Goal: Task Accomplishment & Management: Manage account settings

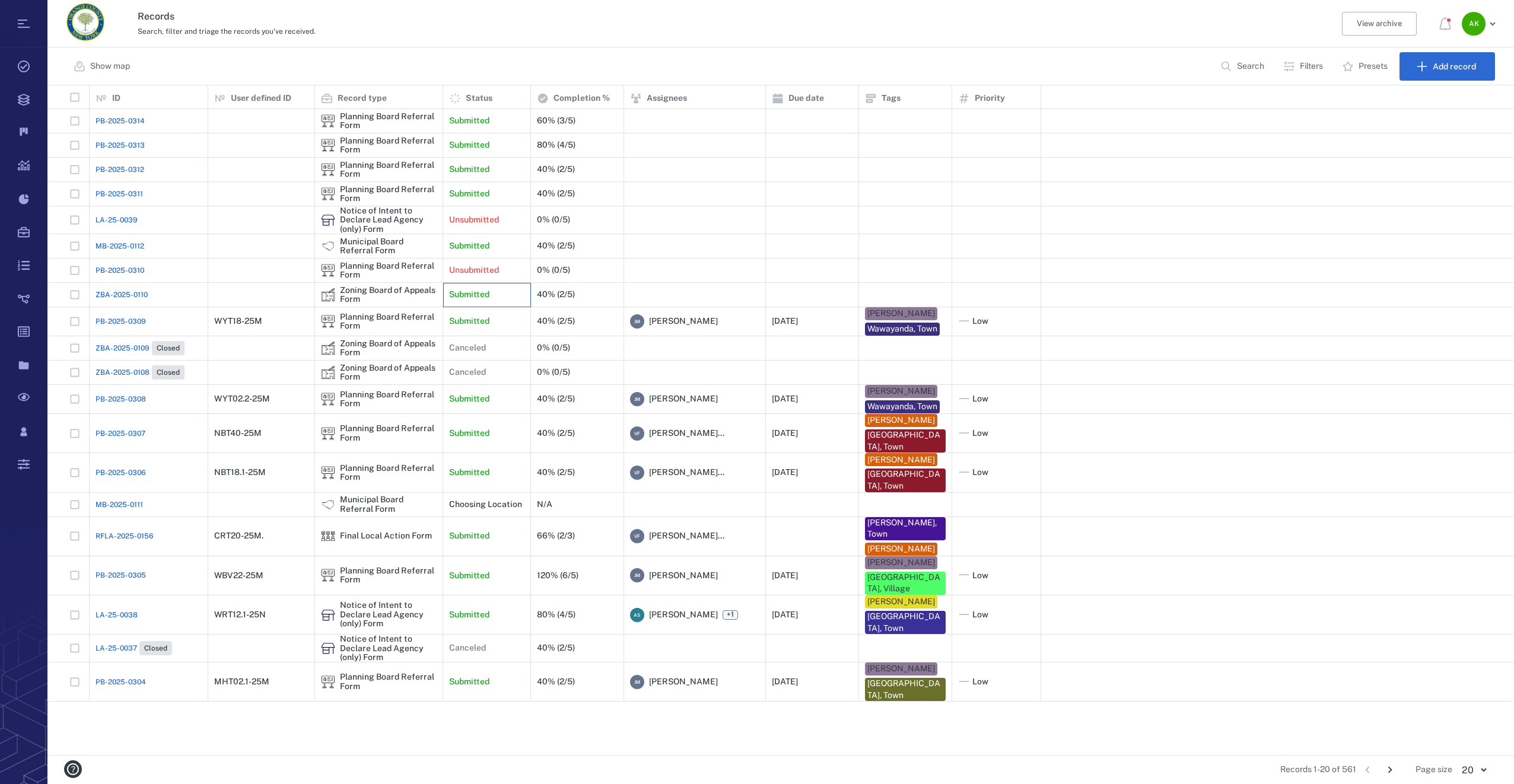
click at [475, 297] on p "Submitted" at bounding box center [469, 294] width 40 height 12
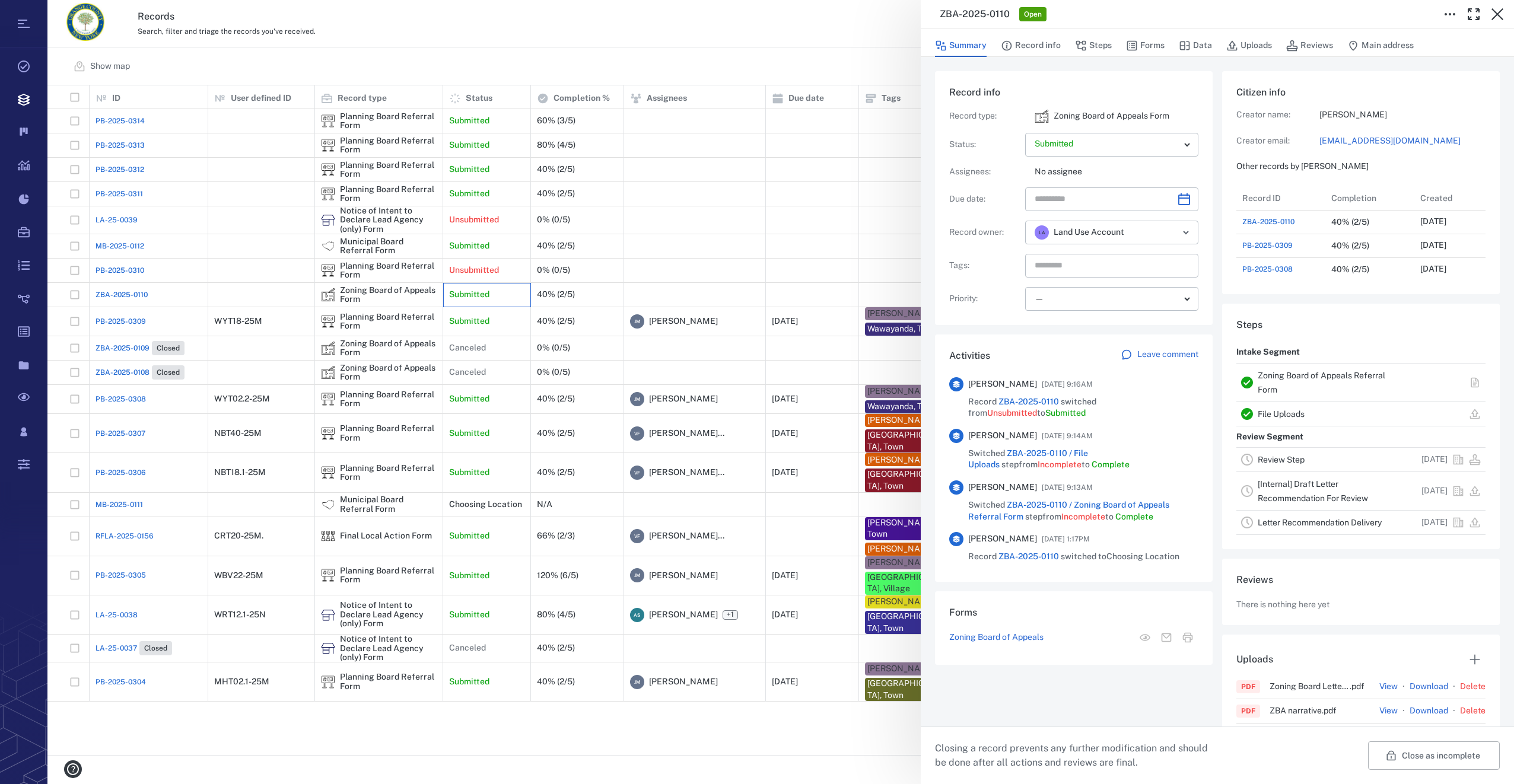
scroll to position [10, 10]
click at [1157, 43] on button "Forms" at bounding box center [1145, 45] width 39 height 23
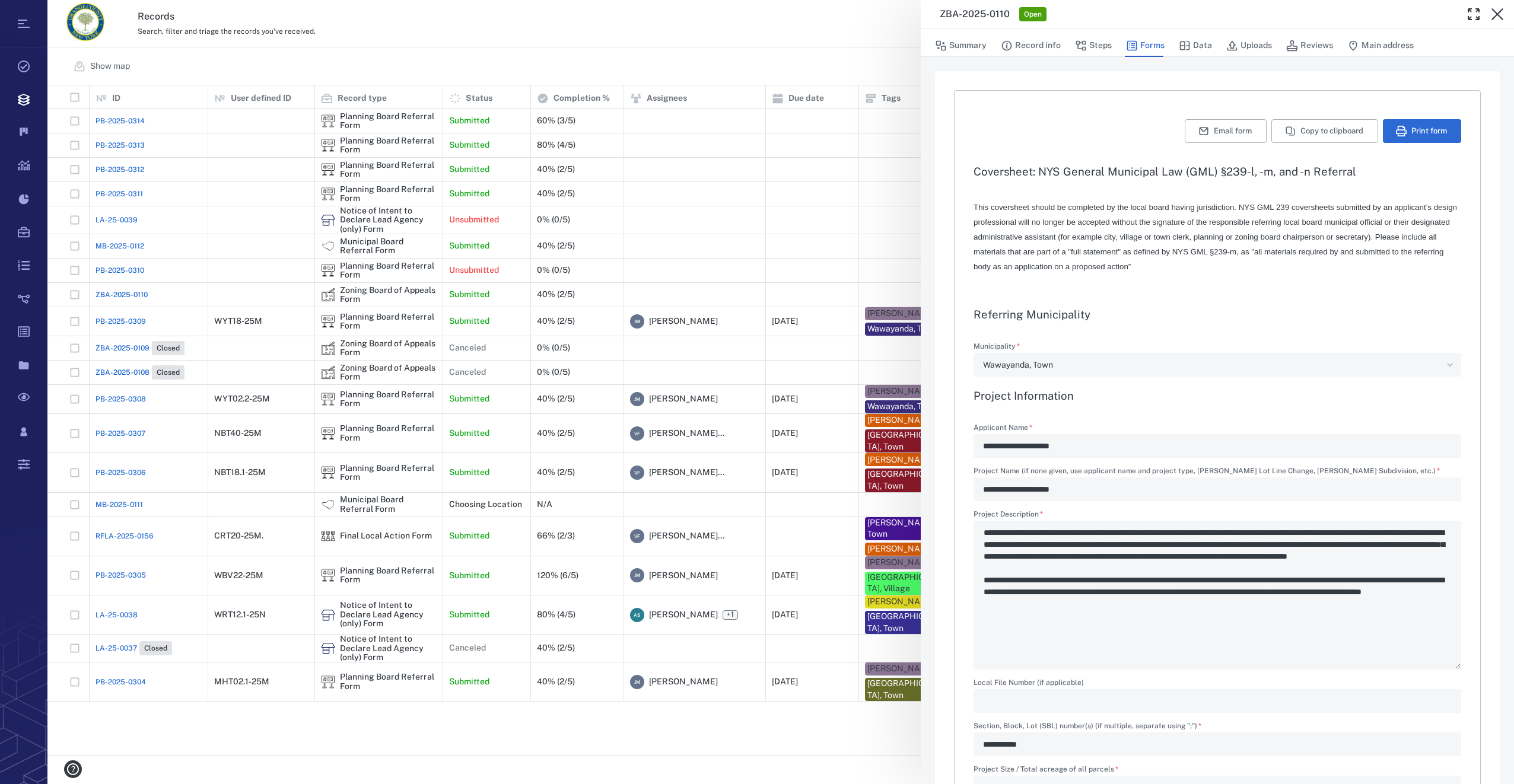
type input "**********"
type textarea "*"
click at [964, 45] on button "Summary" at bounding box center [961, 45] width 52 height 23
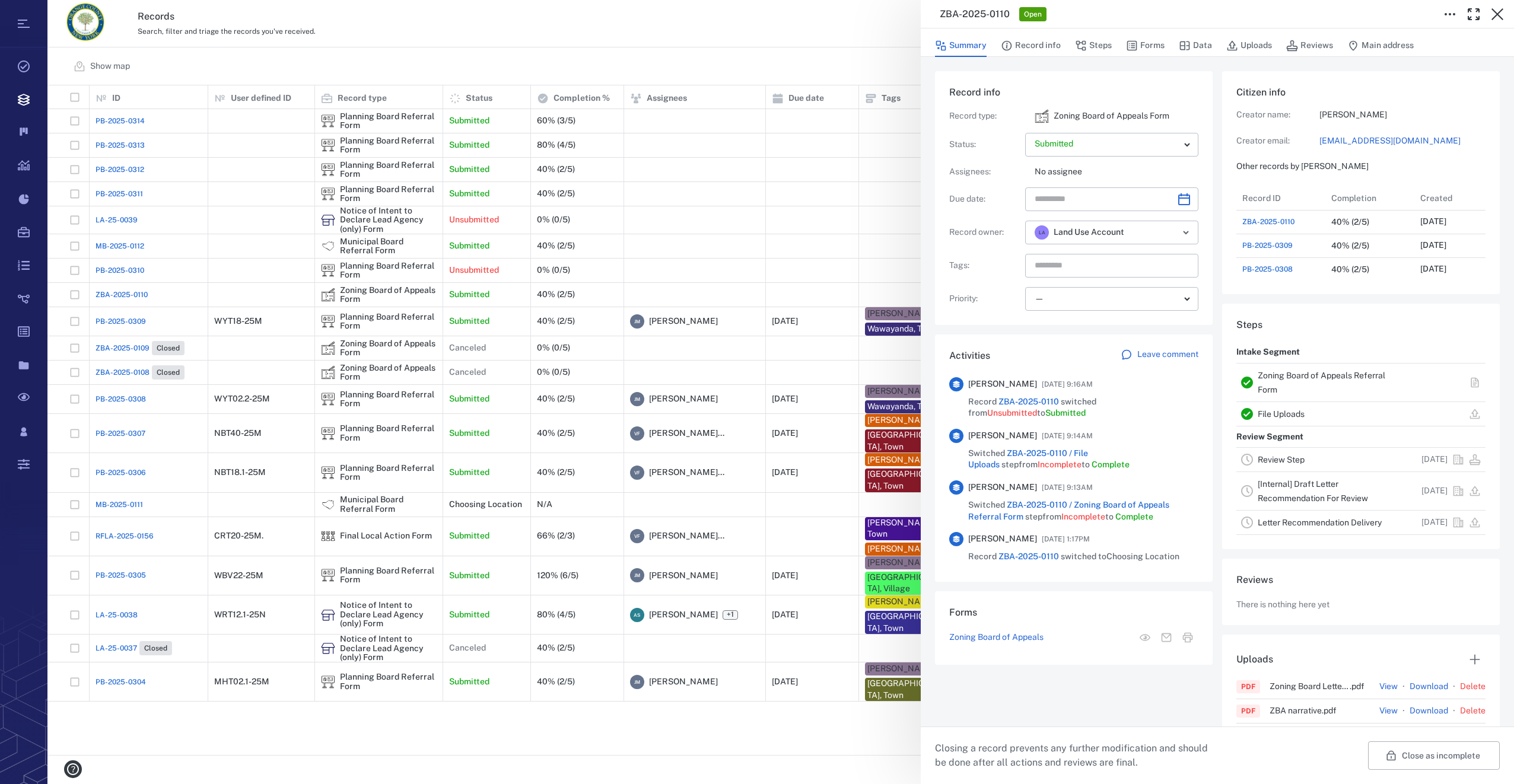
scroll to position [616, 227]
click at [1182, 197] on icon "Choose date" at bounding box center [1184, 199] width 12 height 12
click at [1198, 230] on icon "Next month" at bounding box center [1197, 230] width 4 height 7
click at [1120, 327] on button "17" at bounding box center [1120, 325] width 21 height 21
type input "**********"
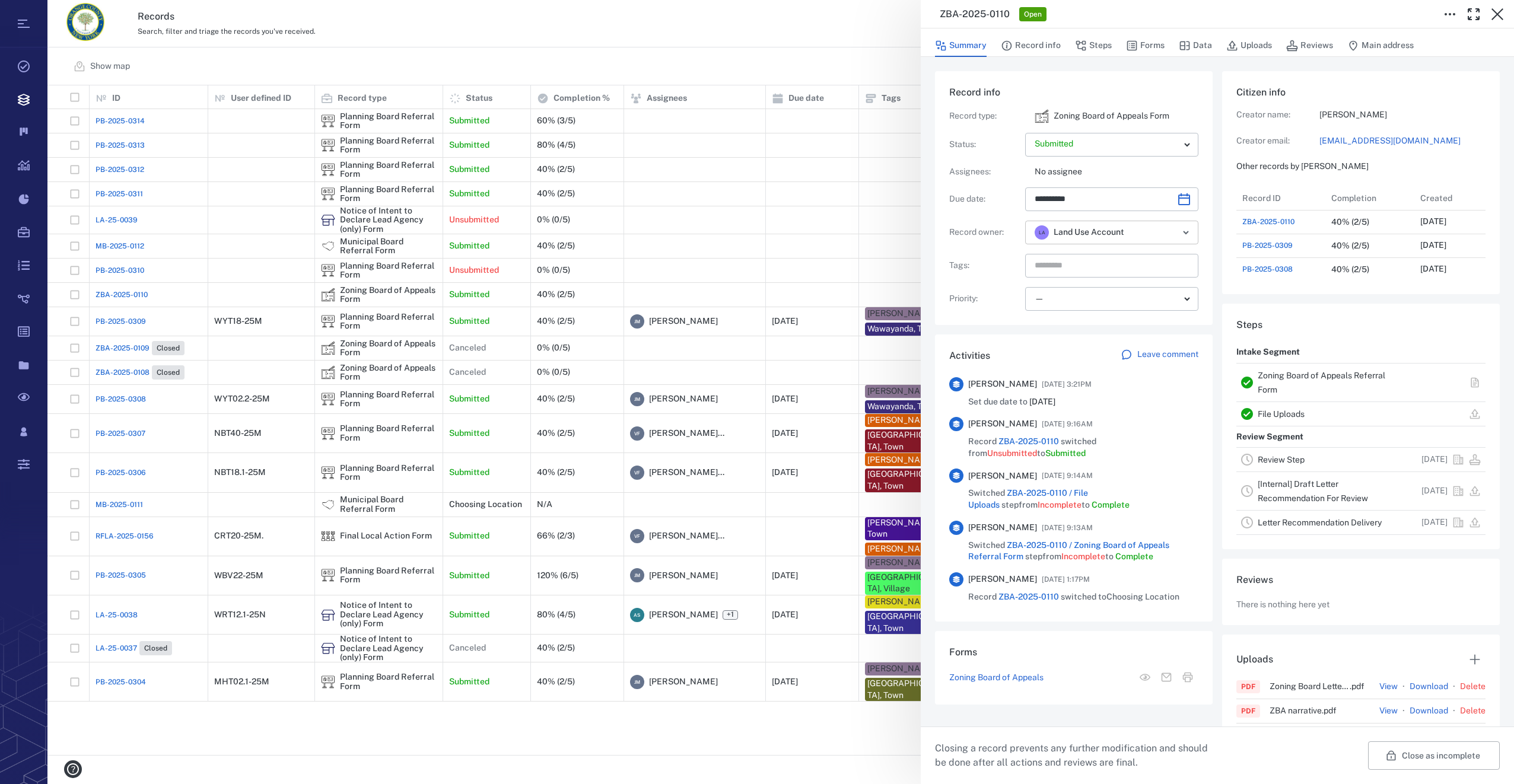
click at [1179, 234] on icon "Open" at bounding box center [1186, 232] width 14 height 14
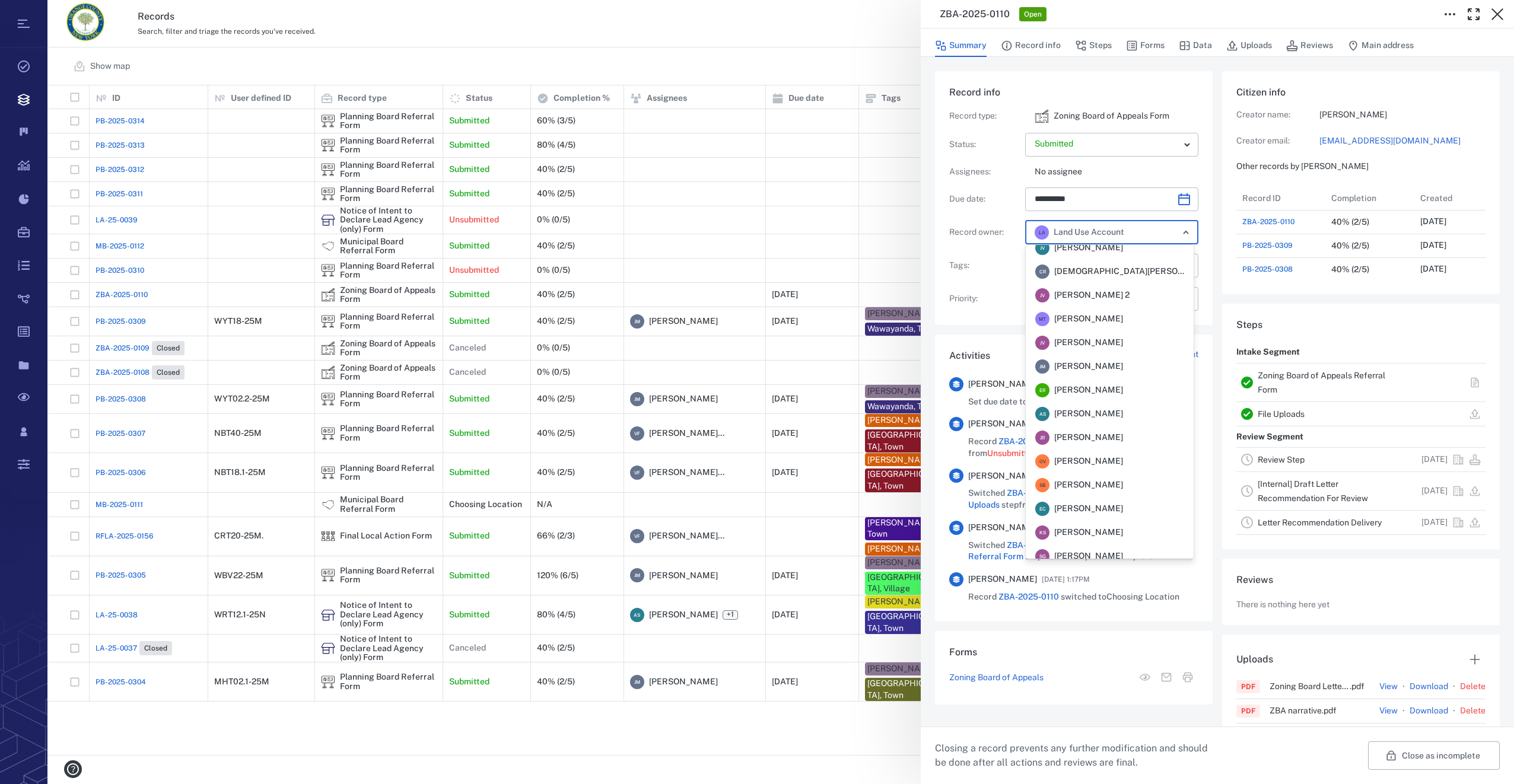
scroll to position [0, 0]
click at [1075, 375] on span "Jennifer MacLeod" at bounding box center [1088, 375] width 69 height 12
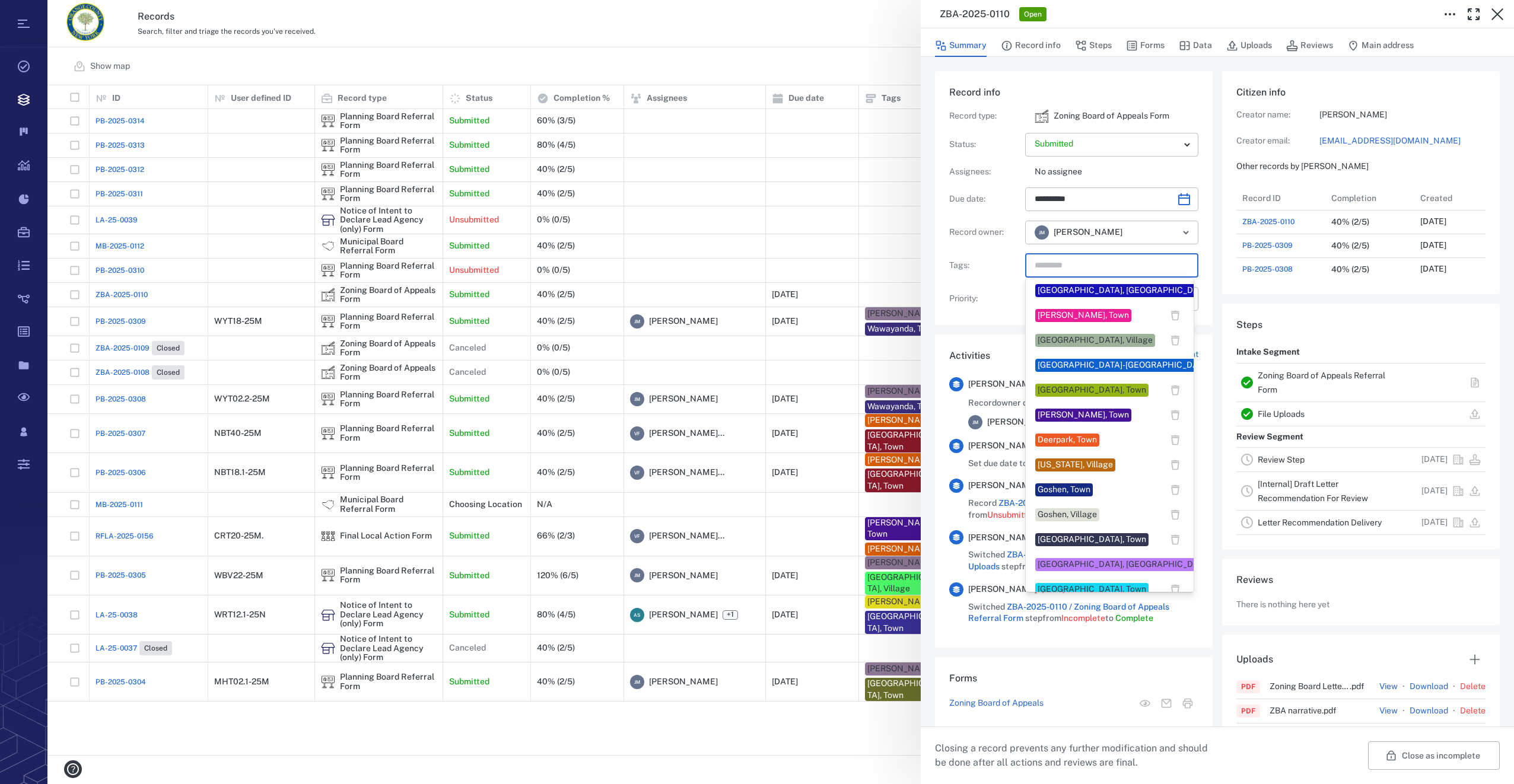
click at [1100, 264] on input "text" at bounding box center [1098, 265] width 130 height 17
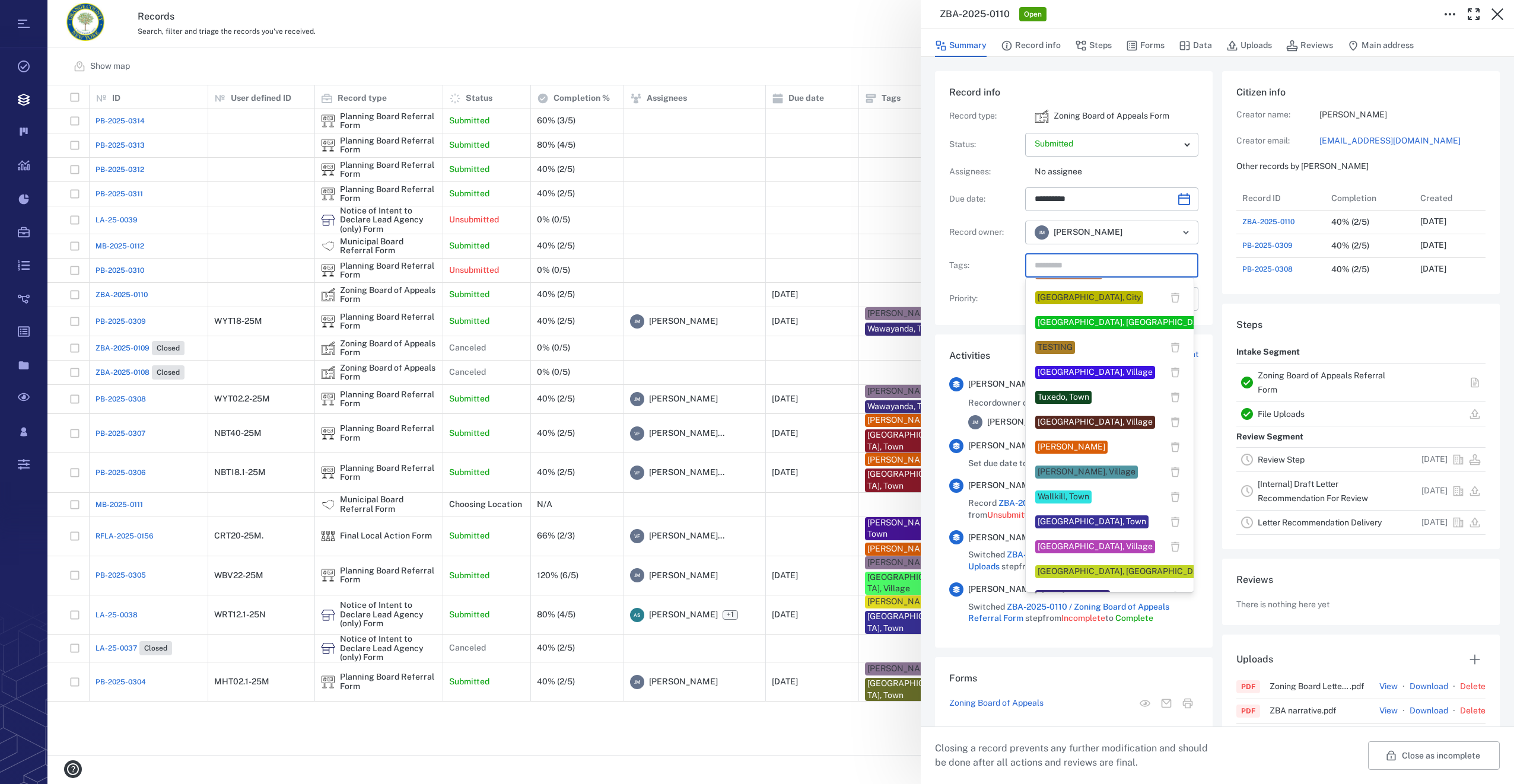
scroll to position [949, 0]
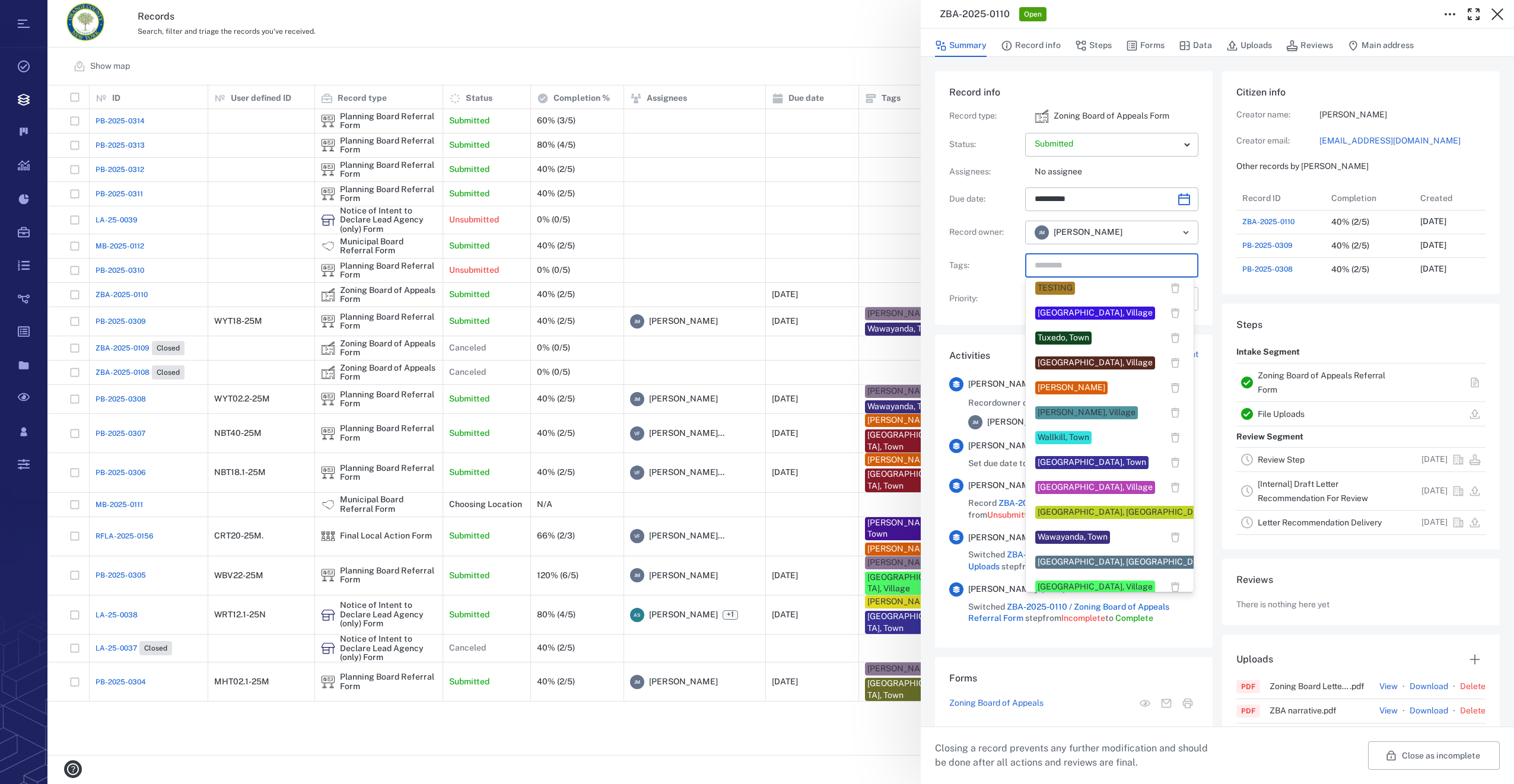
click at [1082, 533] on div "Wawayanda, Town" at bounding box center [1072, 537] width 70 height 12
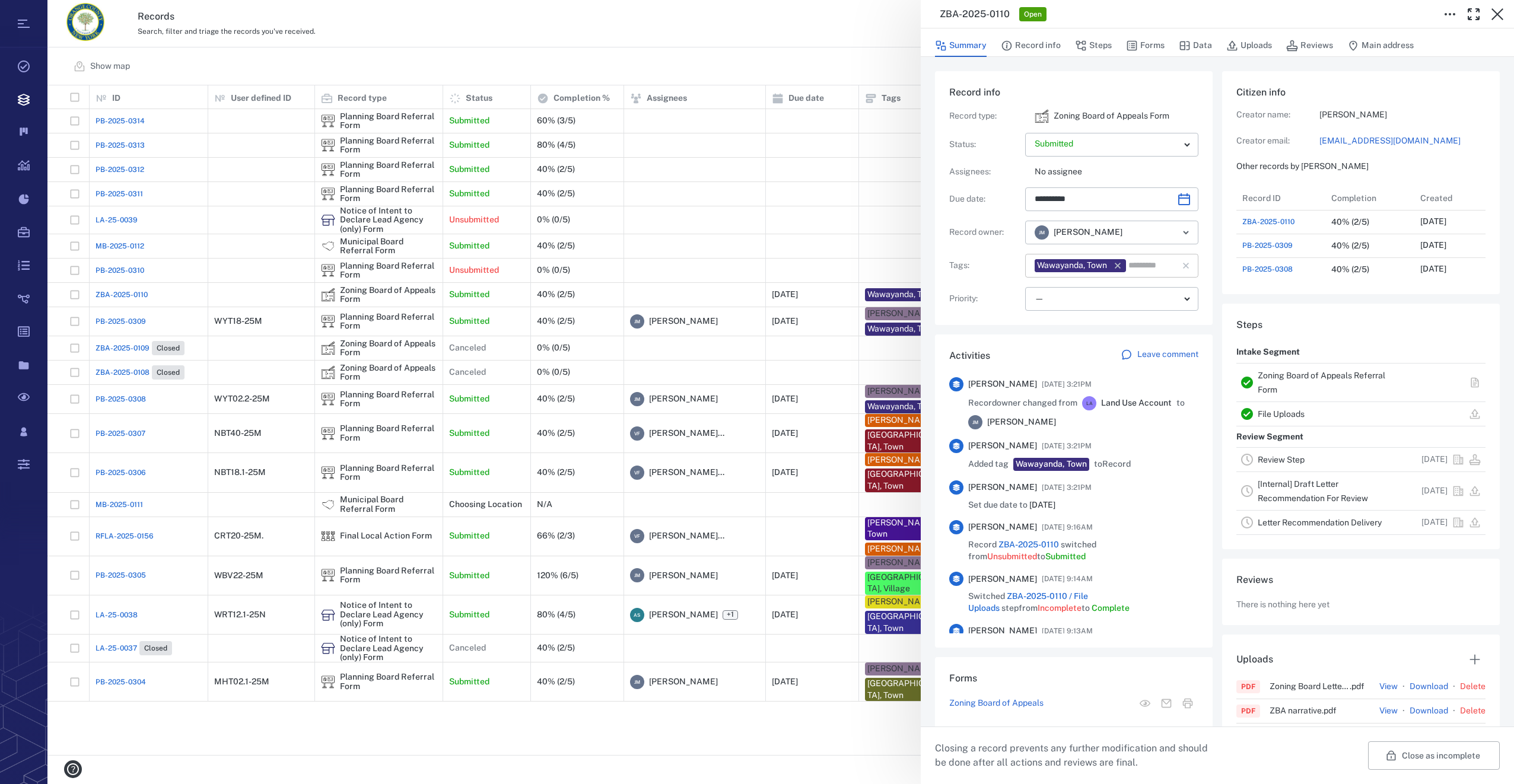
click at [1148, 265] on input "text" at bounding box center [1145, 265] width 36 height 17
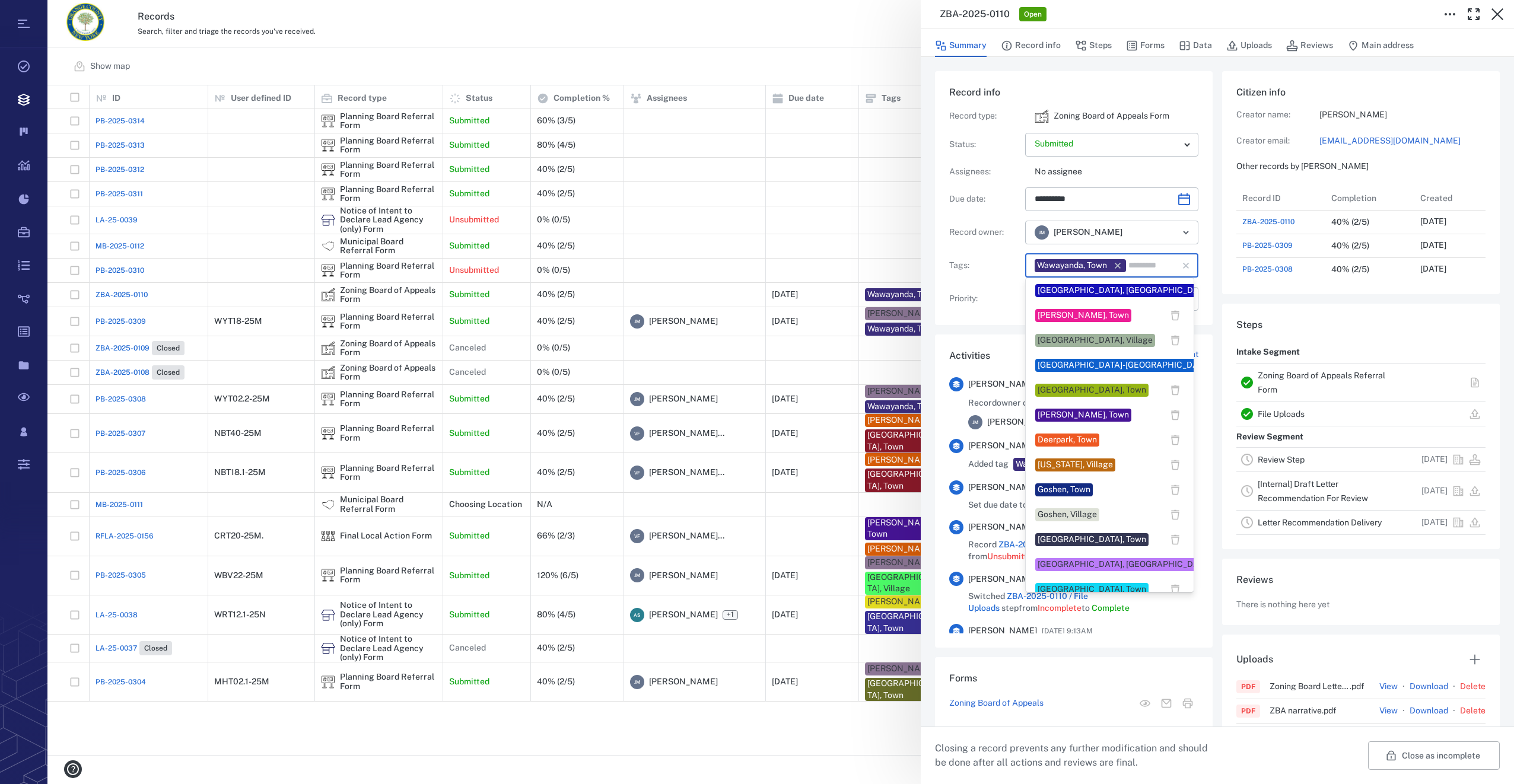
scroll to position [178, 0]
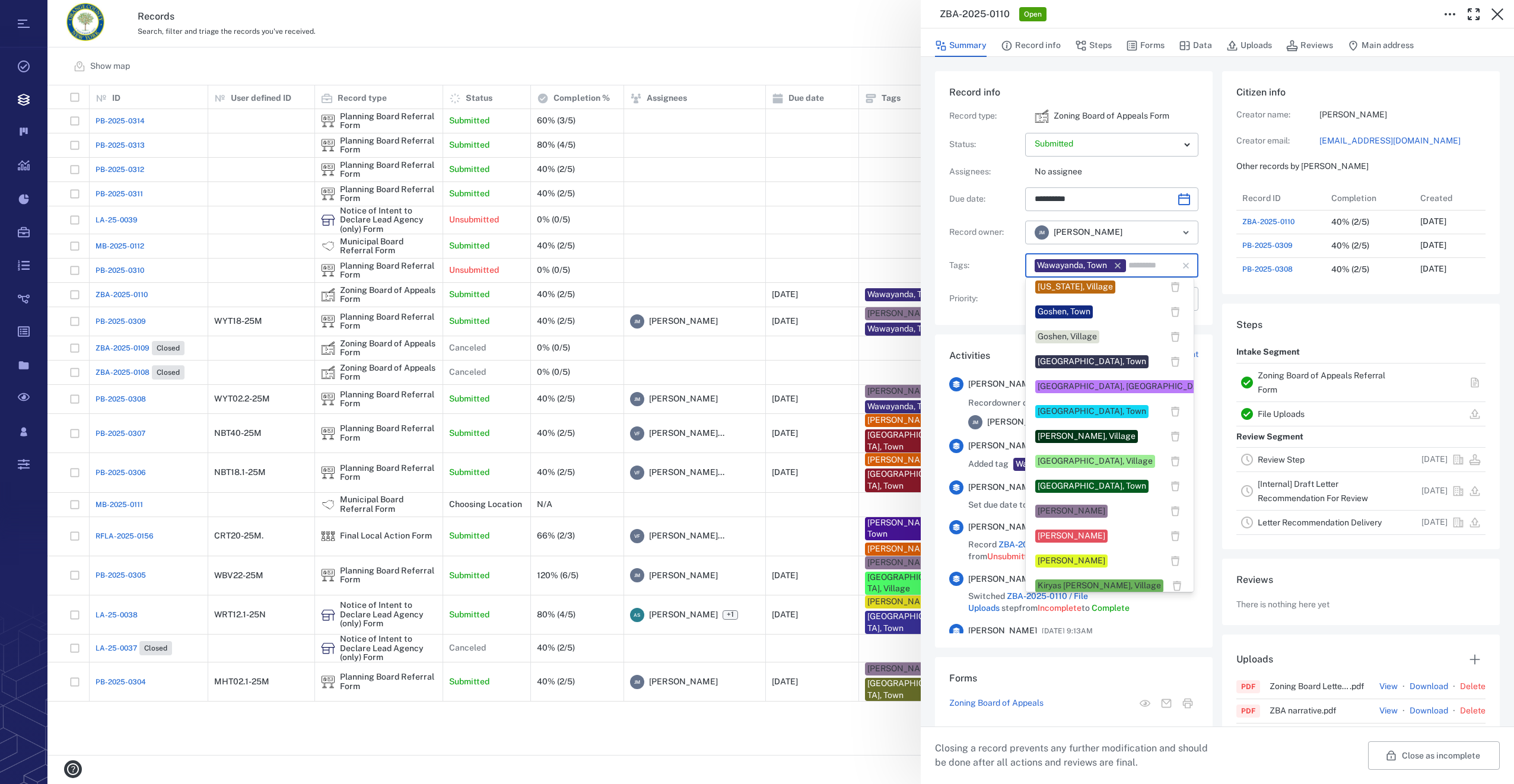
click at [1070, 507] on div "Jennifer MacLeod" at bounding box center [1071, 511] width 68 height 12
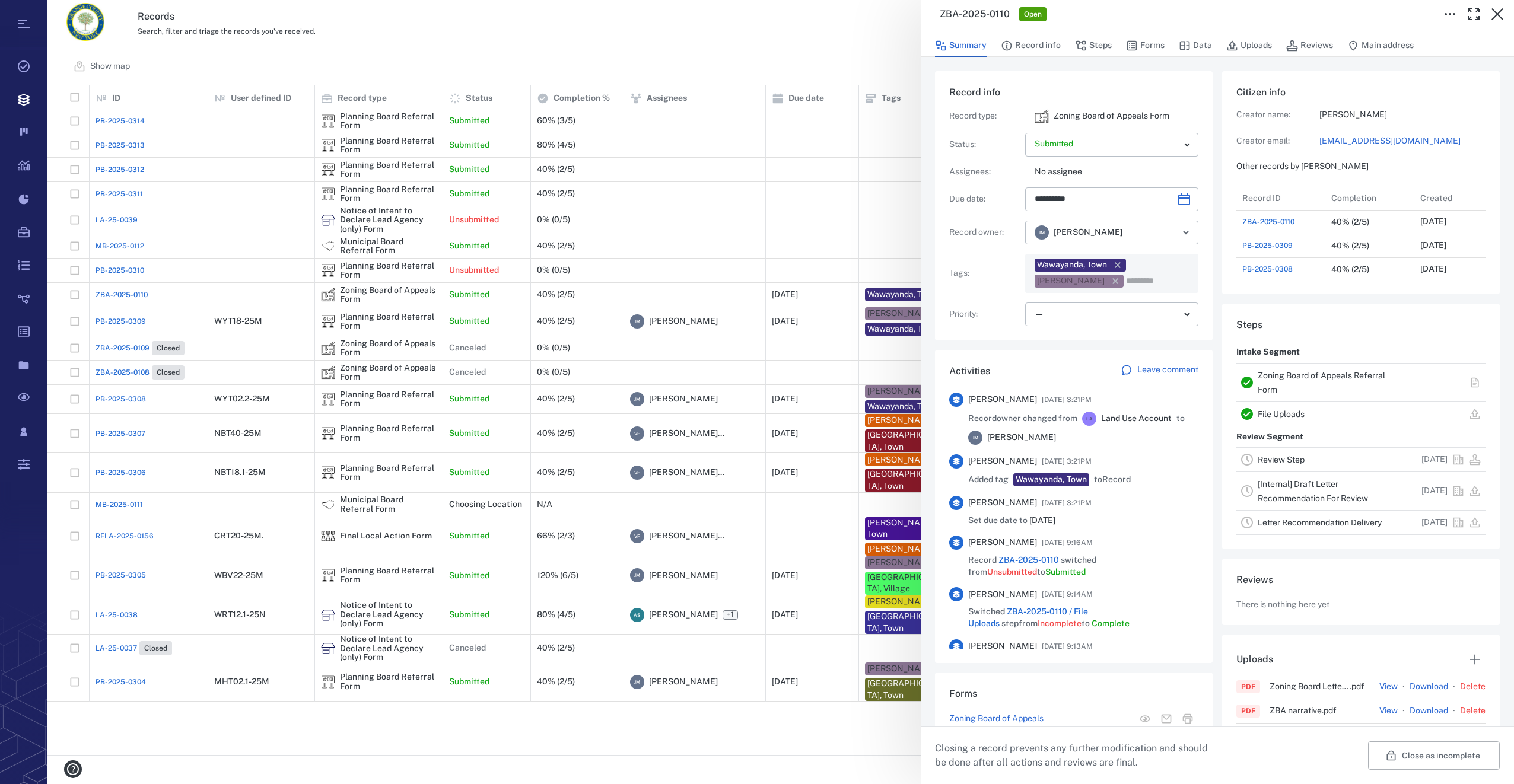
click at [1058, 298] on div "**********" at bounding box center [1074, 217] width 250 height 217
click at [1052, 315] on body "Tasks Records Boards Dashboard Reports Record types Guide steps Rules Form buil…" at bounding box center [757, 392] width 1514 height 784
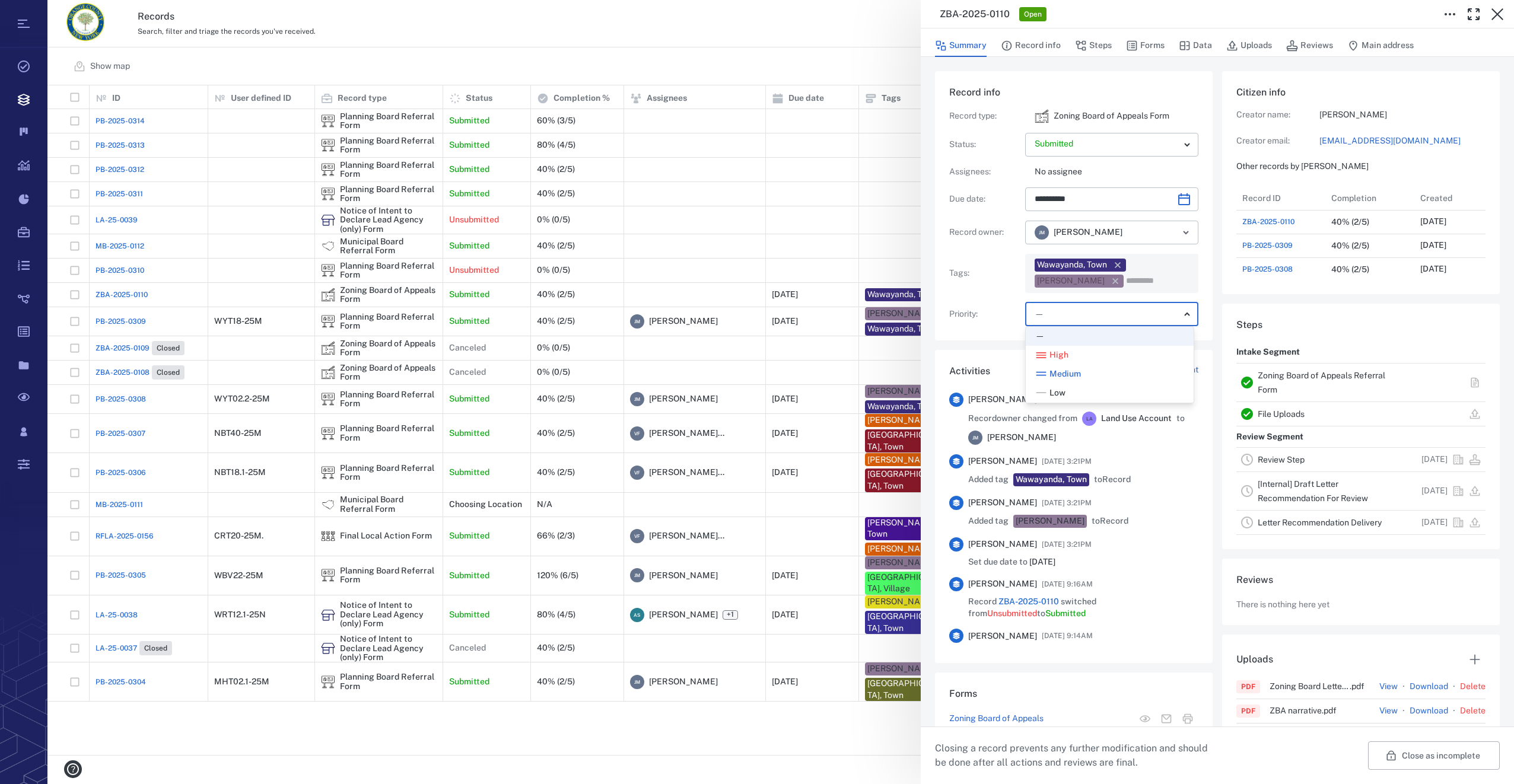
click at [1058, 389] on span "Low" at bounding box center [1057, 393] width 16 height 12
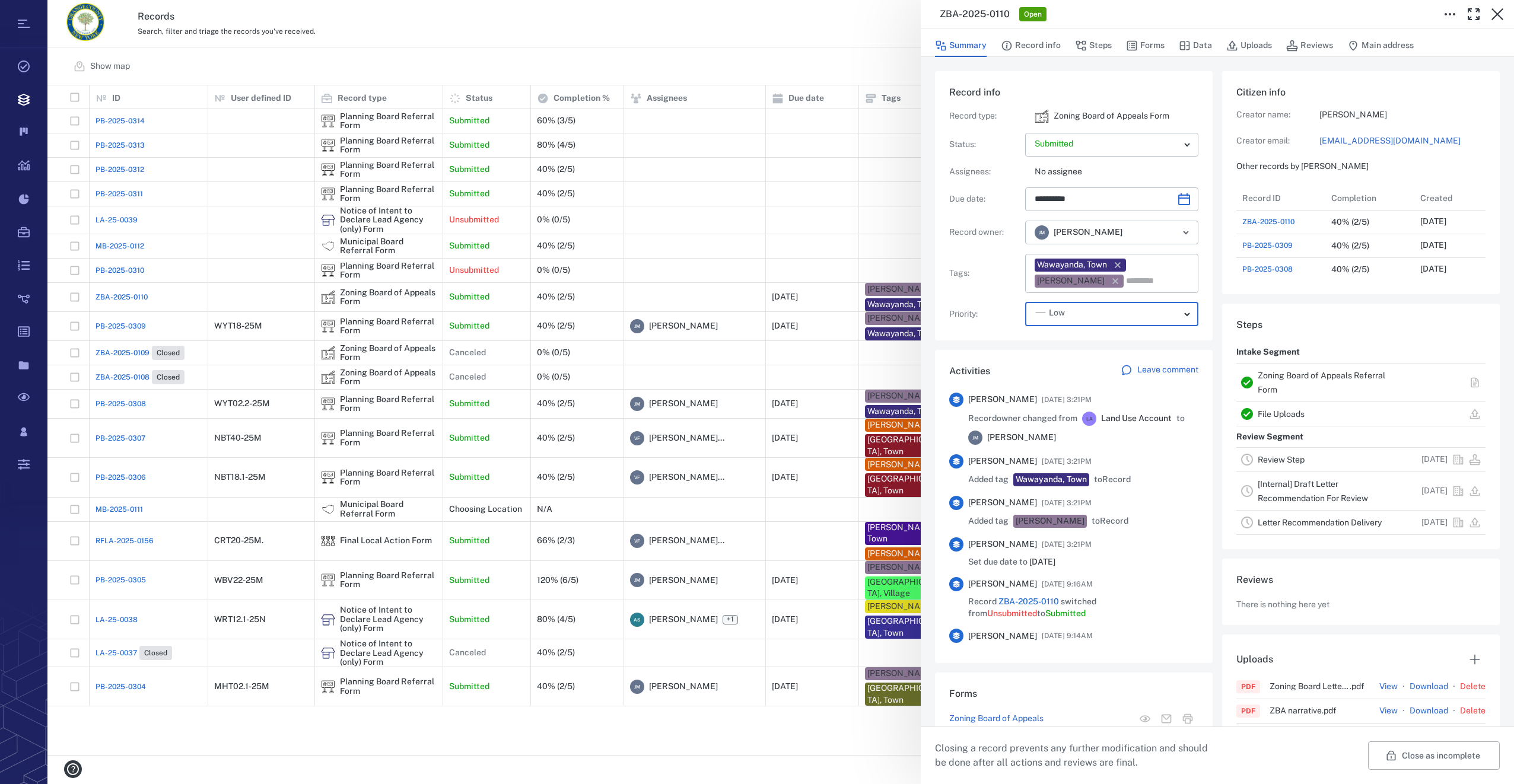
type input "**"
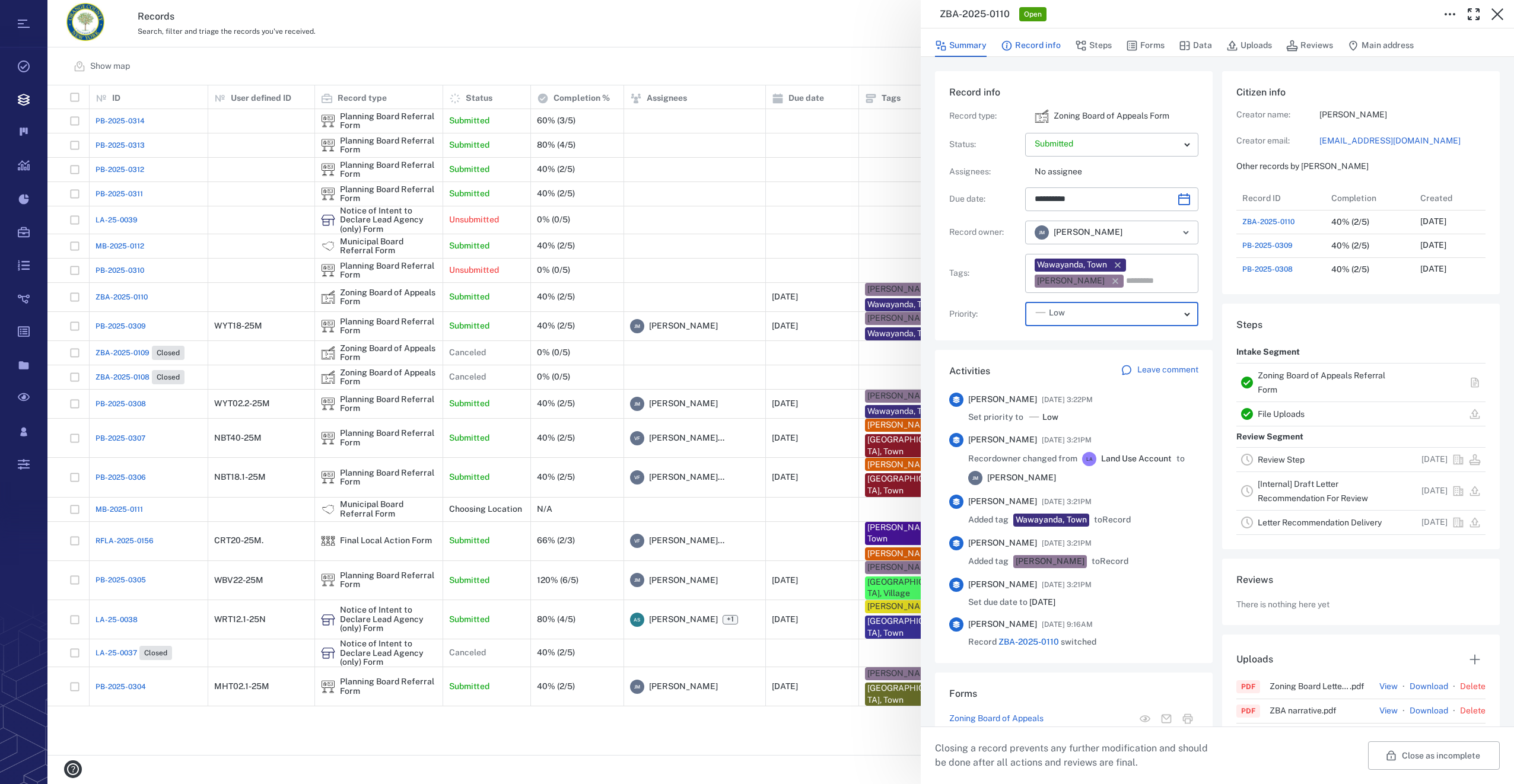
click at [1034, 40] on button "Record info" at bounding box center [1031, 45] width 60 height 23
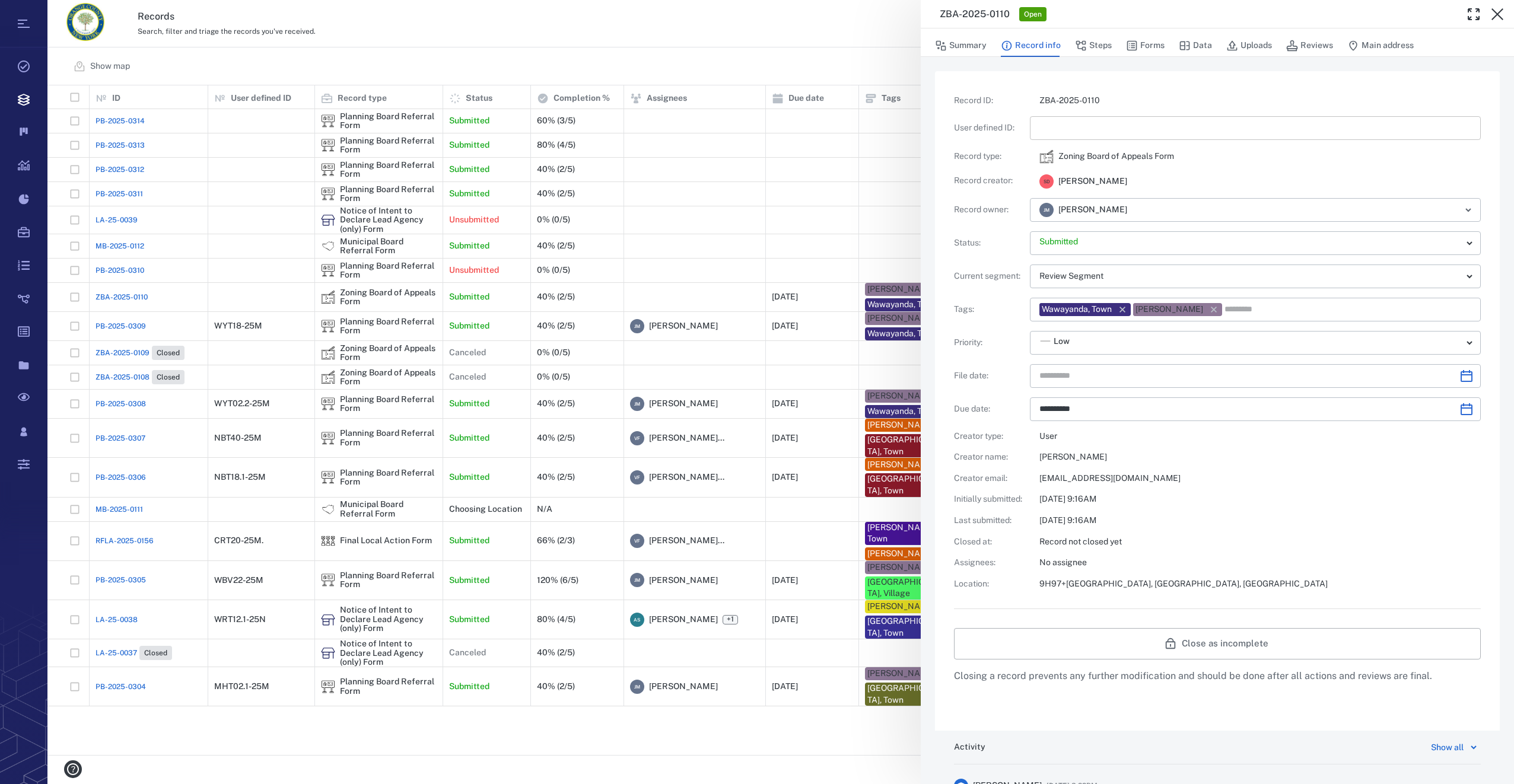
type input "**********"
click at [1065, 122] on input "text" at bounding box center [1255, 128] width 432 height 24
click at [1460, 371] on icon "Choose date" at bounding box center [1466, 376] width 12 height 12
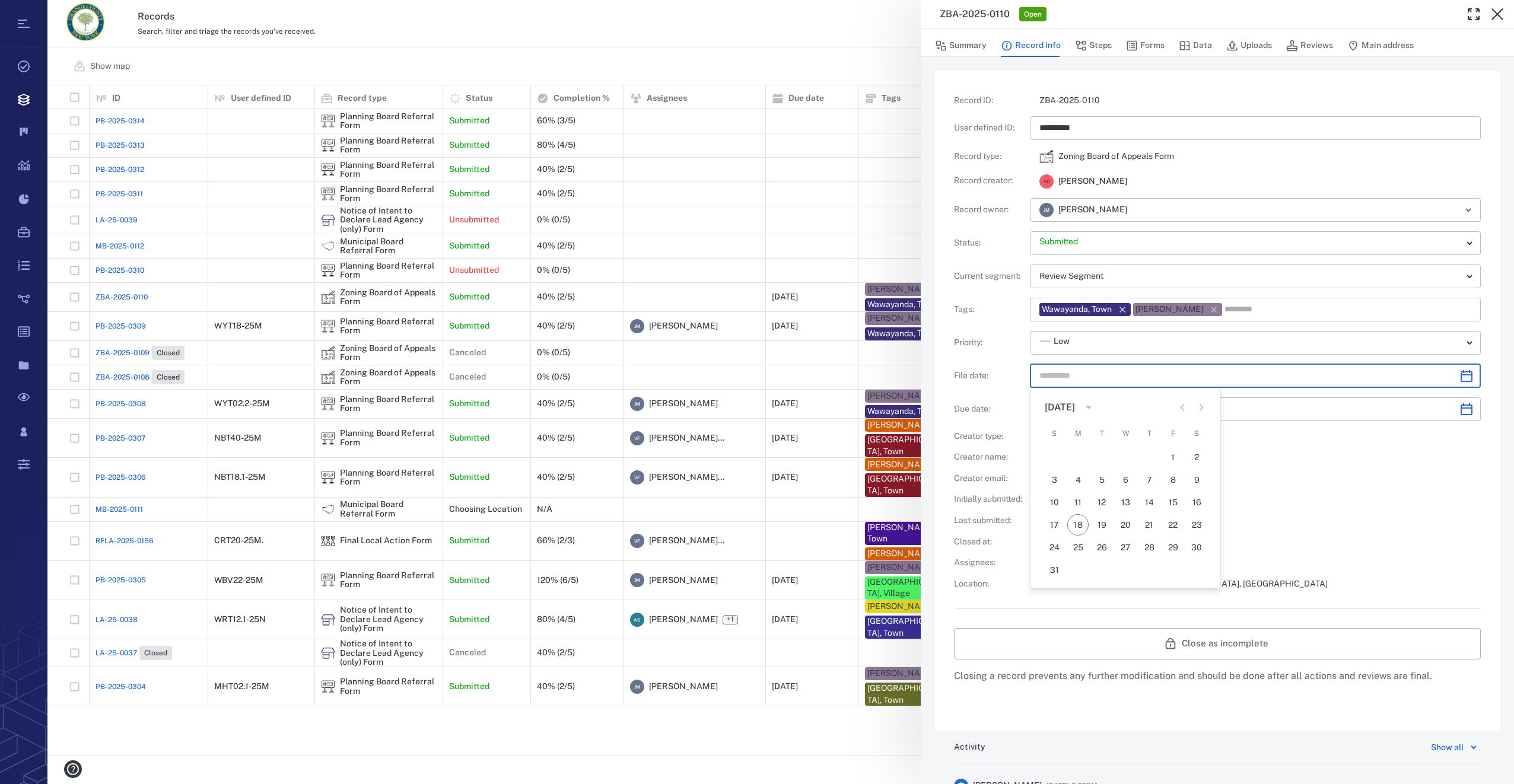
type input "*********"
click at [1072, 524] on button "18" at bounding box center [1077, 524] width 21 height 21
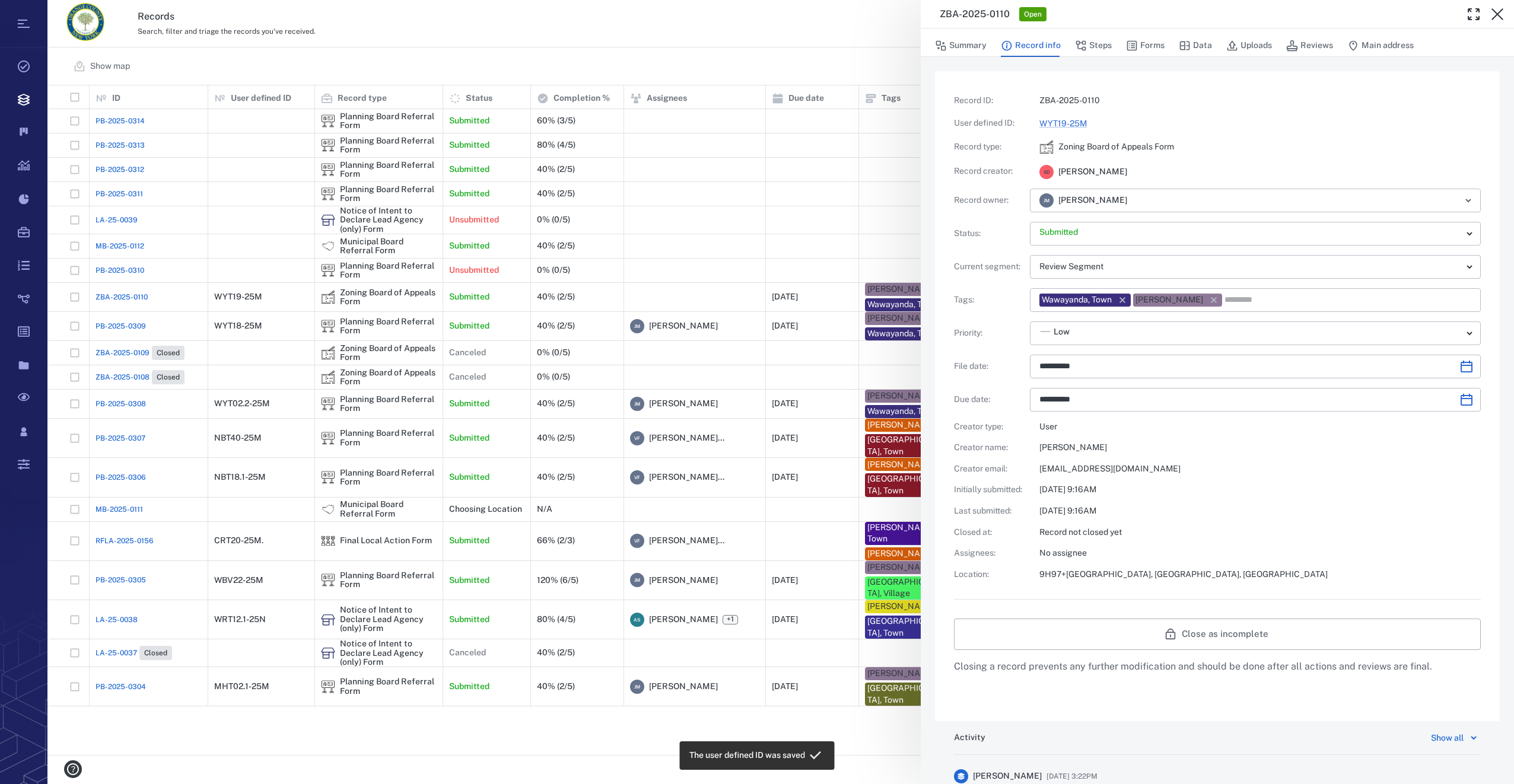
type input "**********"
click at [1103, 44] on button "Steps" at bounding box center [1093, 45] width 37 height 23
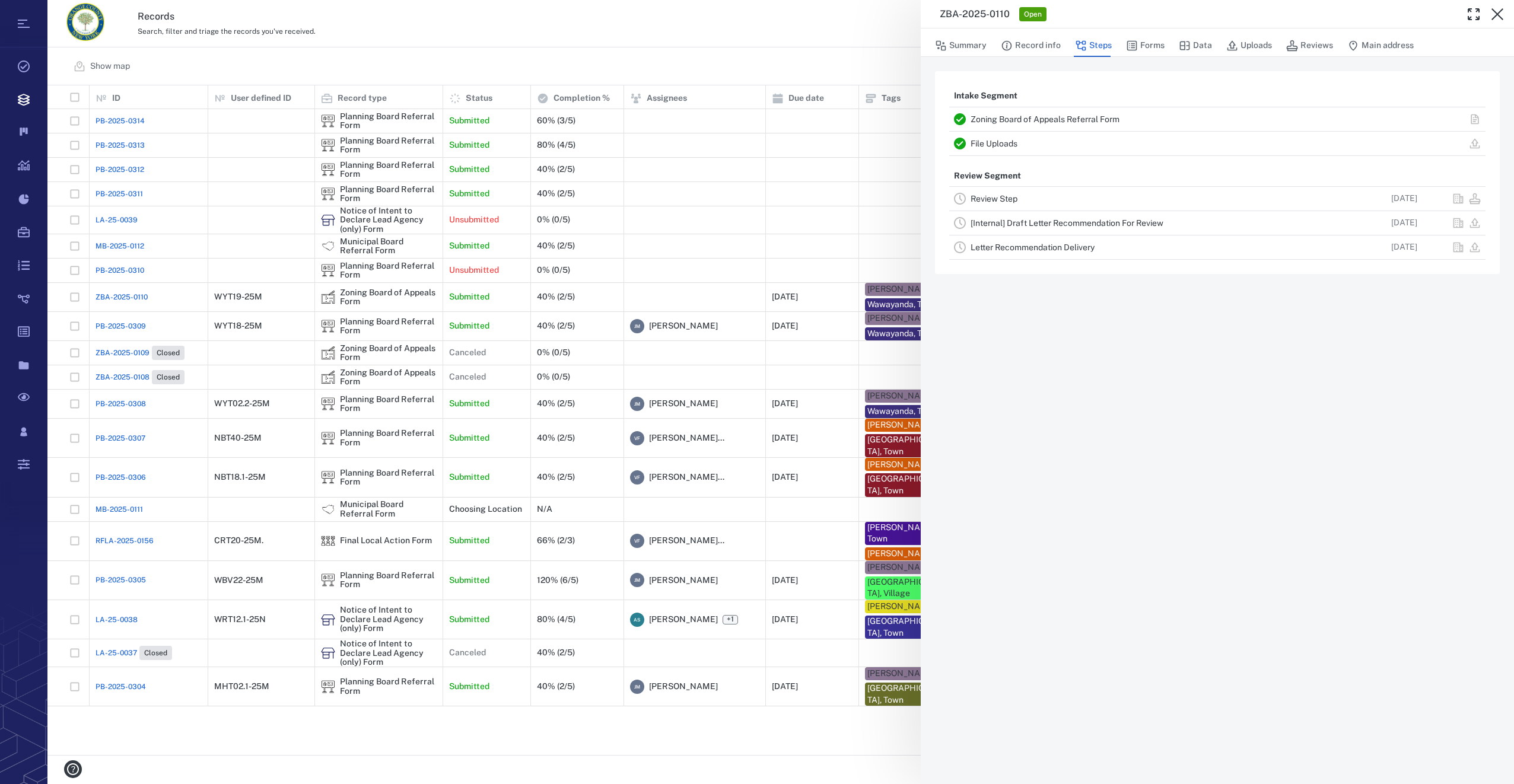
click at [991, 196] on link "Review Step" at bounding box center [993, 198] width 47 height 10
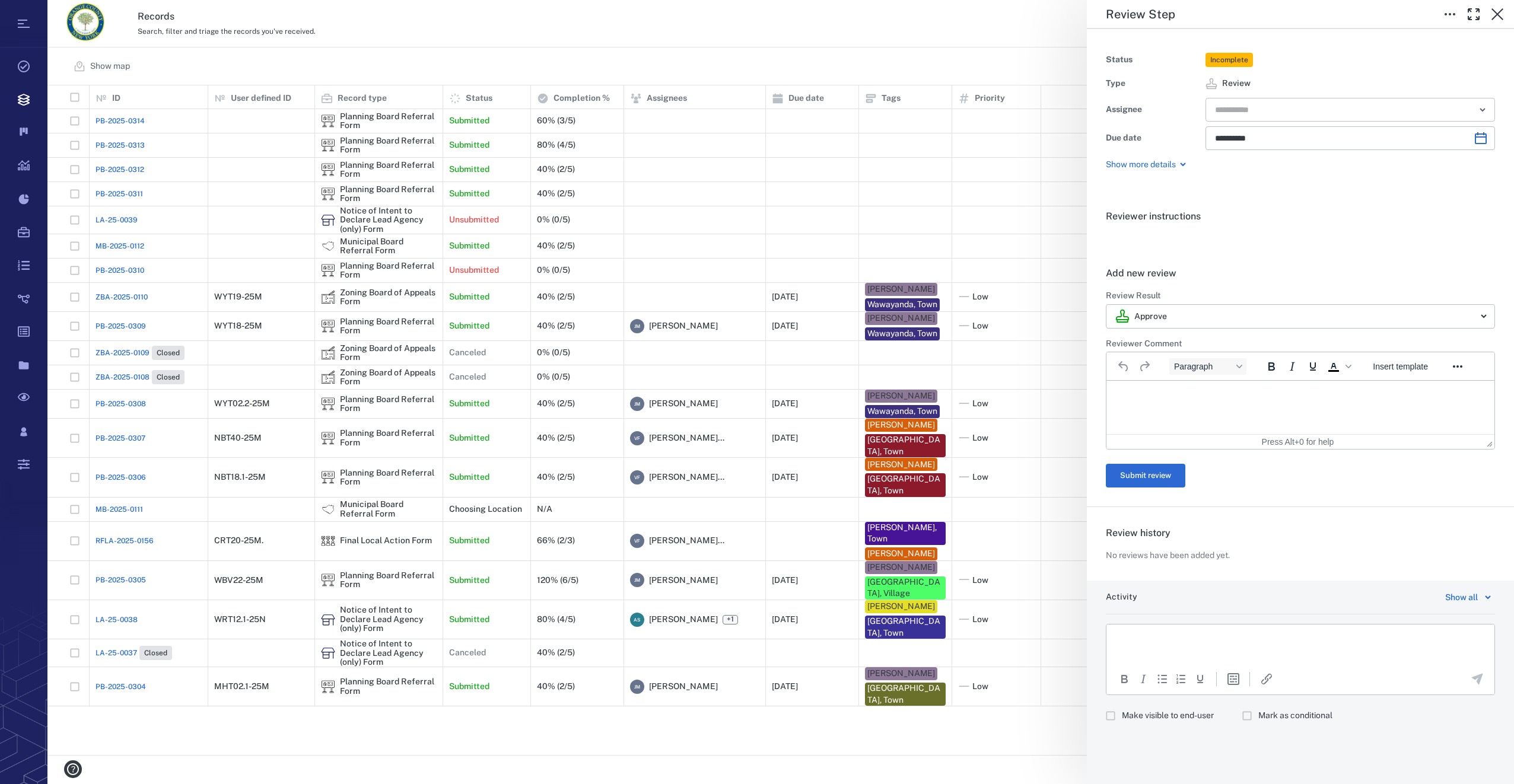
click at [1378, 108] on input "text" at bounding box center [1336, 110] width 246 height 17
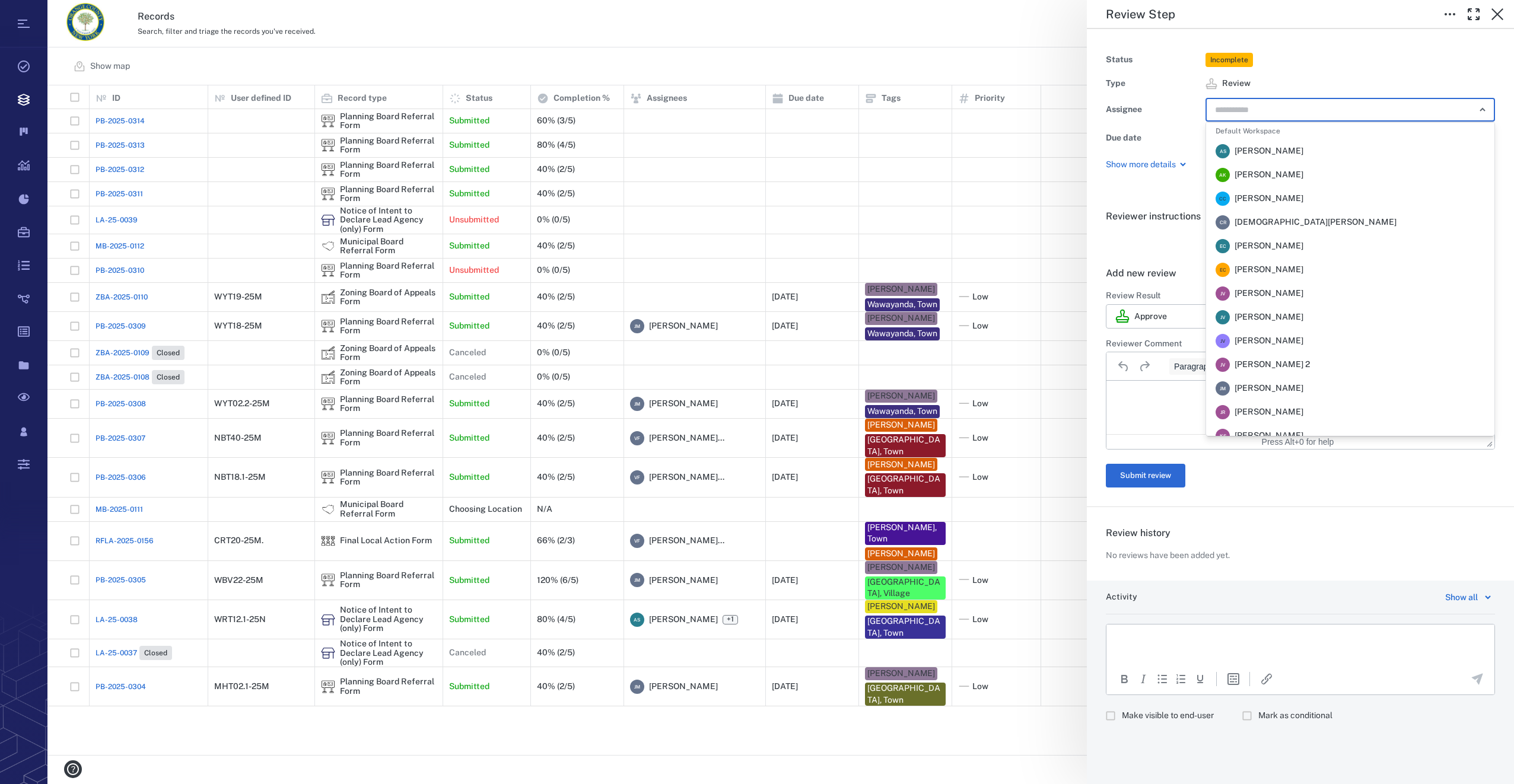
click at [1282, 381] on li "J M Jennifer MacLeod" at bounding box center [1349, 388] width 288 height 24
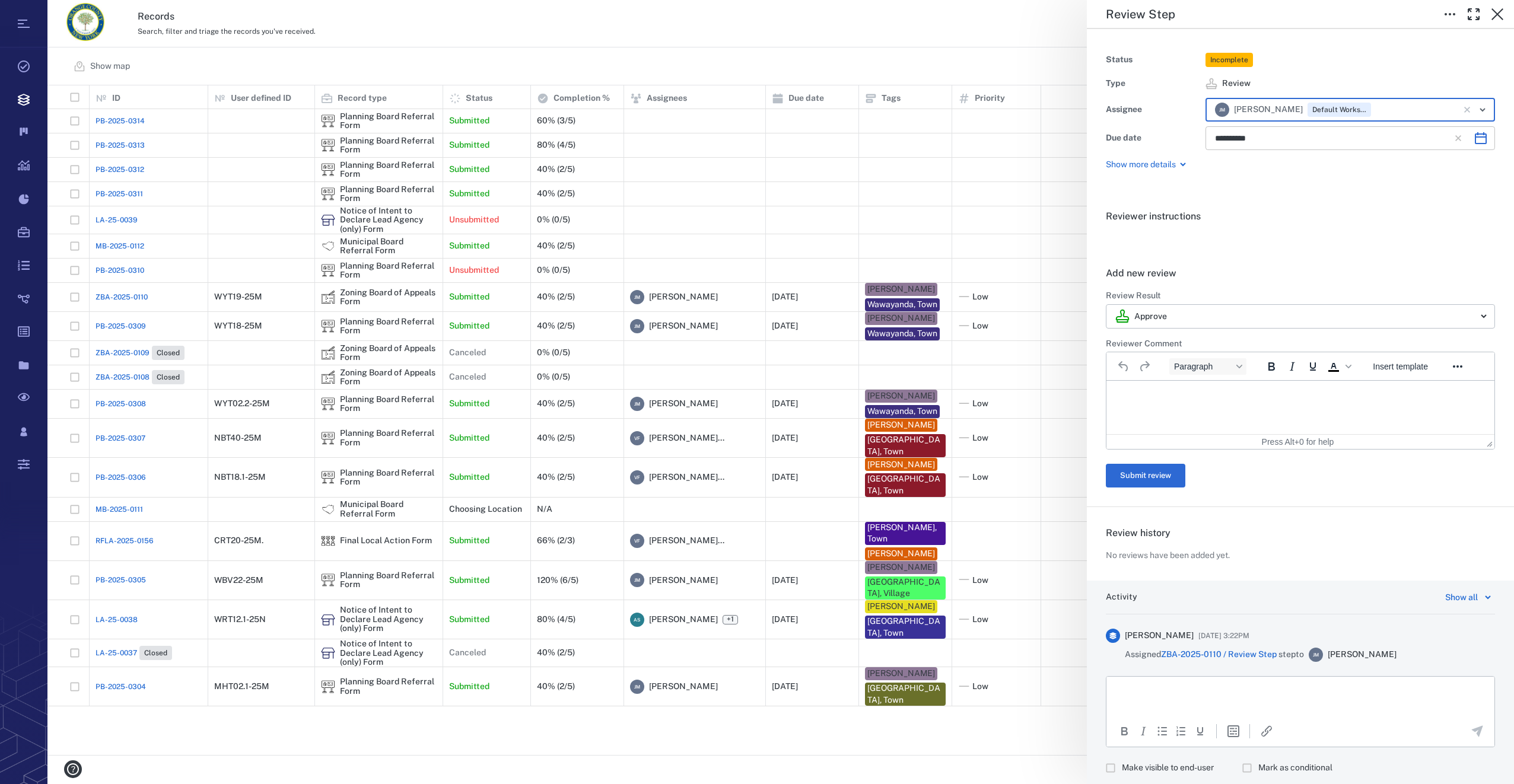
click at [1474, 138] on icon "Choose date, selected date is Sep 30, 2025" at bounding box center [1480, 139] width 12 height 12
click at [1300, 259] on button "17" at bounding box center [1300, 263] width 21 height 21
type input "**********"
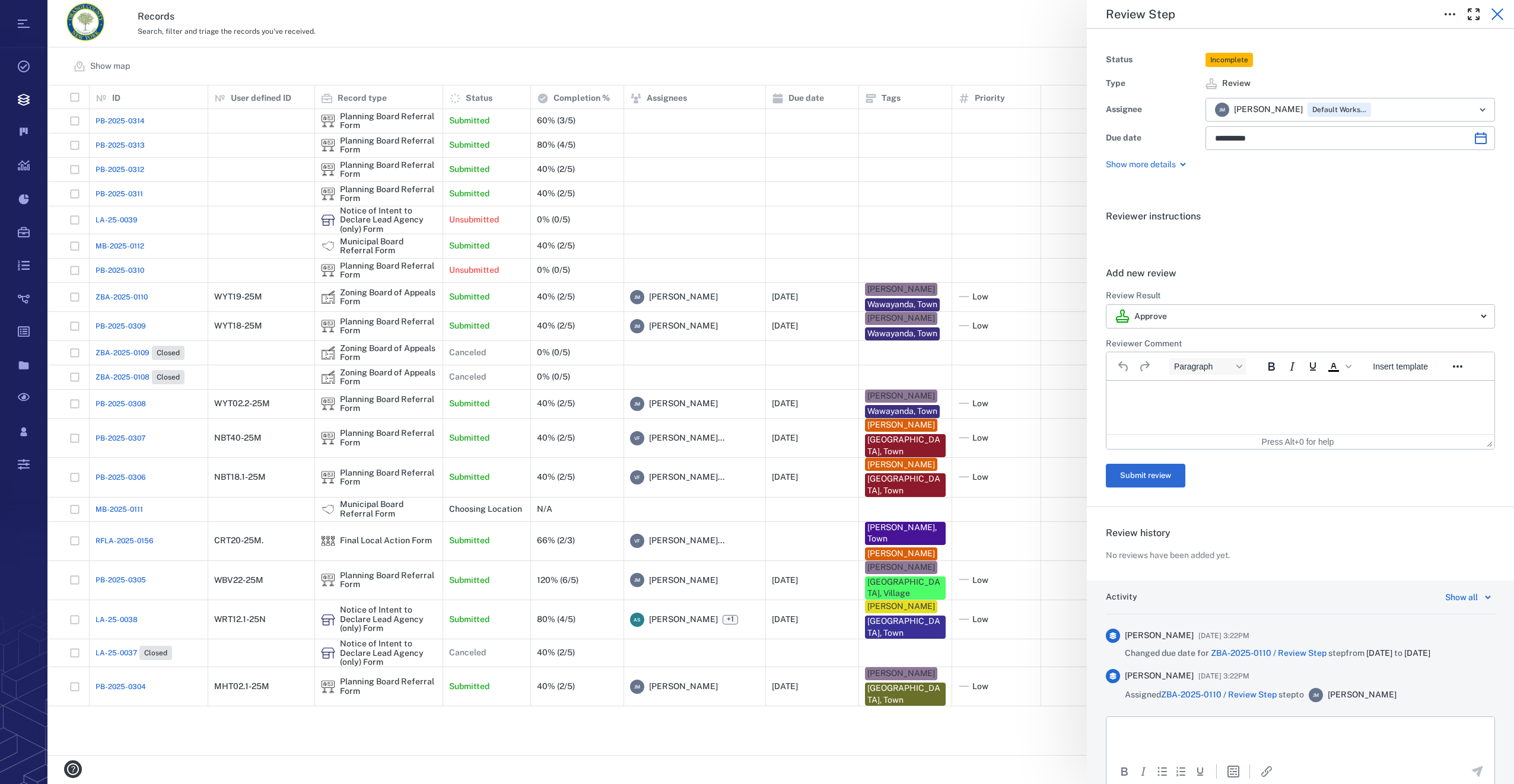
click at [1501, 15] on icon "button" at bounding box center [1497, 14] width 14 height 14
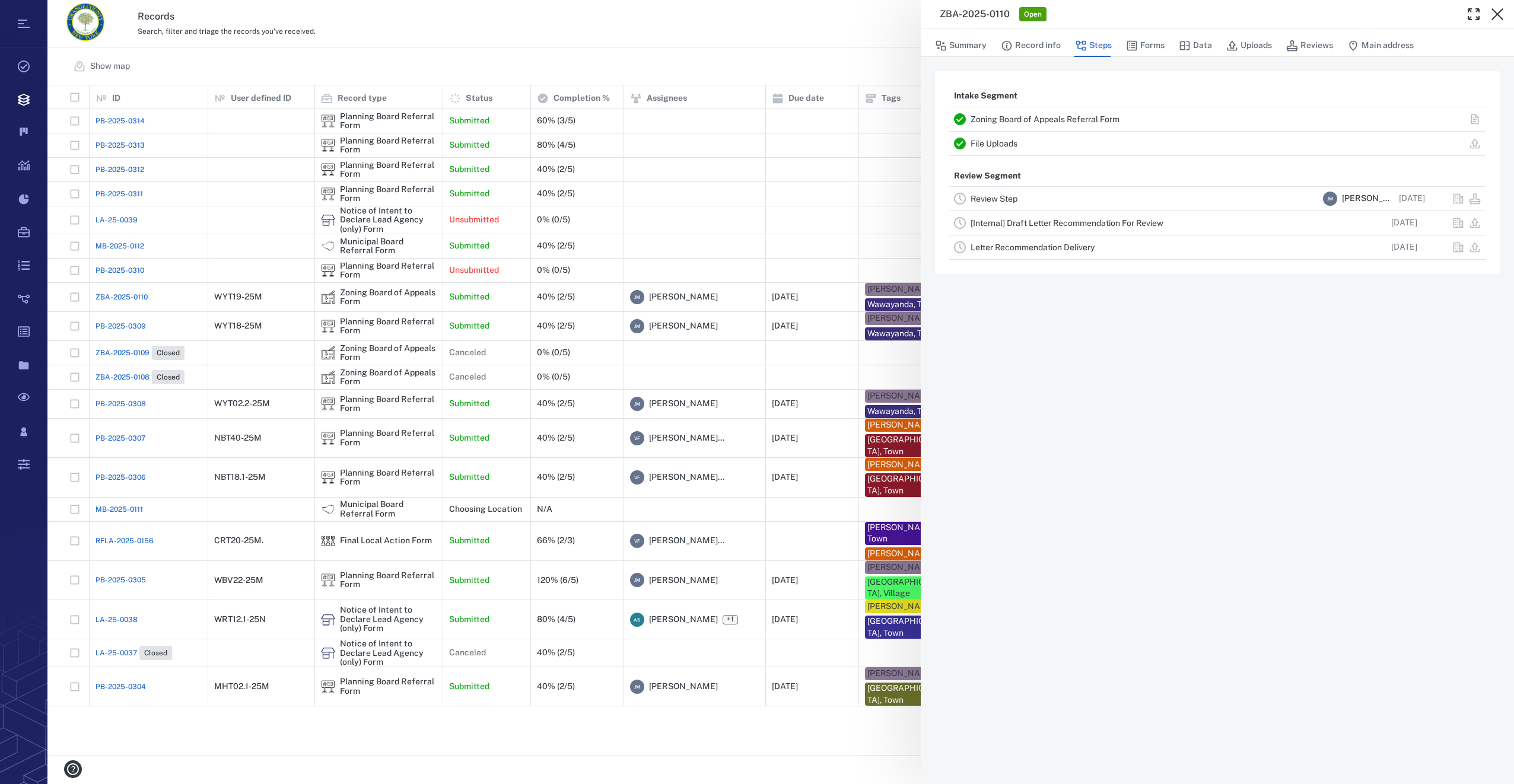
click at [1501, 15] on icon "button" at bounding box center [1497, 14] width 14 height 14
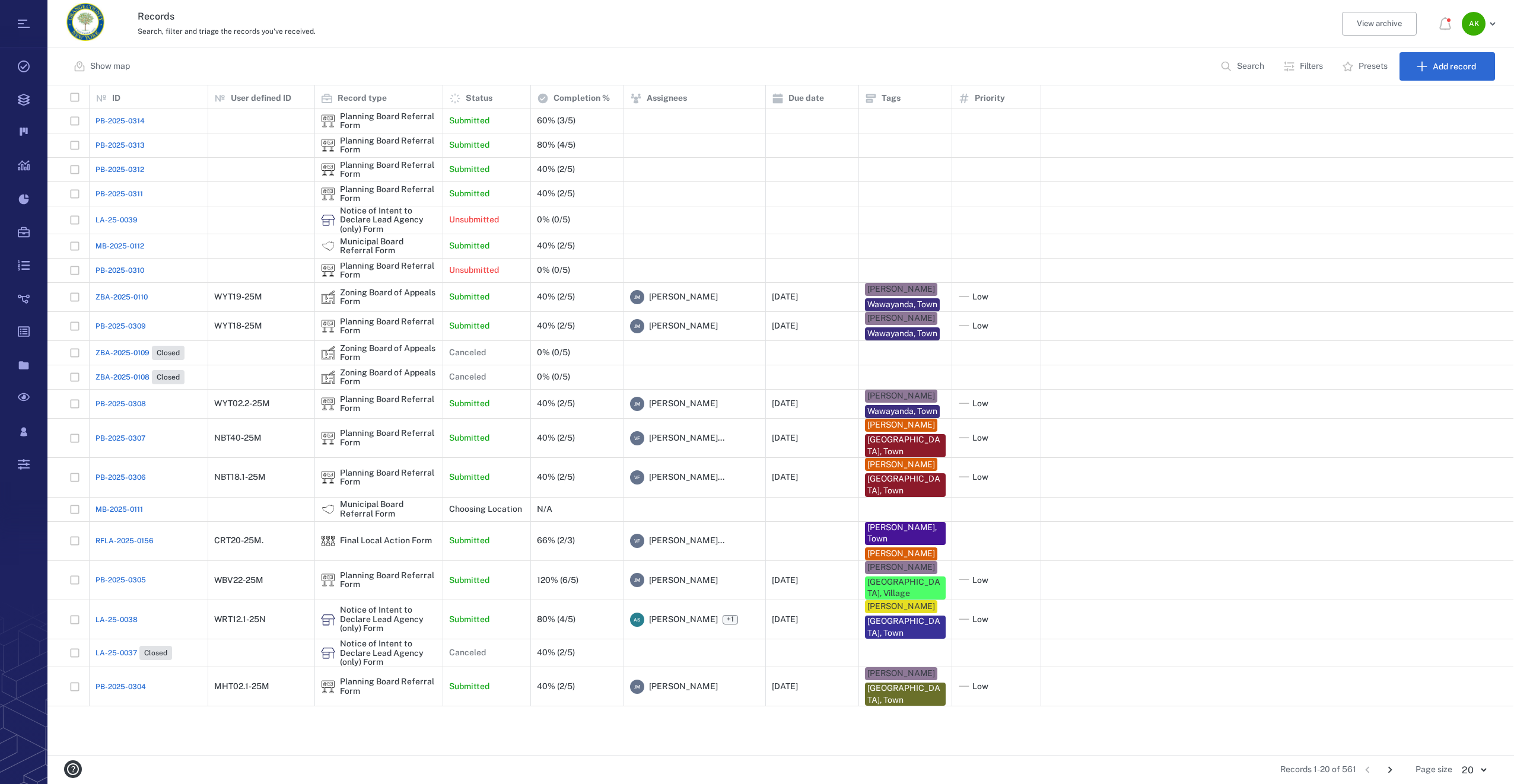
click at [102, 293] on span "ZBA-2025-0110" at bounding box center [122, 296] width 52 height 11
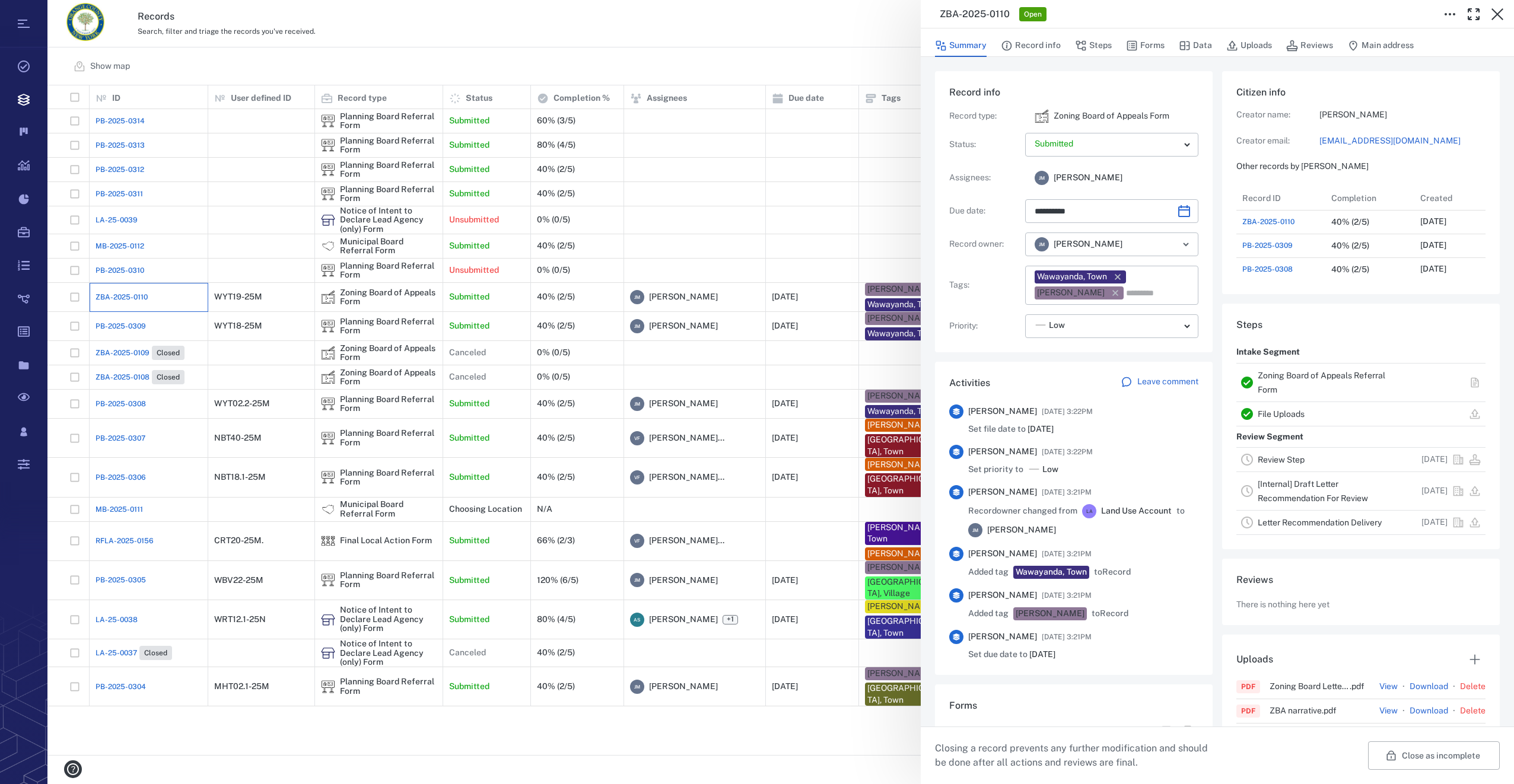
type input "**********"
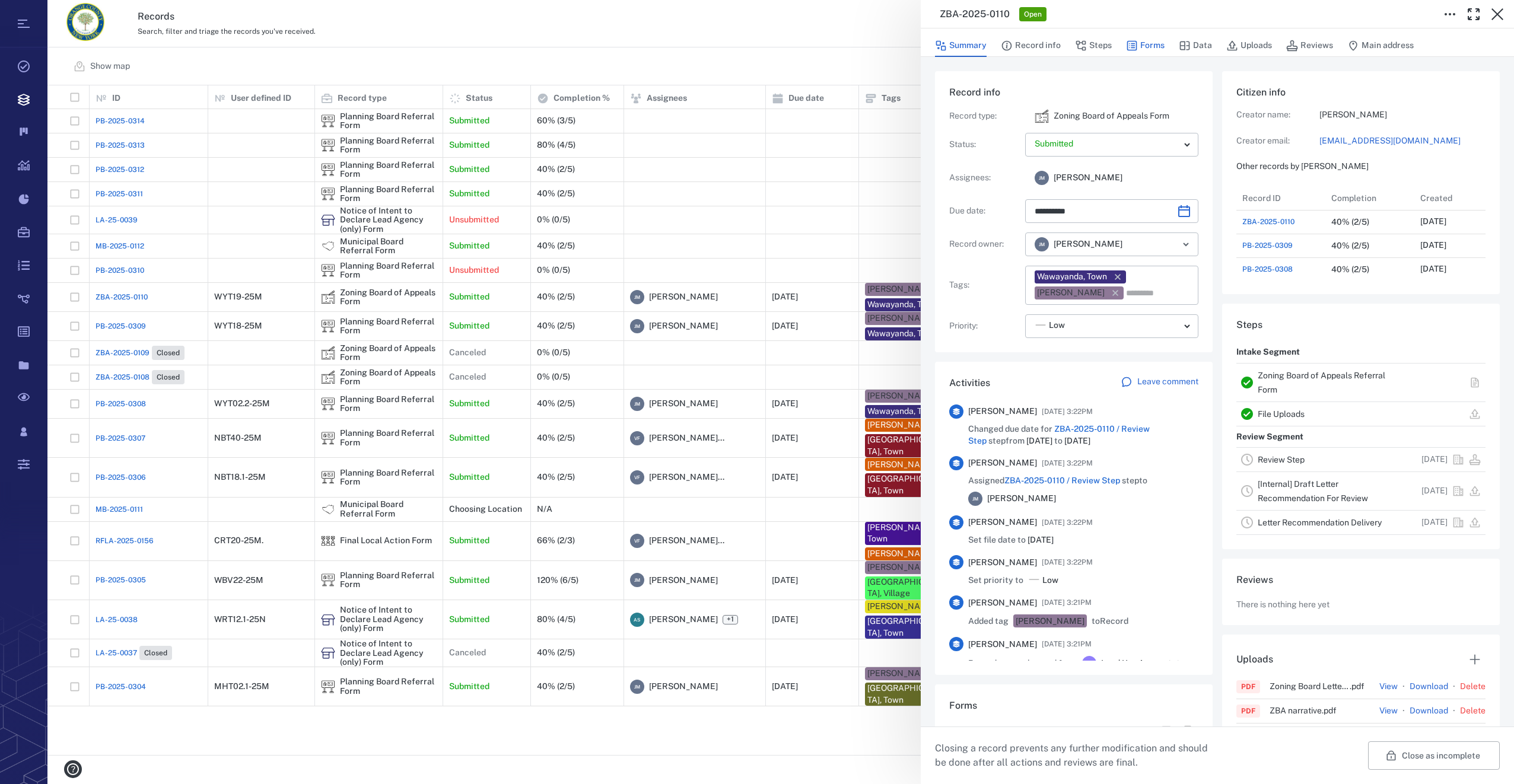
click at [1151, 46] on button "Forms" at bounding box center [1145, 45] width 39 height 23
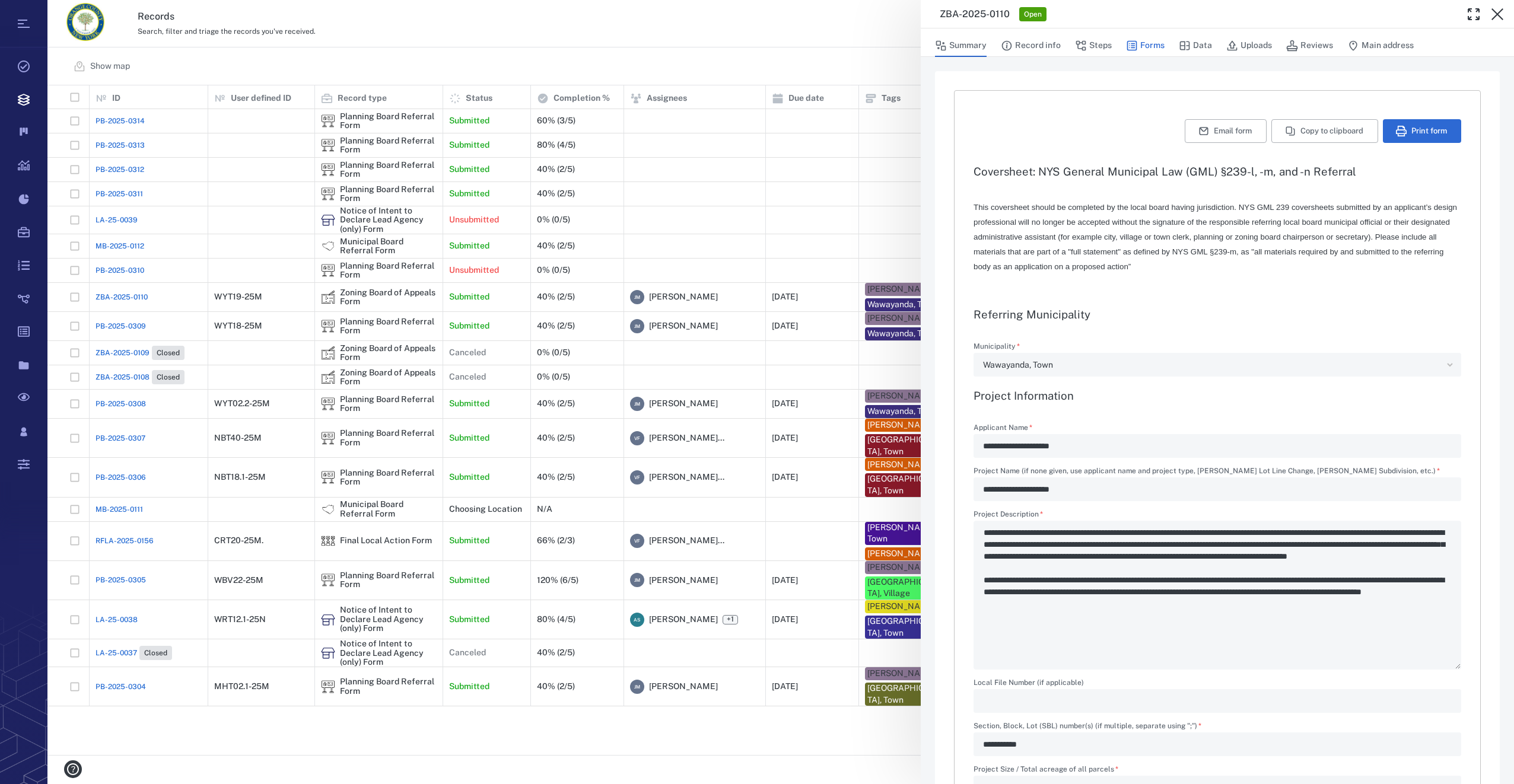
type textarea "*"
type input "**********"
click at [1253, 46] on button "Uploads" at bounding box center [1249, 45] width 46 height 23
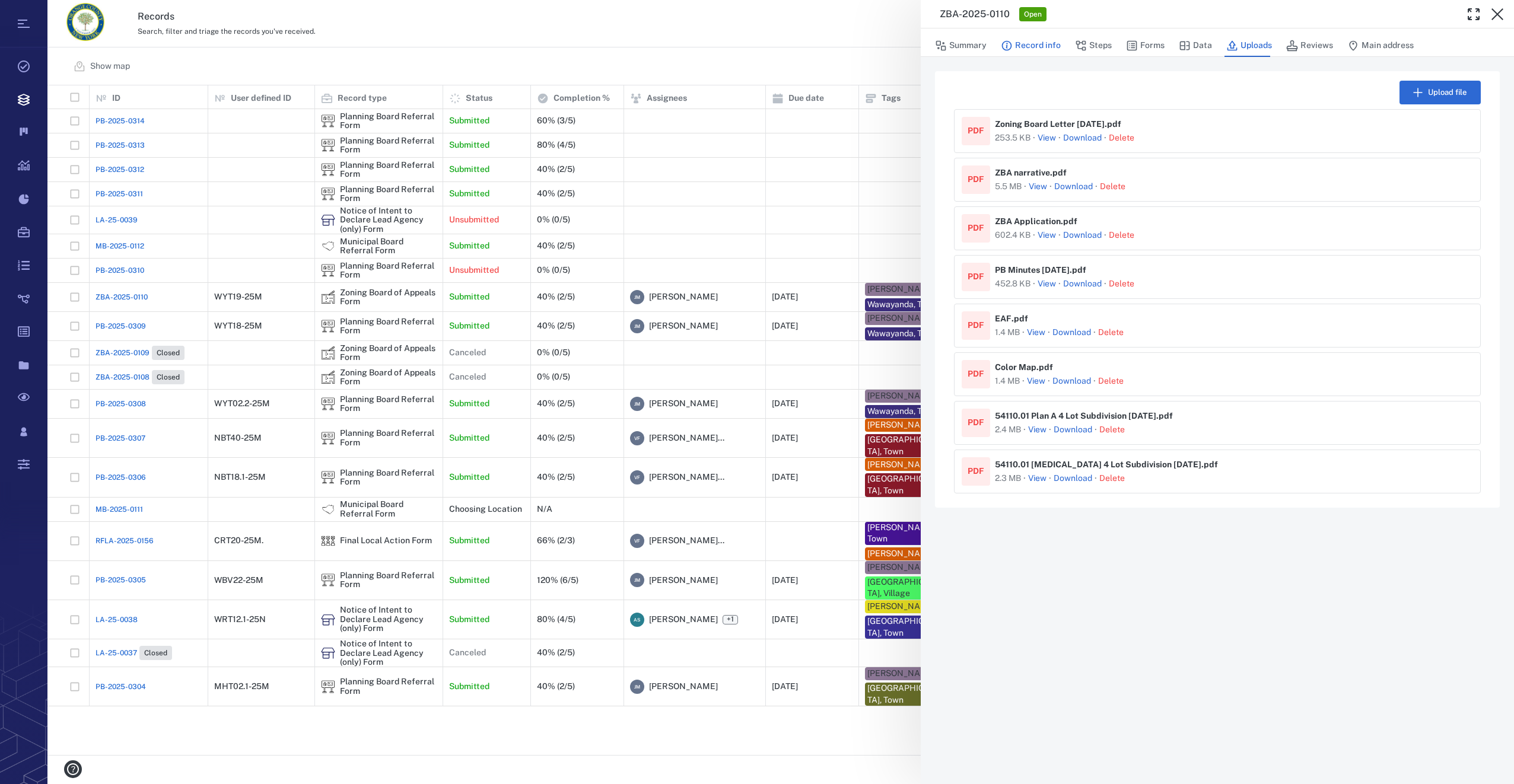
click at [1048, 40] on button "Record info" at bounding box center [1031, 45] width 60 height 23
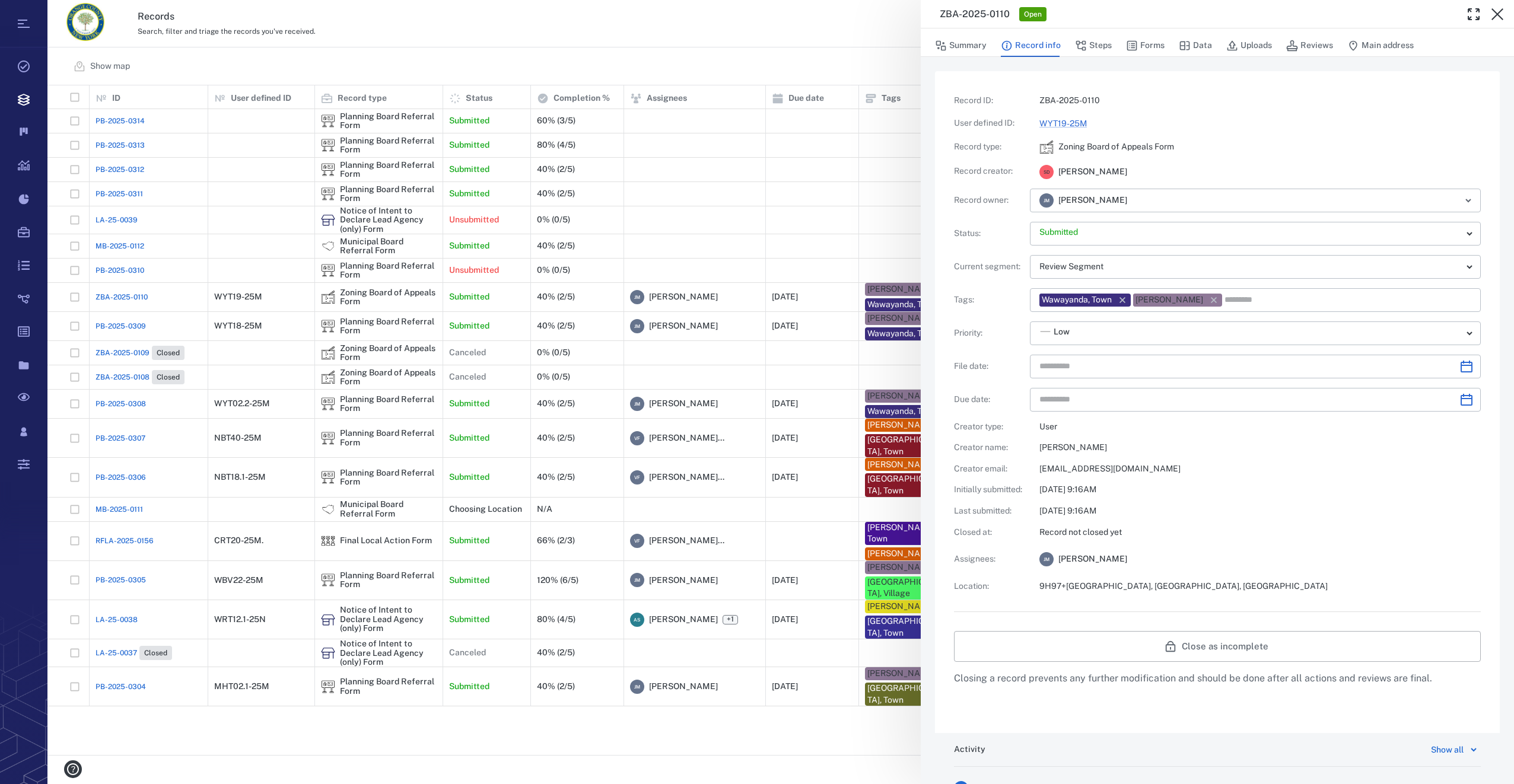
type input "**********"
click at [1146, 47] on button "Forms" at bounding box center [1145, 45] width 39 height 23
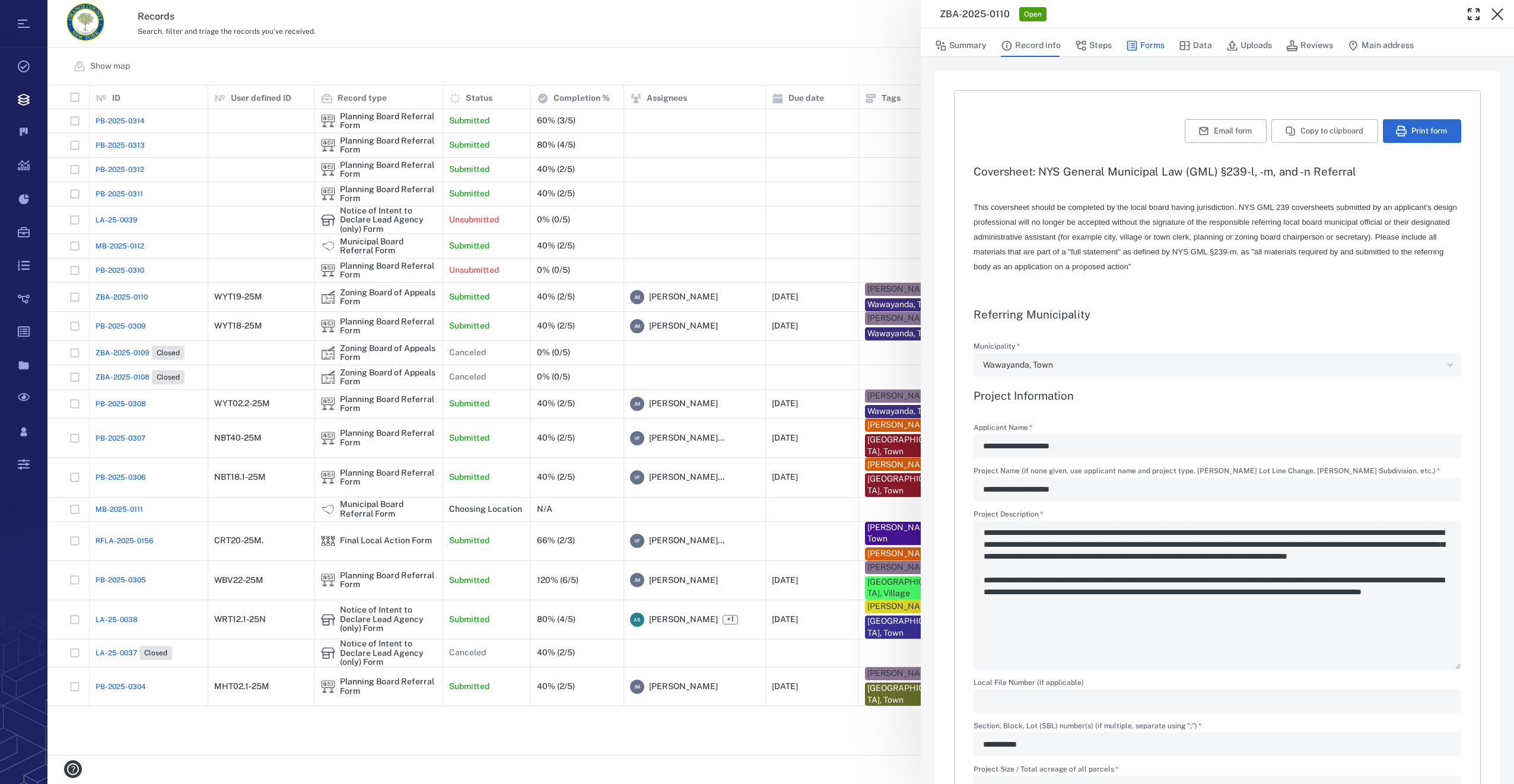
type textarea "*"
type input "**********"
type textarea "*"
click at [1417, 128] on button "Print form" at bounding box center [1421, 131] width 78 height 24
click at [1497, 11] on icon "button" at bounding box center [1497, 14] width 14 height 14
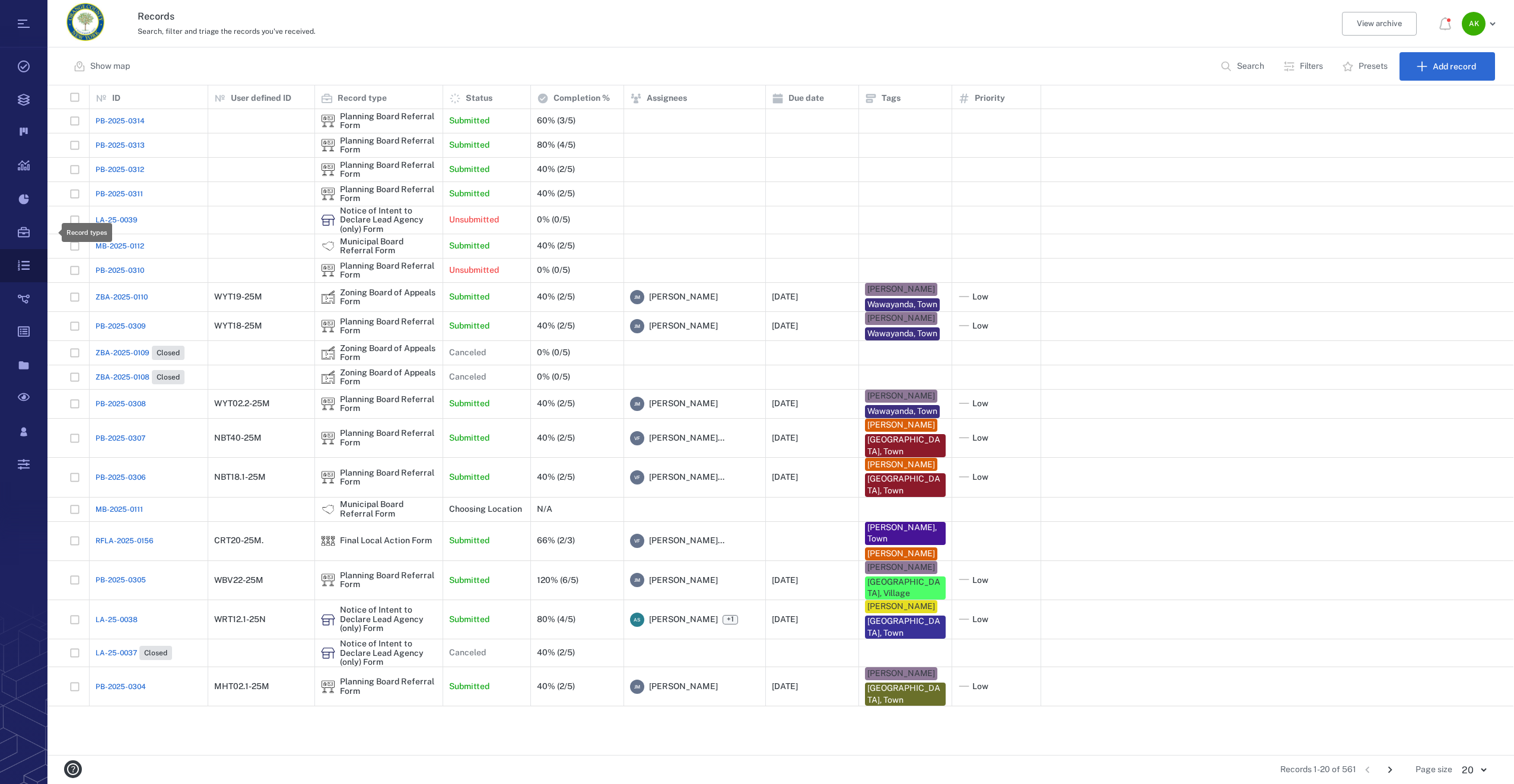
scroll to position [660, 1457]
click at [103, 242] on span "MB-2025-0112" at bounding box center [120, 245] width 49 height 11
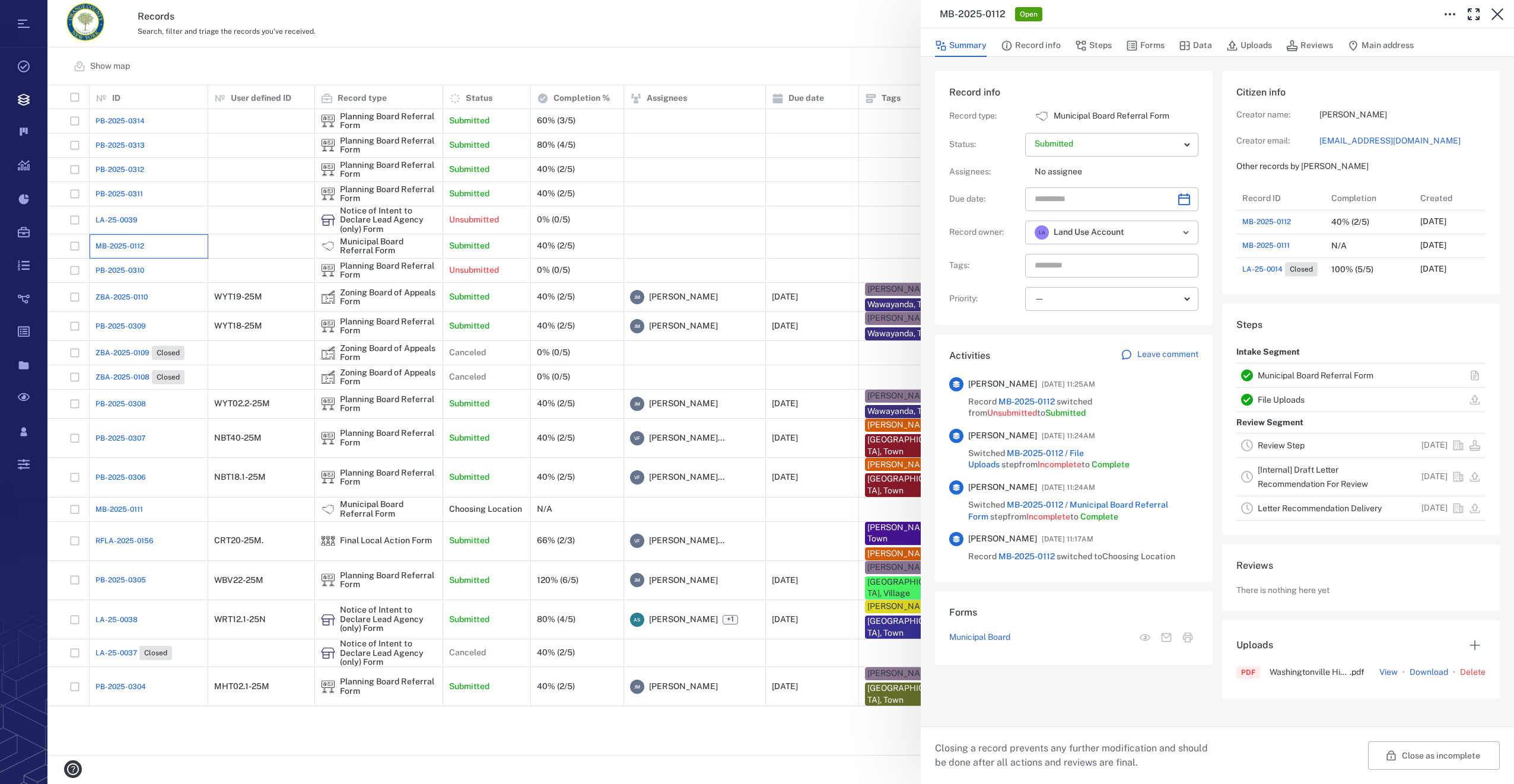
scroll to position [616, 232]
click at [1156, 44] on button "Forms" at bounding box center [1145, 45] width 39 height 23
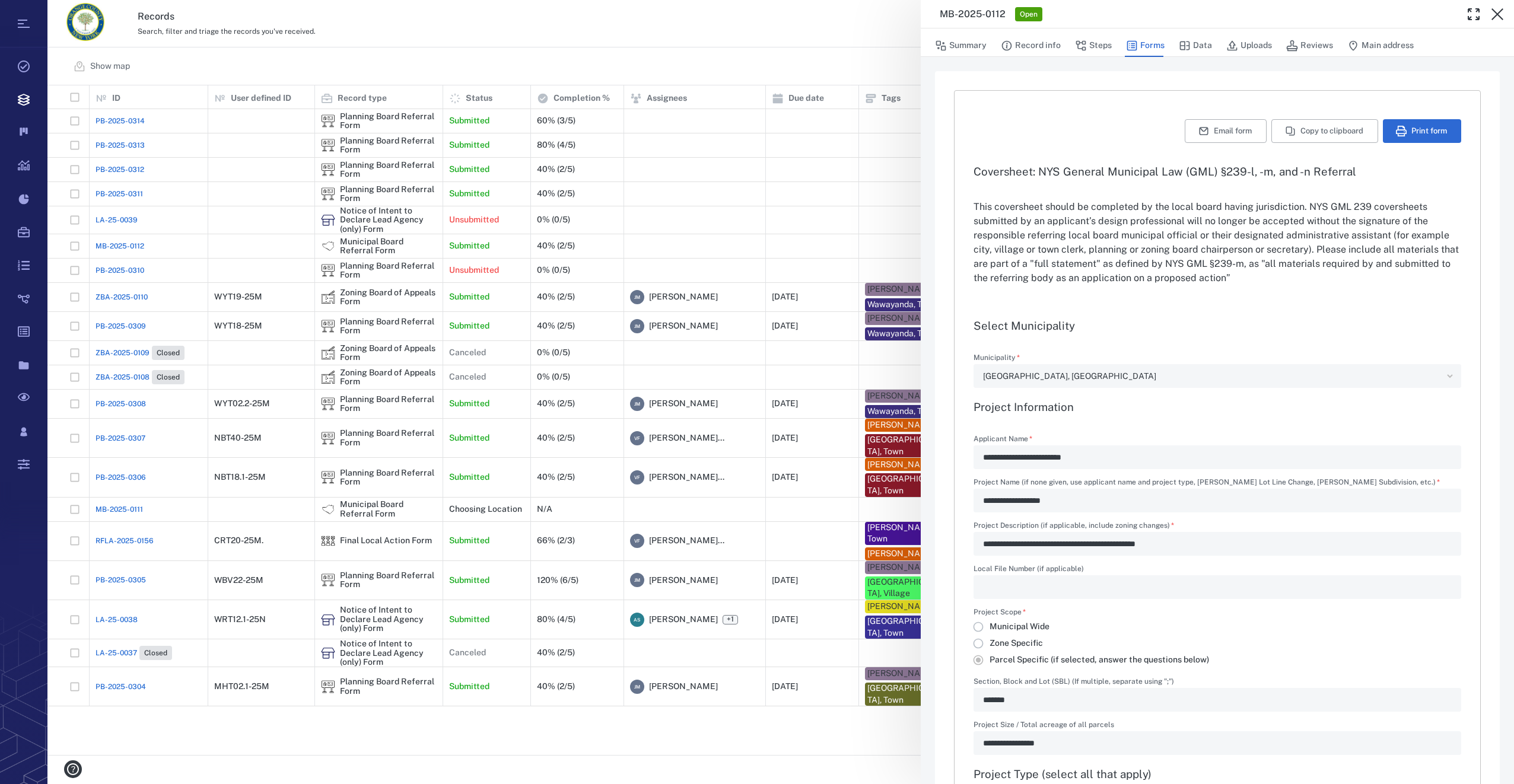
type input "**********"
click at [951, 43] on button "Summary" at bounding box center [961, 45] width 52 height 23
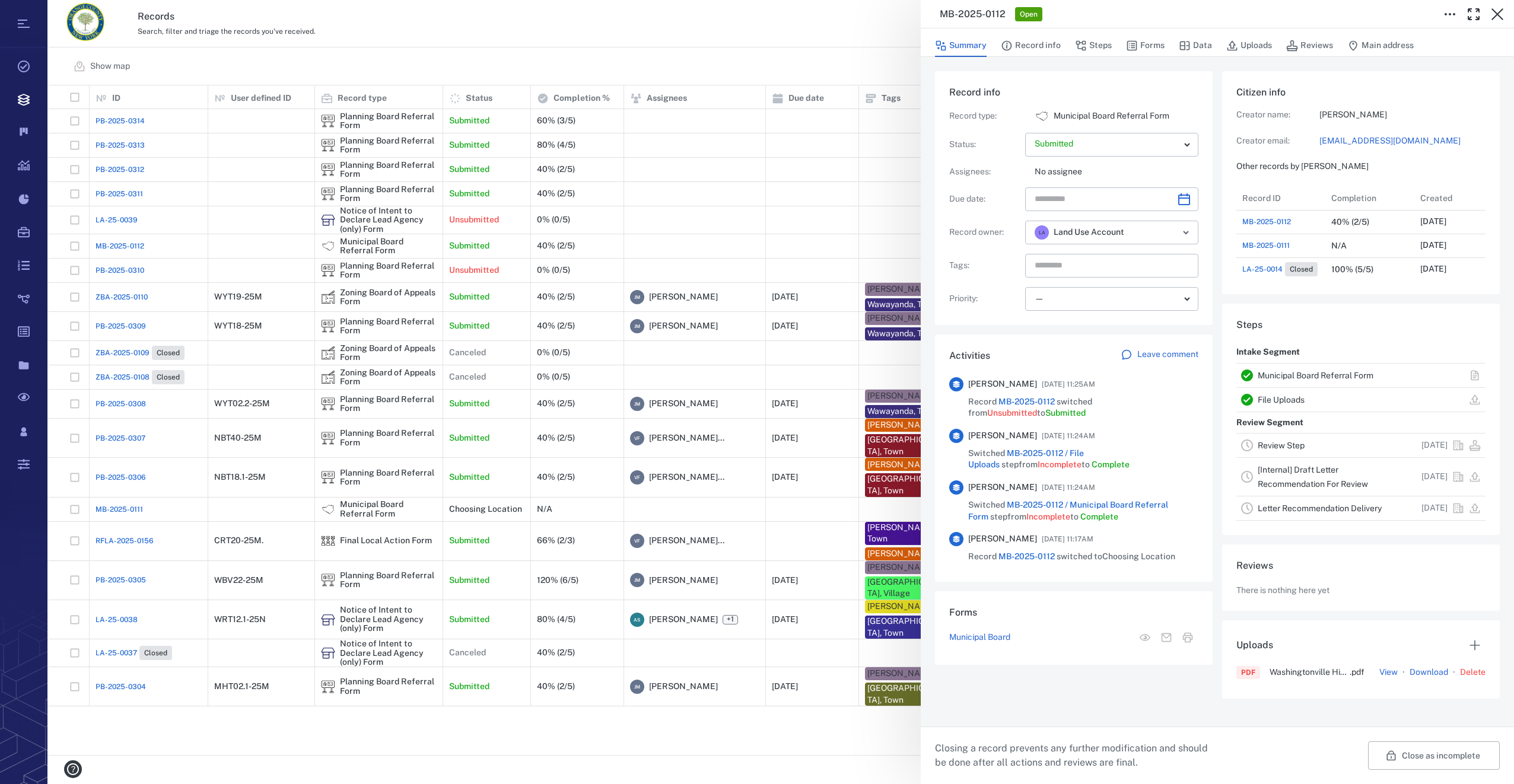
scroll to position [616, 232]
click at [1185, 196] on icon "Choose date" at bounding box center [1184, 199] width 12 height 12
click at [1194, 234] on icon "Next month" at bounding box center [1197, 230] width 14 height 14
click at [1119, 329] on button "17" at bounding box center [1120, 325] width 21 height 21
type input "**********"
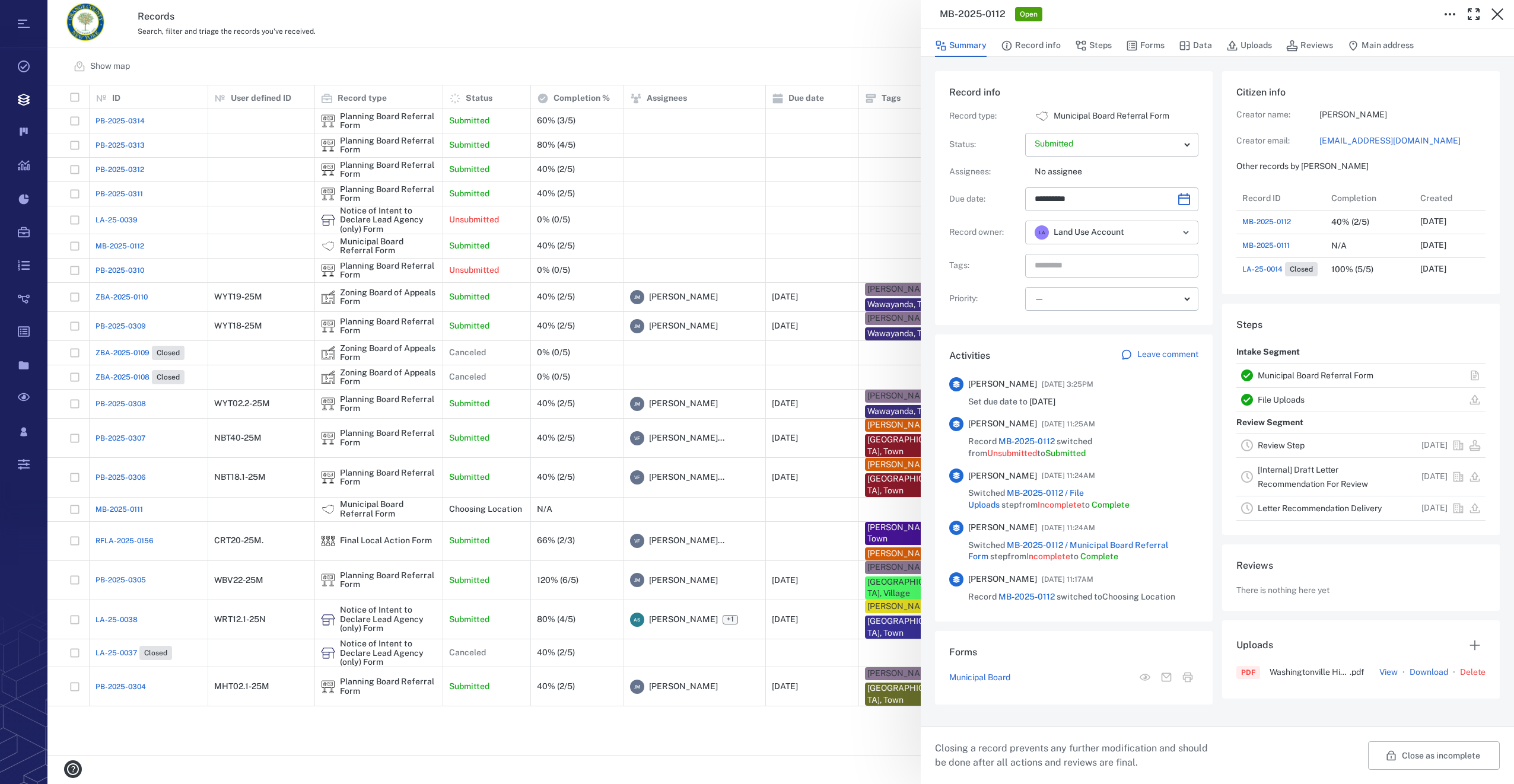
click at [1185, 229] on icon "Open" at bounding box center [1186, 232] width 14 height 14
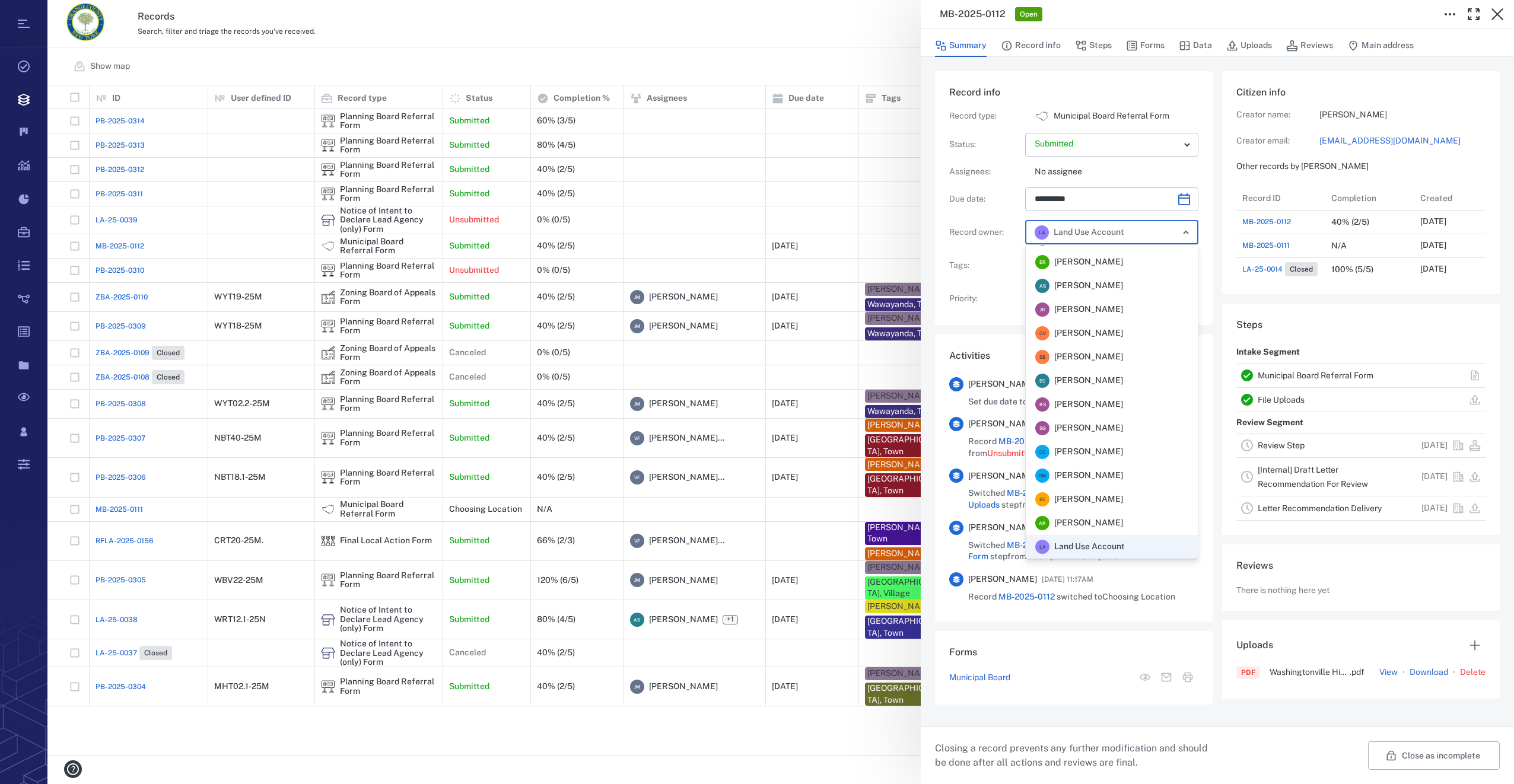
scroll to position [0, 0]
click at [1061, 334] on div "M T Megan Tennermann" at bounding box center [1079, 328] width 88 height 14
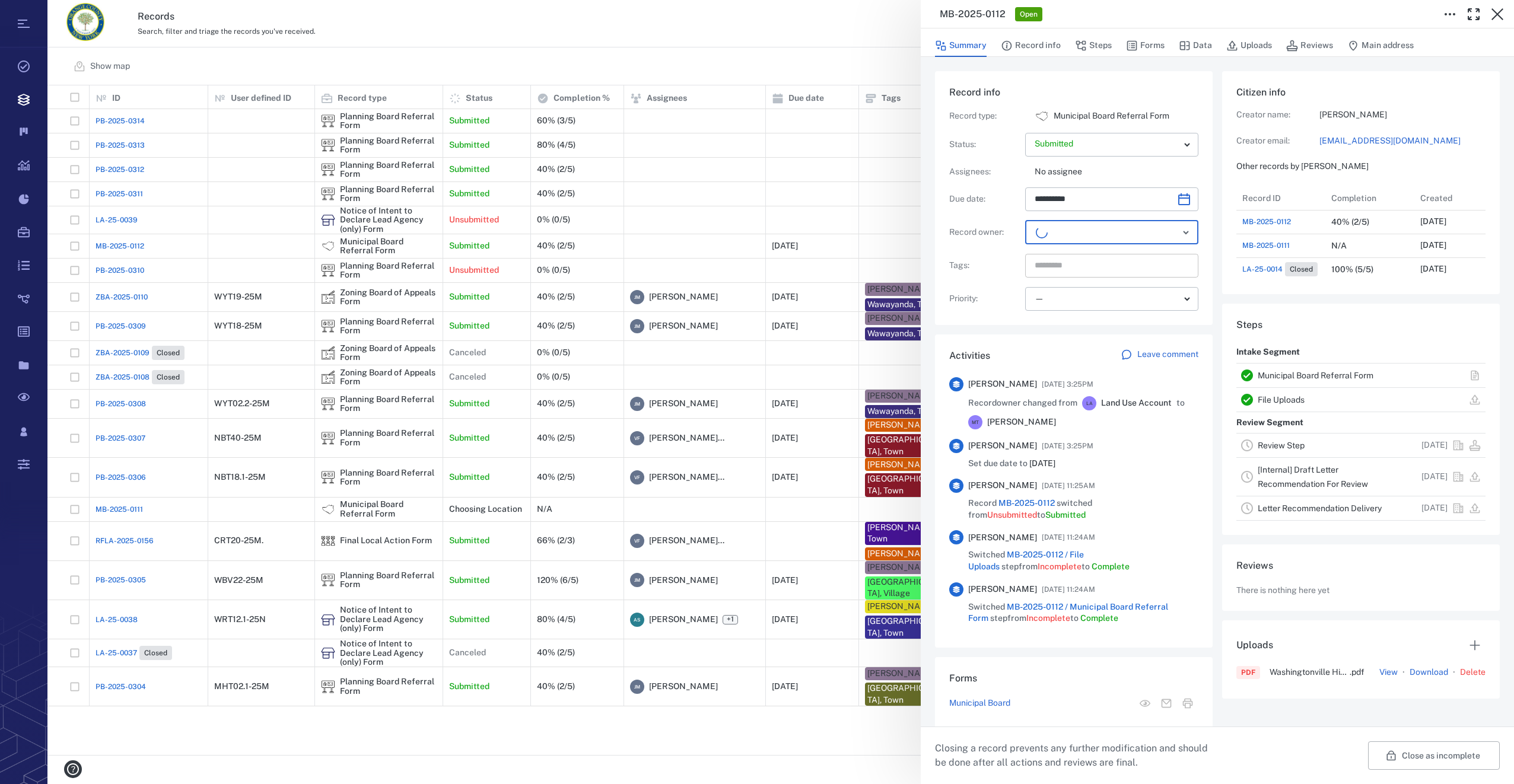
scroll to position [616, 227]
click at [1066, 266] on input "text" at bounding box center [1098, 265] width 130 height 17
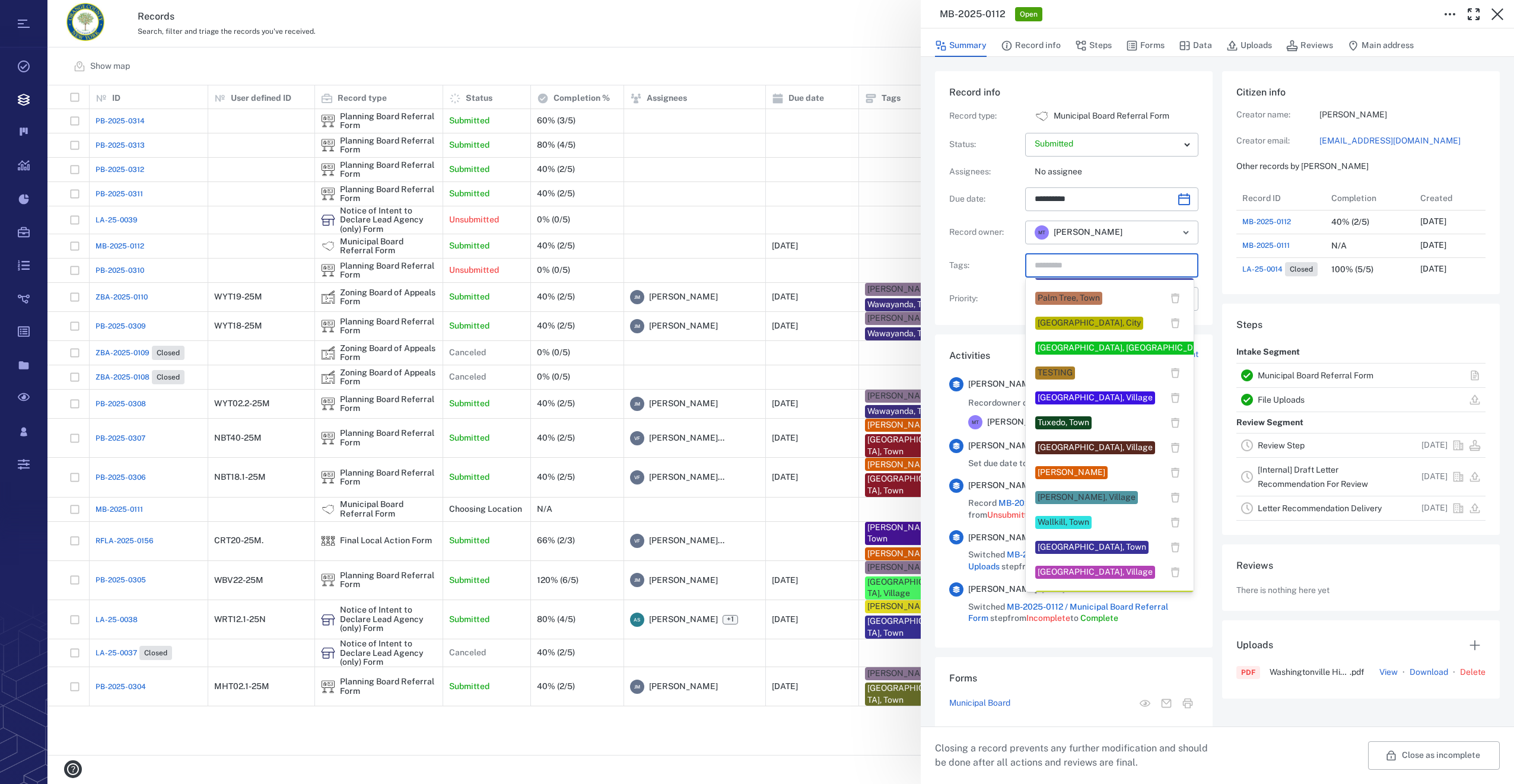
scroll to position [957, 0]
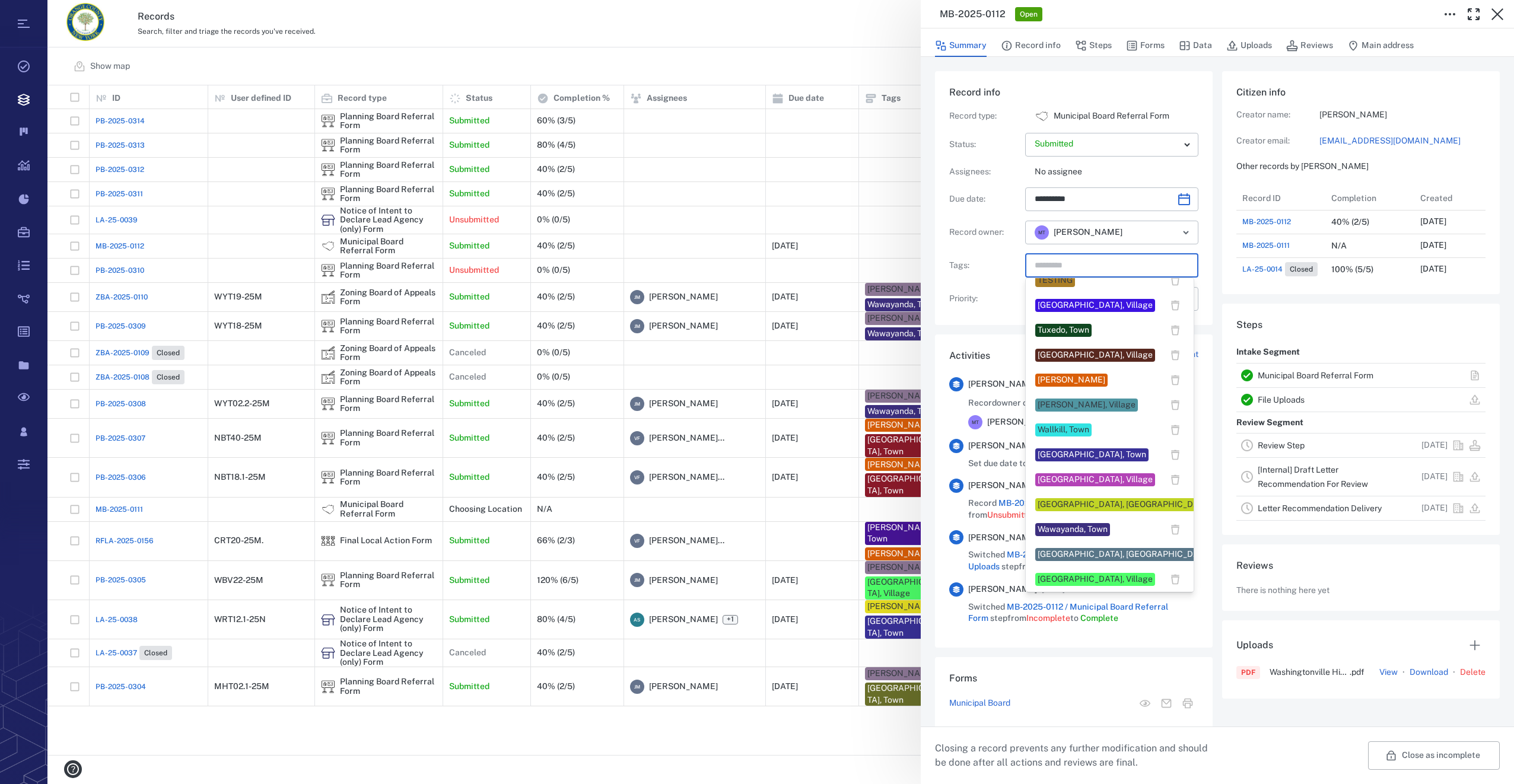
click at [1072, 505] on div "Washingtonville, Village" at bounding box center [1124, 505] width 174 height 12
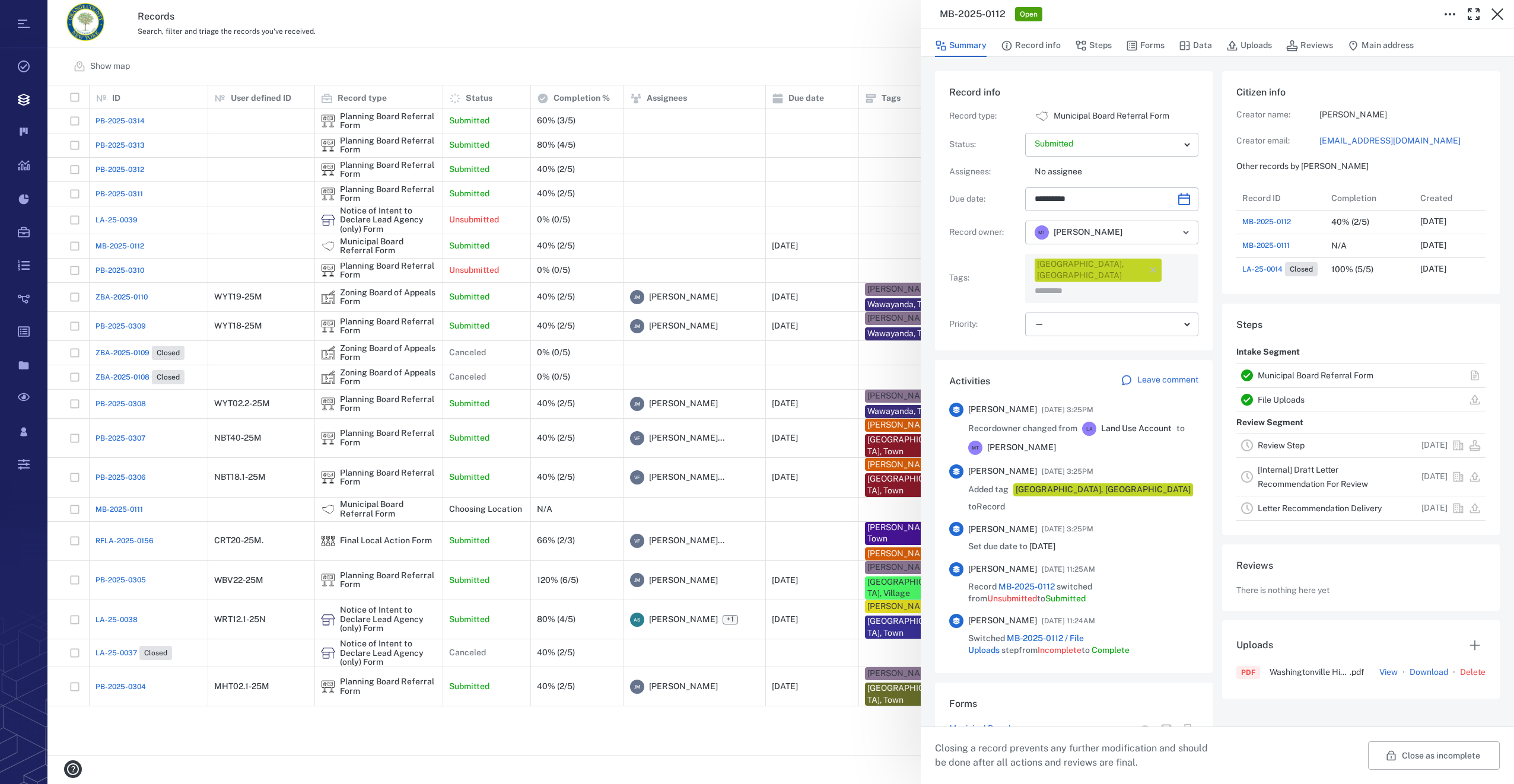
click at [1165, 259] on div "Washingtonville, Village ​" at bounding box center [1112, 277] width 174 height 49
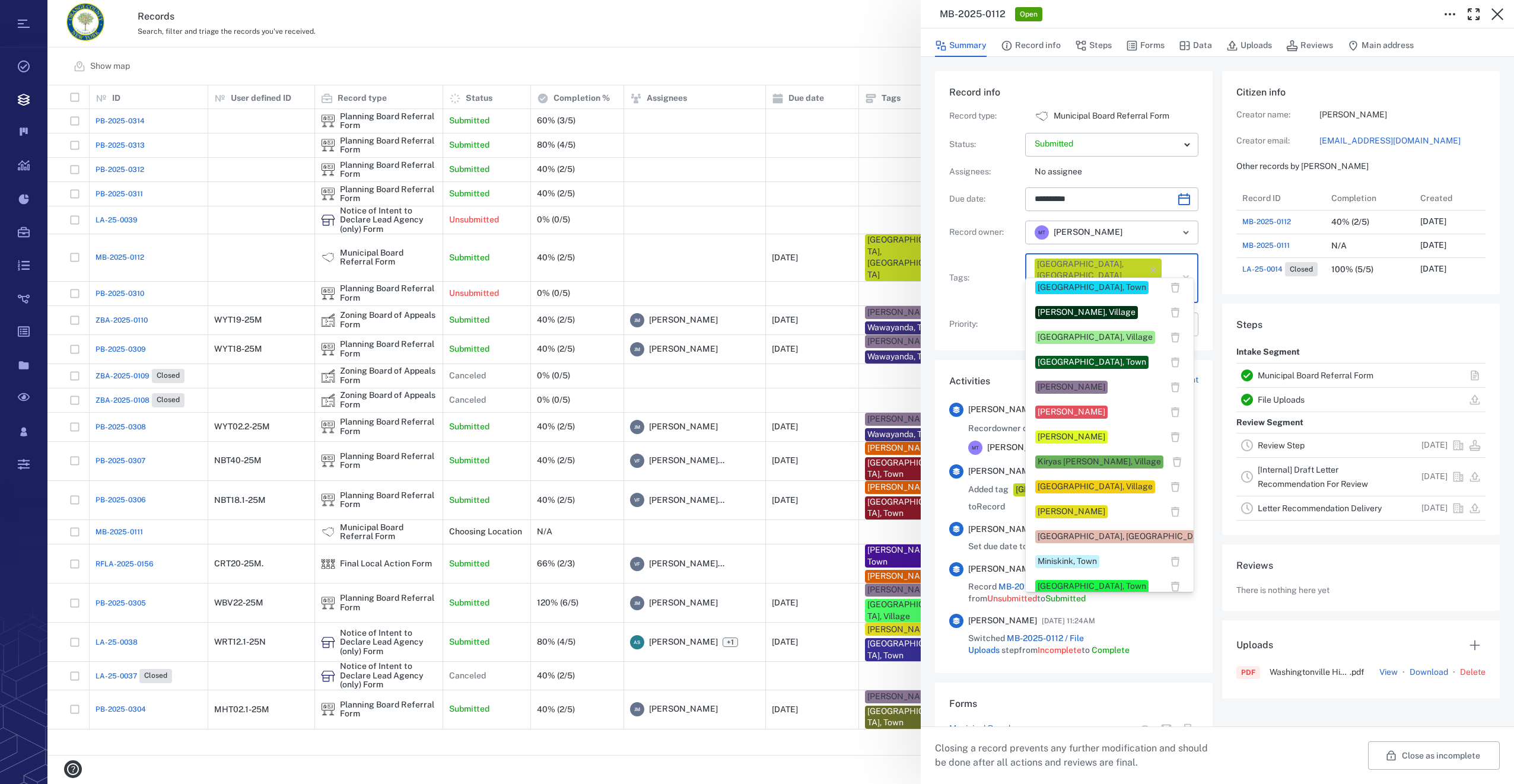
scroll to position [415, 0]
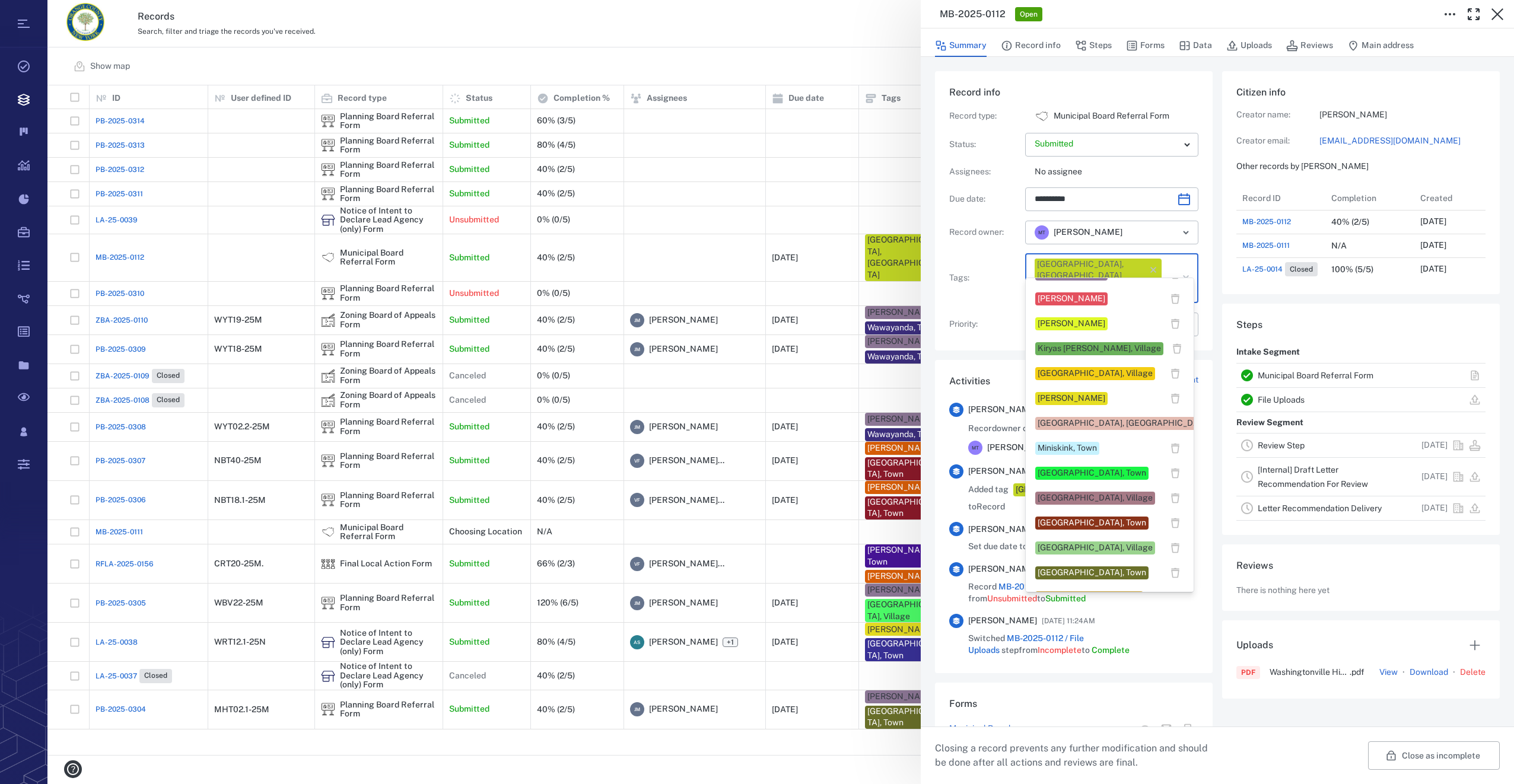
click at [1068, 401] on div "Megan Tennermann" at bounding box center [1071, 398] width 68 height 12
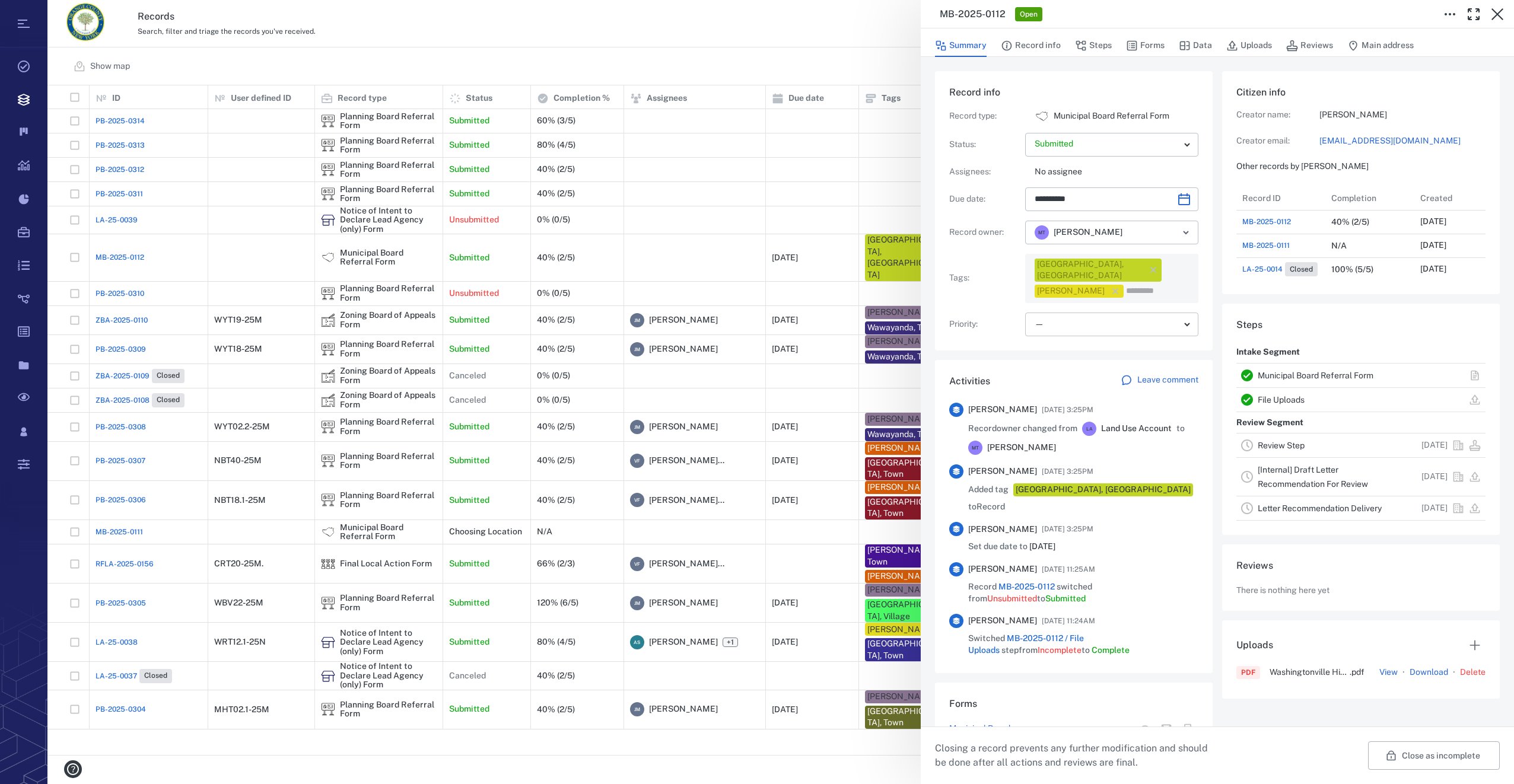
click at [1062, 312] on body "Tasks Records Boards Dashboard Reports Record types Guide steps Rules Form buil…" at bounding box center [757, 392] width 1514 height 784
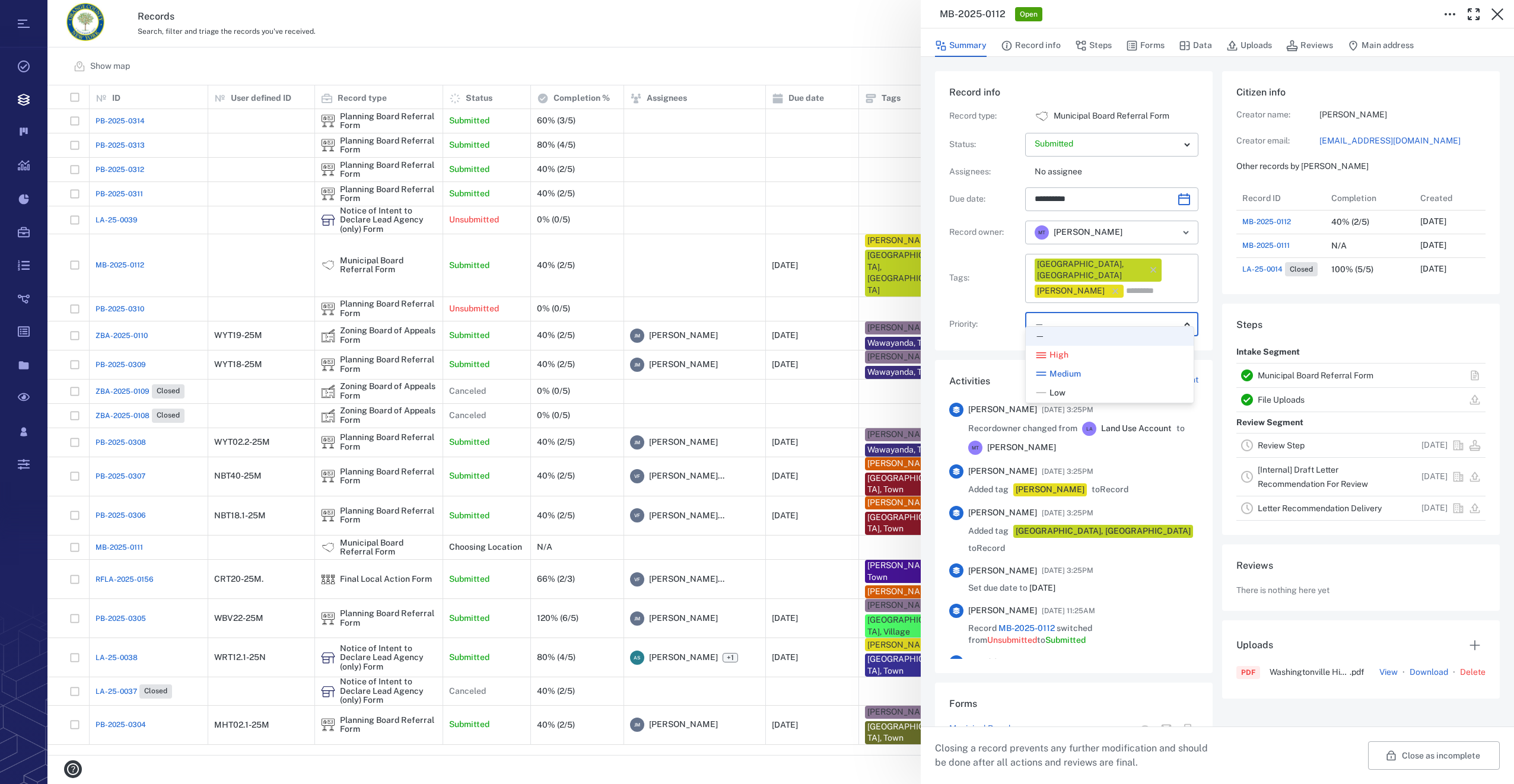
click at [1077, 390] on div "Low" at bounding box center [1109, 393] width 149 height 12
type input "**"
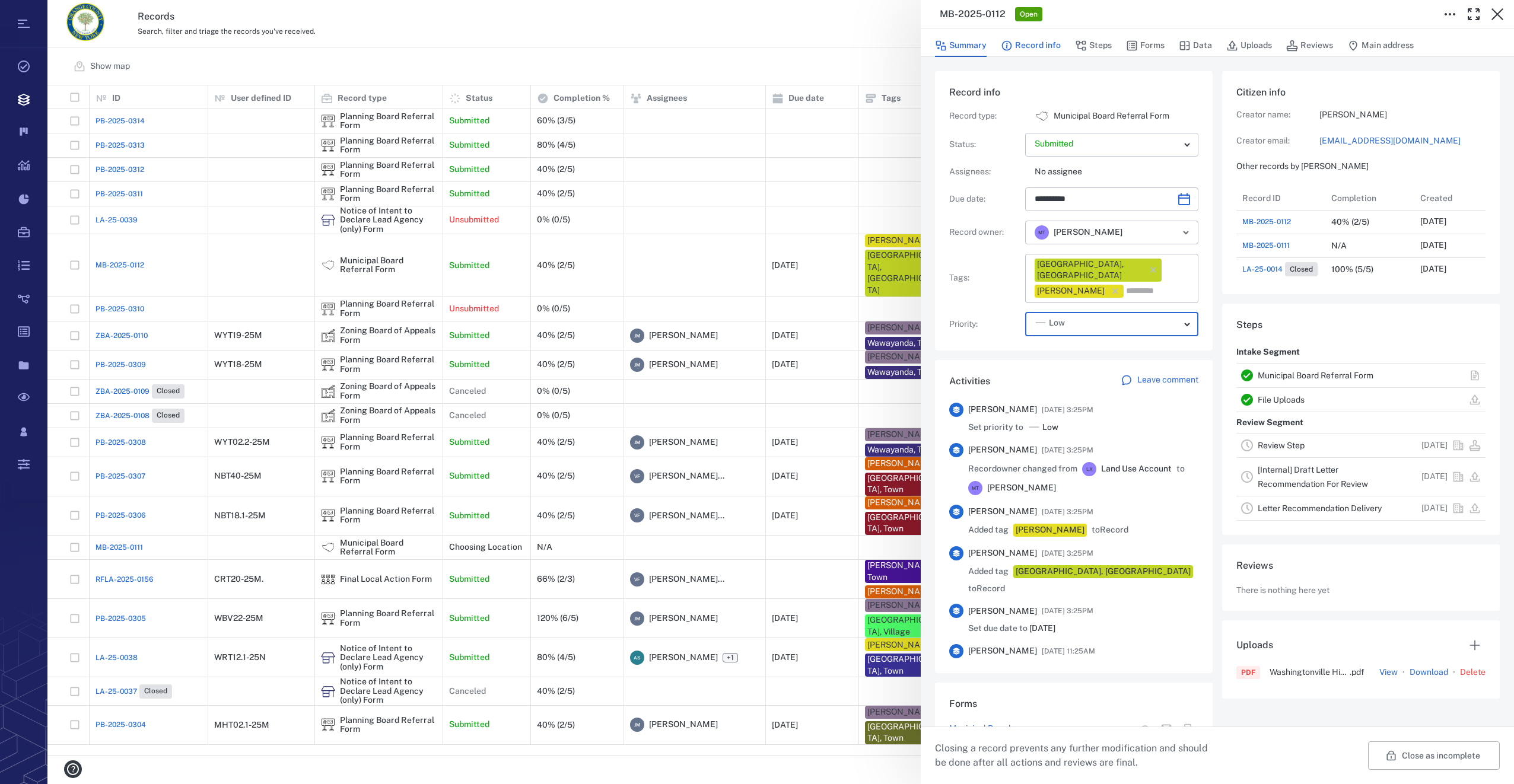
click at [1027, 50] on button "Record info" at bounding box center [1031, 45] width 60 height 23
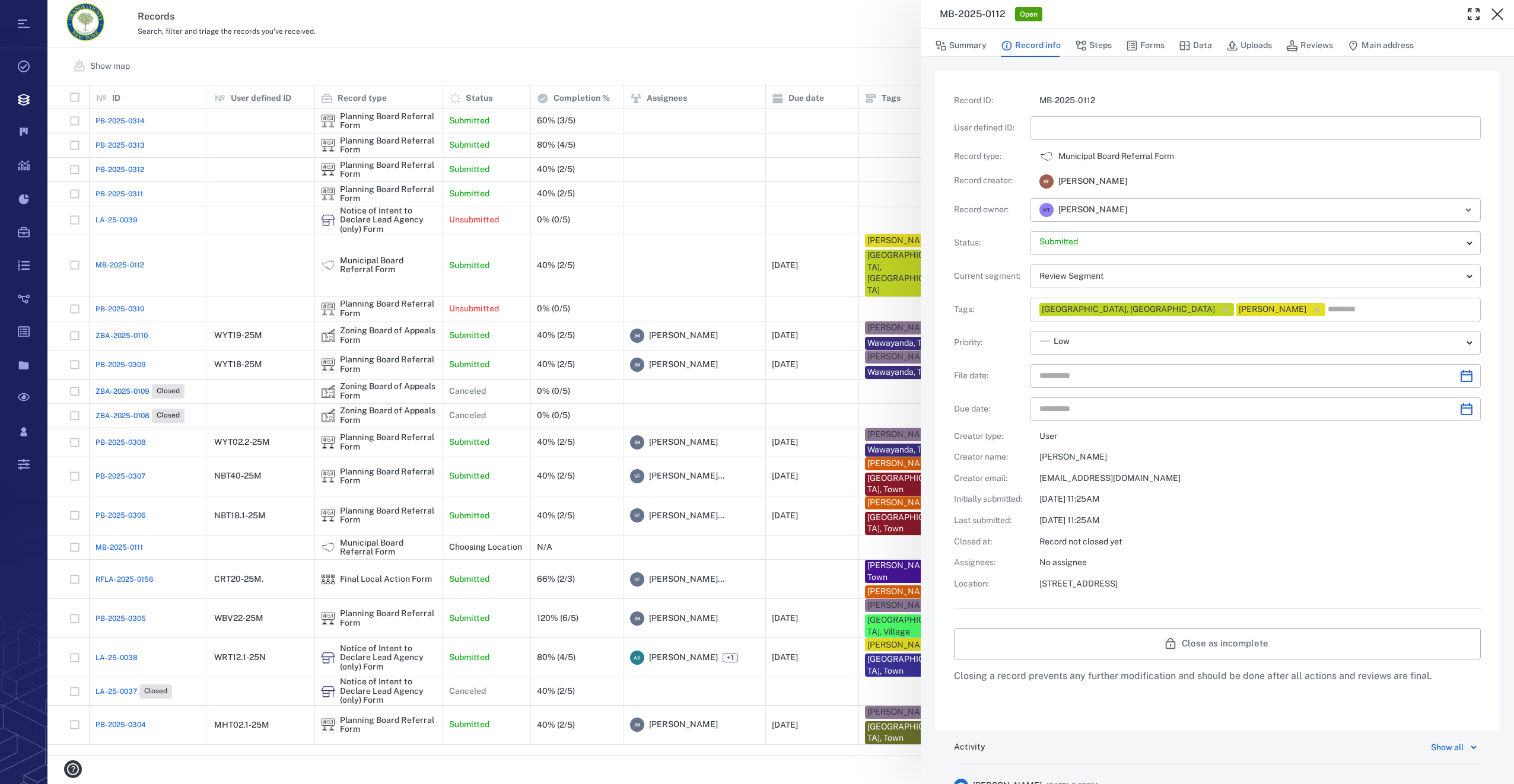
type input "**********"
click at [1046, 131] on input "text" at bounding box center [1255, 128] width 432 height 24
type input "*********"
click at [1460, 372] on icon "Choose date" at bounding box center [1466, 376] width 12 height 12
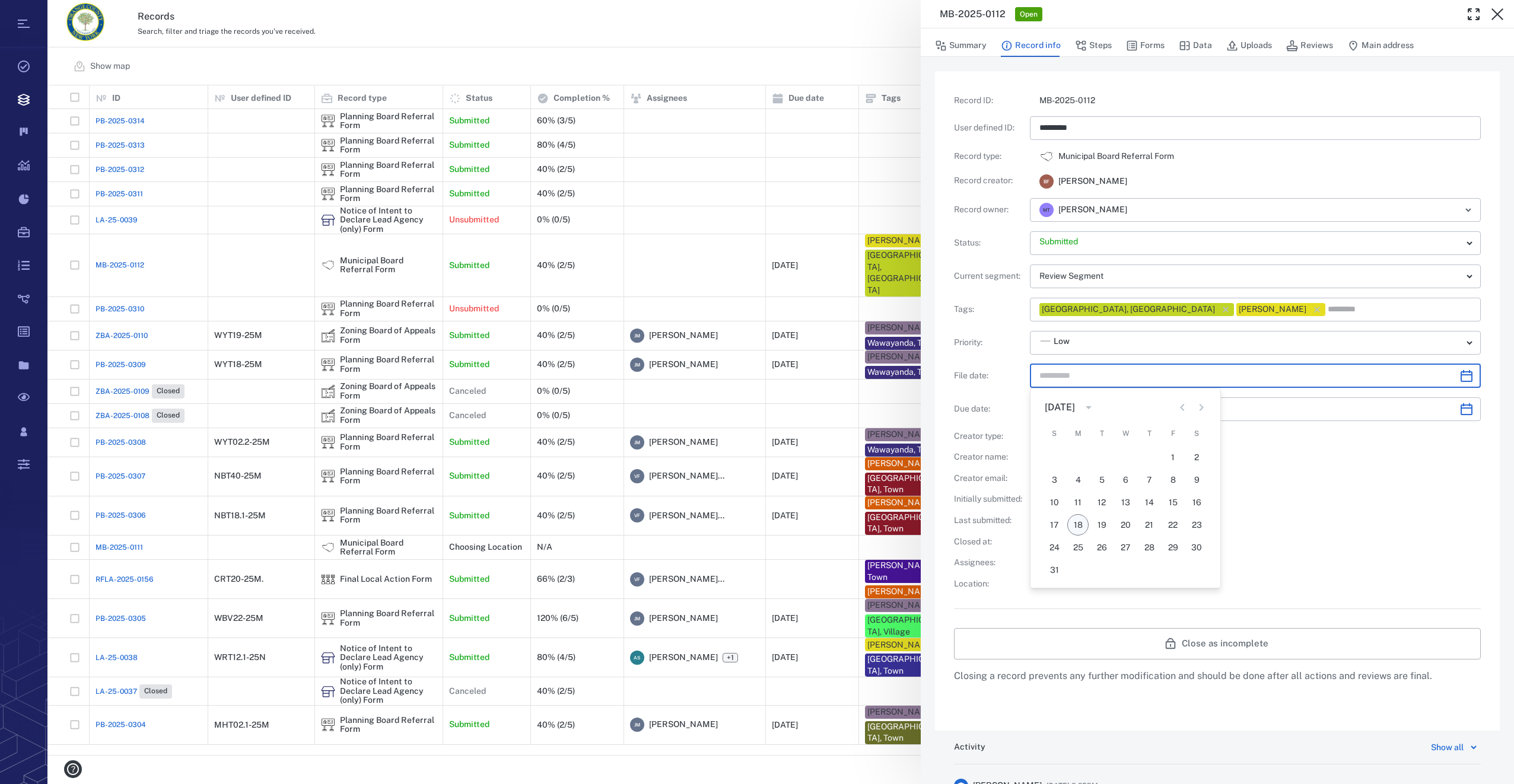
click at [1080, 524] on button "18" at bounding box center [1077, 524] width 21 height 21
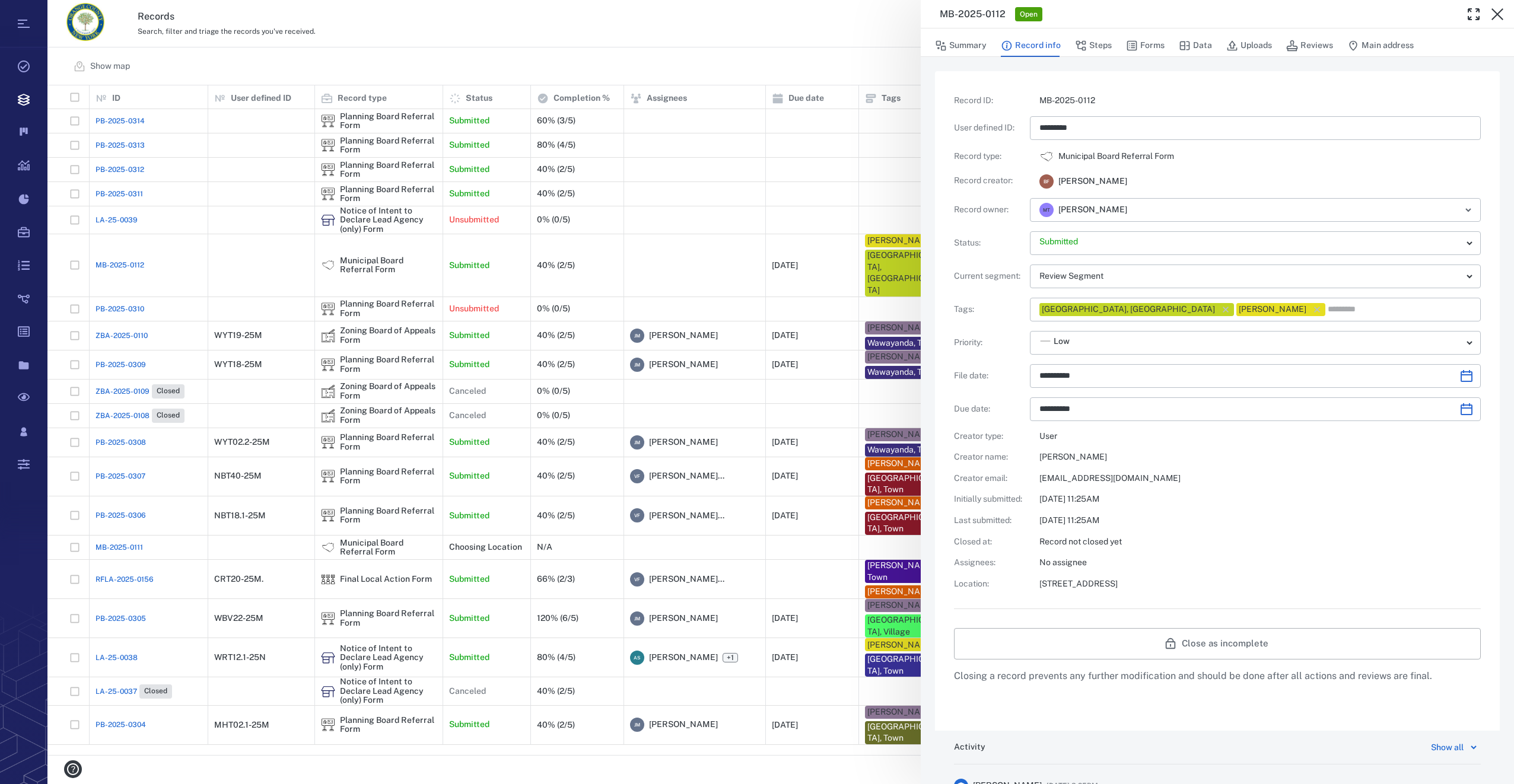
type input "**********"
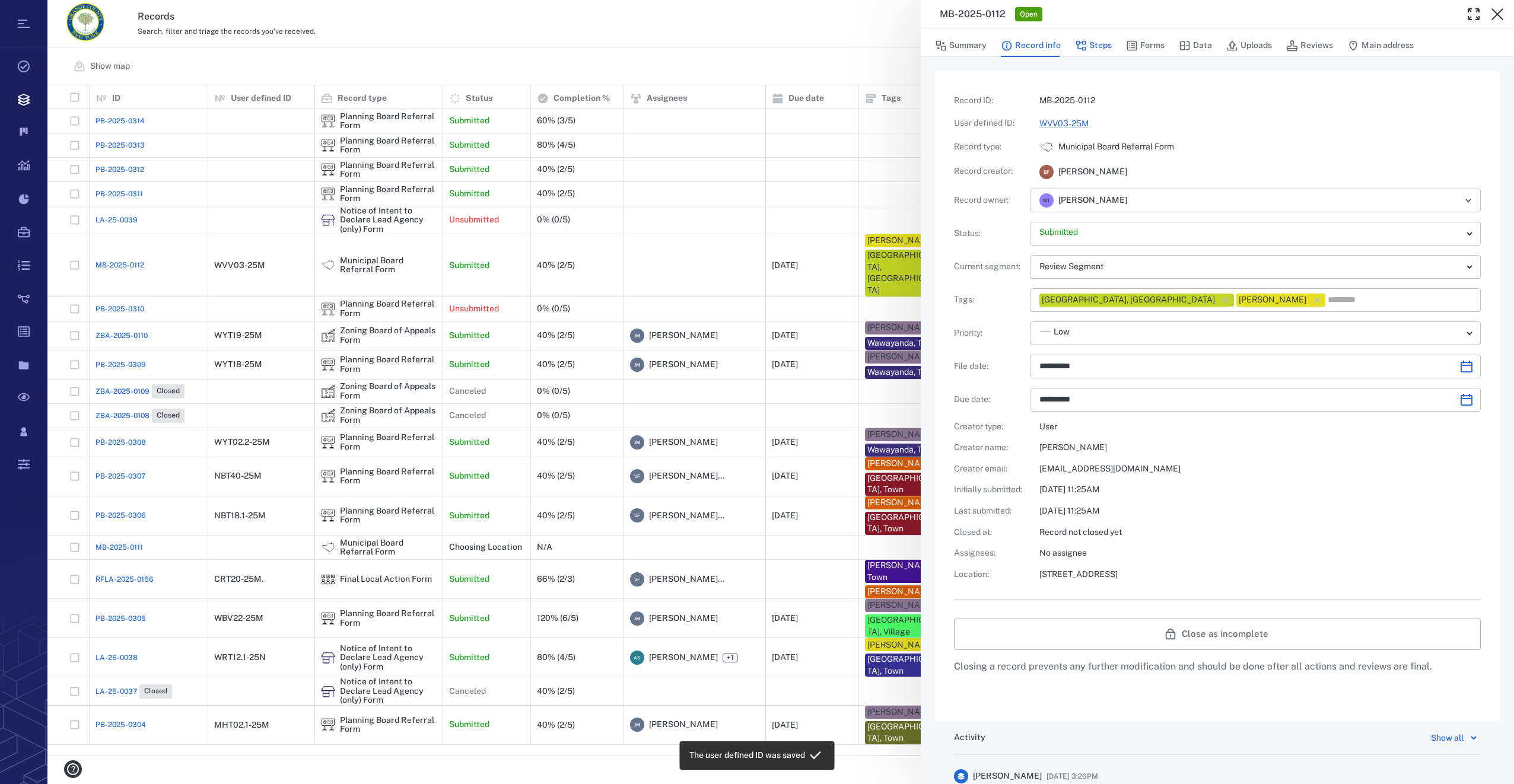
click at [1104, 43] on button "Steps" at bounding box center [1093, 45] width 37 height 23
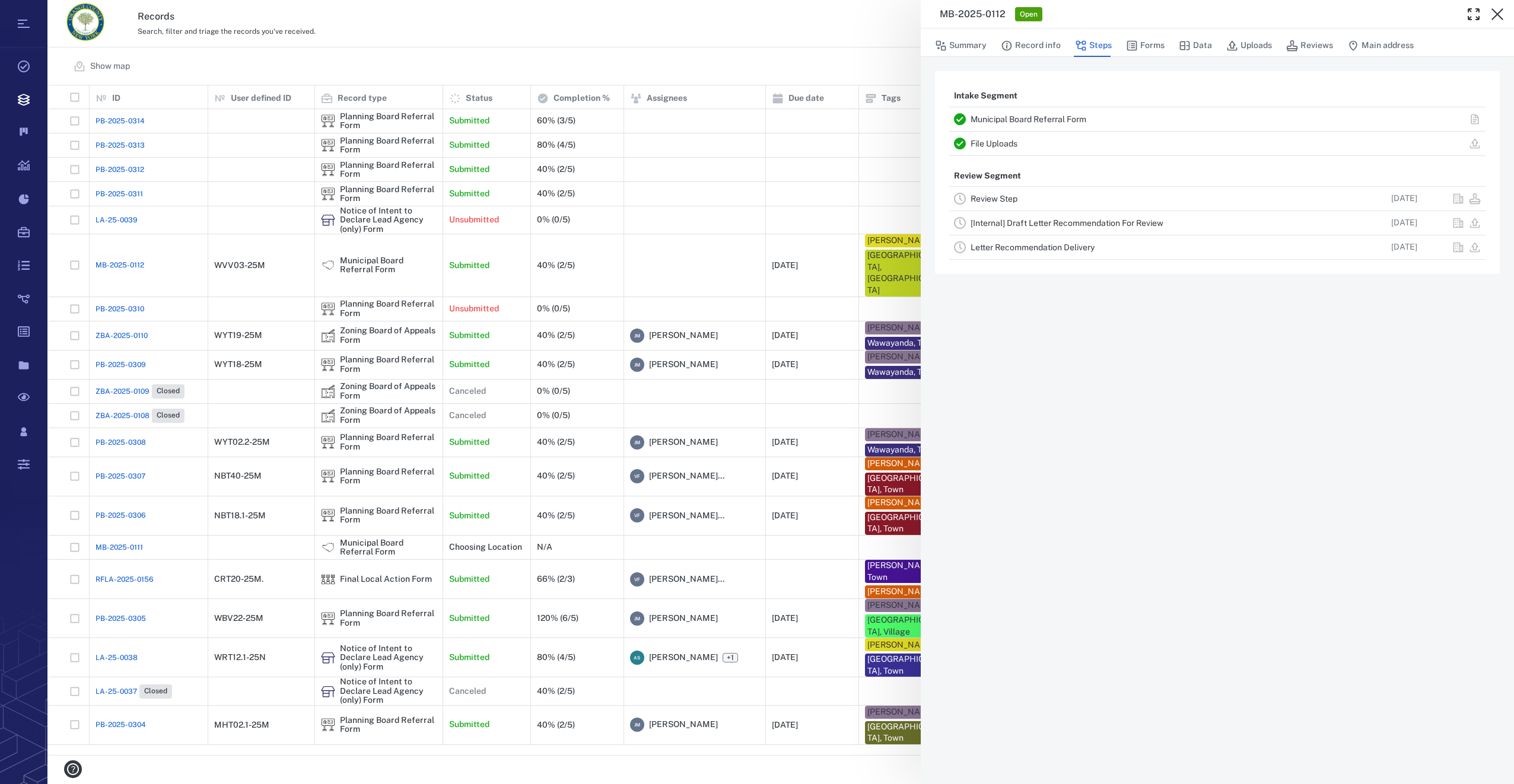
click at [1003, 195] on link "Review Step" at bounding box center [993, 198] width 47 height 10
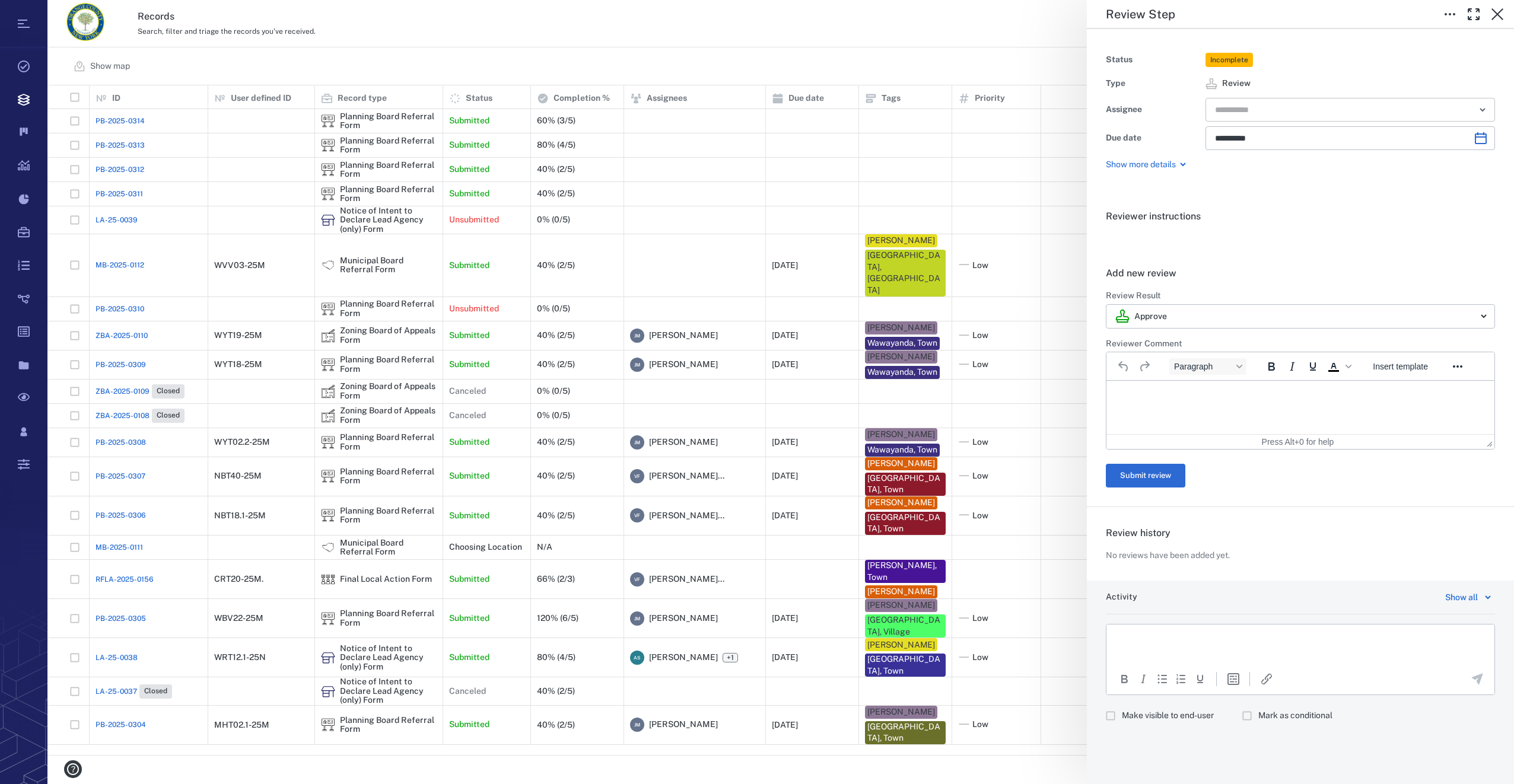
click at [1235, 107] on input "text" at bounding box center [1336, 110] width 246 height 17
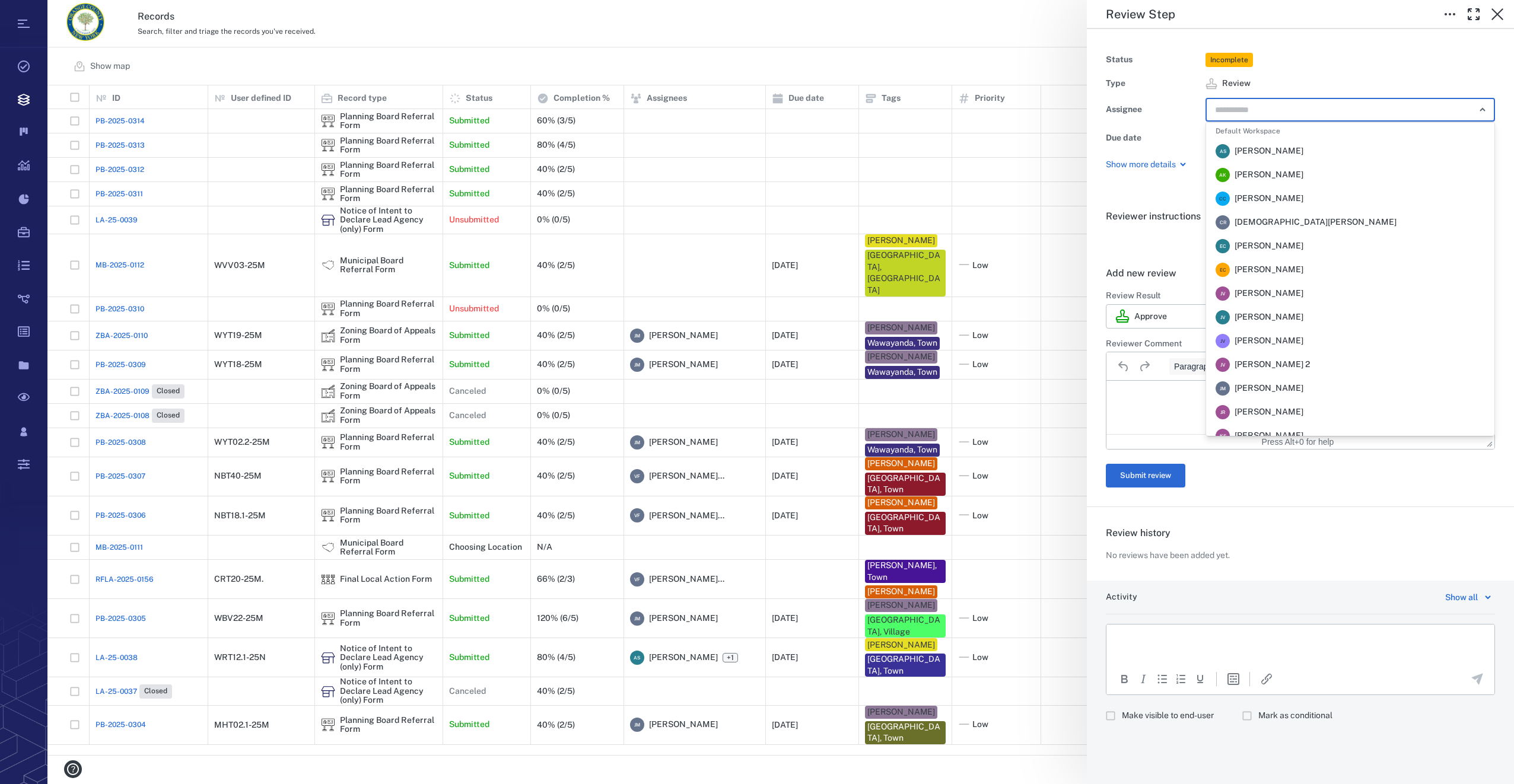
scroll to position [178, 0]
click at [1287, 285] on span "Megan Tennermann" at bounding box center [1268, 281] width 69 height 12
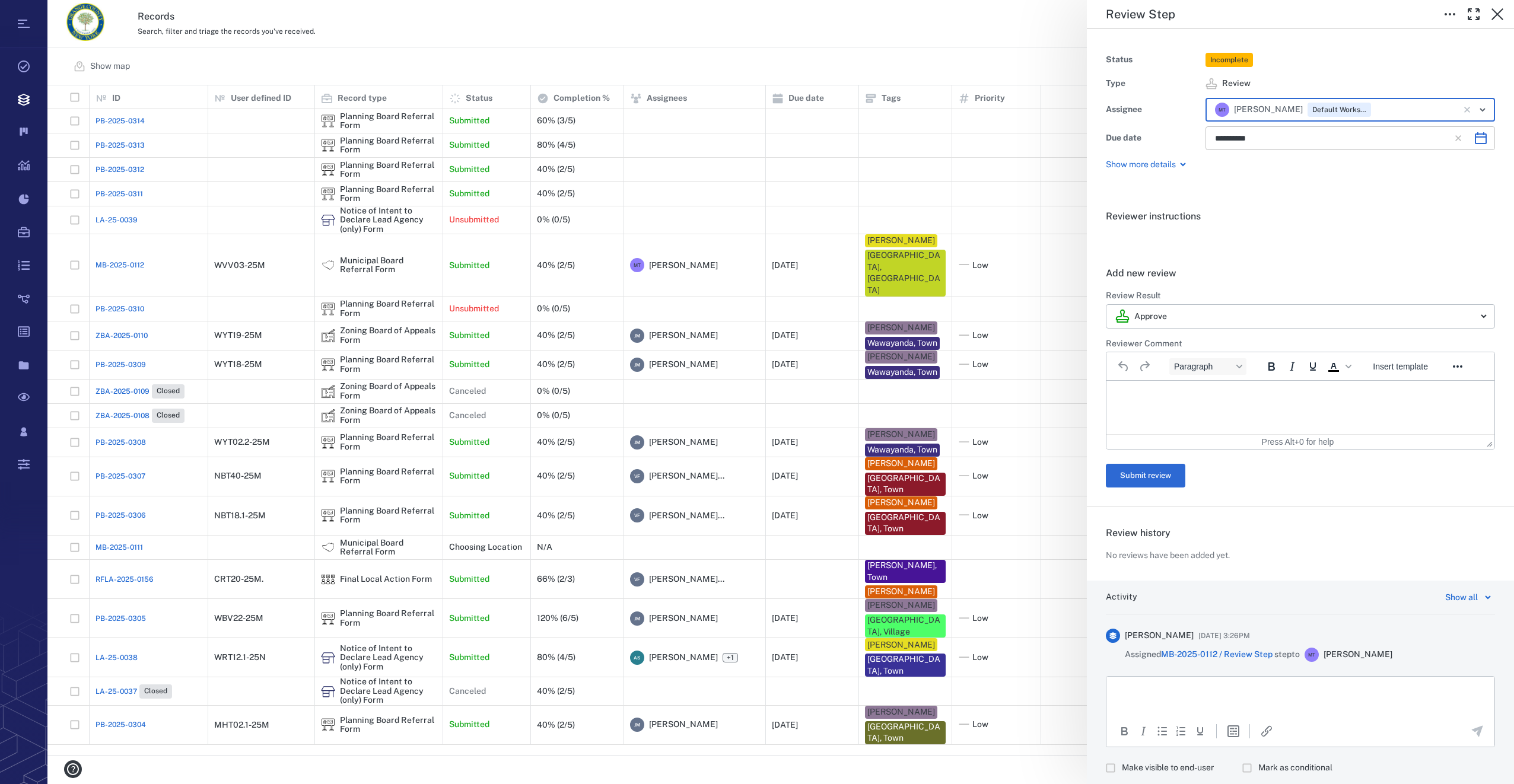
click at [1474, 137] on icon "Choose date, selected date is Sep 30, 2025" at bounding box center [1480, 139] width 12 height 12
click at [1300, 269] on button "17" at bounding box center [1300, 263] width 21 height 21
type input "**********"
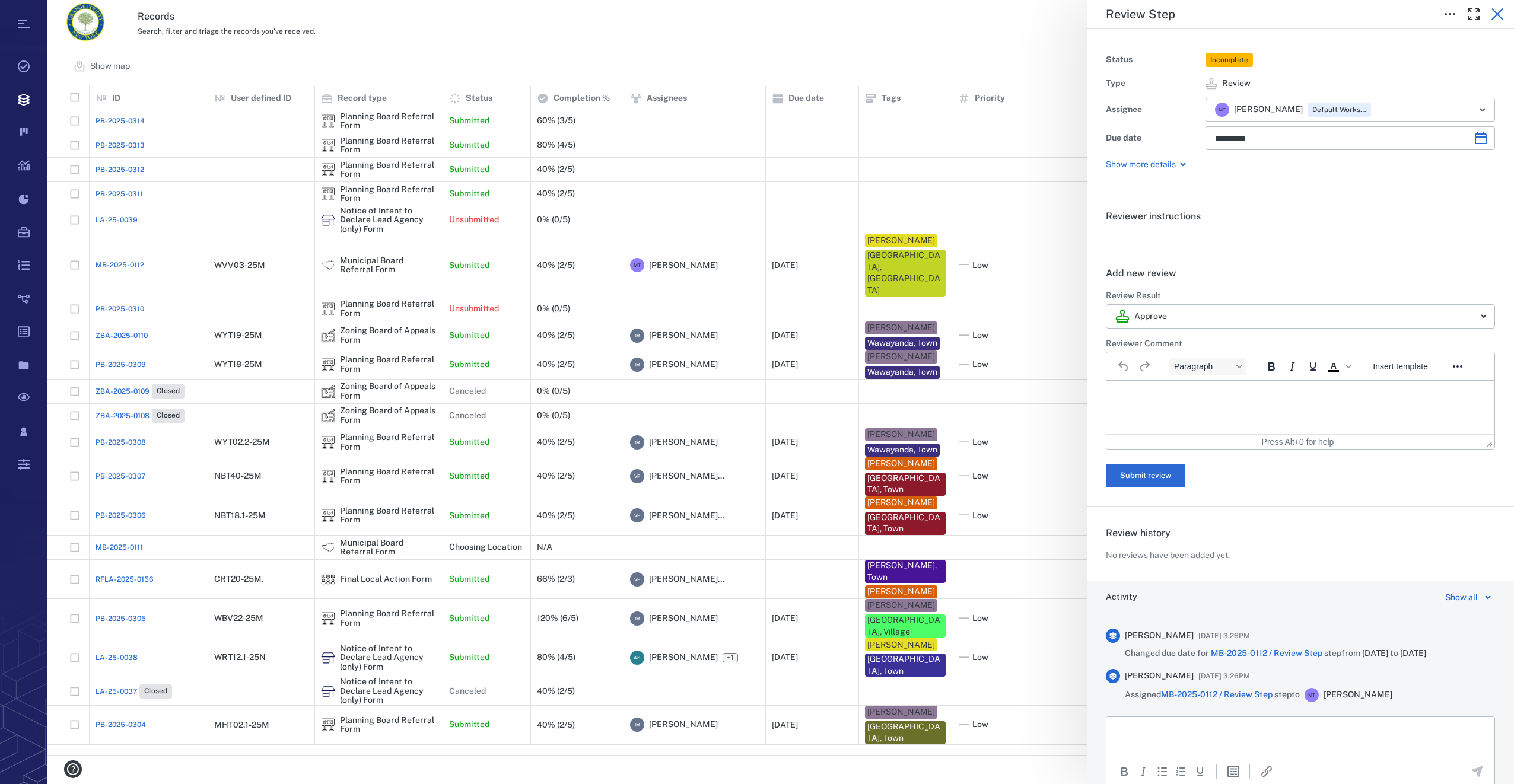
click at [1499, 8] on icon "button" at bounding box center [1497, 14] width 14 height 14
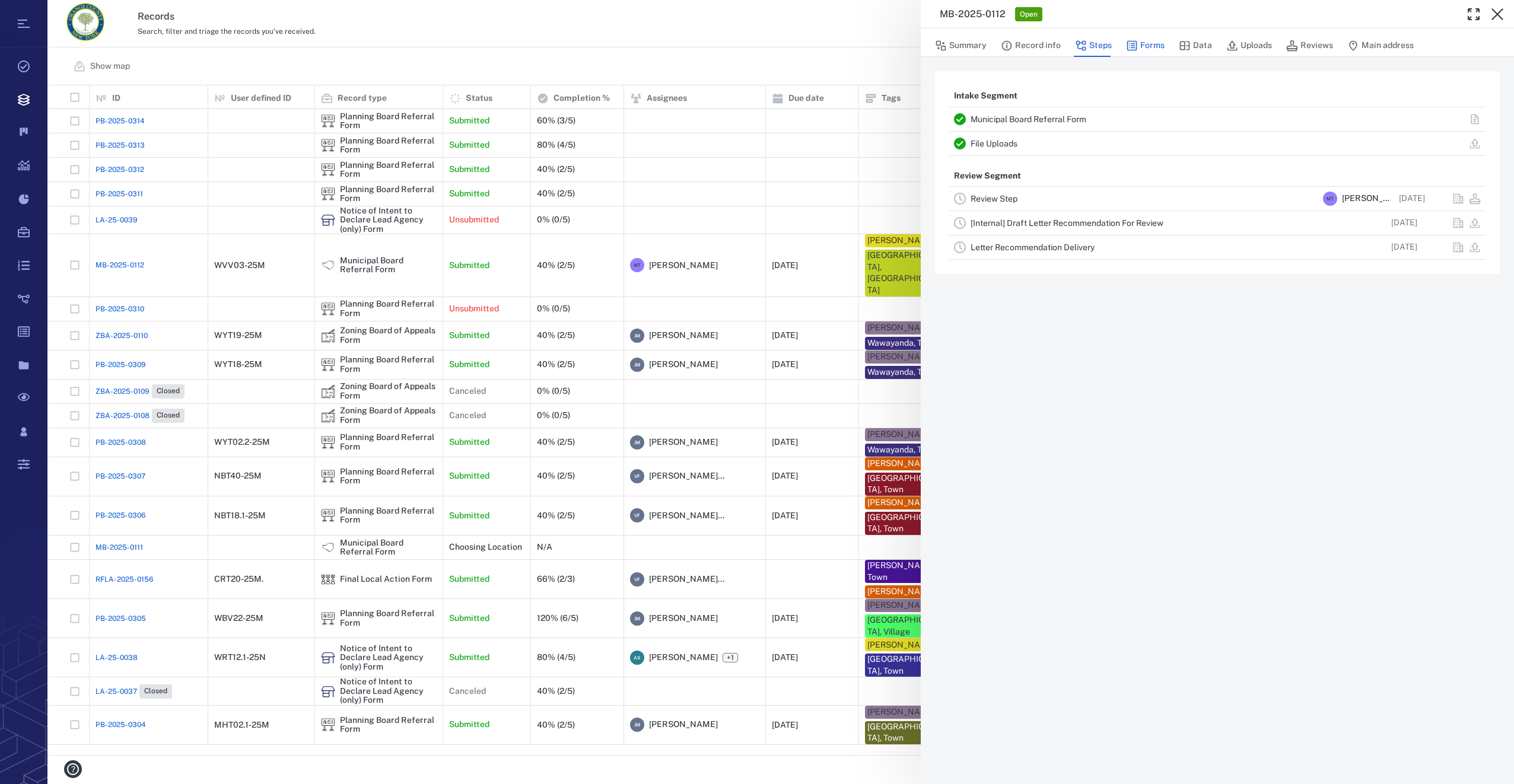
click at [1139, 48] on button "Forms" at bounding box center [1145, 45] width 39 height 23
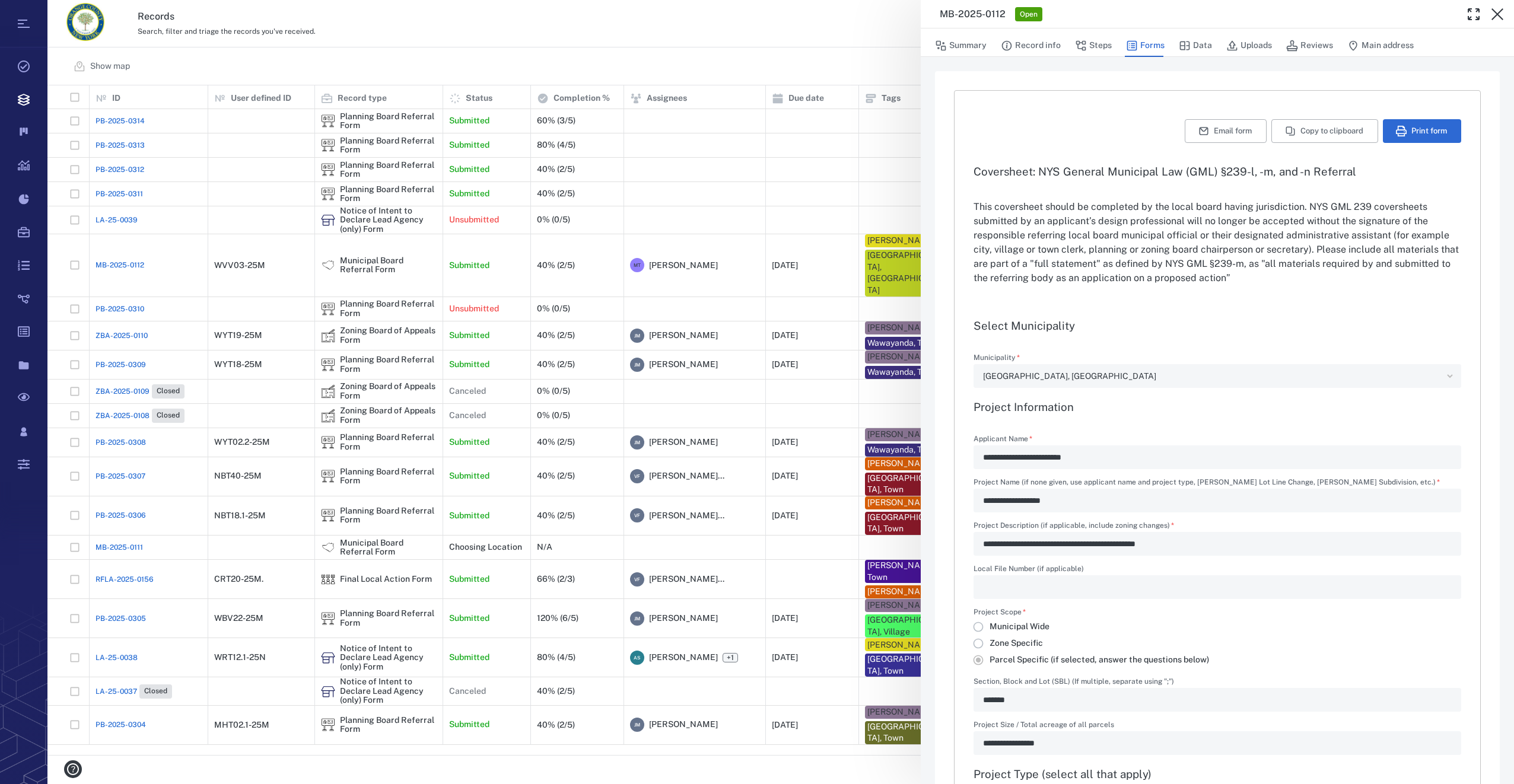
type input "**********"
type textarea "*"
drag, startPoint x: 1245, startPoint y: 39, endPoint x: 1114, endPoint y: 304, distance: 295.6
click at [1245, 39] on button "Uploads" at bounding box center [1249, 45] width 46 height 23
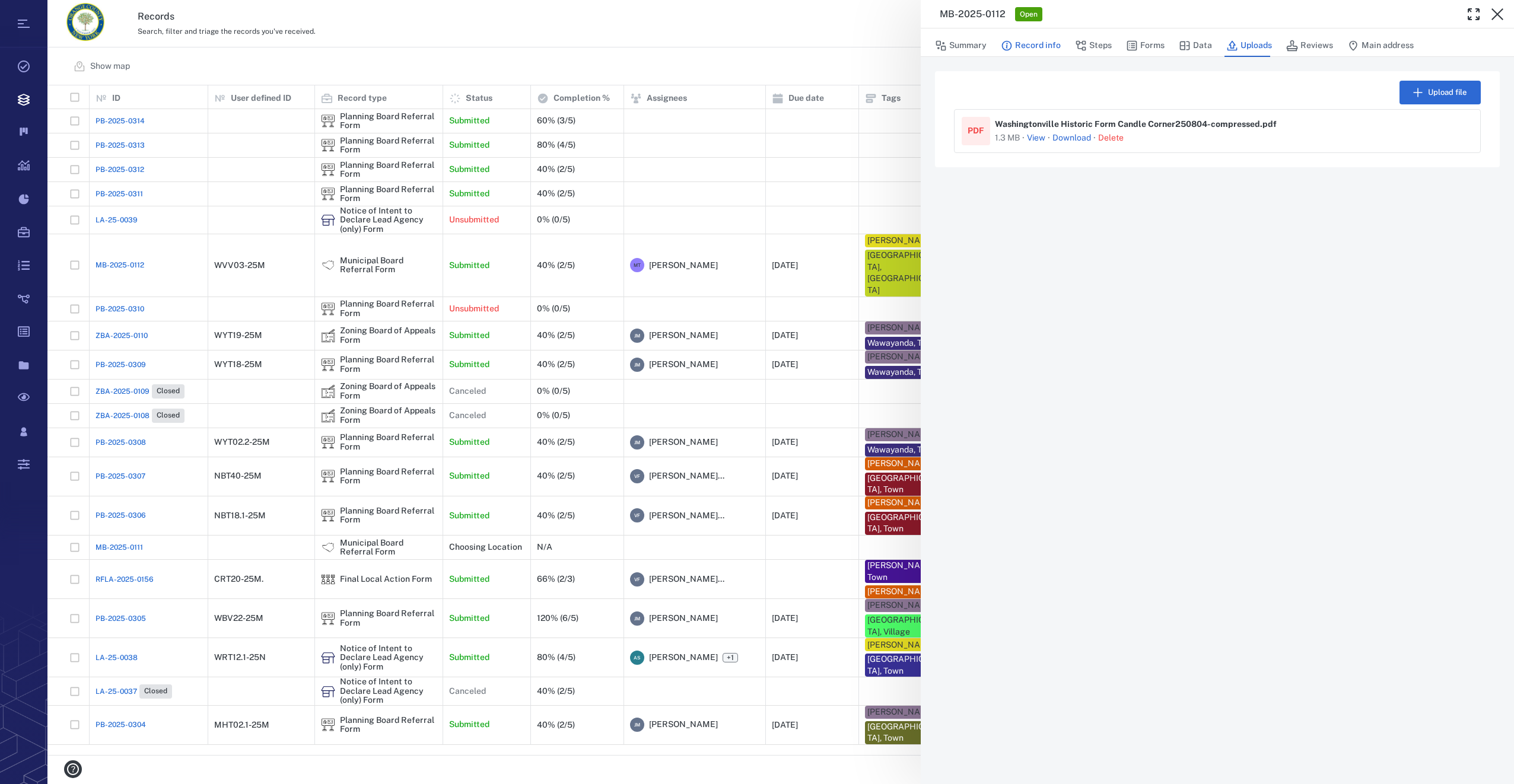
click at [1021, 43] on button "Record info" at bounding box center [1031, 45] width 60 height 23
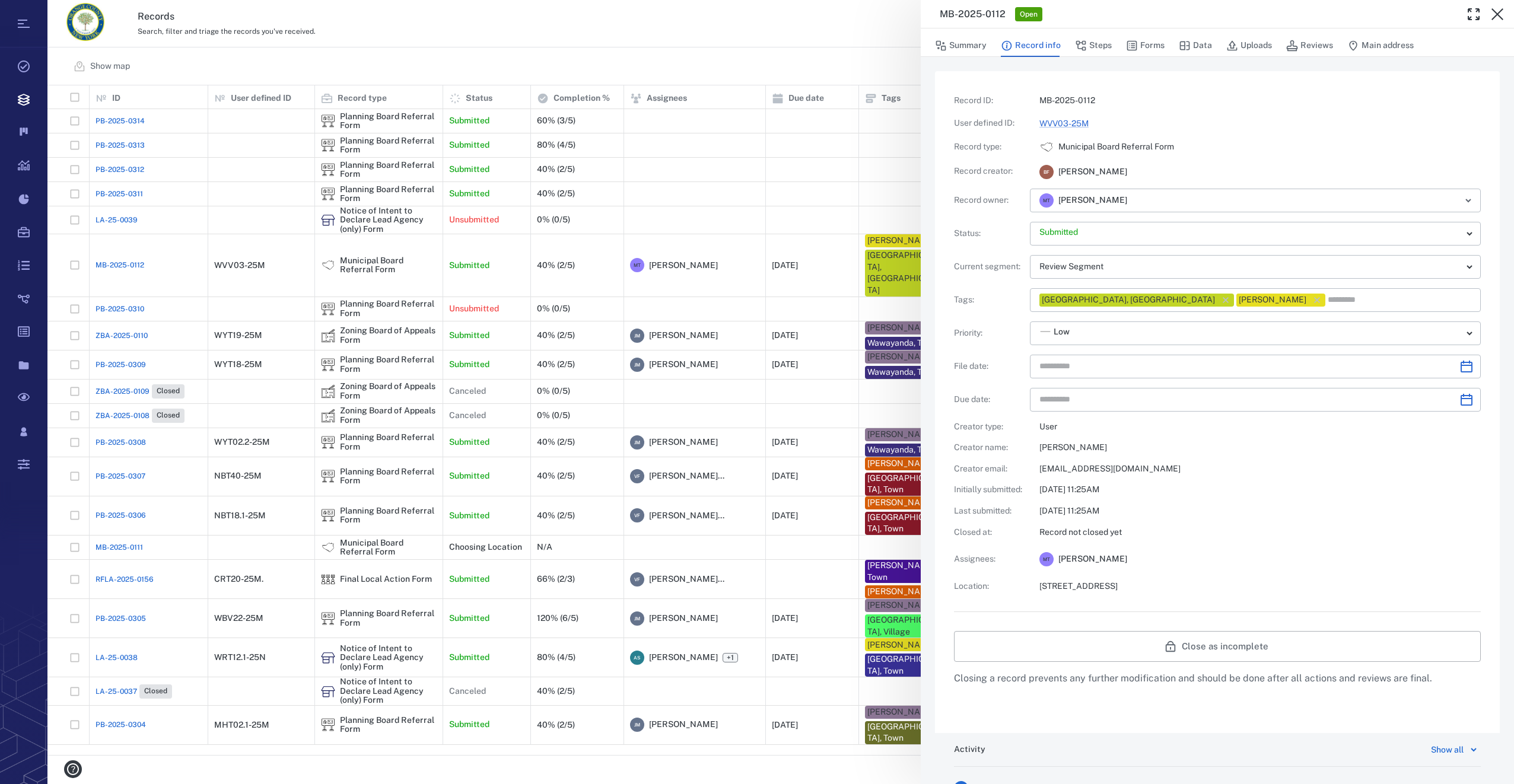
type input "**********"
click at [1153, 41] on button "Forms" at bounding box center [1145, 45] width 39 height 23
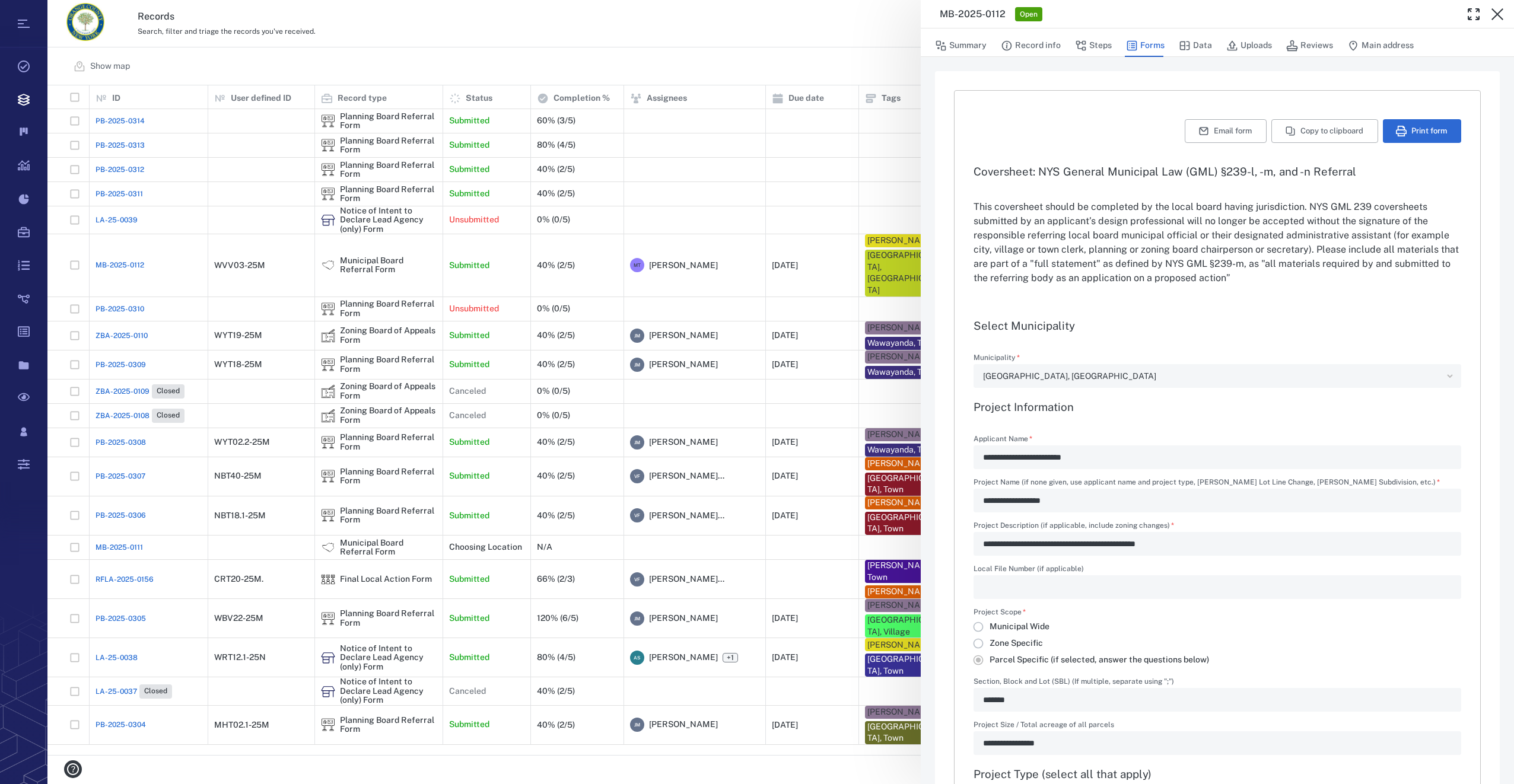
type input "**********"
type textarea "*"
click at [1401, 128] on button "Print form" at bounding box center [1421, 131] width 78 height 24
click at [1504, 17] on icon "button" at bounding box center [1497, 14] width 14 height 14
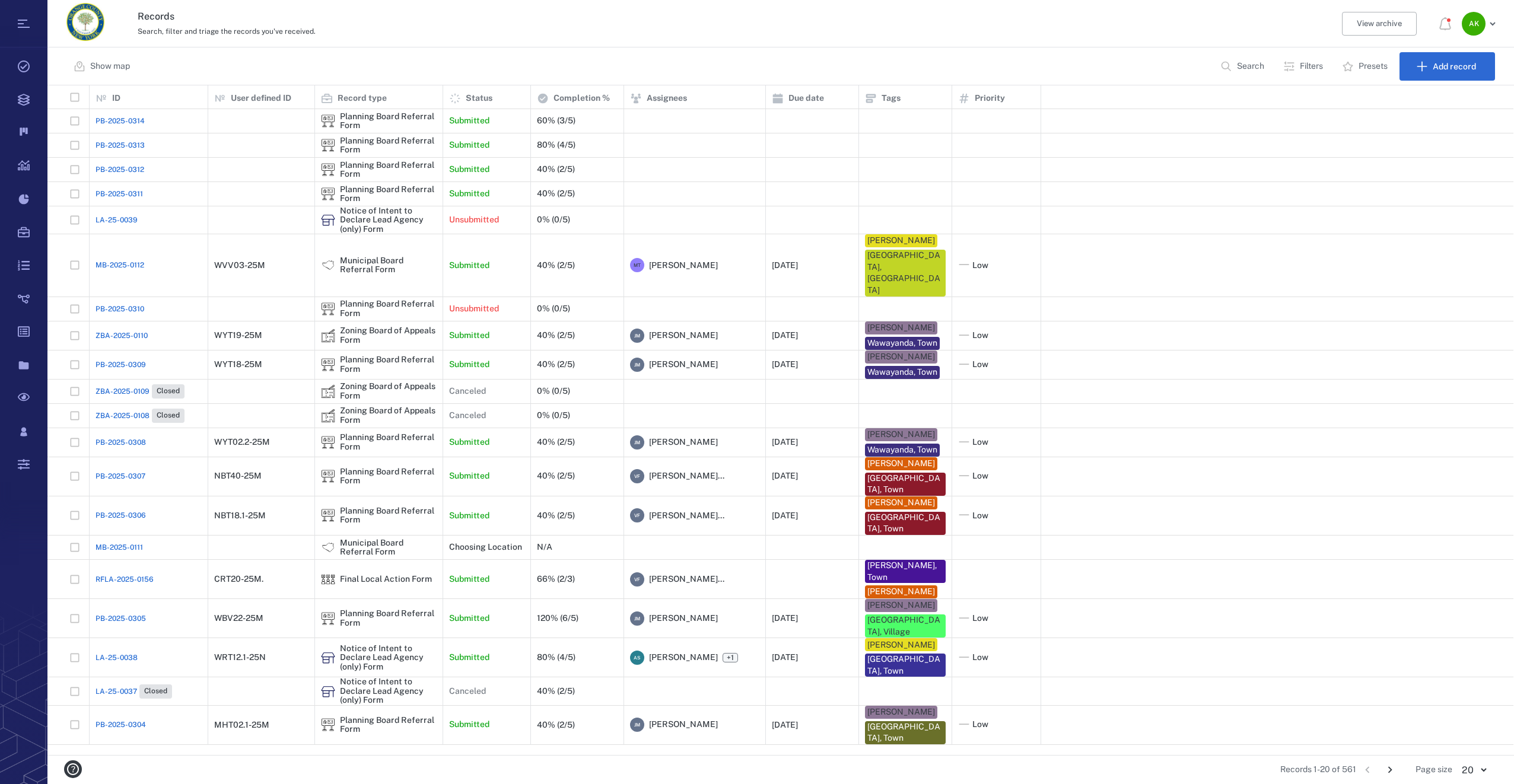
click at [98, 196] on span "PB-2025-0311" at bounding box center [120, 194] width 48 height 11
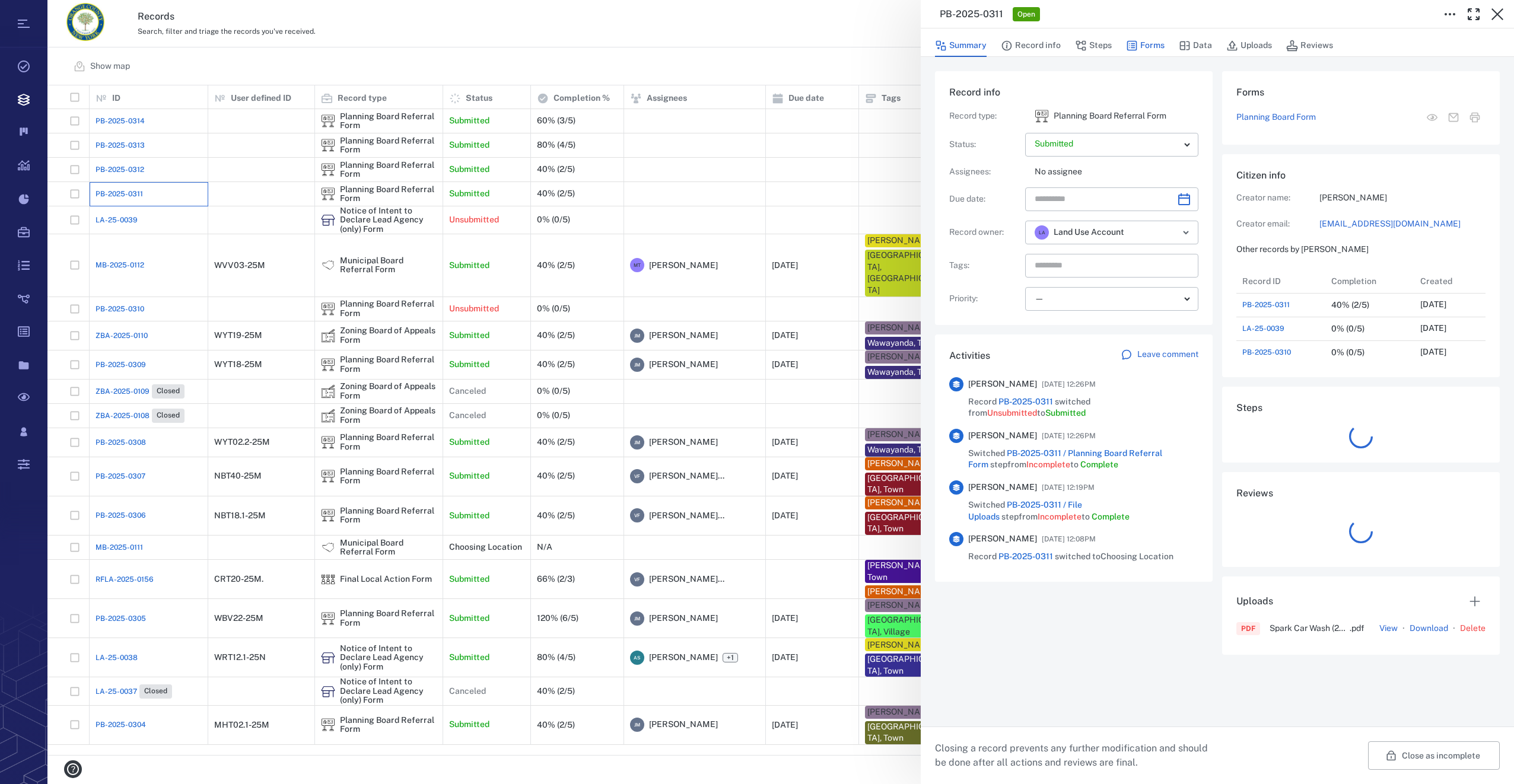
scroll to position [616, 232]
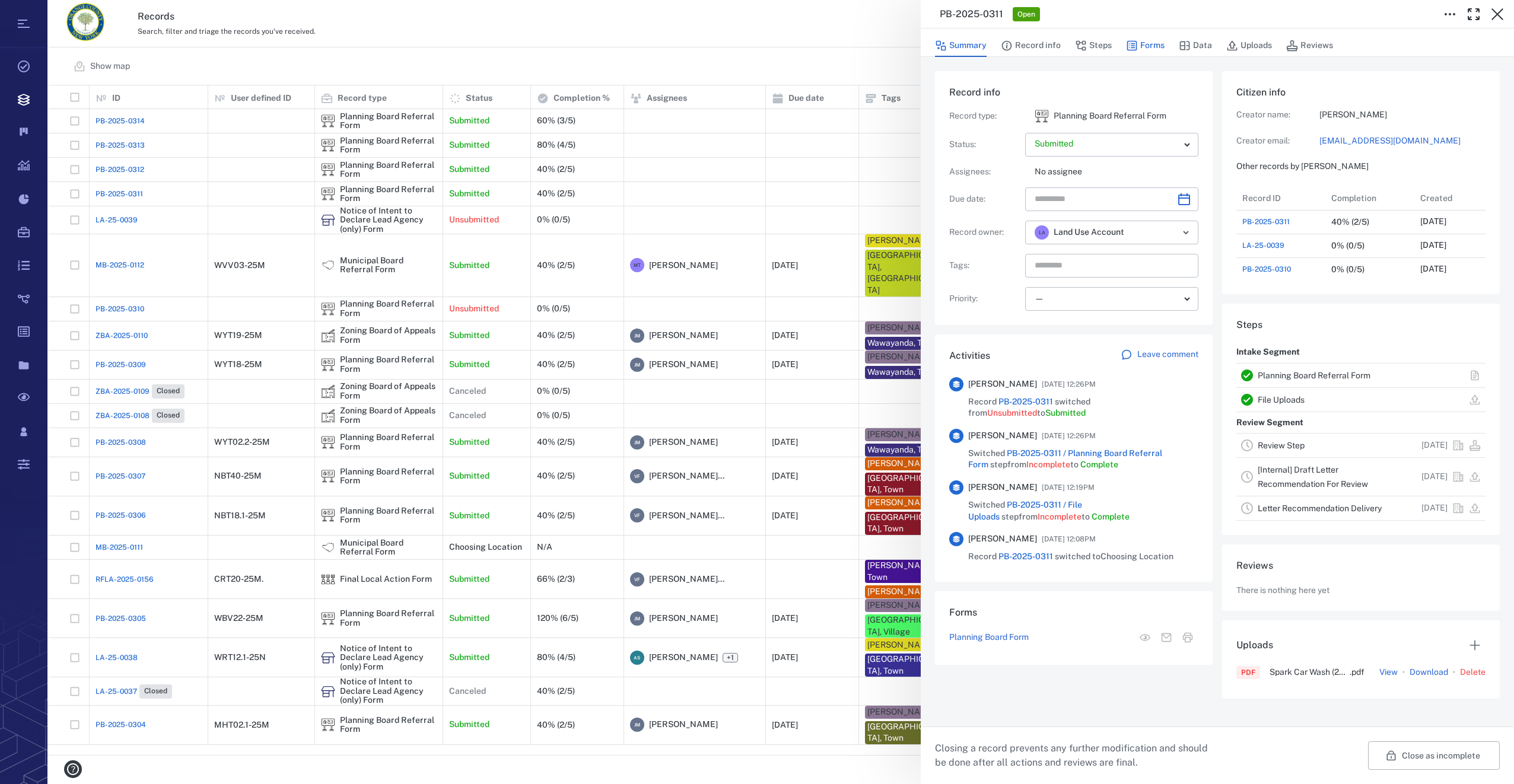
click at [1144, 39] on button "Forms" at bounding box center [1145, 45] width 39 height 23
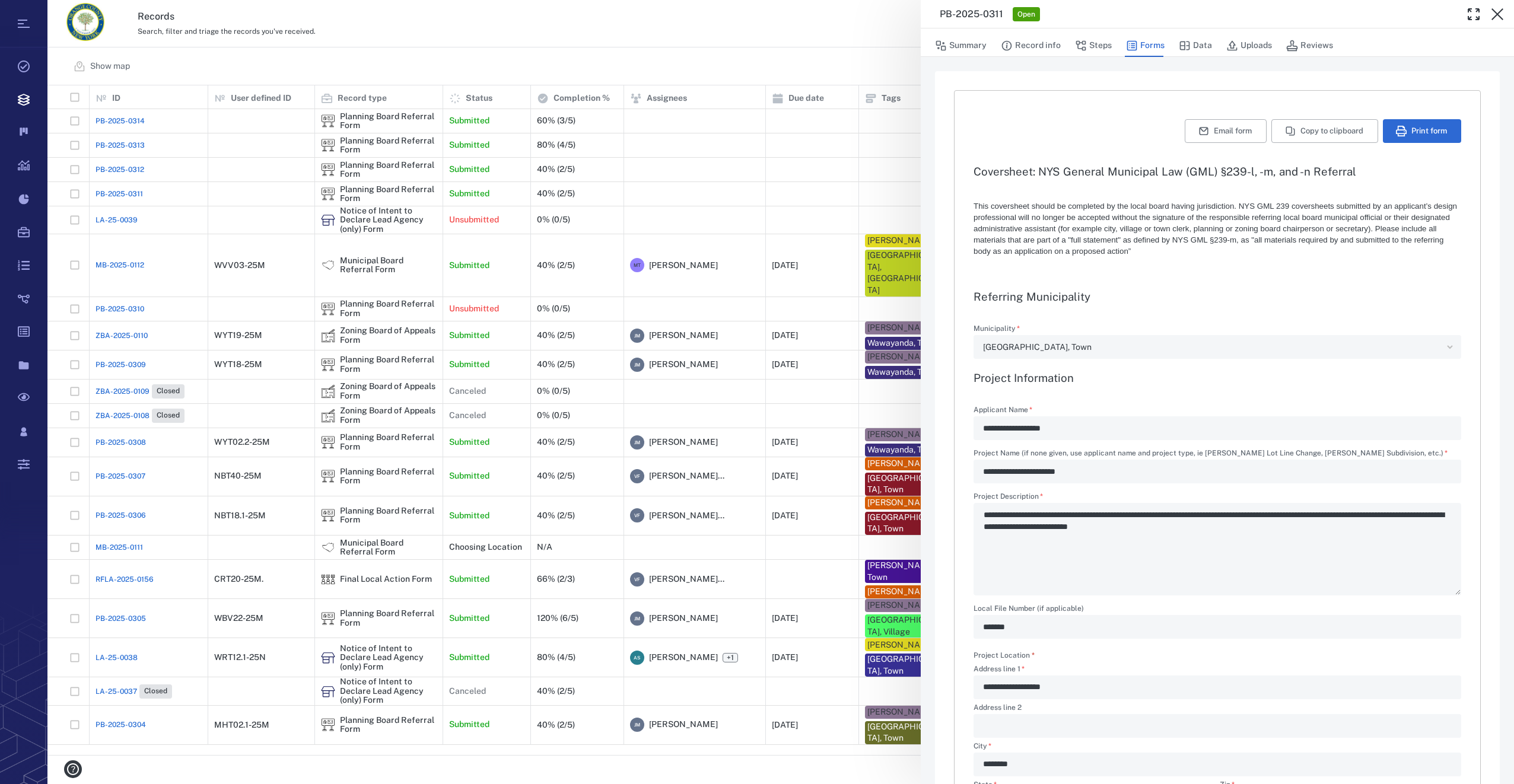
type input "**********"
click at [1499, 11] on icon "button" at bounding box center [1497, 14] width 14 height 14
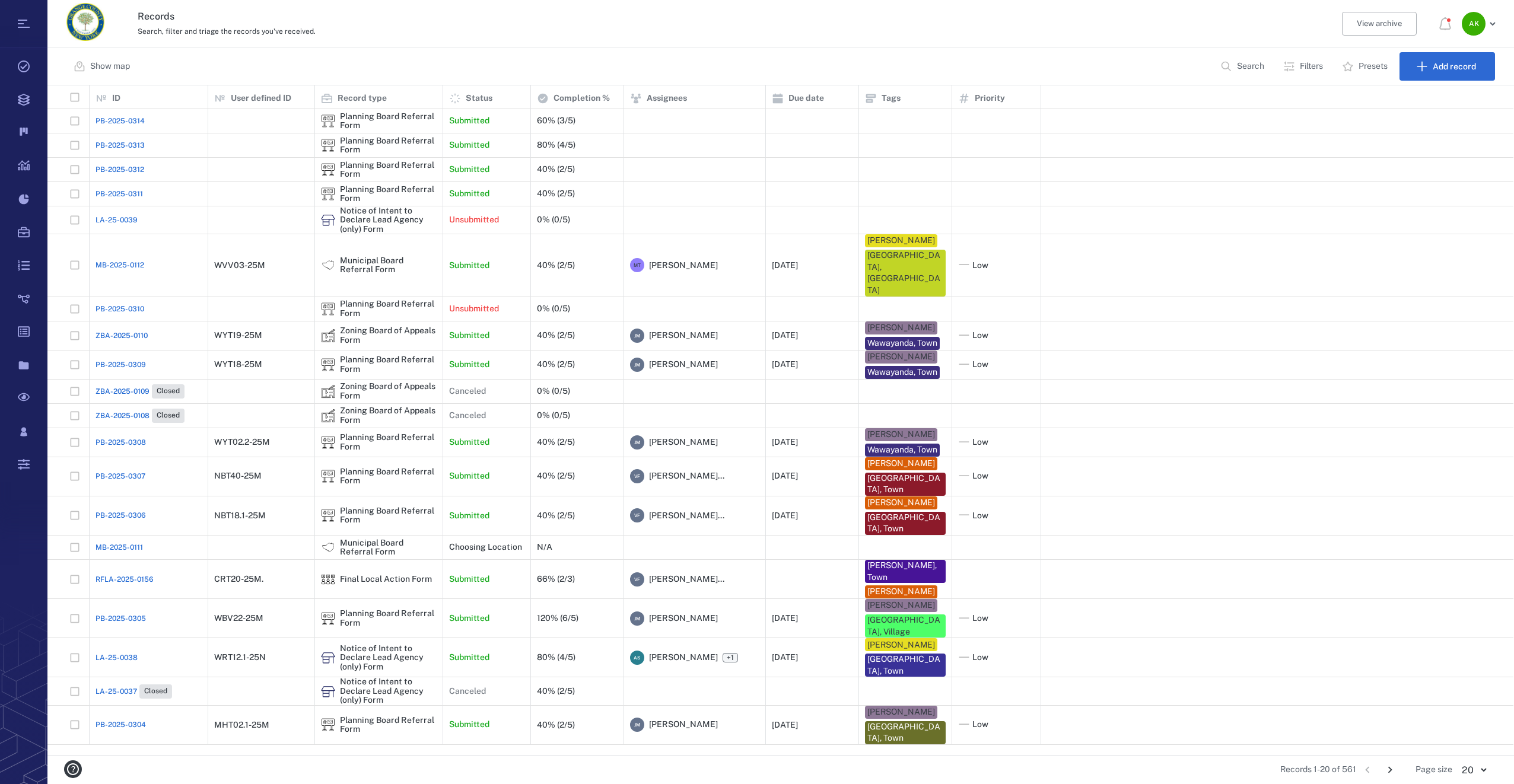
click at [1226, 65] on icon "button" at bounding box center [1226, 67] width 12 height 12
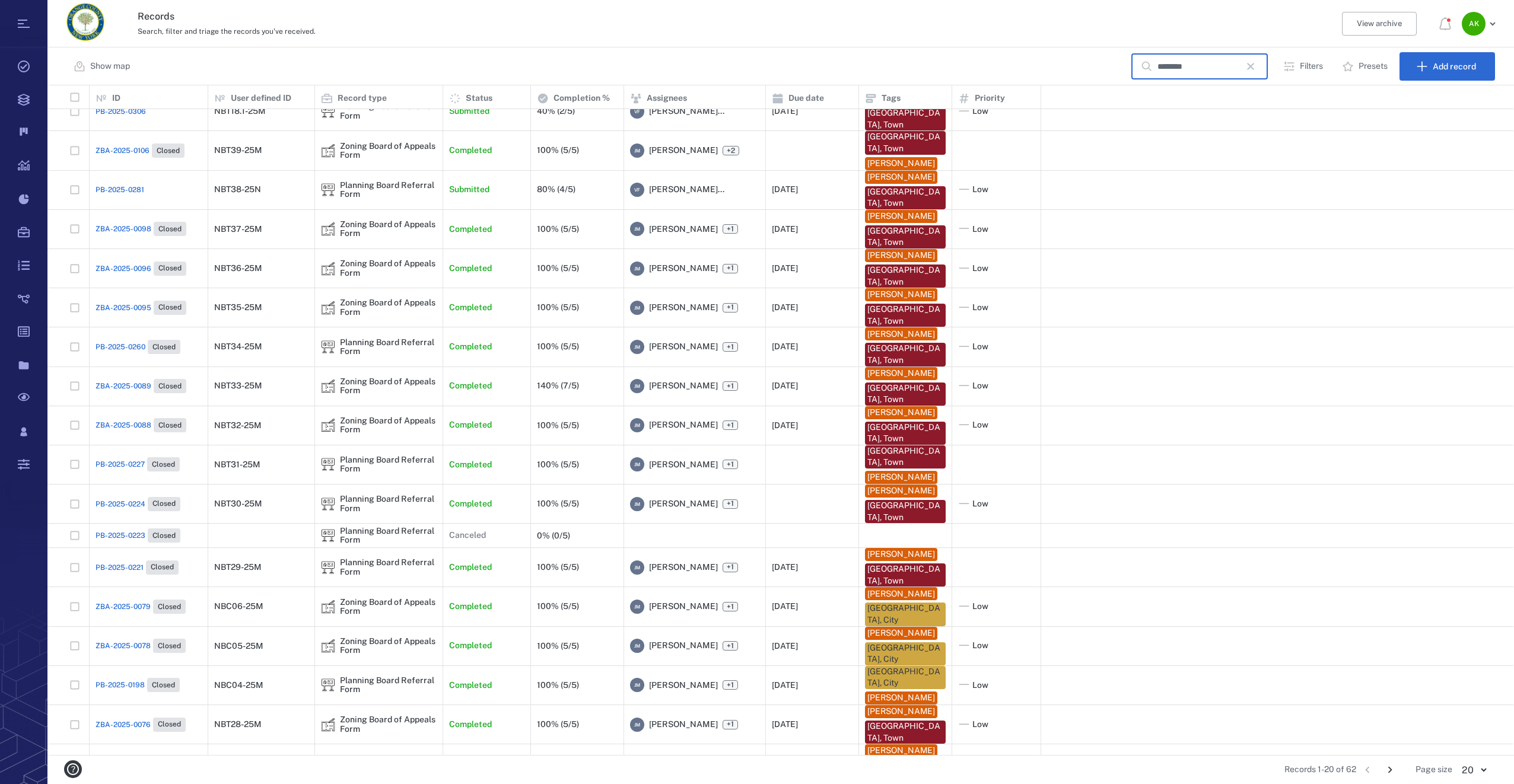
scroll to position [109, 0]
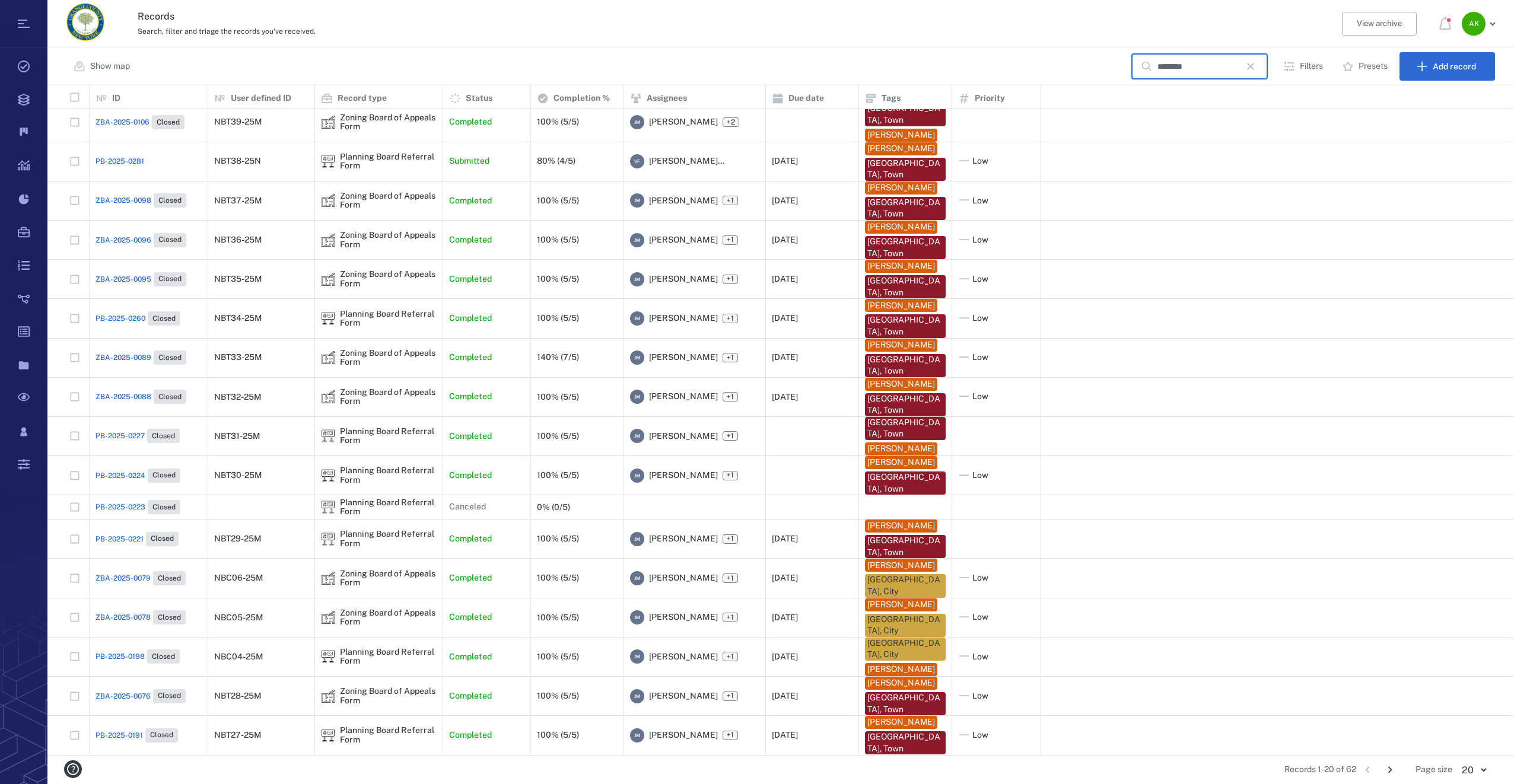
type input "********"
click at [1395, 768] on icon "Go to next page" at bounding box center [1389, 769] width 13 height 13
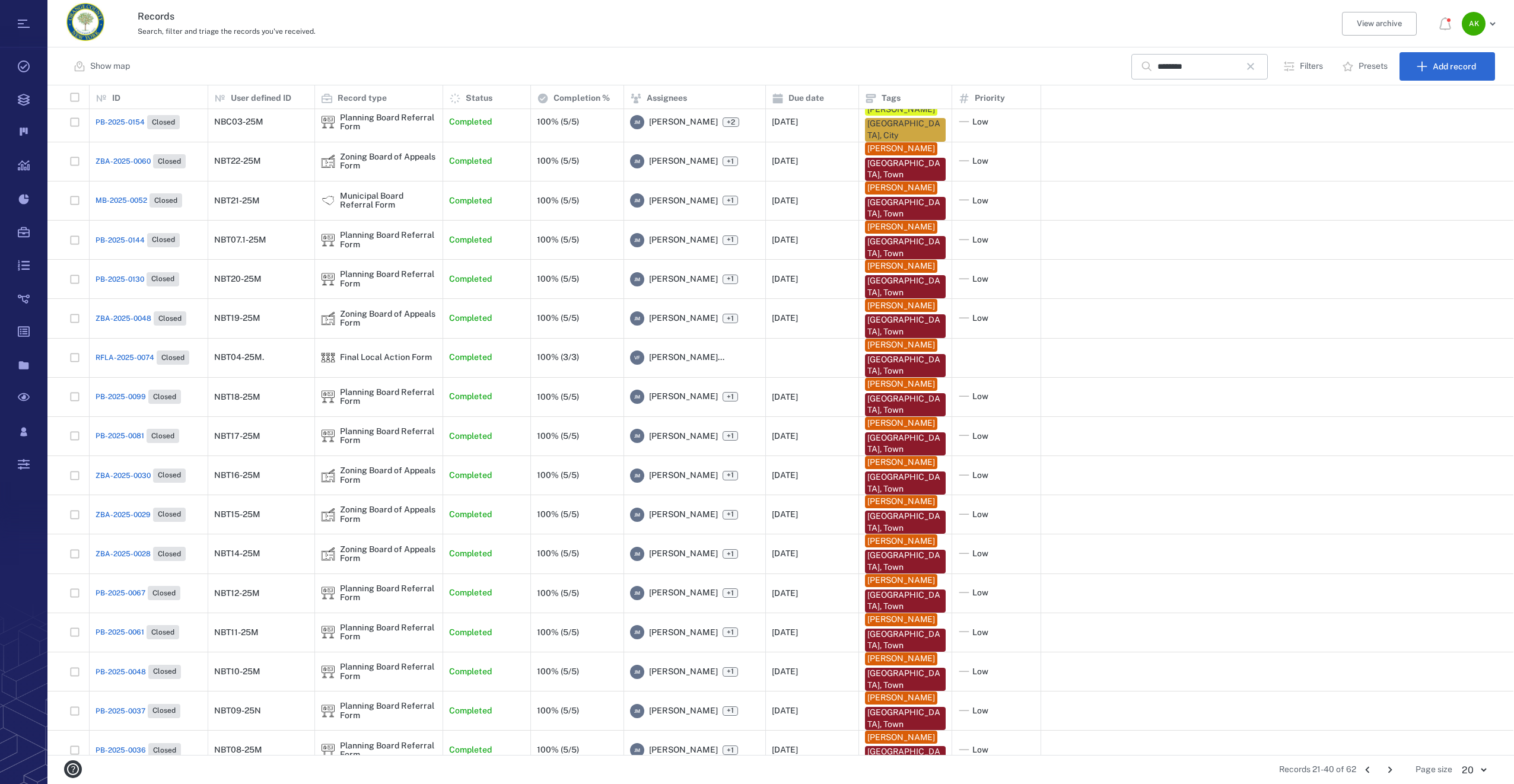
click at [1392, 769] on icon "Go to next page" at bounding box center [1389, 769] width 13 height 13
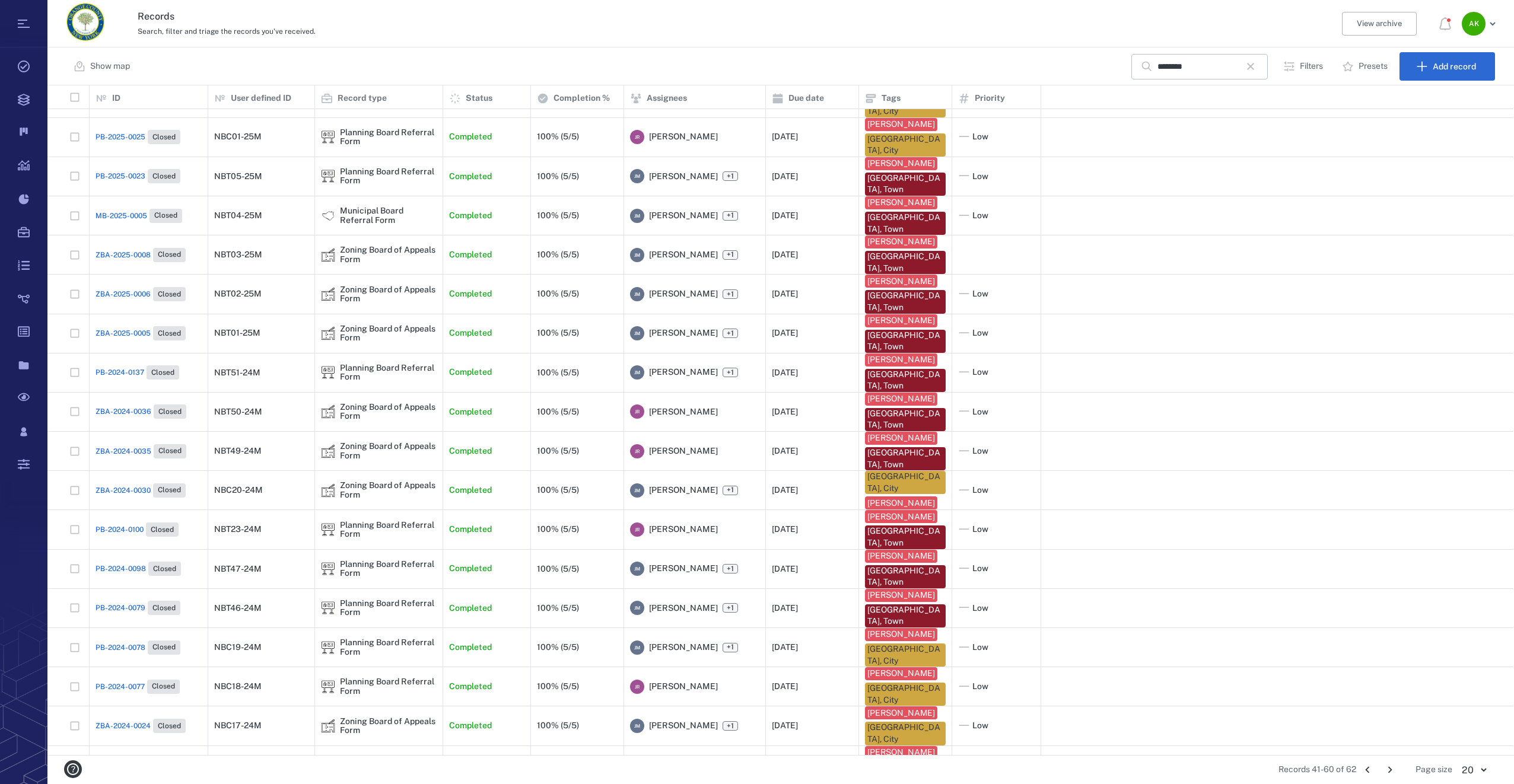
scroll to position [0, 0]
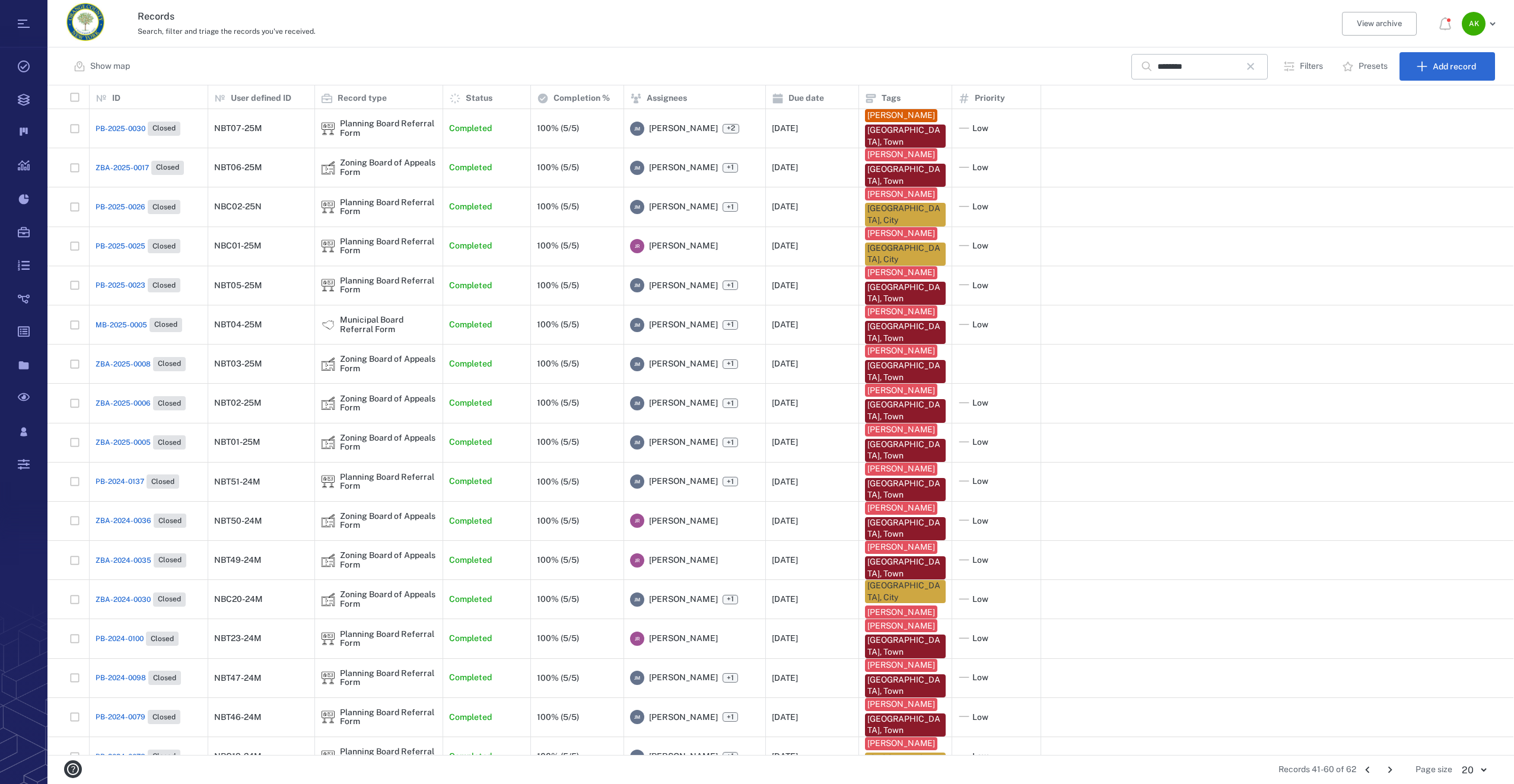
click at [1370, 768] on icon "Go to previous page" at bounding box center [1366, 769] width 13 height 13
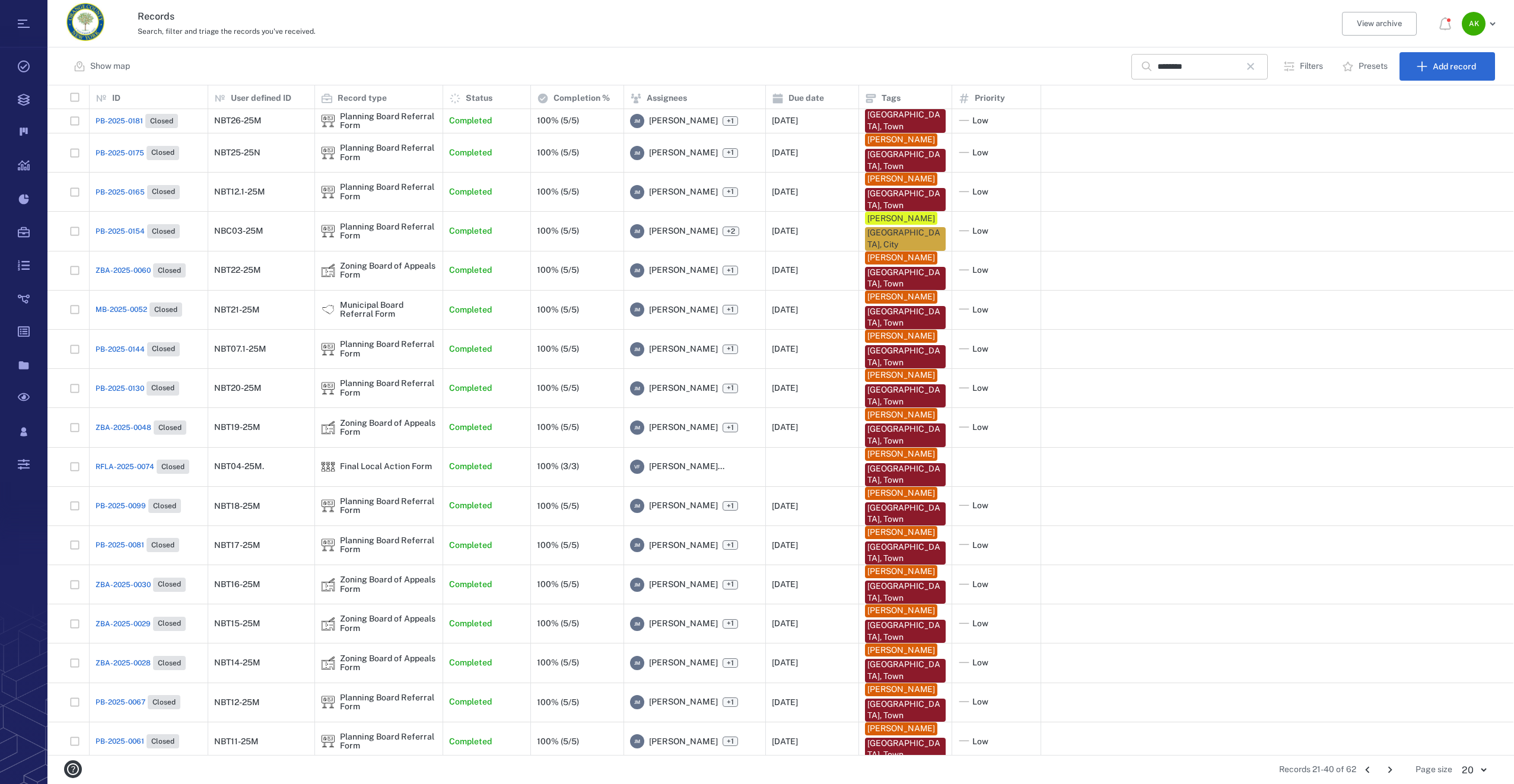
drag, startPoint x: 1261, startPoint y: 73, endPoint x: 1220, endPoint y: 73, distance: 41.0
click at [1258, 73] on icon "button" at bounding box center [1251, 66] width 14 height 14
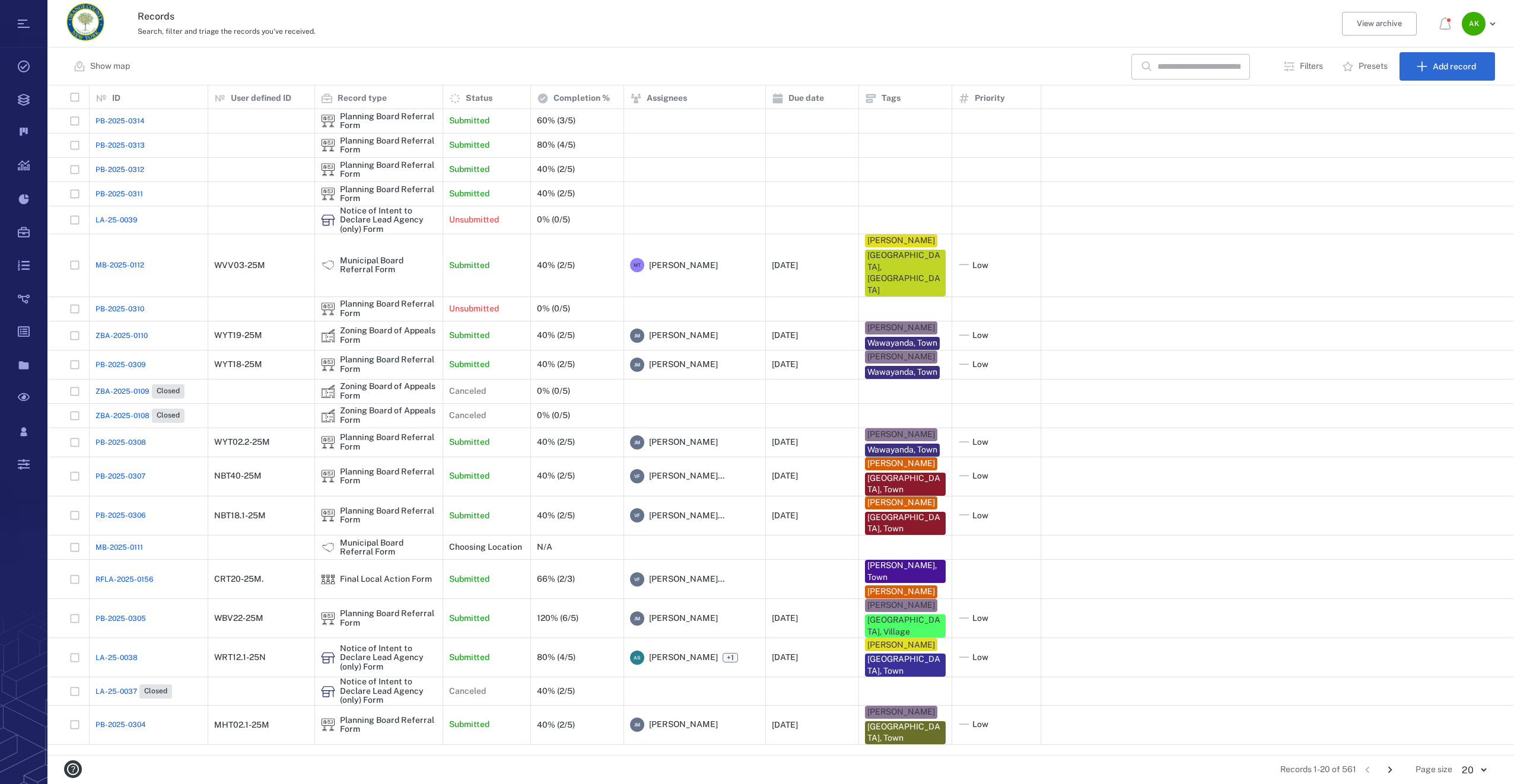
click at [106, 196] on span "PB-2025-0311" at bounding box center [120, 194] width 48 height 11
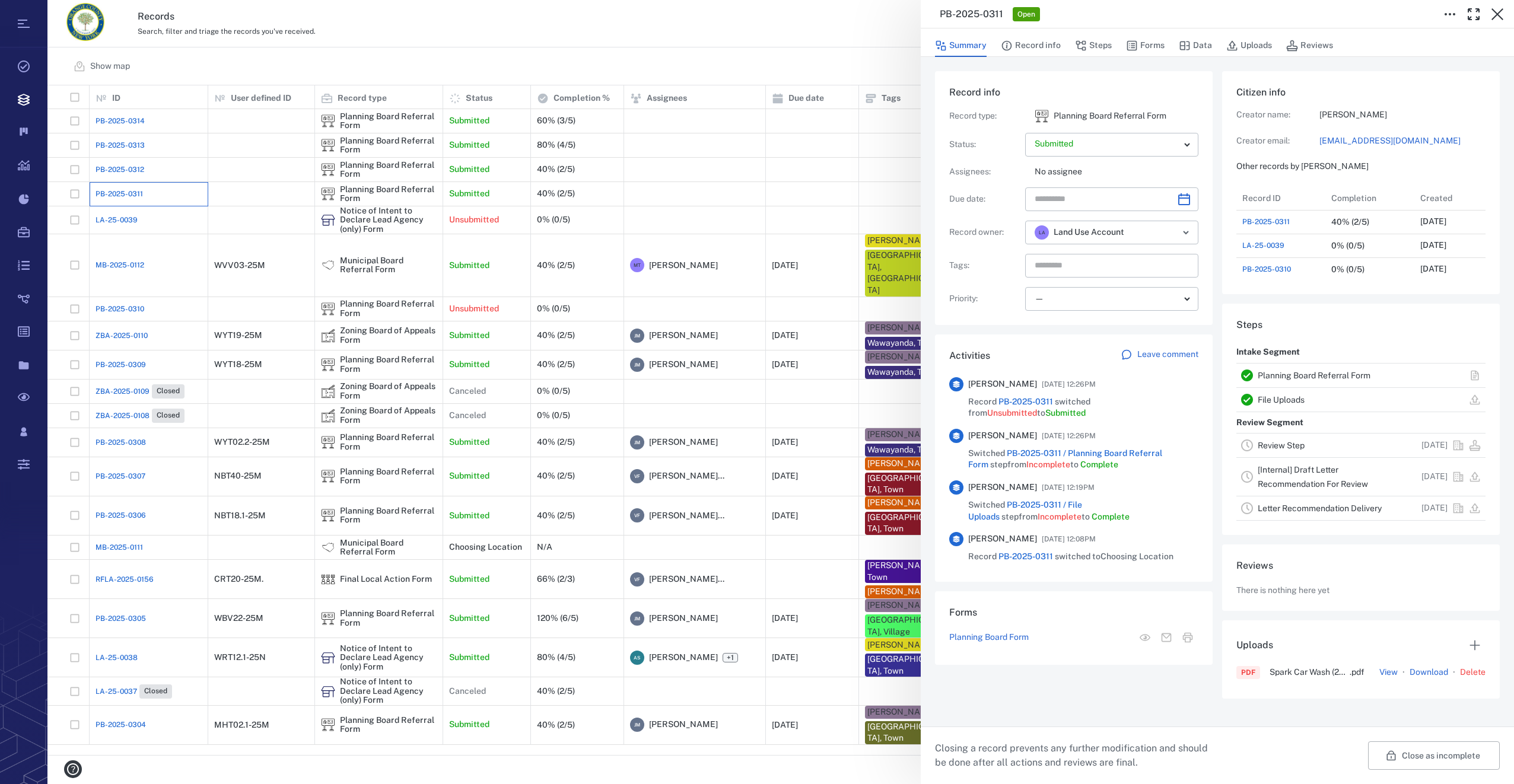
scroll to position [616, 232]
click at [1178, 203] on icon "Choose date" at bounding box center [1184, 199] width 12 height 12
click at [1196, 228] on icon "Next month" at bounding box center [1197, 230] width 4 height 7
click at [1123, 323] on button "17" at bounding box center [1120, 325] width 21 height 21
type input "**********"
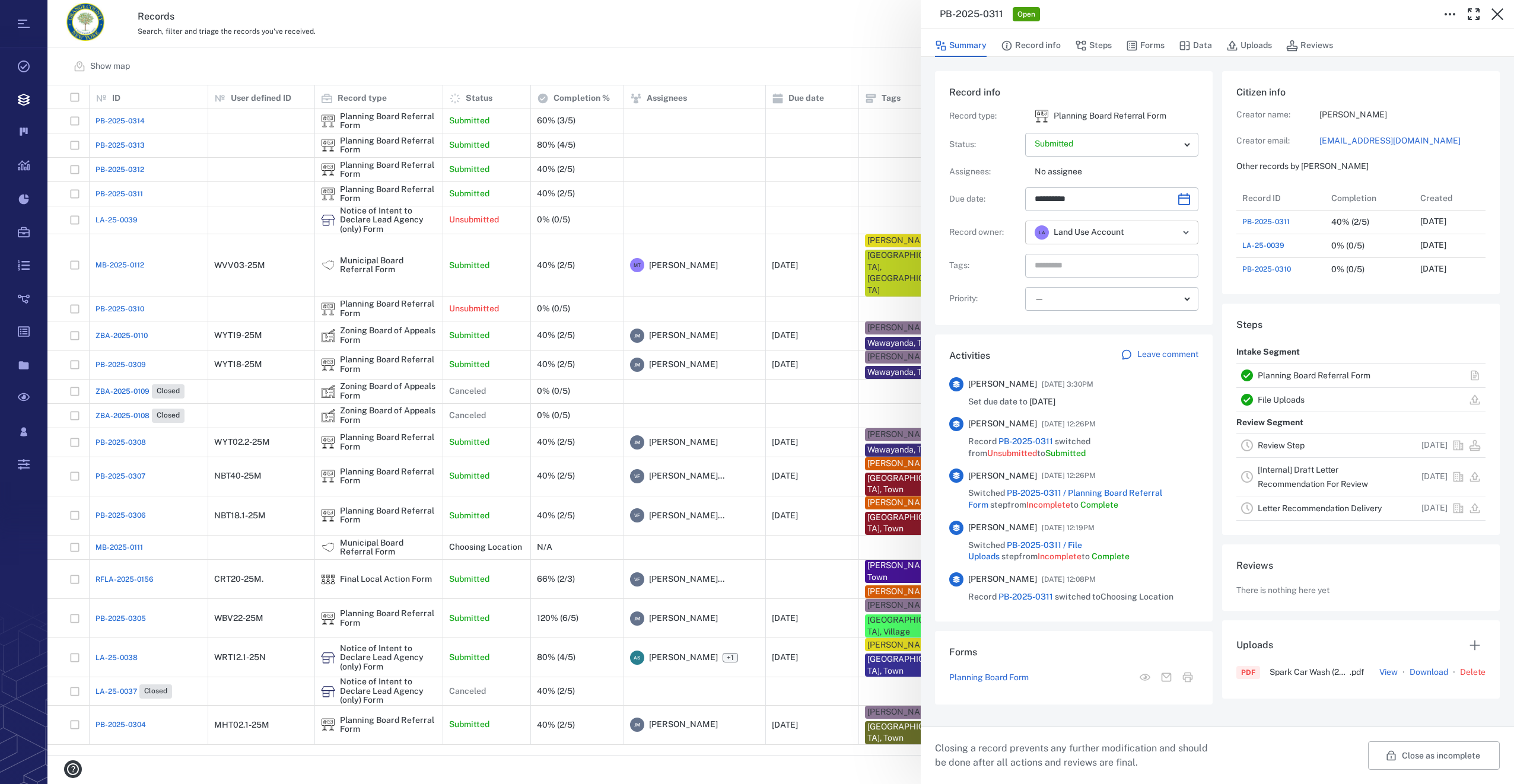
click at [1183, 229] on icon "Open" at bounding box center [1186, 232] width 14 height 14
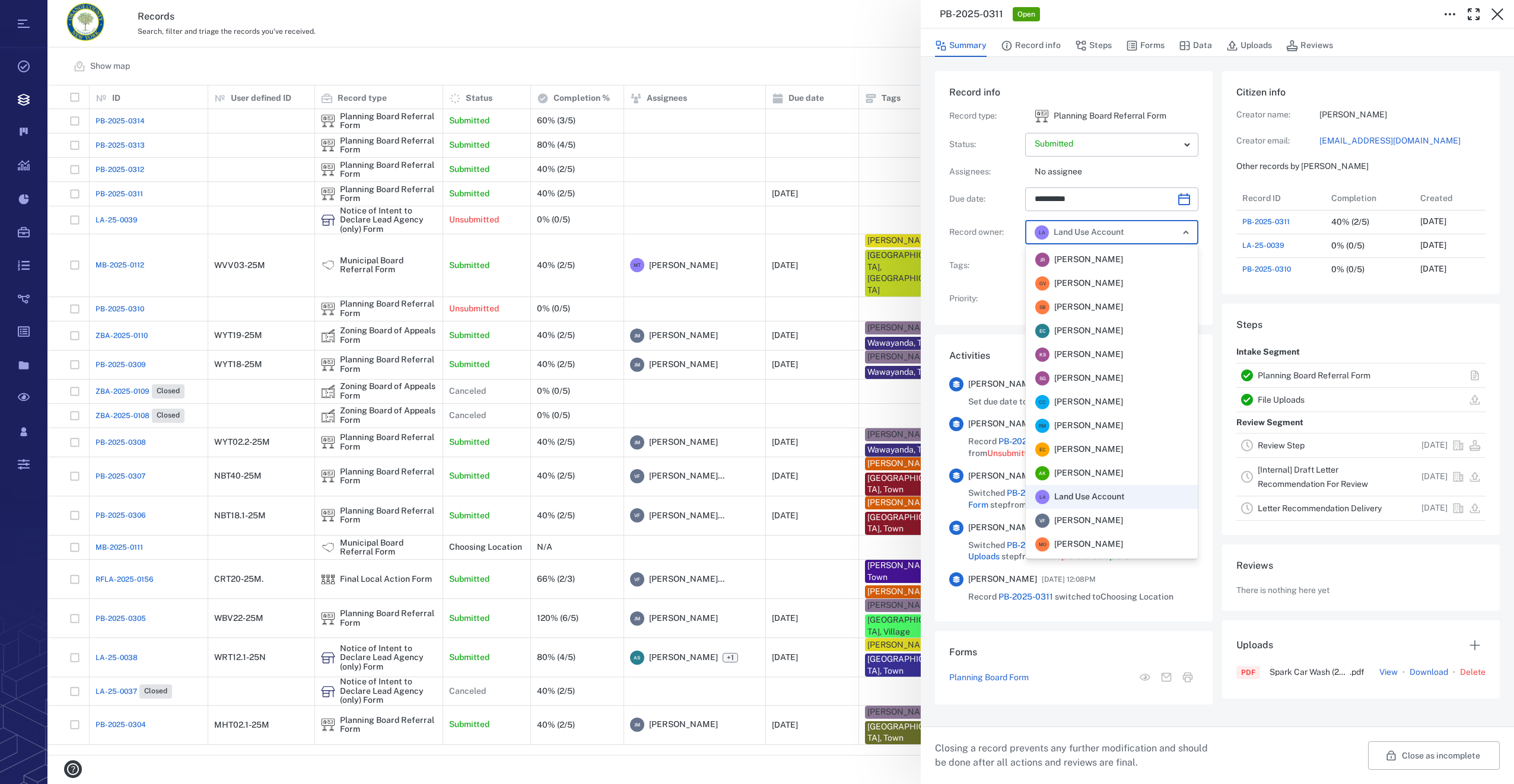
scroll to position [231, 0]
click at [1089, 469] on div "V F Veronica Fernandez - Rogers" at bounding box center [1079, 475] width 88 height 14
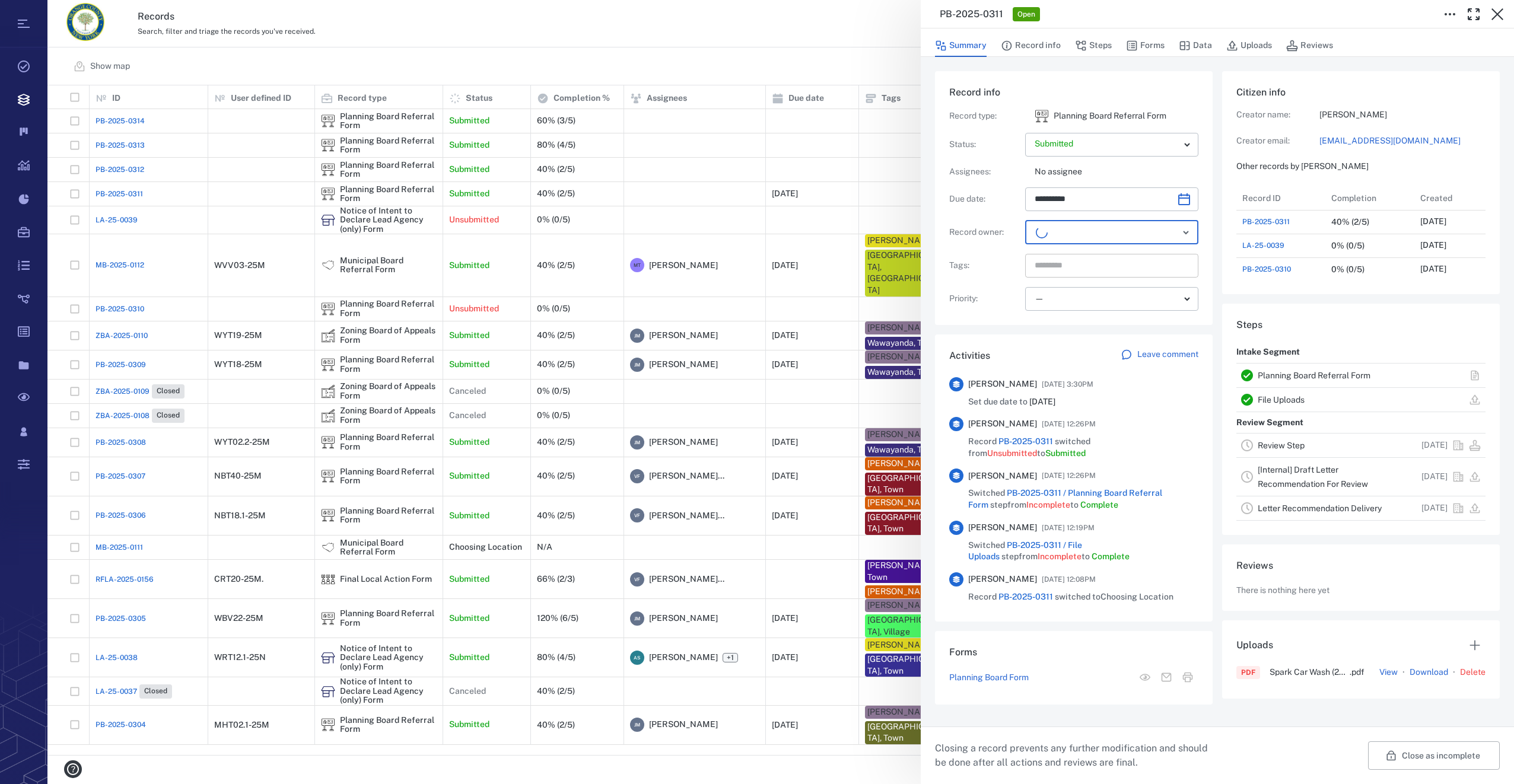
scroll to position [616, 227]
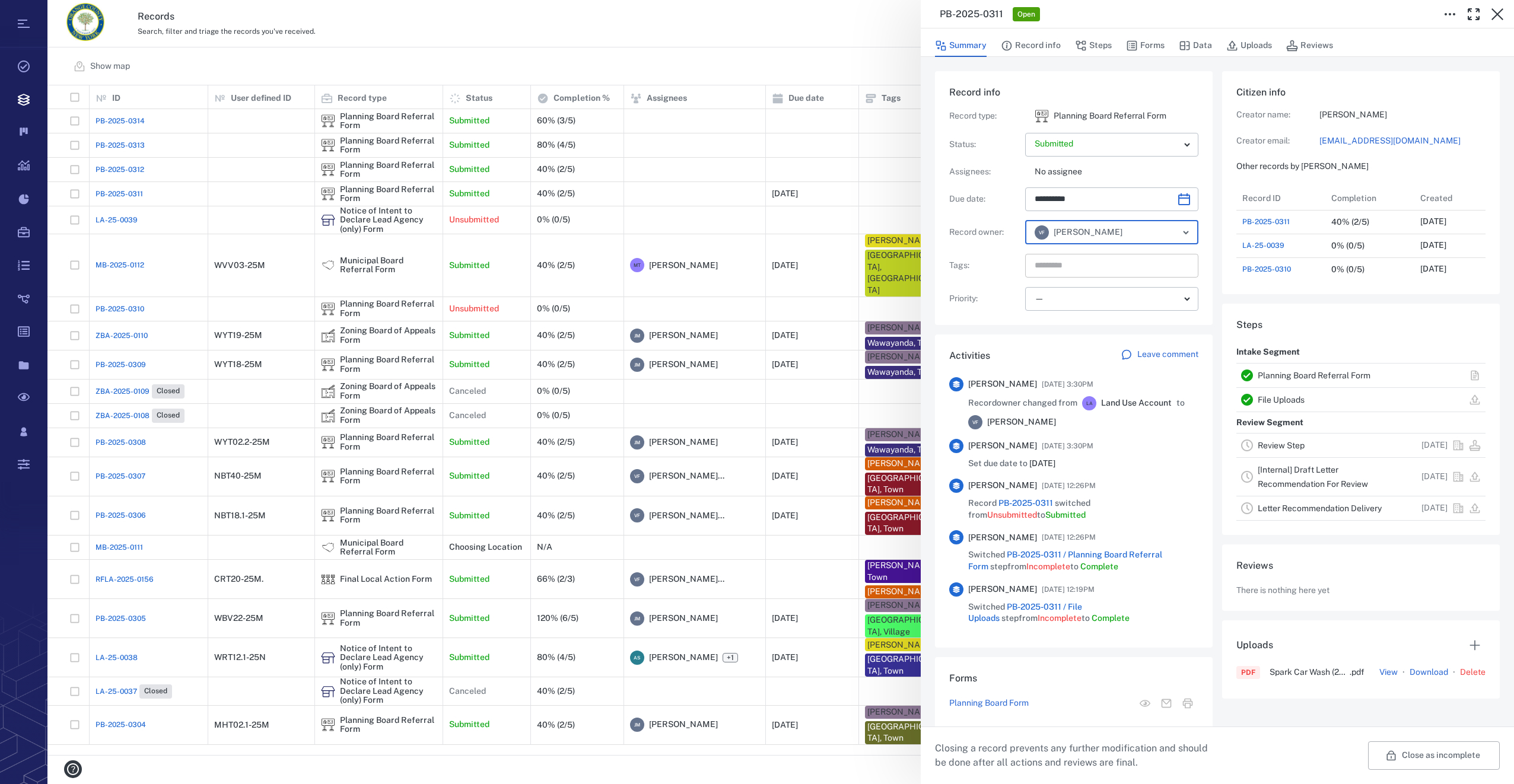
click at [1092, 262] on input "text" at bounding box center [1098, 265] width 130 height 17
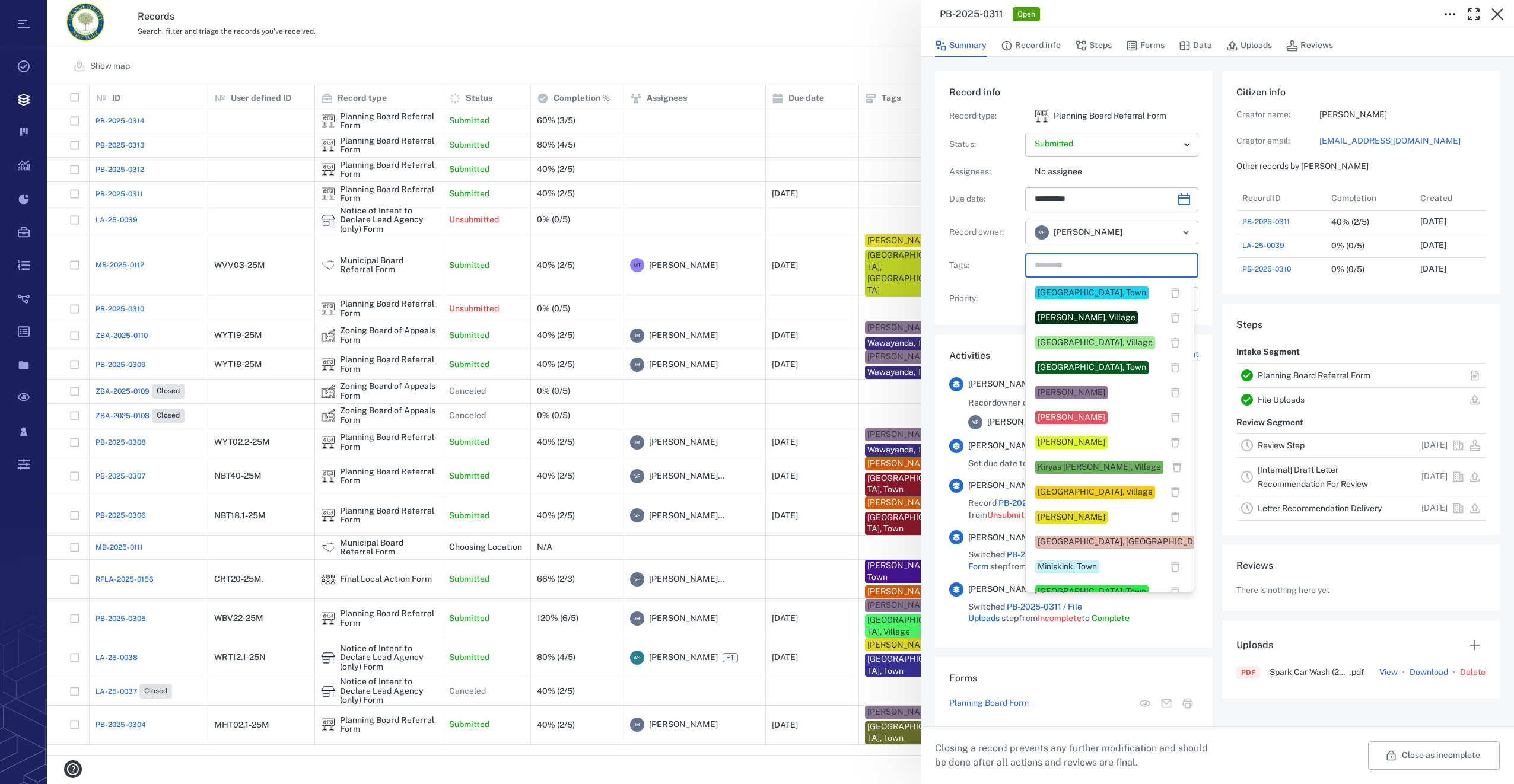
scroll to position [534, 0]
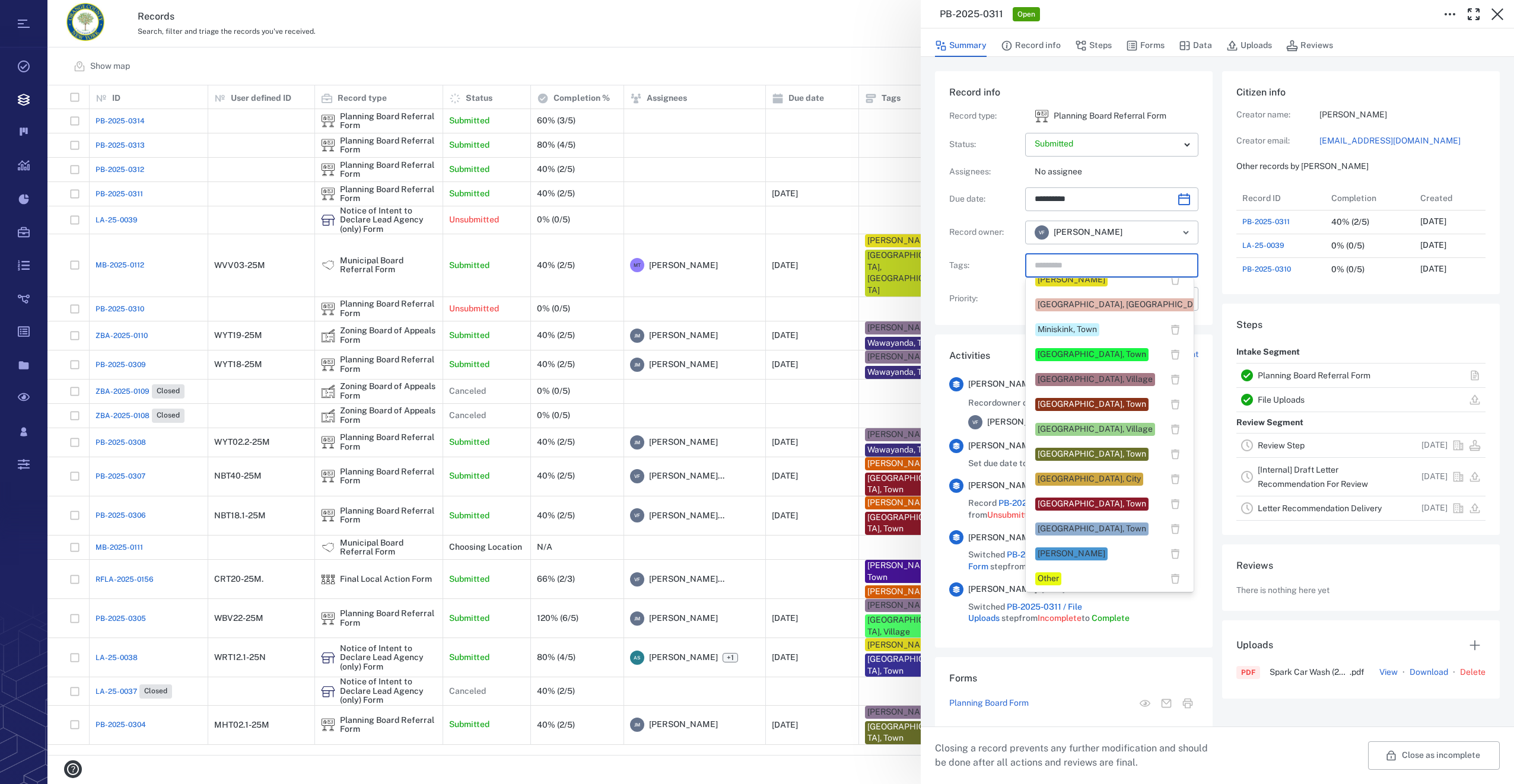
click at [1048, 507] on div "Newburgh, Town" at bounding box center [1091, 504] width 109 height 12
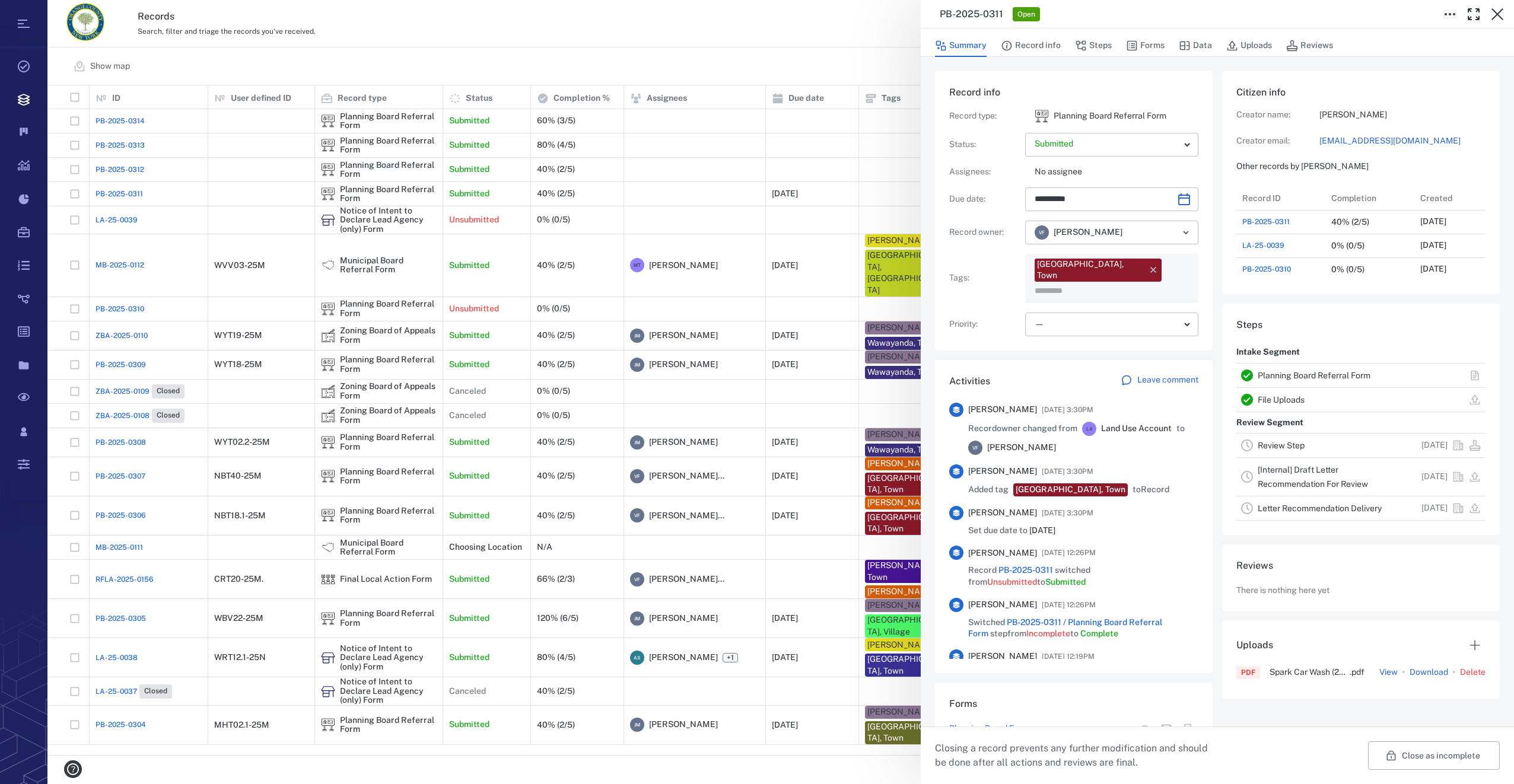
click at [1133, 282] on input "text" at bounding box center [1098, 290] width 130 height 17
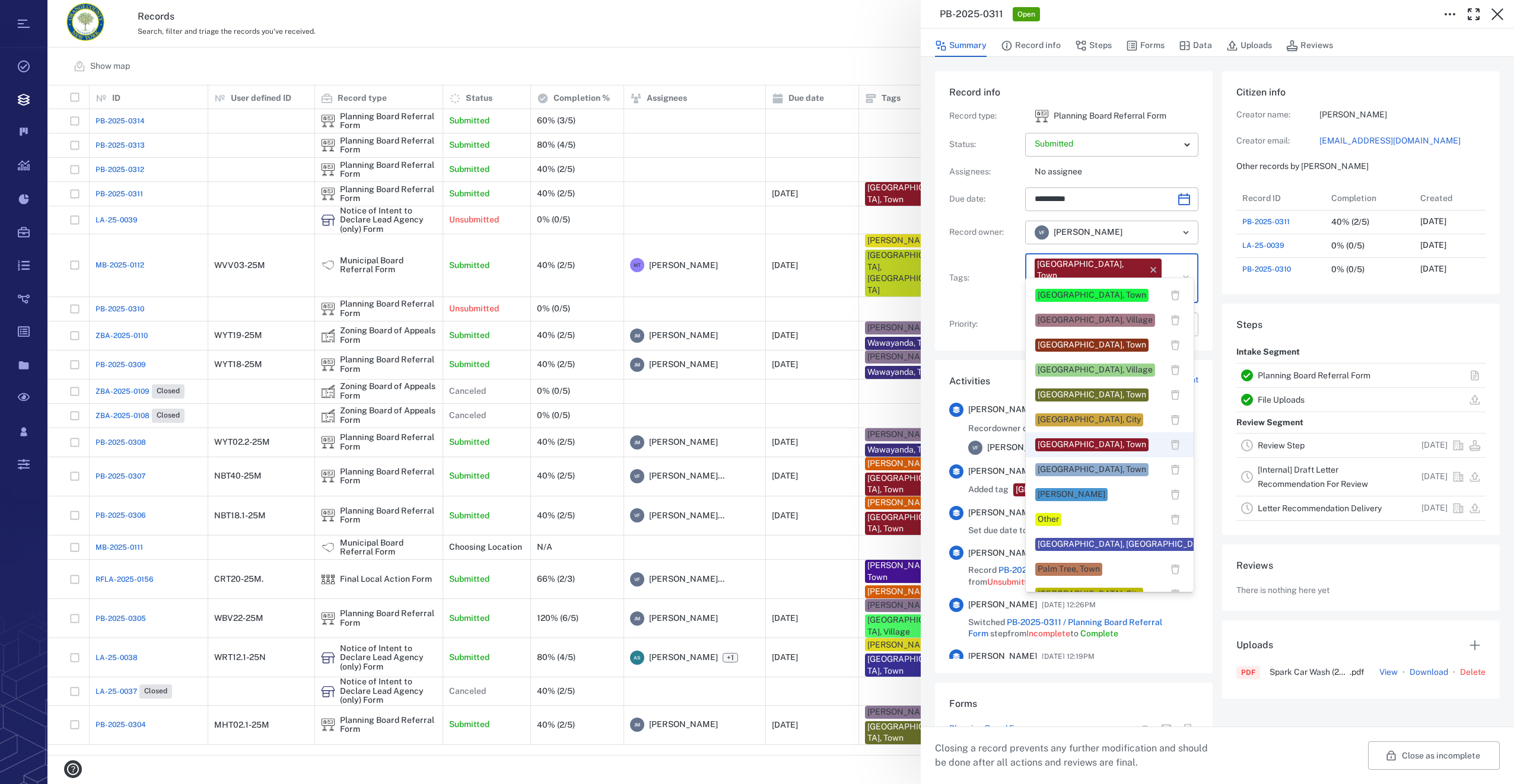
scroll to position [889, 0]
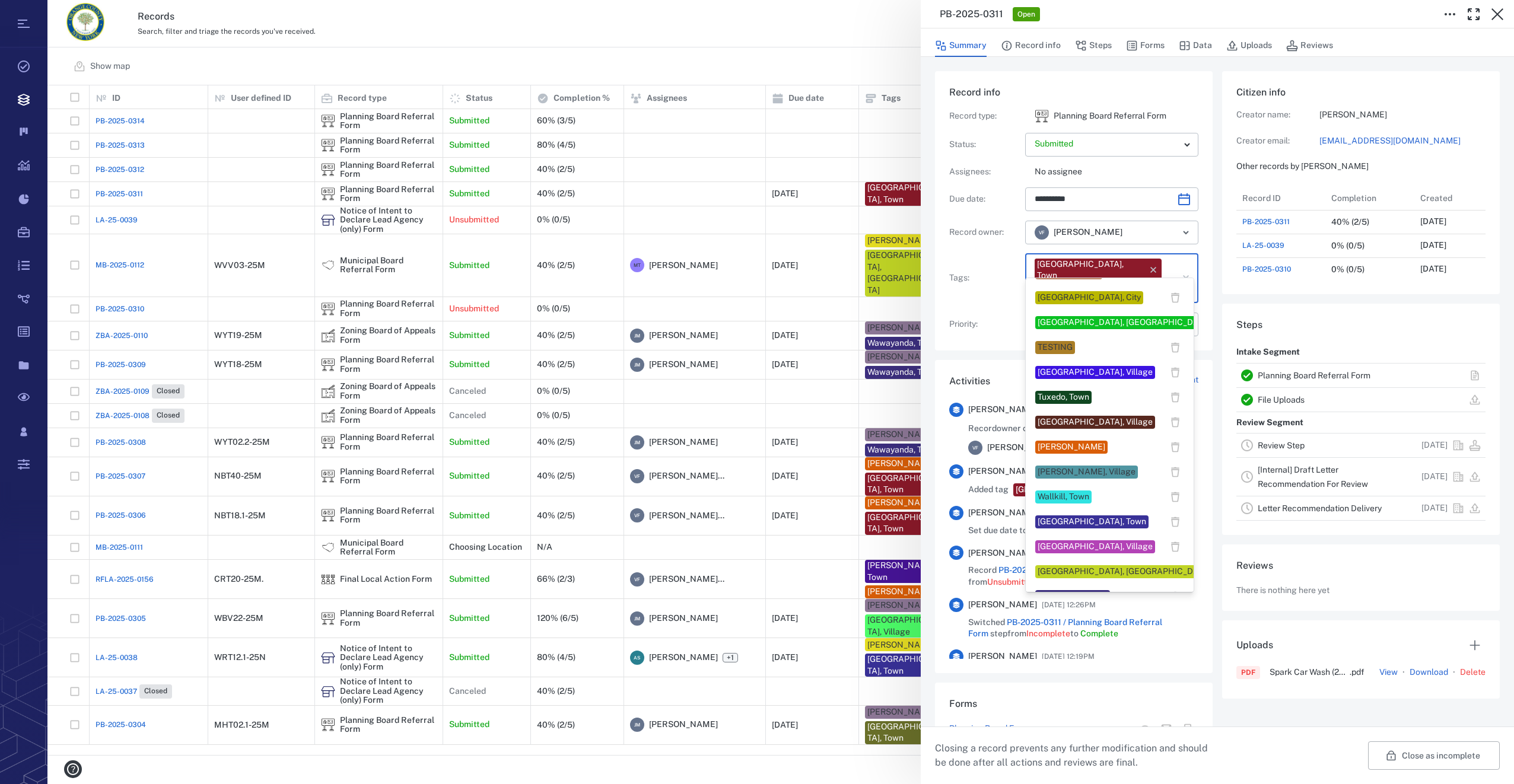
click at [1086, 443] on div "Veronica Fernandez" at bounding box center [1071, 447] width 68 height 12
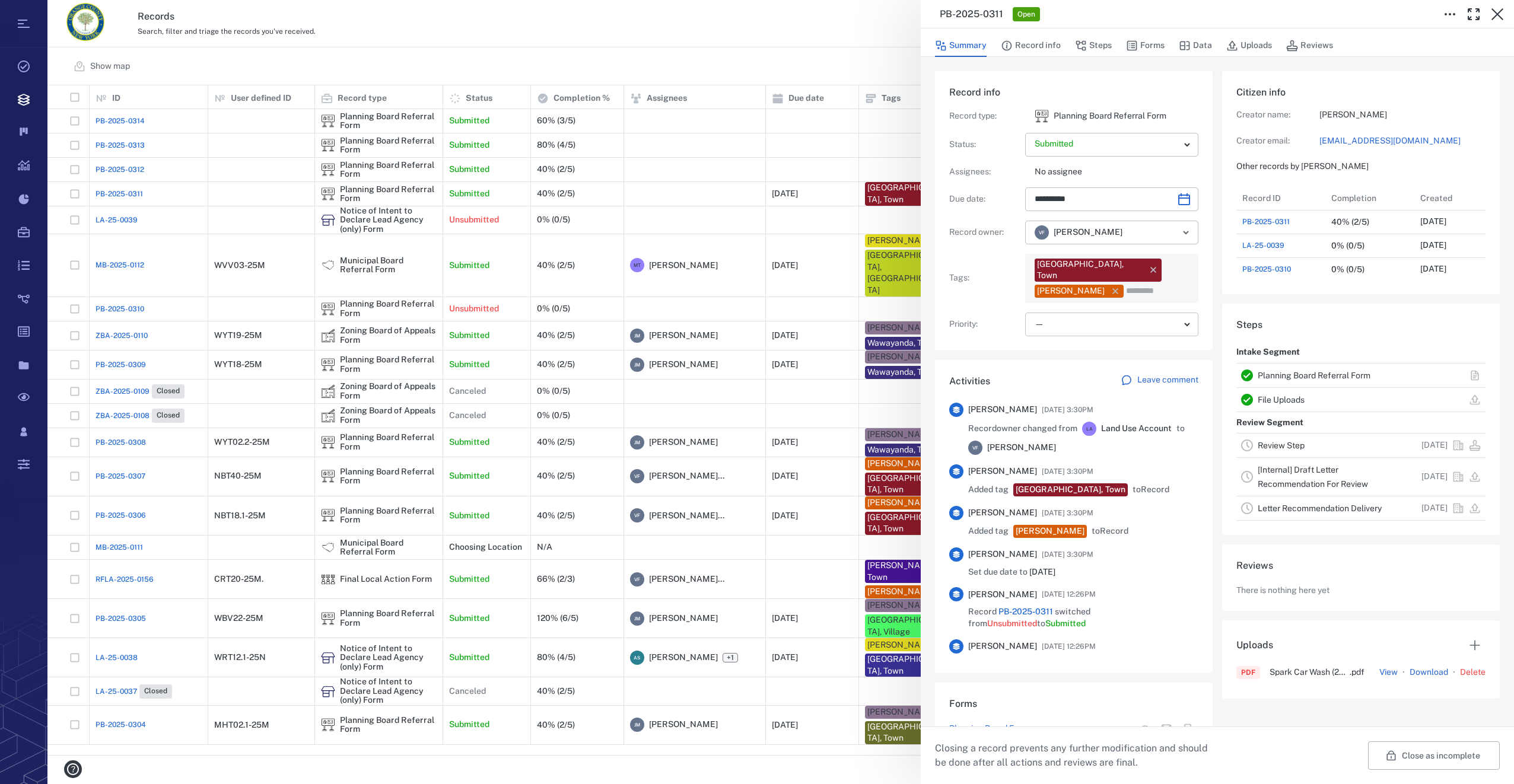
click at [1053, 316] on body "Tasks Records Boards Dashboard Reports Record types Guide steps Rules Form buil…" at bounding box center [757, 392] width 1514 height 784
click at [1056, 392] on span "Low" at bounding box center [1057, 393] width 16 height 12
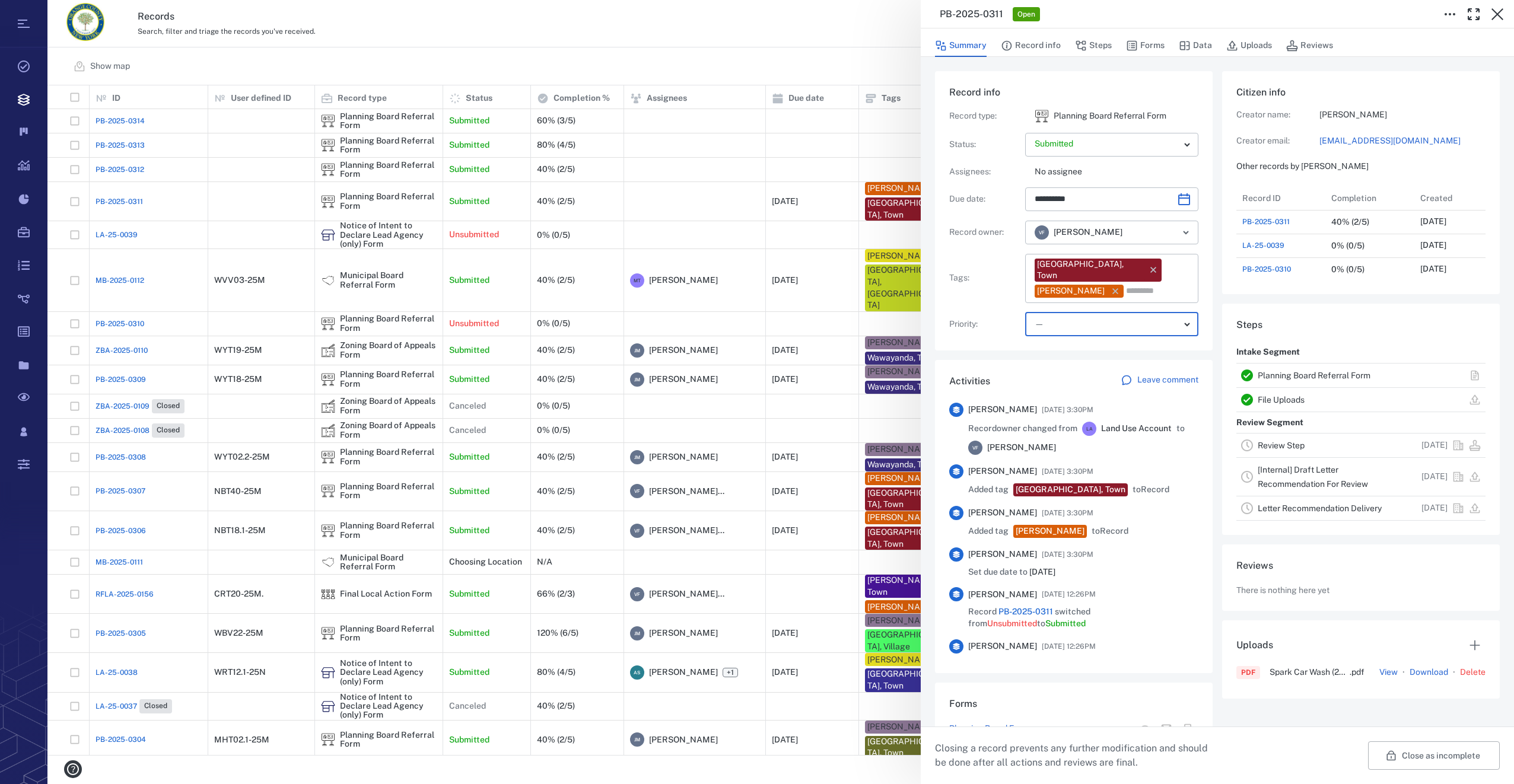
type input "**"
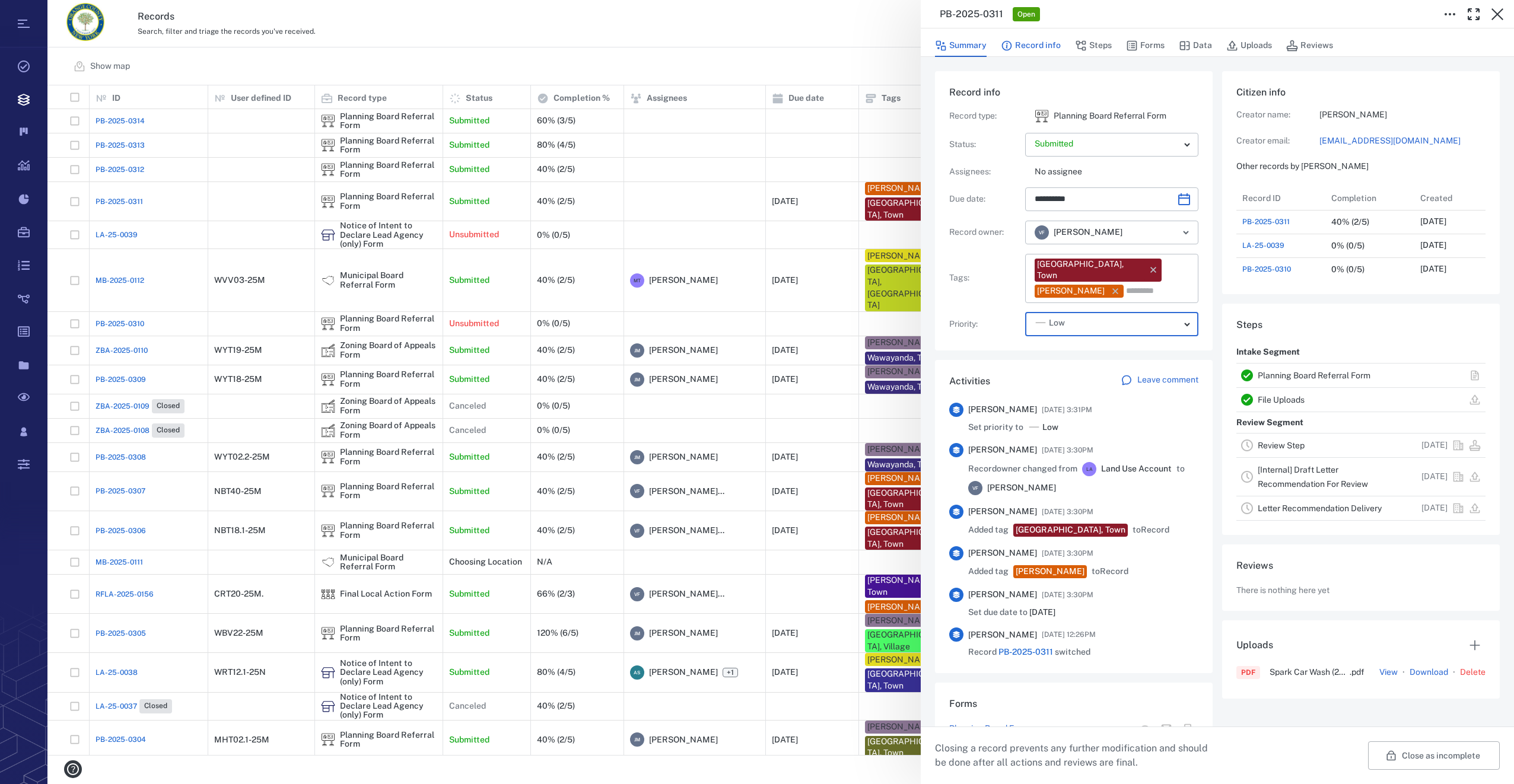
click at [1042, 40] on button "Record info" at bounding box center [1031, 45] width 60 height 23
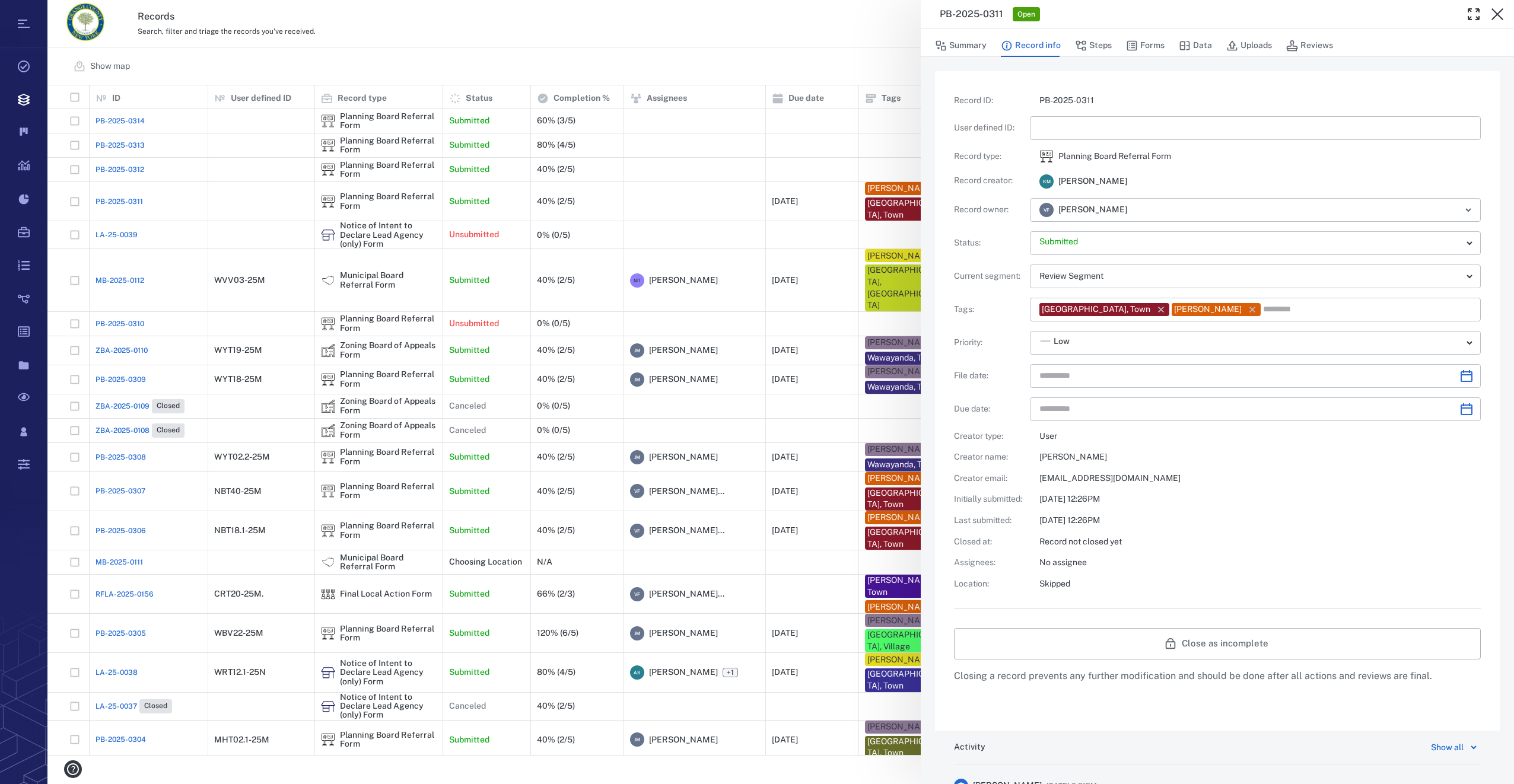
type input "**********"
click at [1036, 130] on div "​" at bounding box center [1256, 128] width 451 height 24
click at [1460, 371] on icon "Choose date" at bounding box center [1466, 376] width 12 height 12
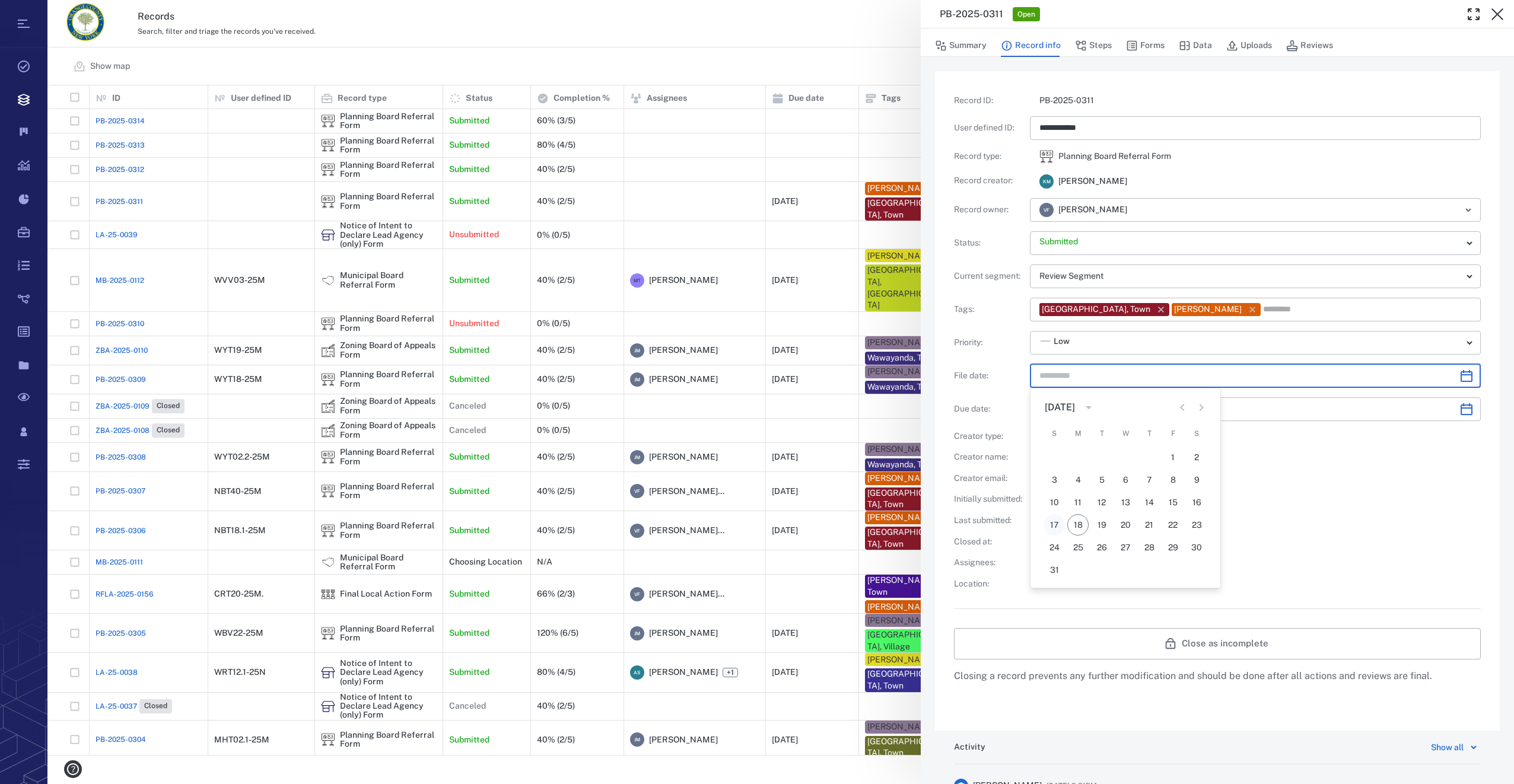
type input "**********"
click at [1084, 523] on button "18" at bounding box center [1077, 524] width 21 height 21
type input "**********"
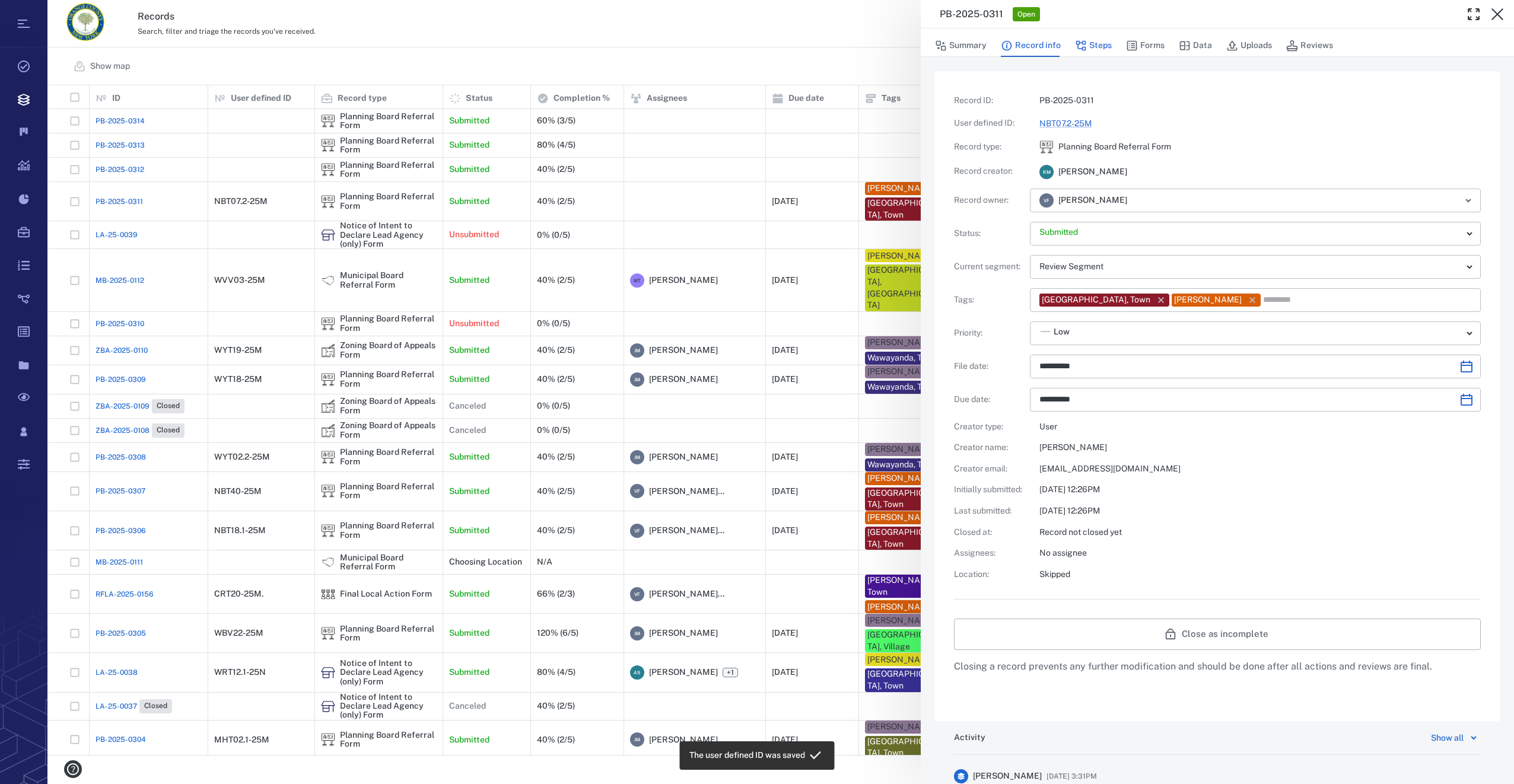
click at [1094, 43] on button "Steps" at bounding box center [1093, 45] width 37 height 23
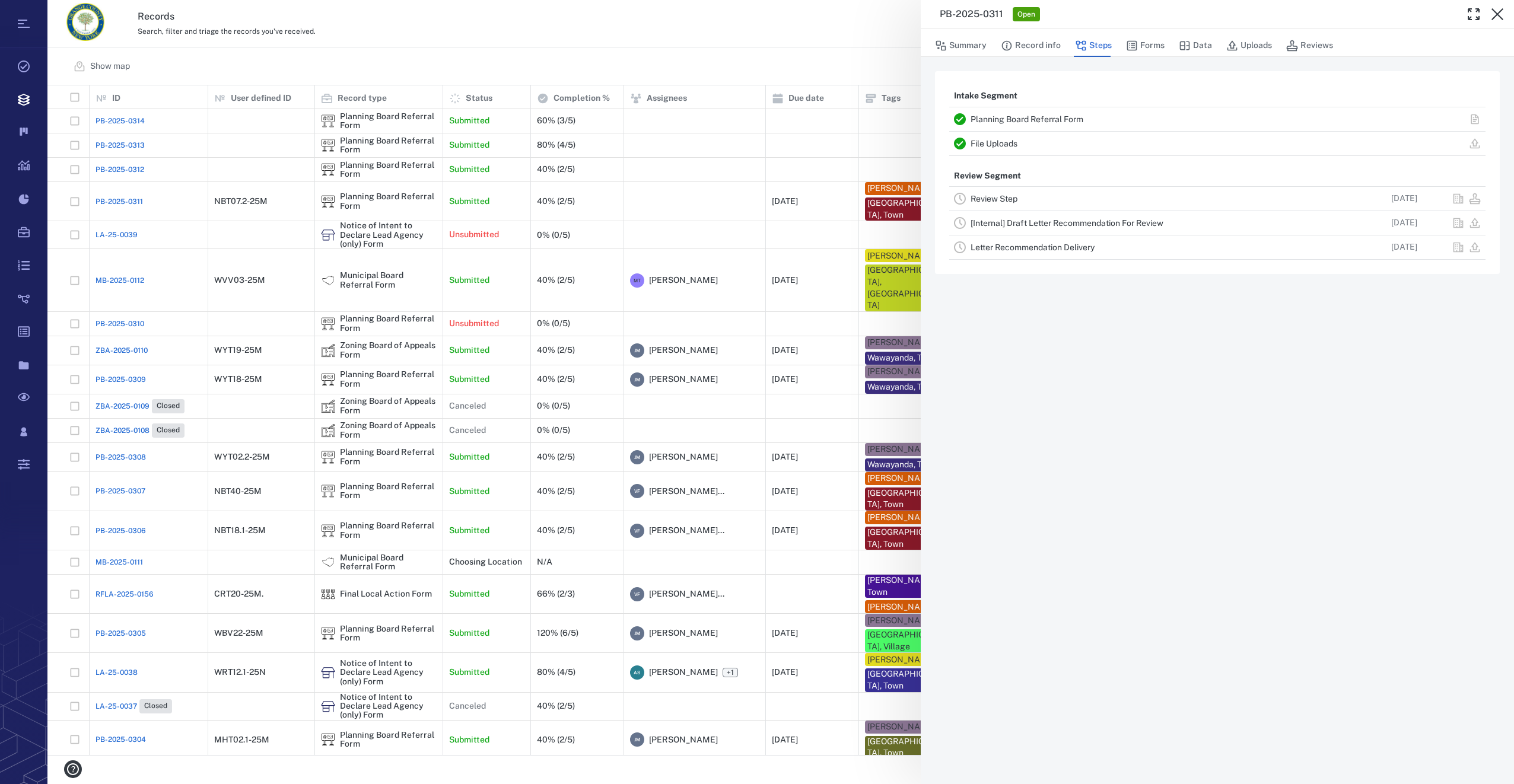
click at [997, 197] on link "Review Step" at bounding box center [993, 198] width 47 height 10
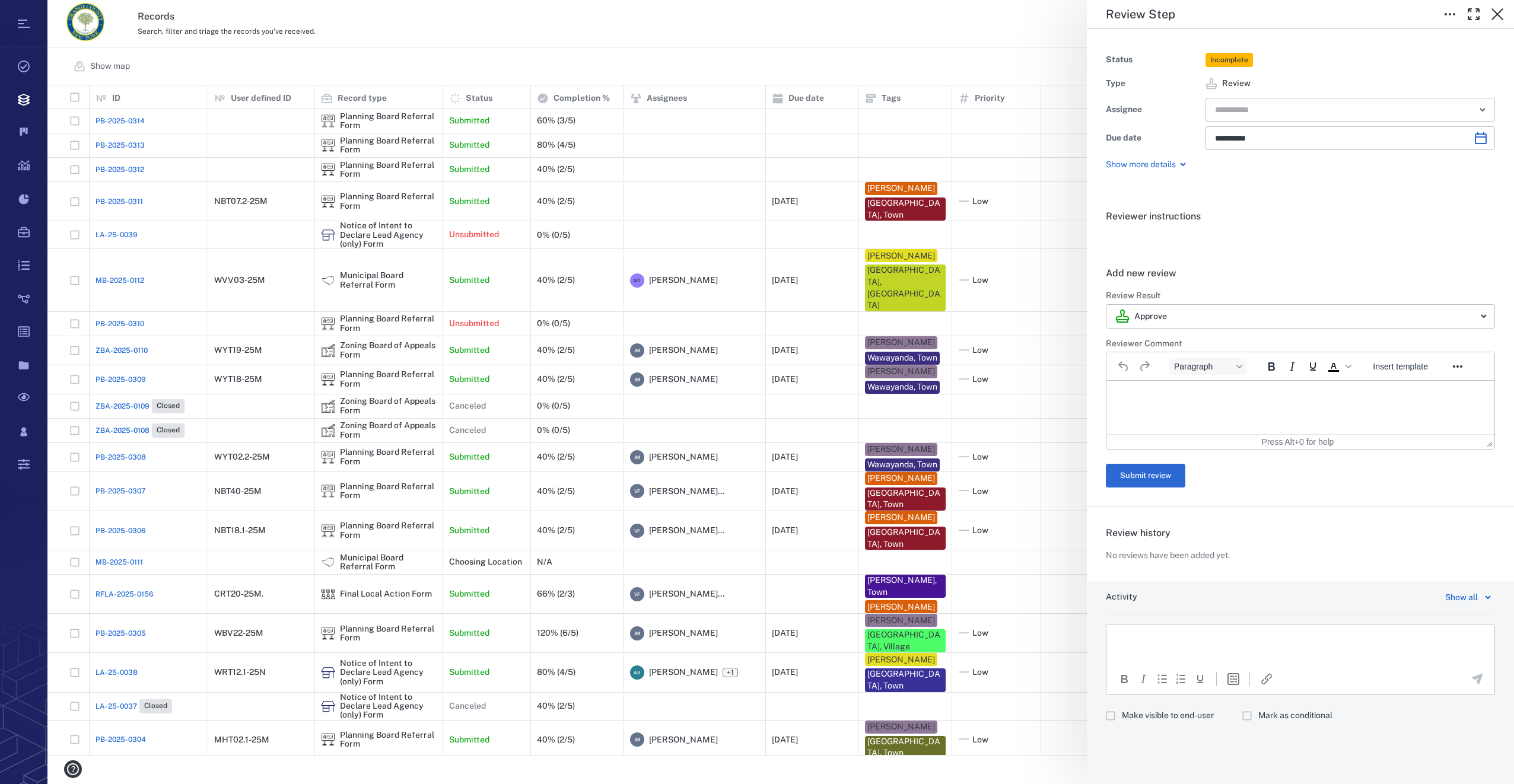
click at [1241, 113] on input "text" at bounding box center [1336, 110] width 246 height 17
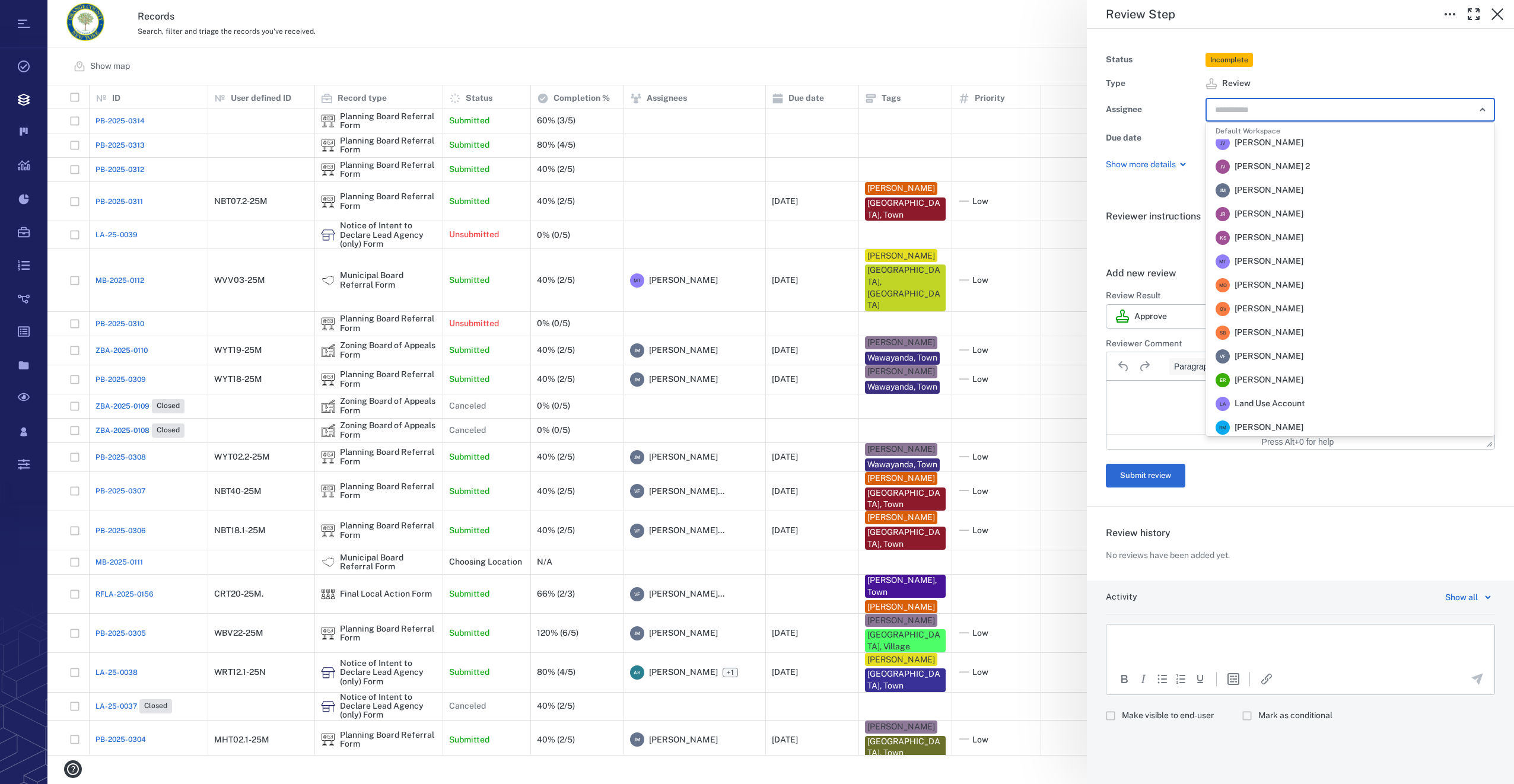
scroll to position [249, 0]
click at [1303, 303] on span "Veronica Fernandez - Rogers" at bounding box center [1268, 305] width 69 height 12
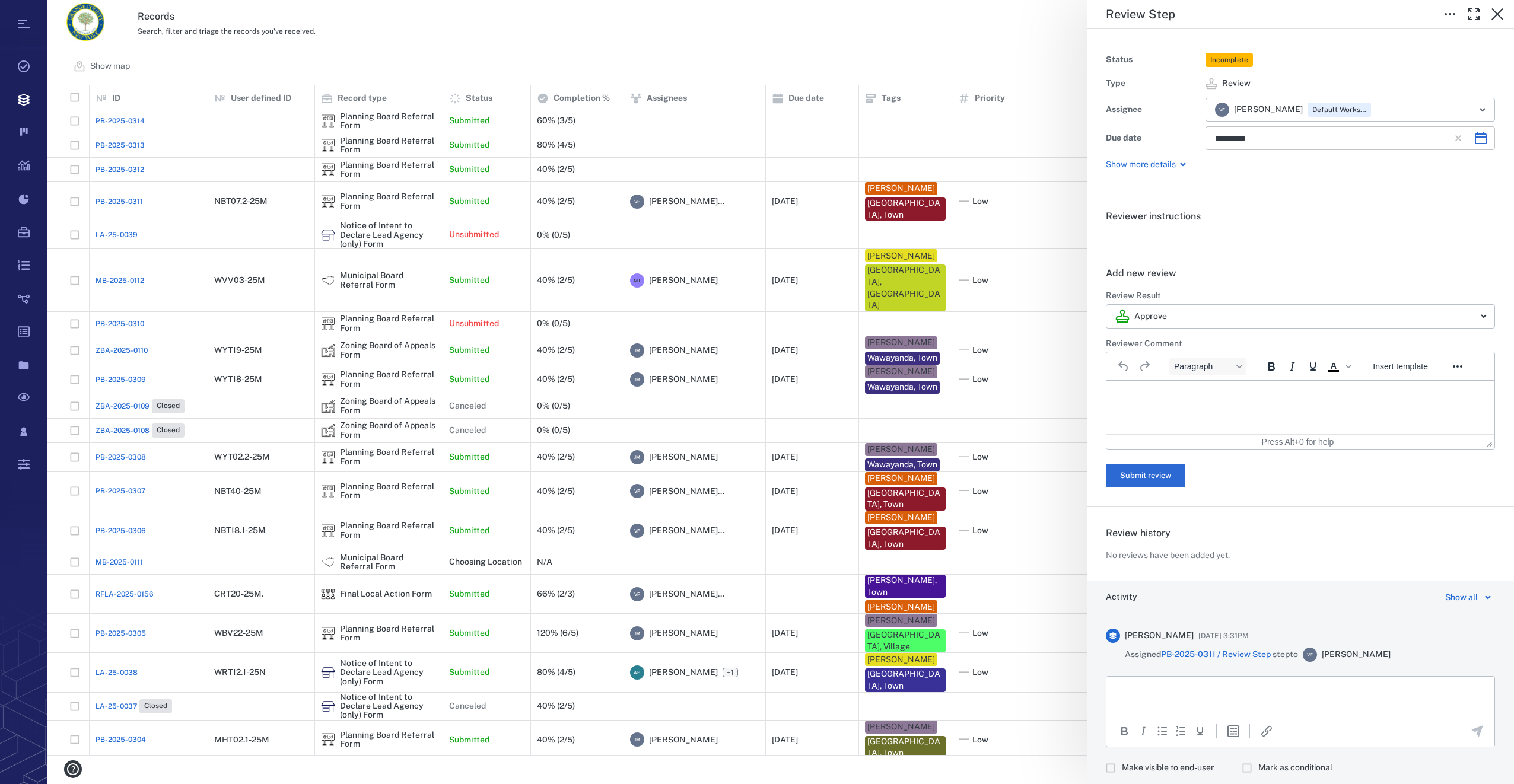
click at [1474, 142] on icon "Choose date, selected date is Sep 30, 2025" at bounding box center [1480, 138] width 14 height 14
click at [1297, 259] on button "17" at bounding box center [1300, 263] width 21 height 21
type input "**********"
click at [1496, 10] on icon "button" at bounding box center [1497, 14] width 14 height 14
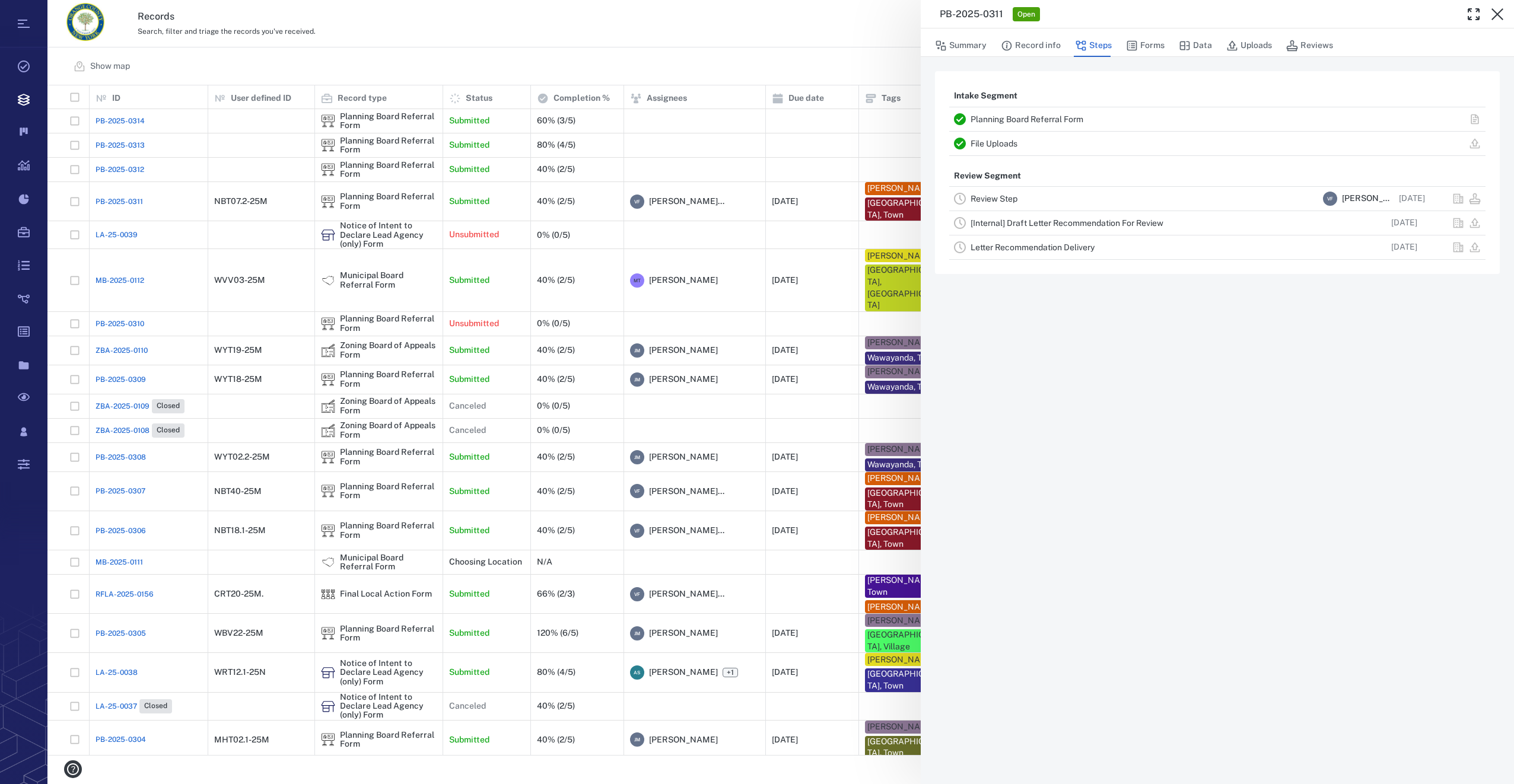
click at [1496, 10] on icon "button" at bounding box center [1497, 14] width 14 height 14
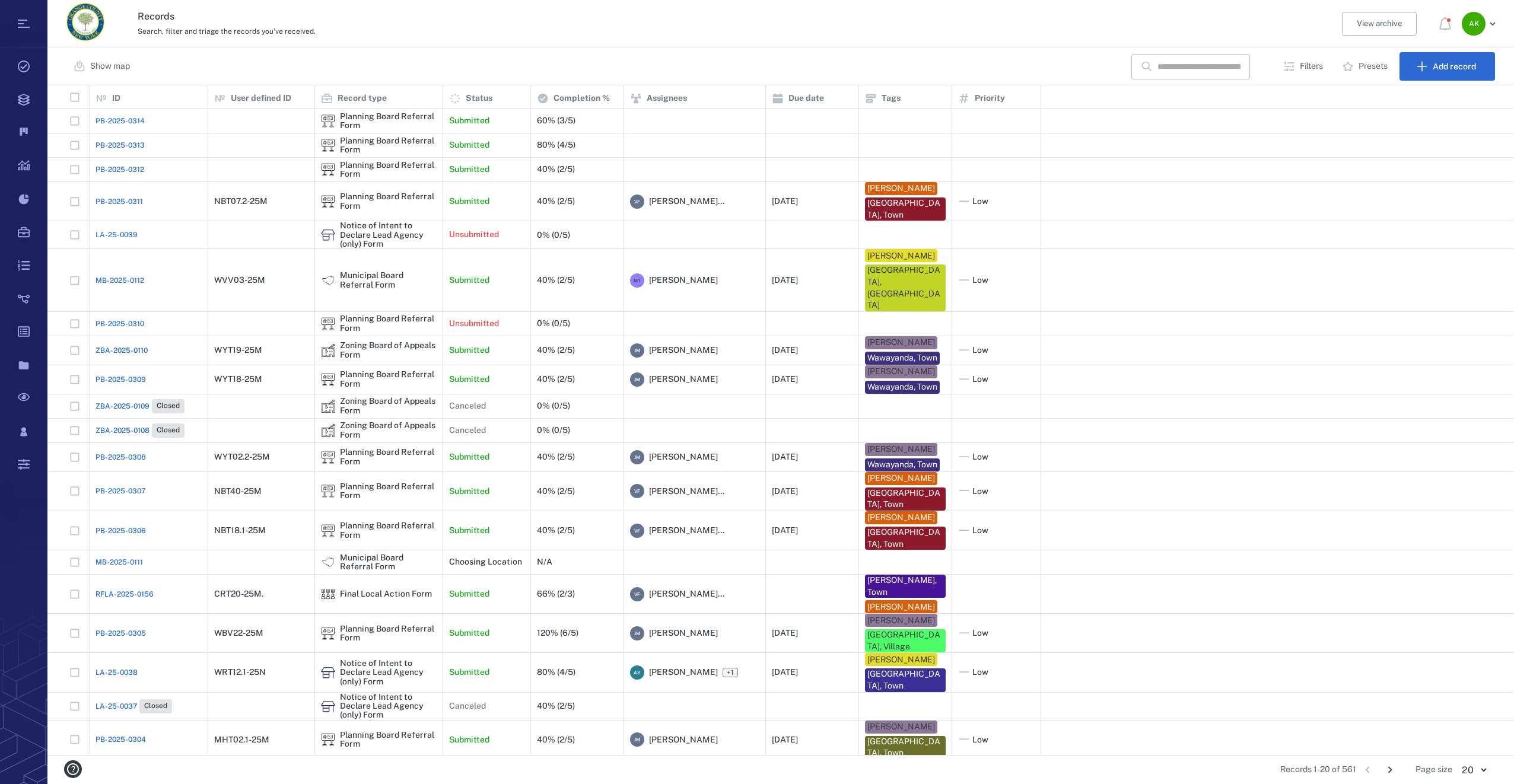
click at [104, 200] on span "PB-2025-0311" at bounding box center [120, 201] width 48 height 11
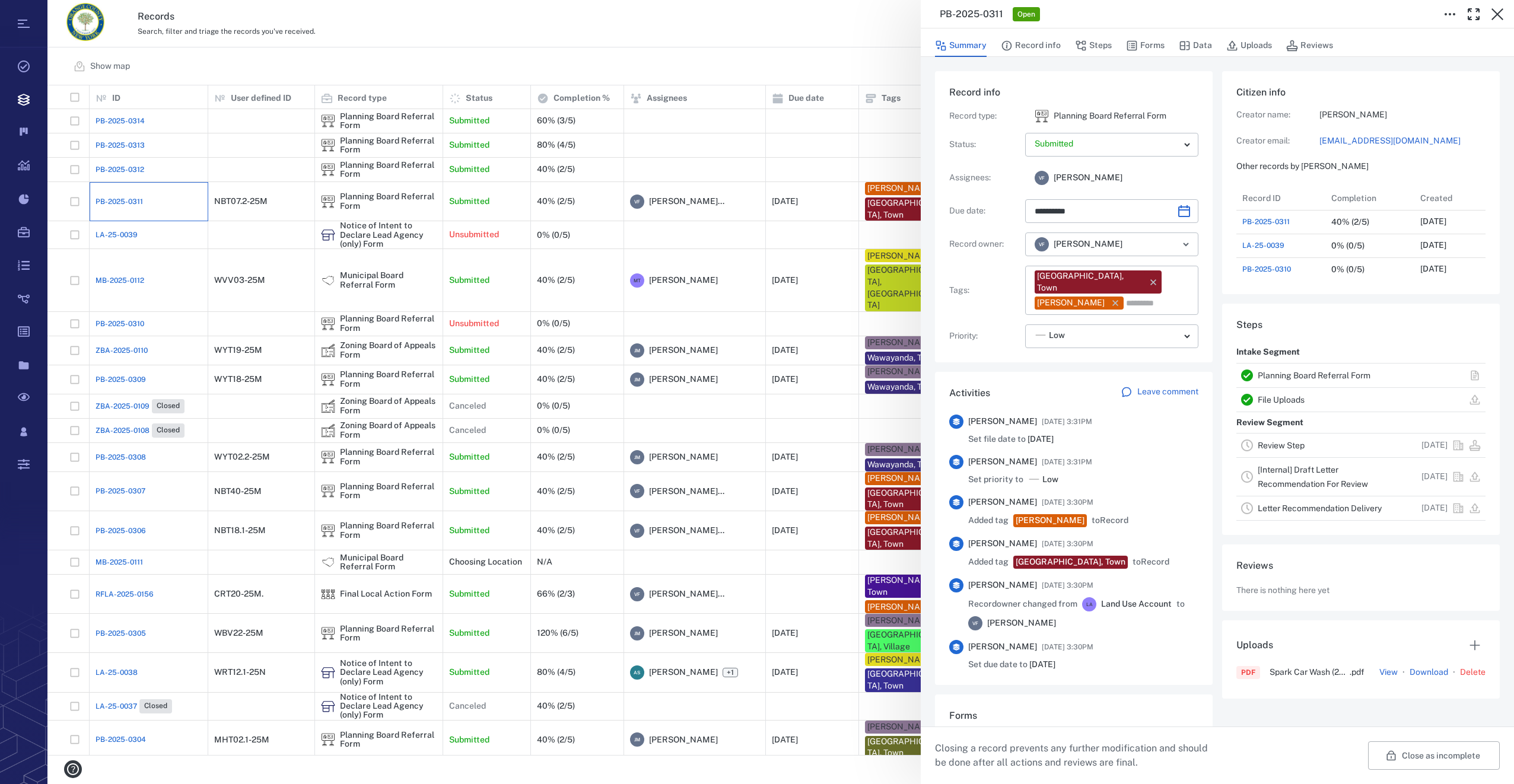
type input "**********"
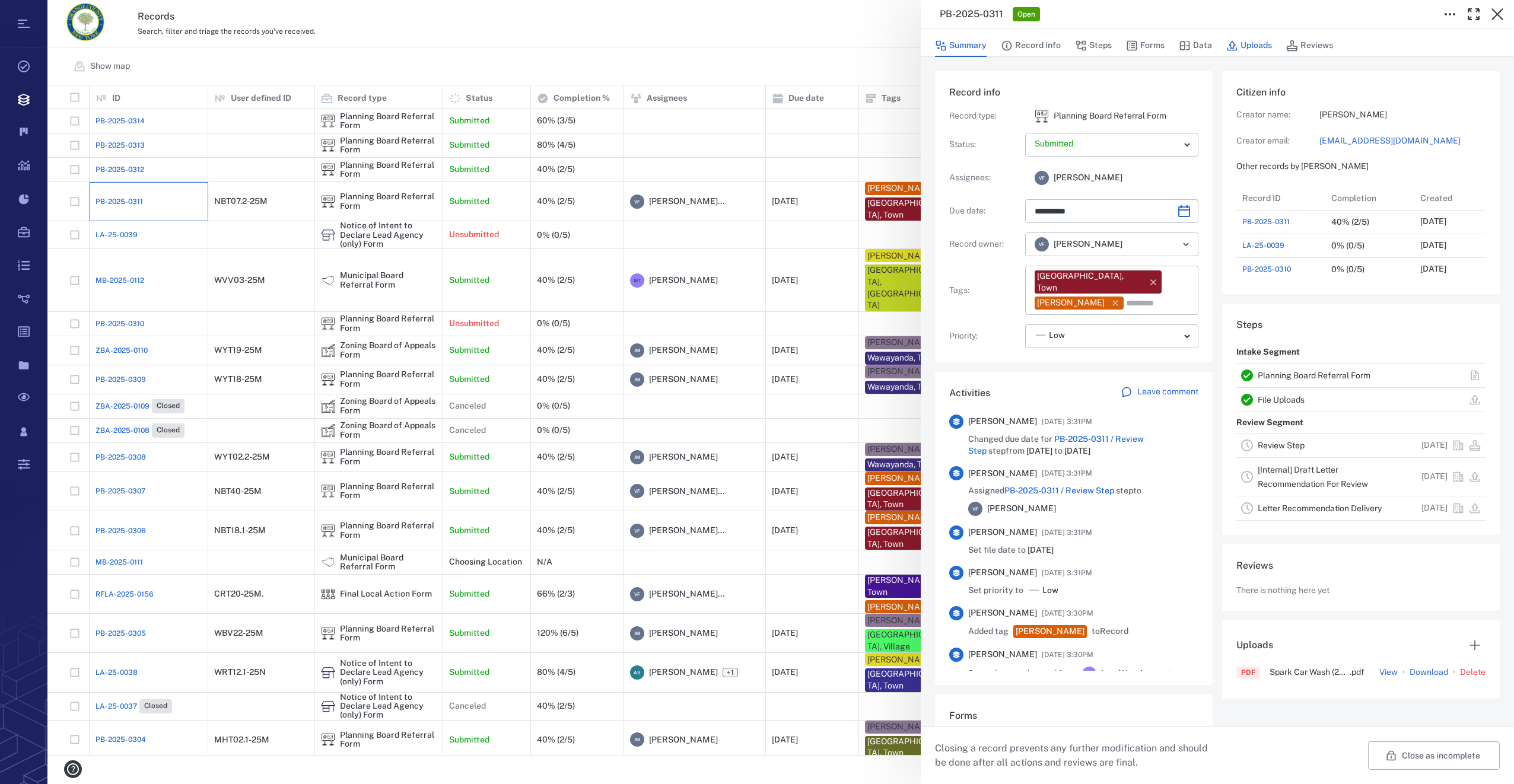
scroll to position [616, 227]
click at [1141, 42] on button "Forms" at bounding box center [1145, 45] width 39 height 23
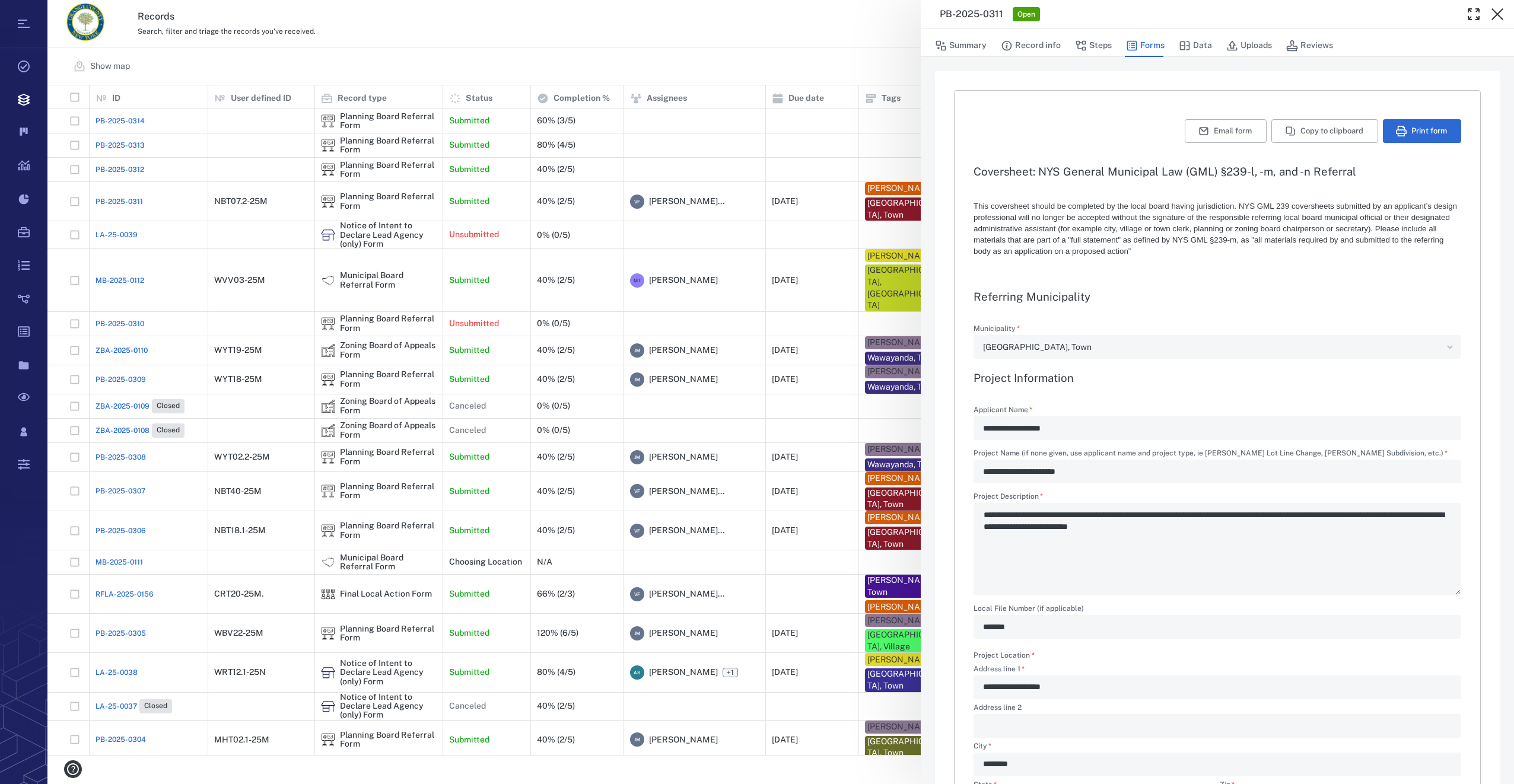
type input "**********"
type textarea "*"
click at [1253, 48] on button "Uploads" at bounding box center [1249, 45] width 46 height 23
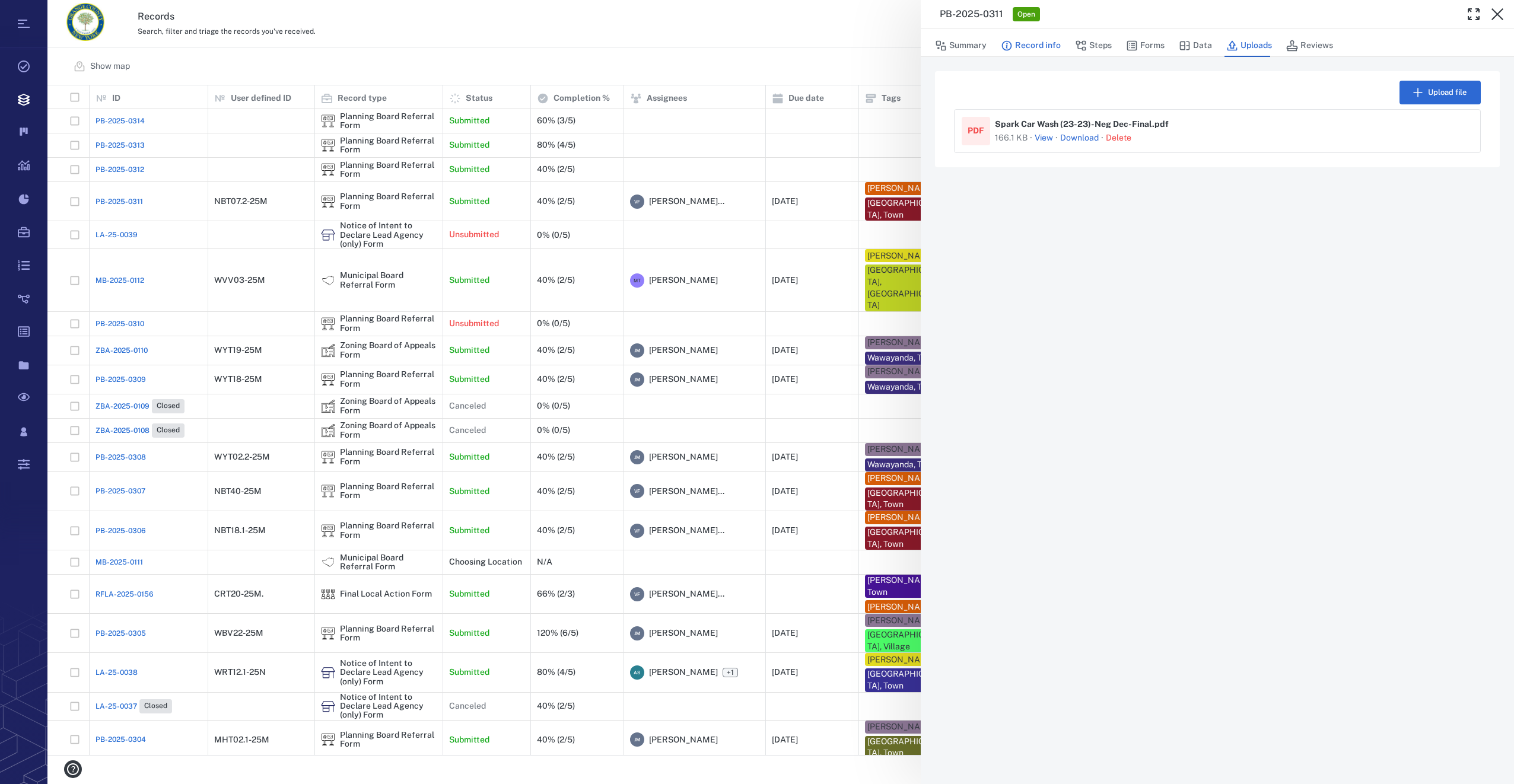
click at [1035, 42] on button "Record info" at bounding box center [1031, 45] width 60 height 23
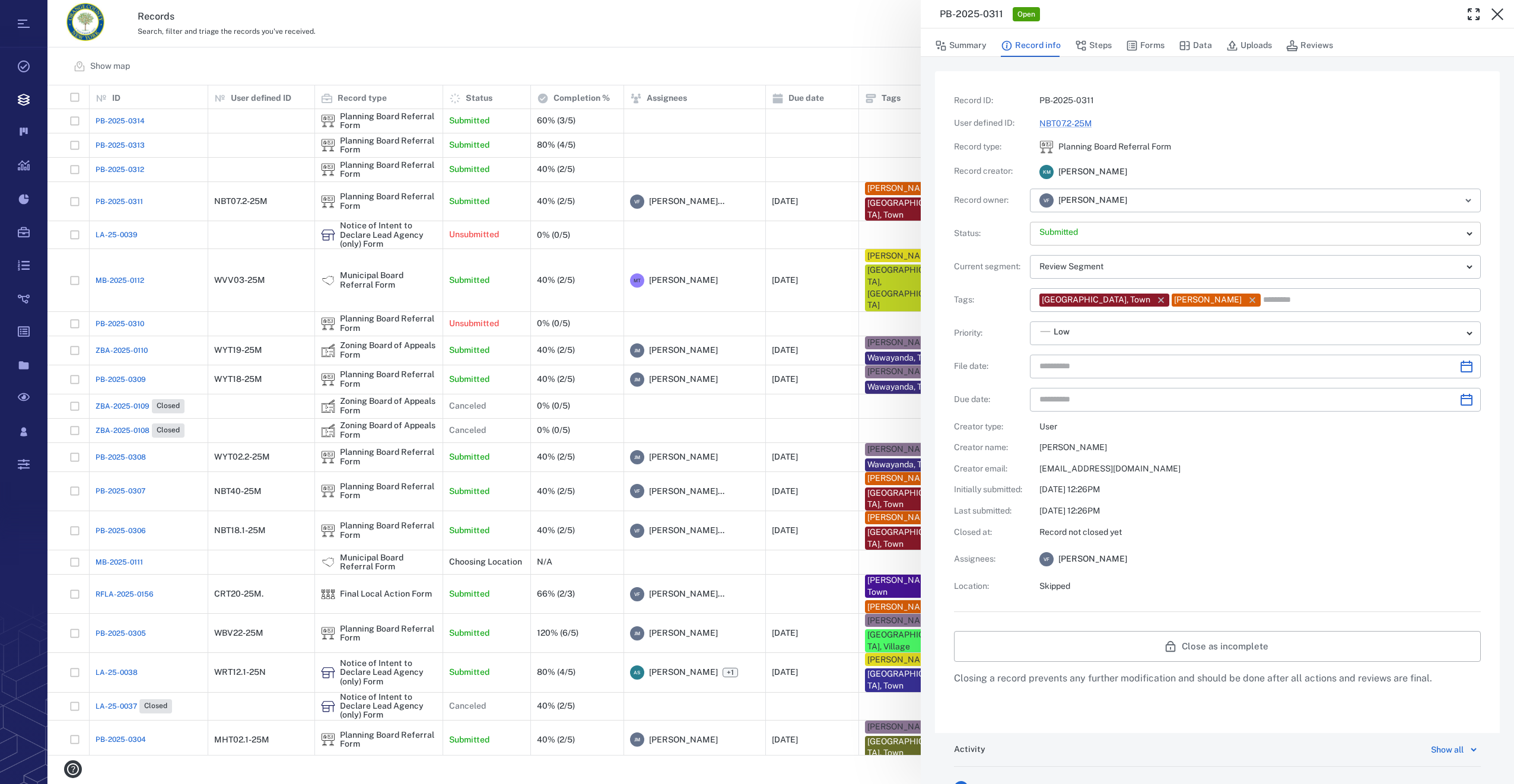
type input "**********"
drag, startPoint x: 1155, startPoint y: 45, endPoint x: 1220, endPoint y: 68, distance: 68.9
click at [1155, 45] on button "Forms" at bounding box center [1145, 45] width 39 height 23
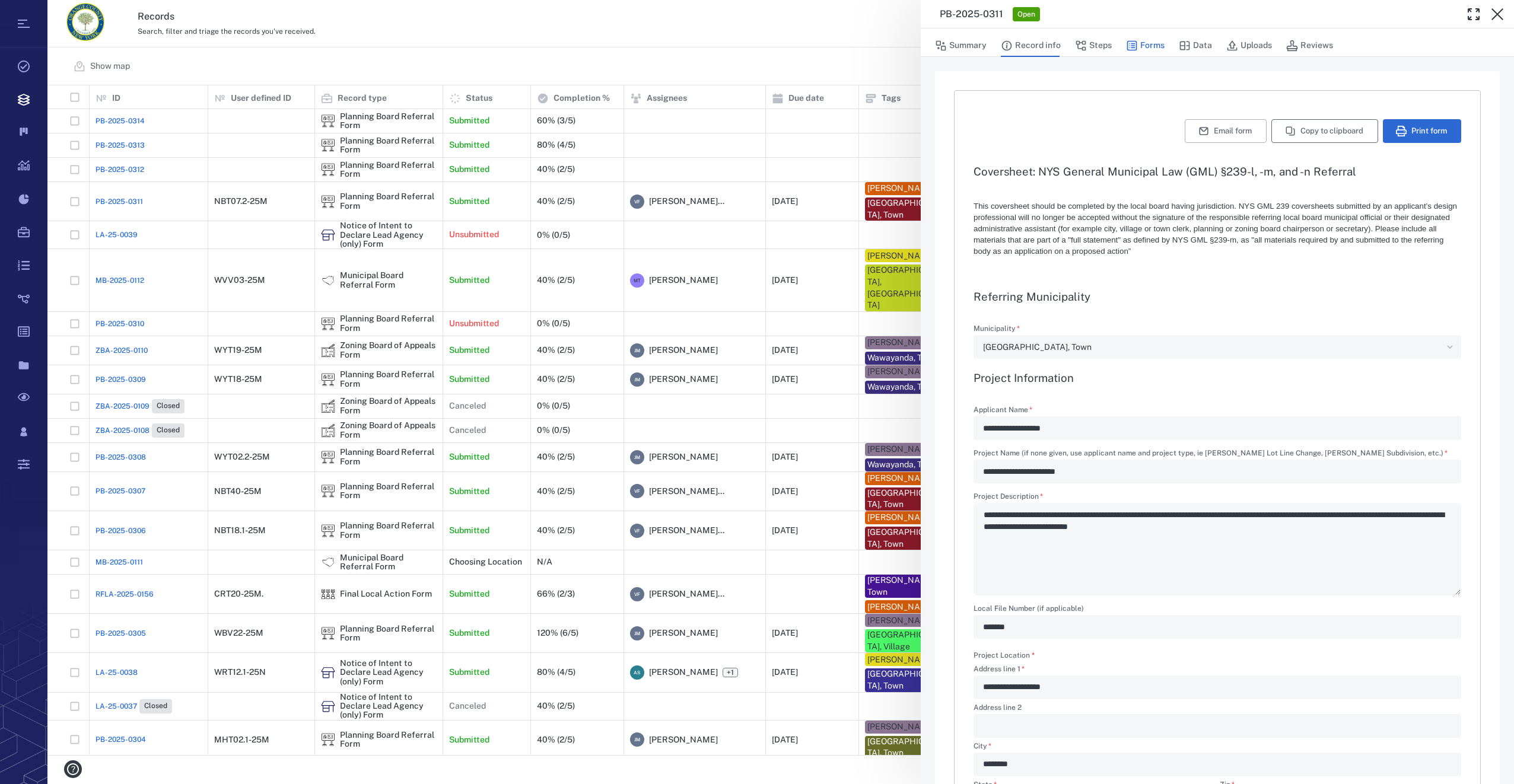
type textarea "*"
type input "**********"
type textarea "*"
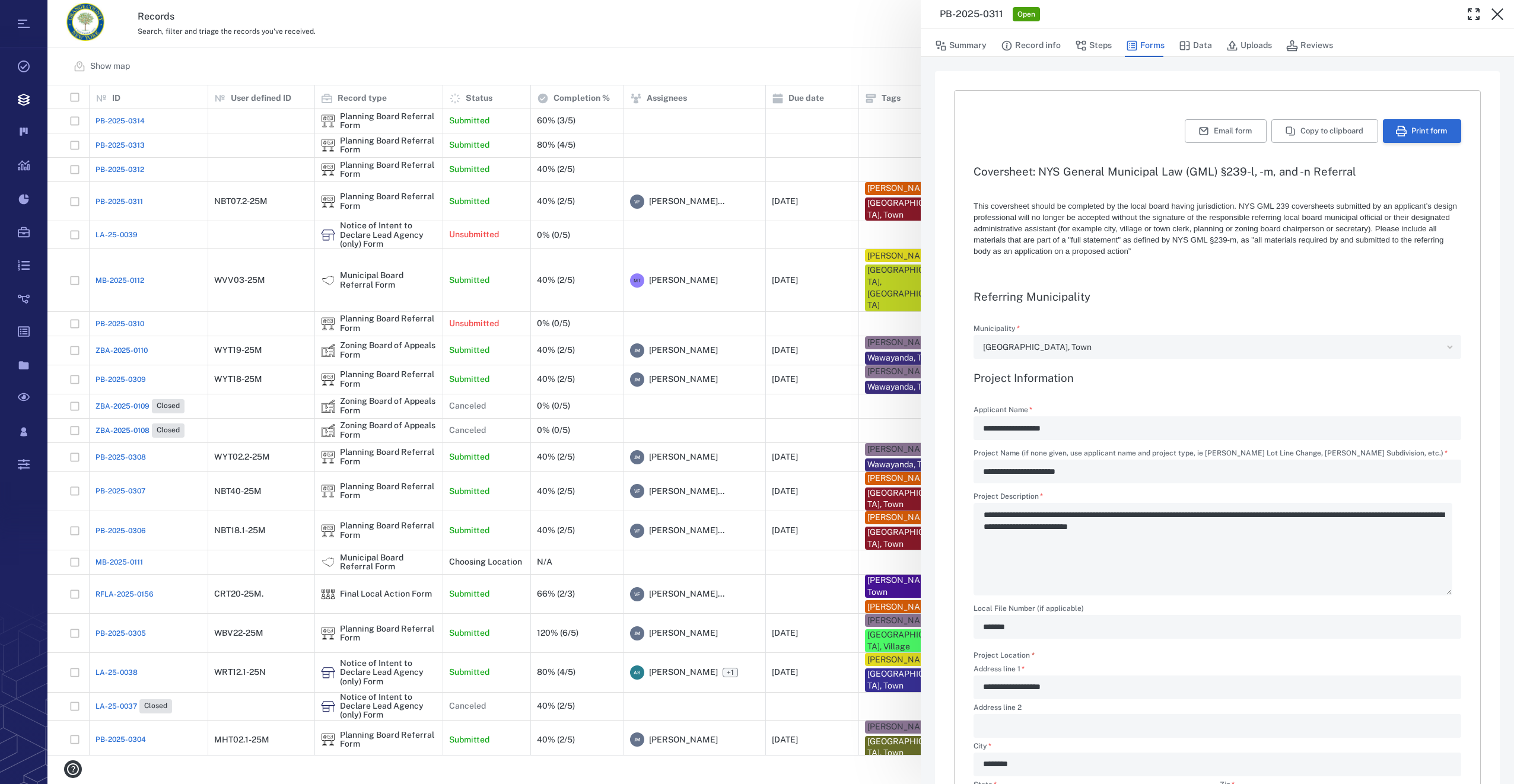
click at [1405, 133] on button "Print form" at bounding box center [1421, 131] width 78 height 24
click at [1499, 11] on icon "button" at bounding box center [1497, 14] width 14 height 14
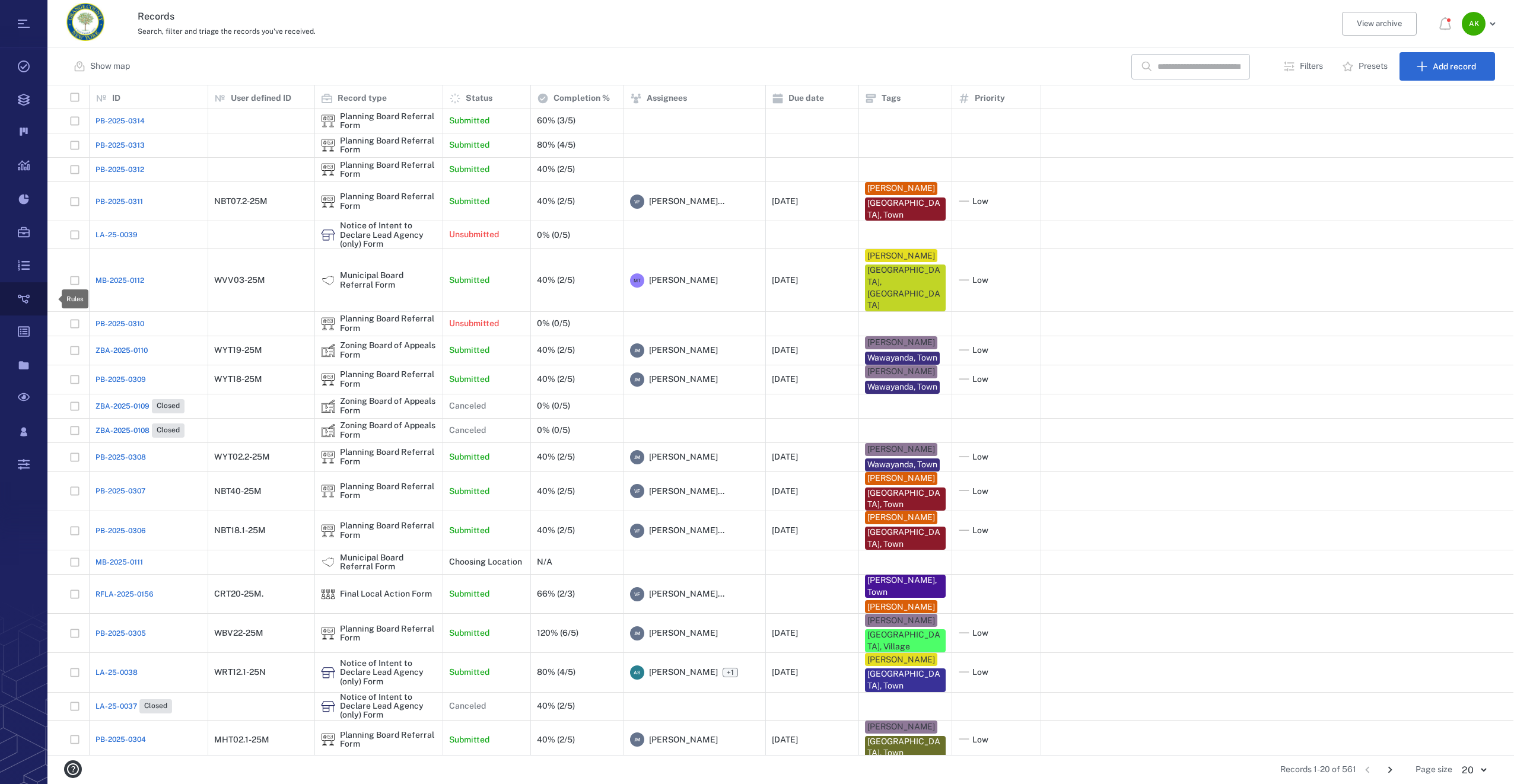
scroll to position [660, 1457]
click at [117, 168] on span "PB-2025-0312" at bounding box center [120, 170] width 49 height 11
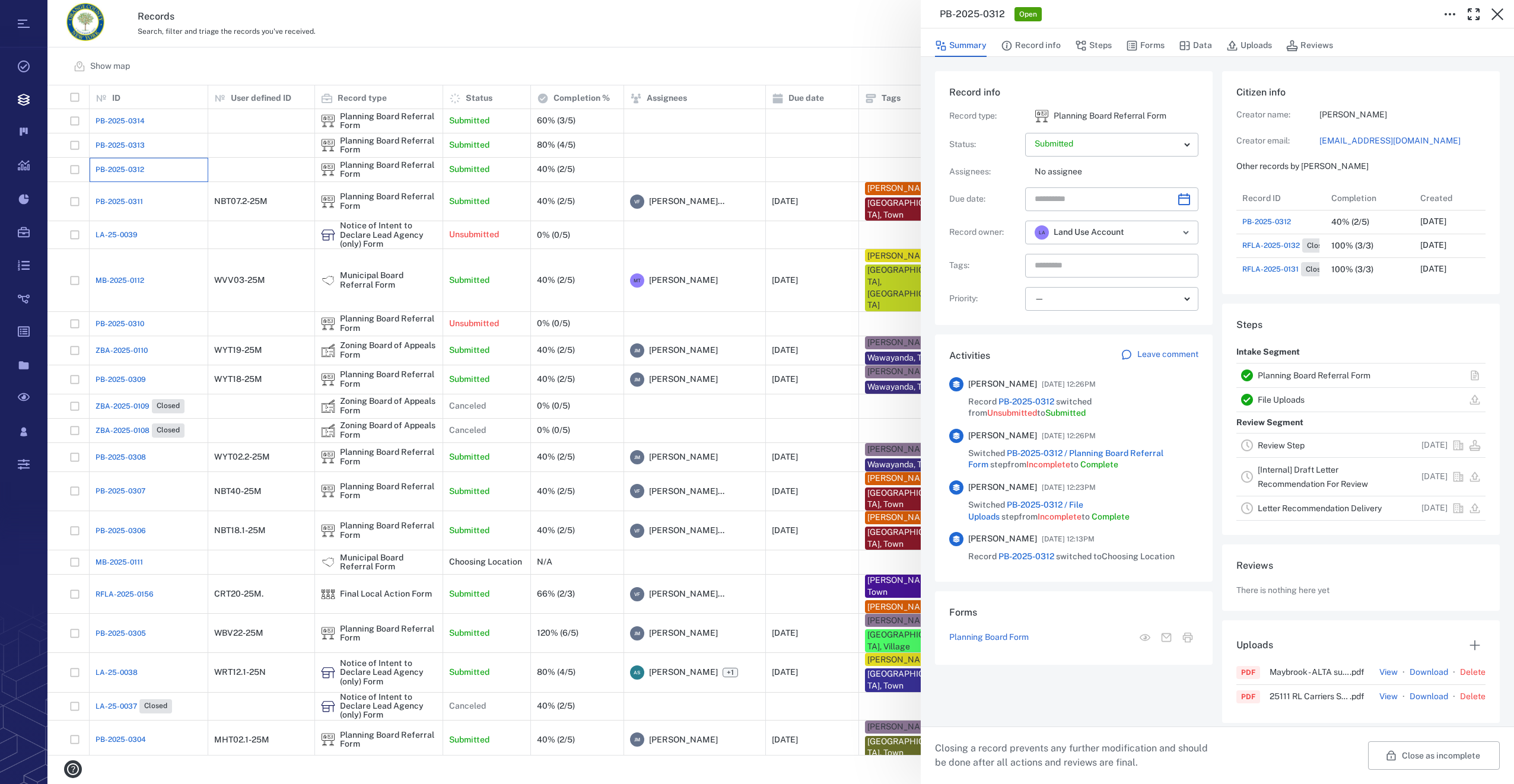
scroll to position [213, 227]
click at [1156, 43] on button "Forms" at bounding box center [1145, 45] width 39 height 23
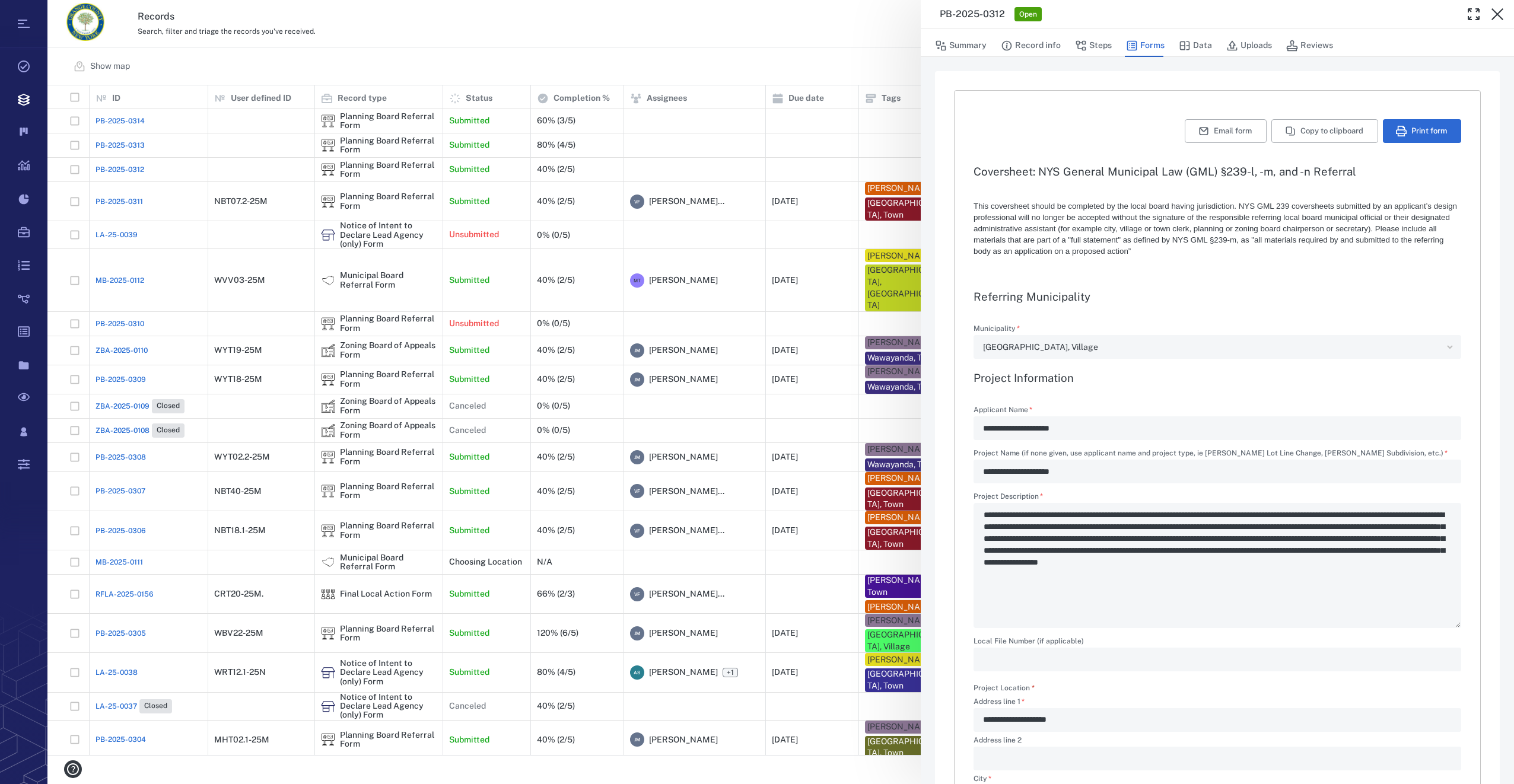
type textarea "*"
click at [948, 45] on button "Summary" at bounding box center [961, 45] width 52 height 23
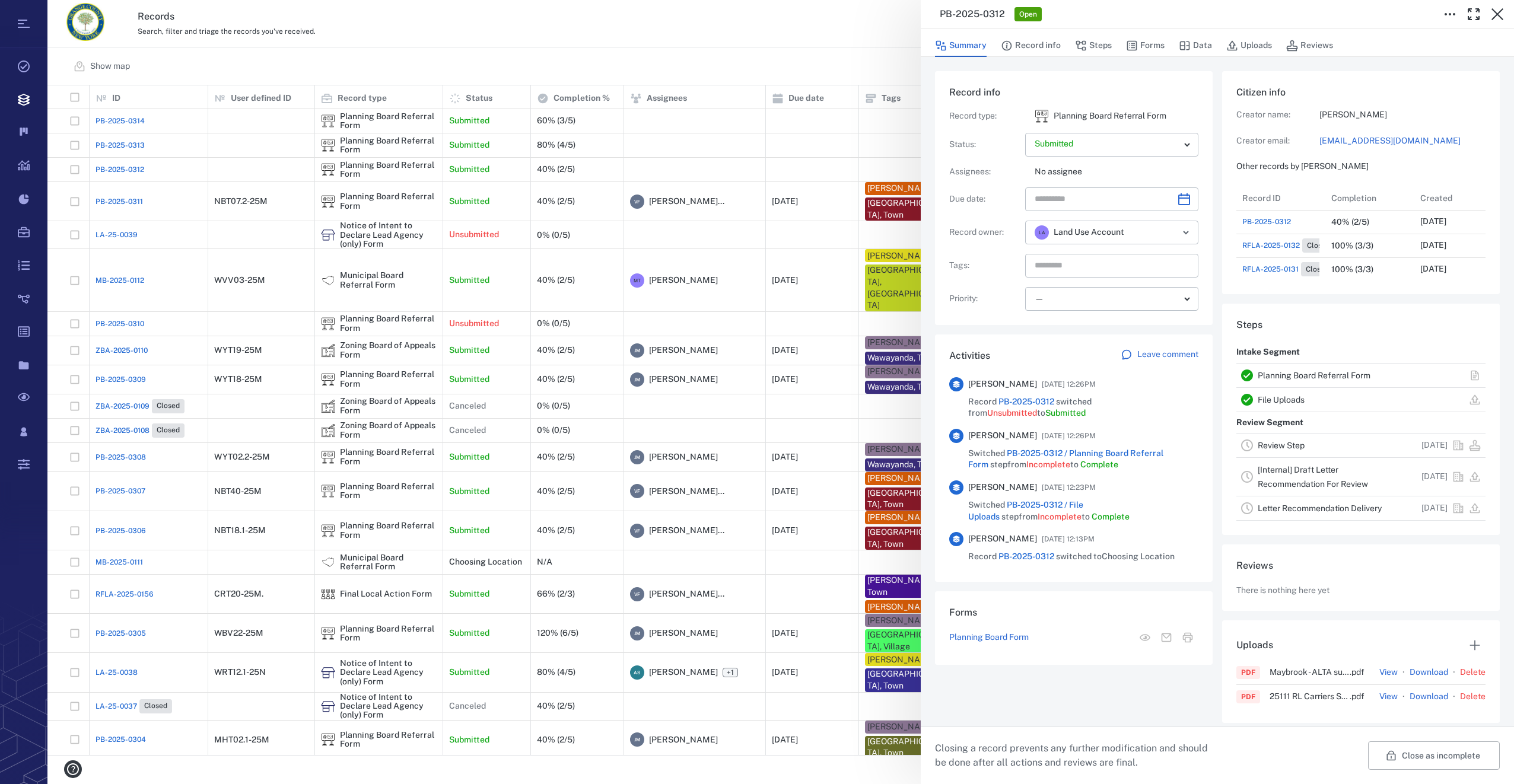
scroll to position [213, 227]
click at [1180, 197] on icon "Choose date" at bounding box center [1184, 199] width 12 height 12
click at [1200, 231] on icon "Next month" at bounding box center [1197, 230] width 14 height 14
click at [1122, 325] on button "17" at bounding box center [1120, 325] width 21 height 21
type input "**********"
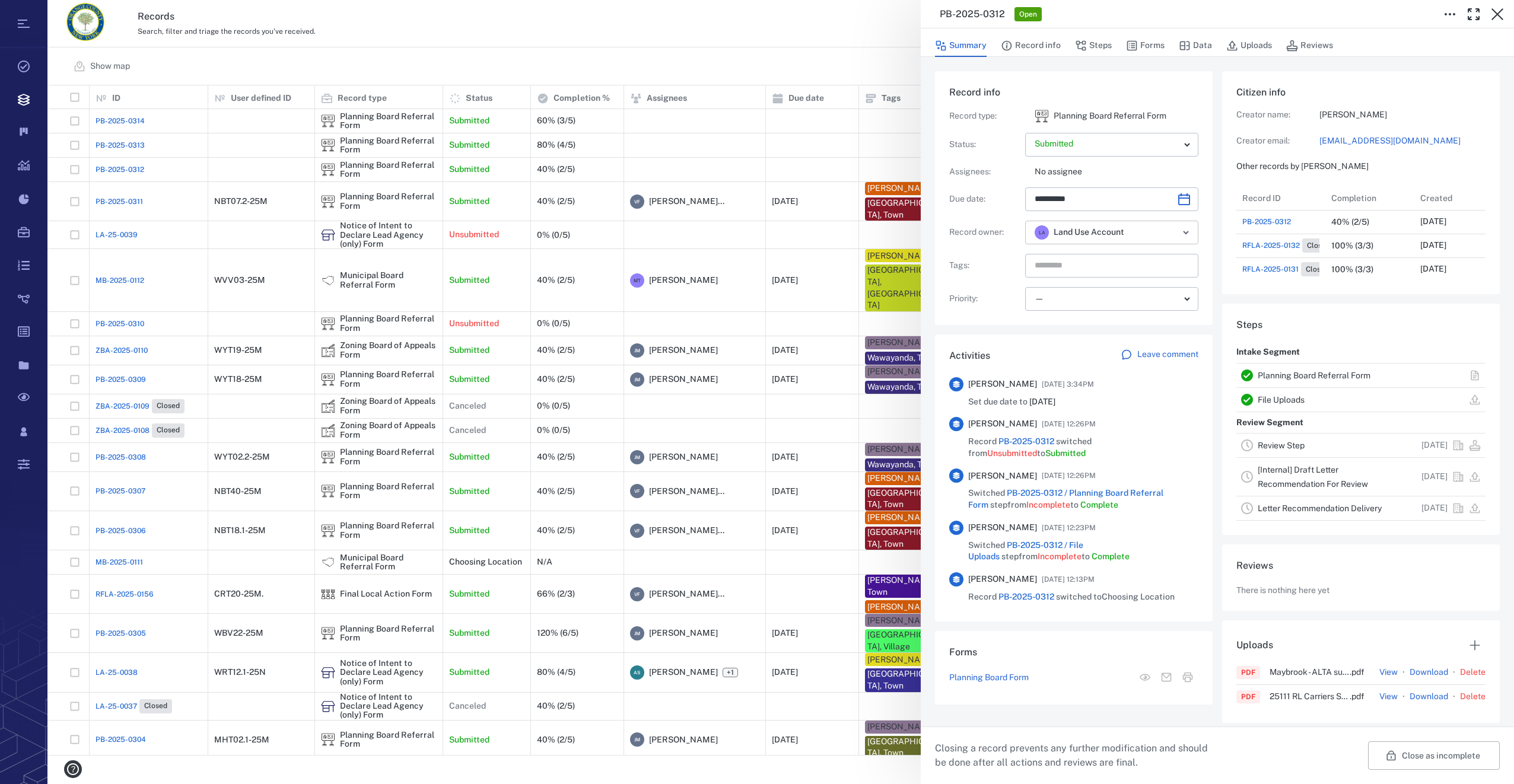
click at [1179, 230] on icon "Open" at bounding box center [1186, 232] width 14 height 14
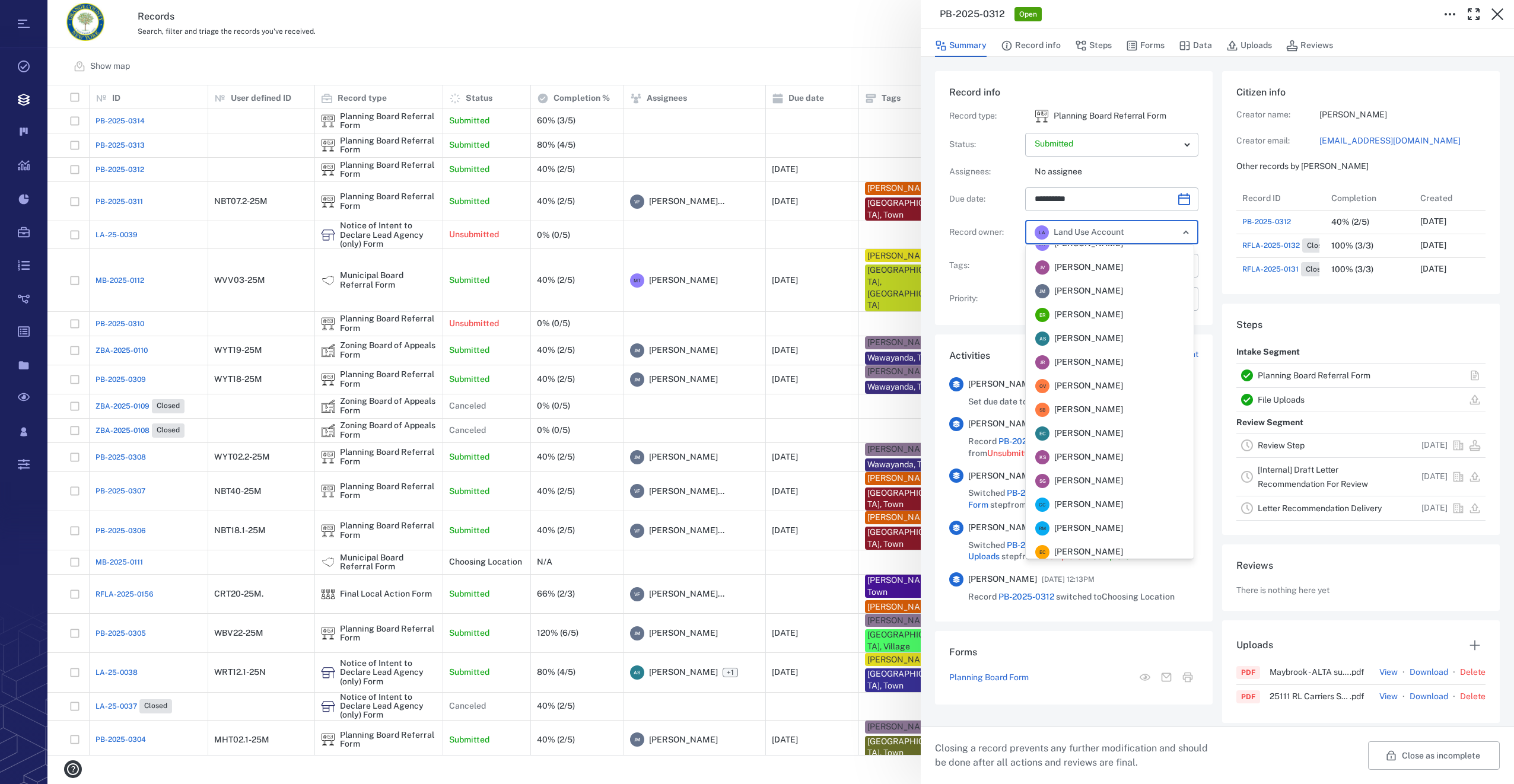
scroll to position [0, 0]
click at [1088, 330] on span "Megan Tennermann" at bounding box center [1088, 328] width 69 height 12
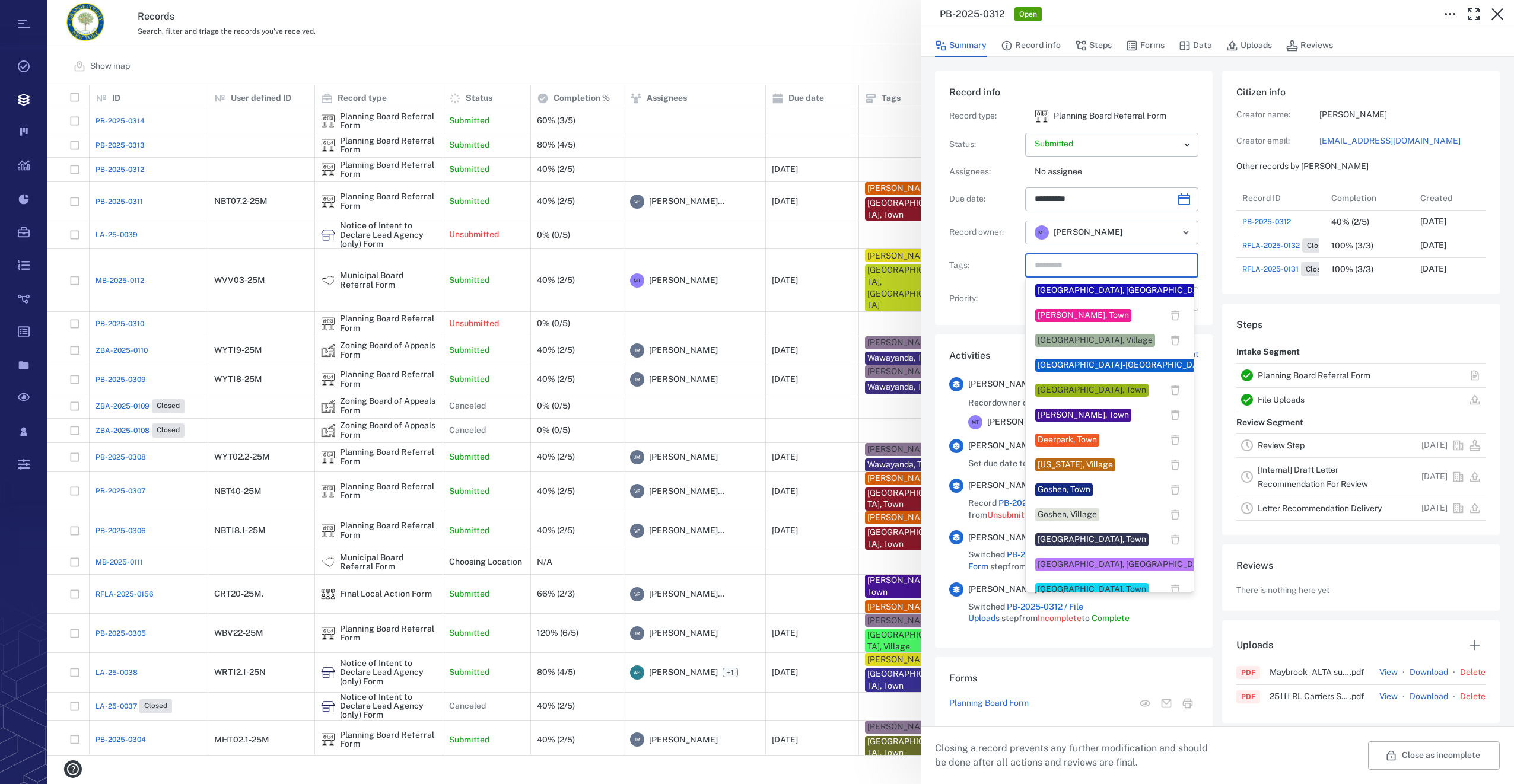
click at [1055, 268] on input "text" at bounding box center [1098, 265] width 130 height 17
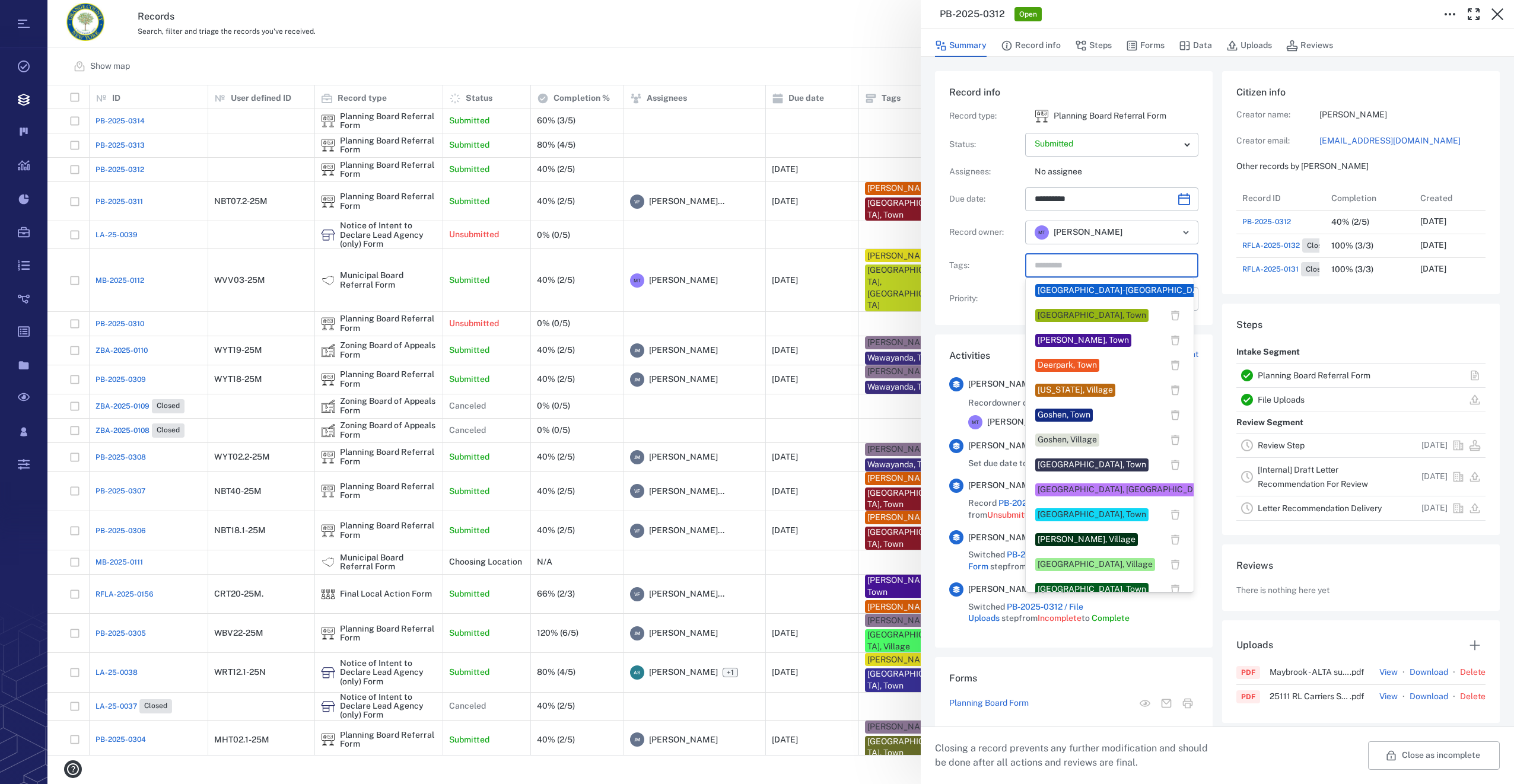
scroll to position [237, 0]
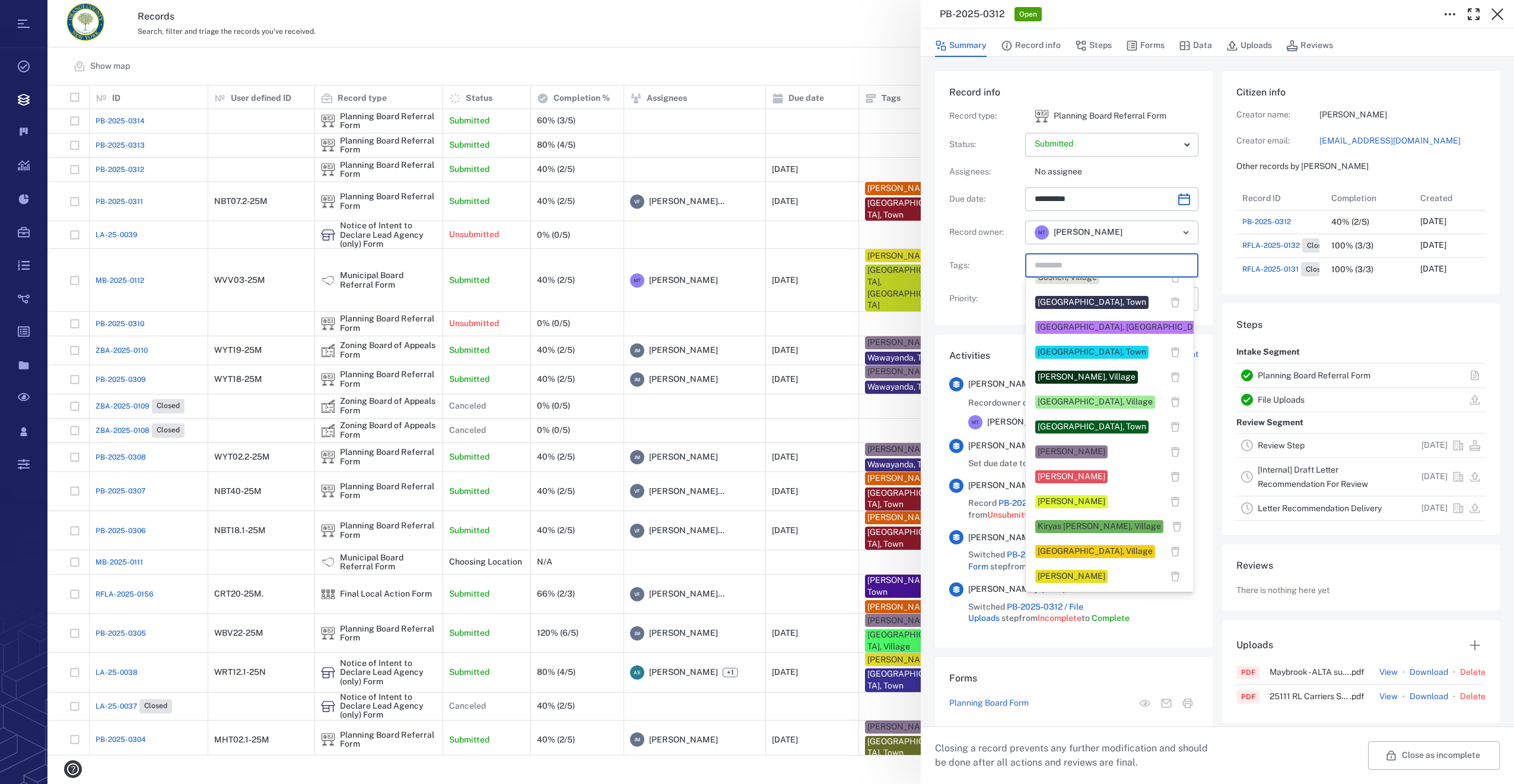
click at [1054, 552] on div "Maybrook, Village" at bounding box center [1094, 552] width 115 height 12
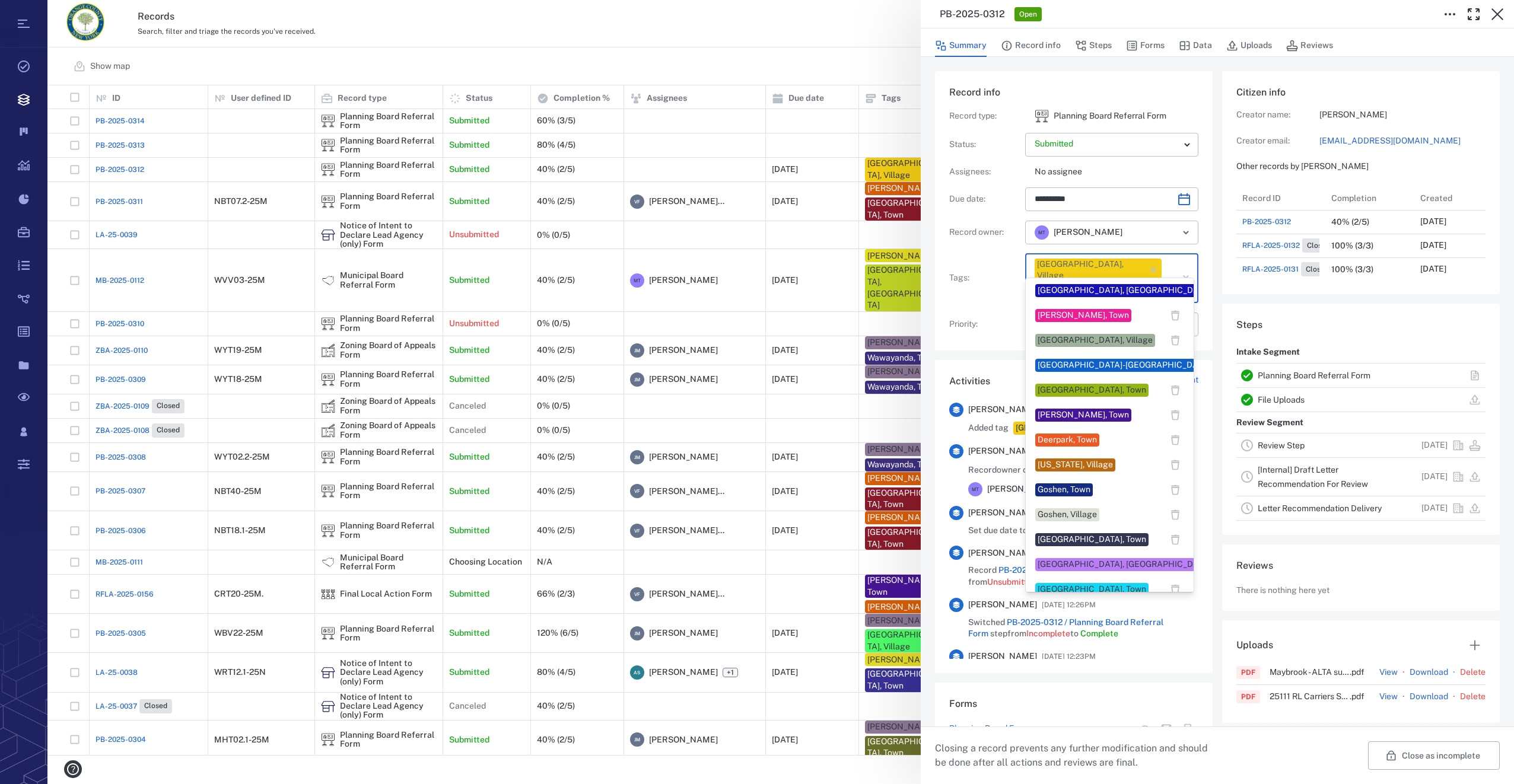
click at [1137, 282] on input "text" at bounding box center [1098, 290] width 130 height 17
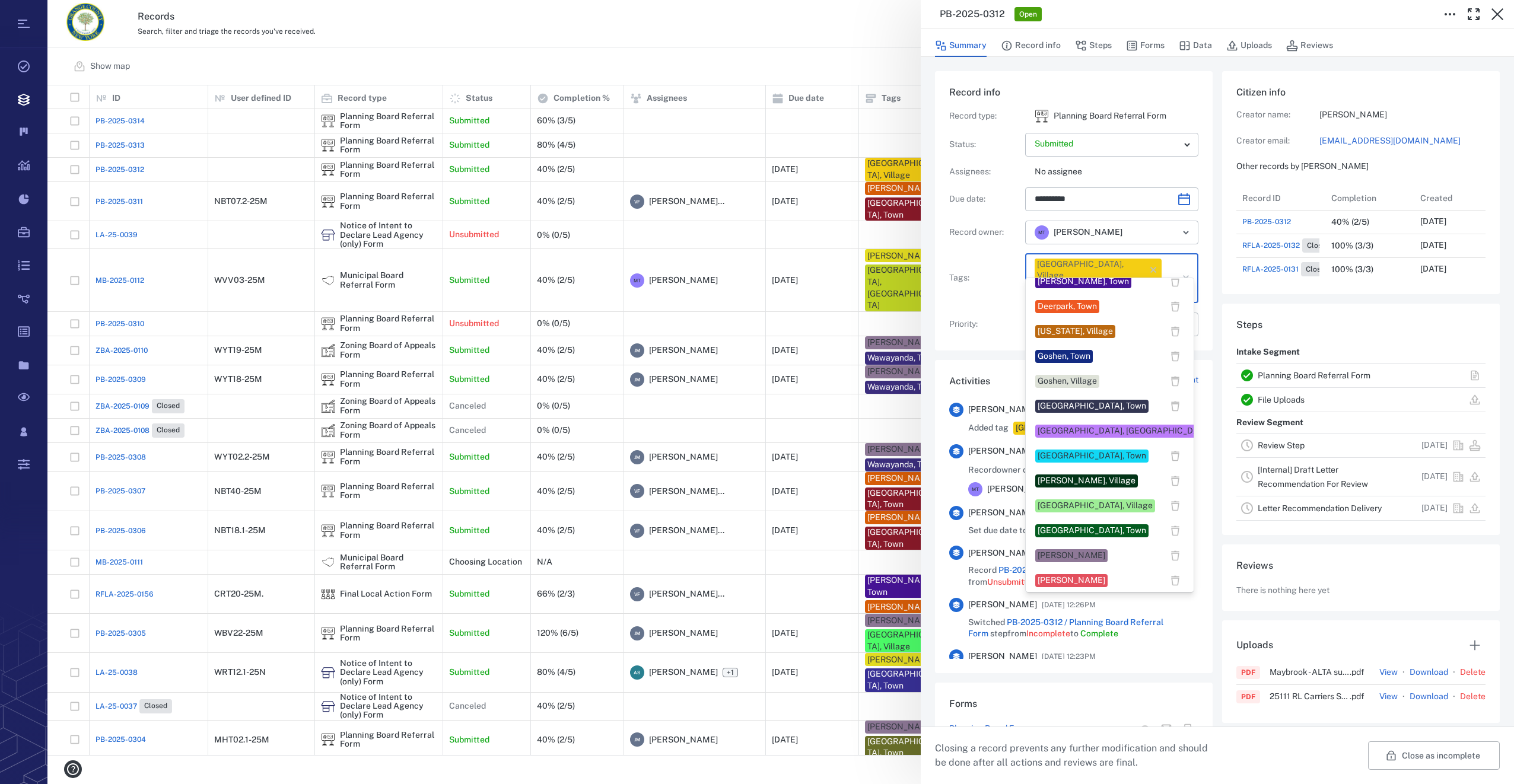
scroll to position [296, 0]
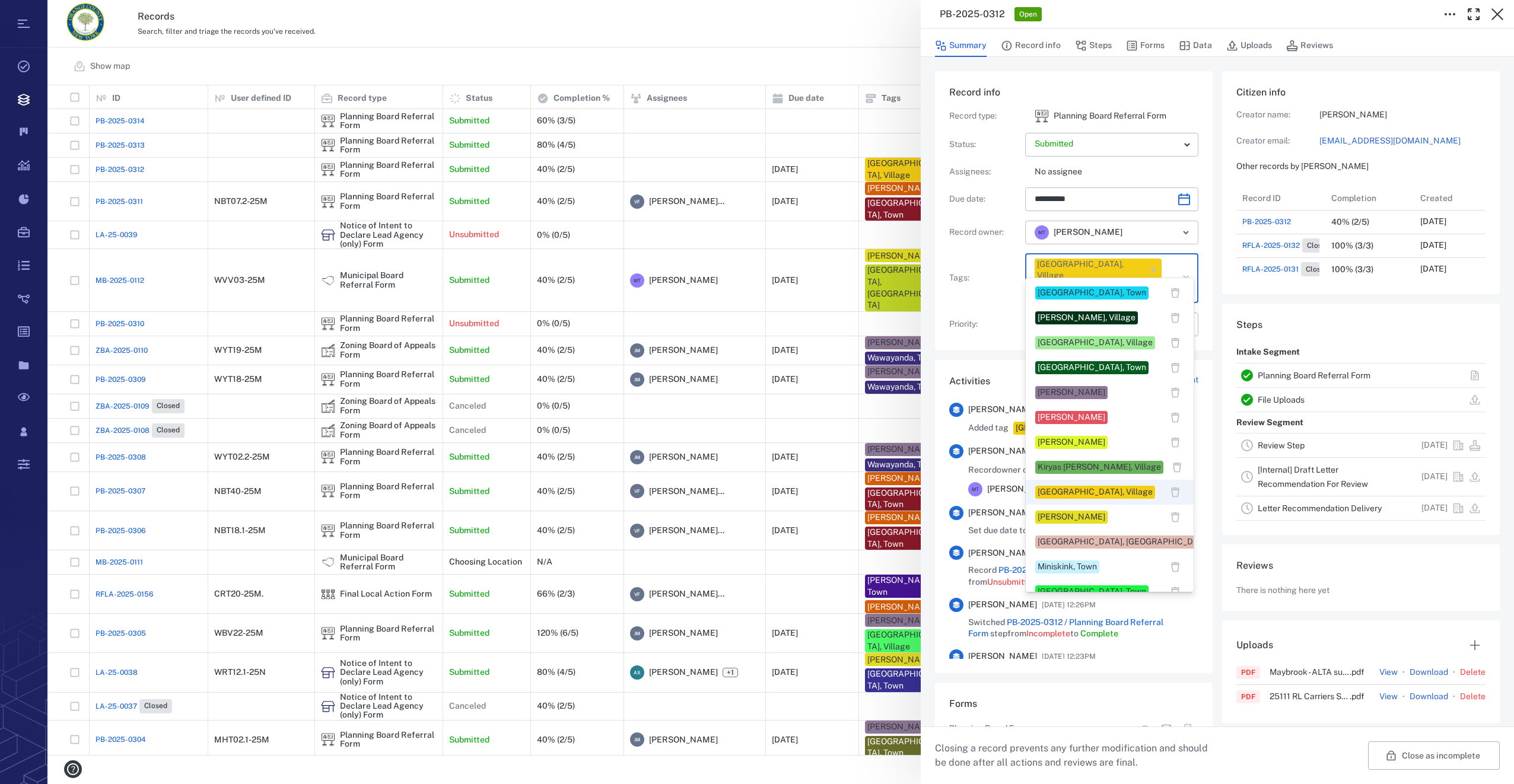
click at [1087, 518] on div "Megan Tennermann" at bounding box center [1071, 517] width 68 height 12
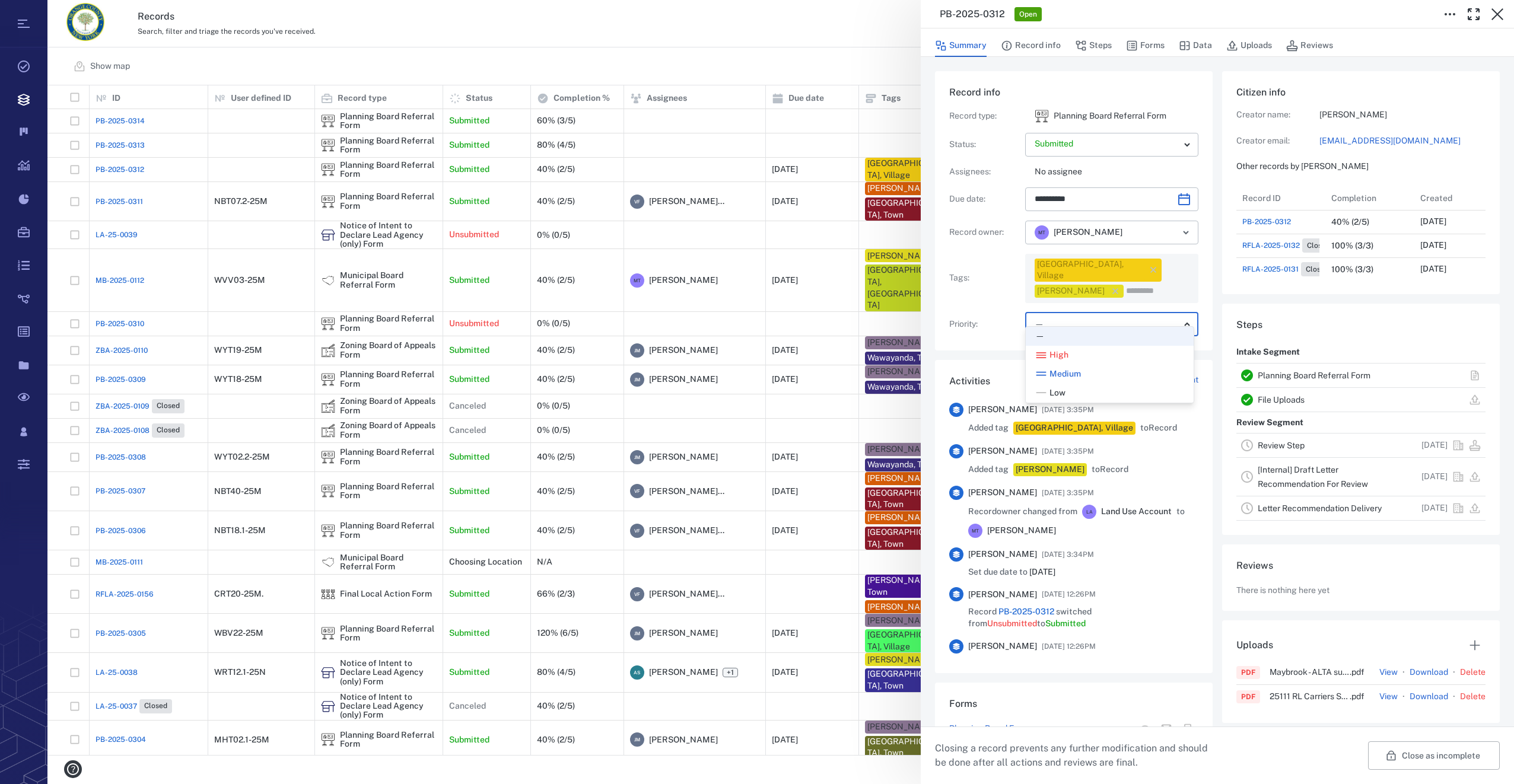
click at [1054, 304] on body "Tasks Records Boards Dashboard Reports Record types Guide steps Rules Form buil…" at bounding box center [757, 392] width 1514 height 784
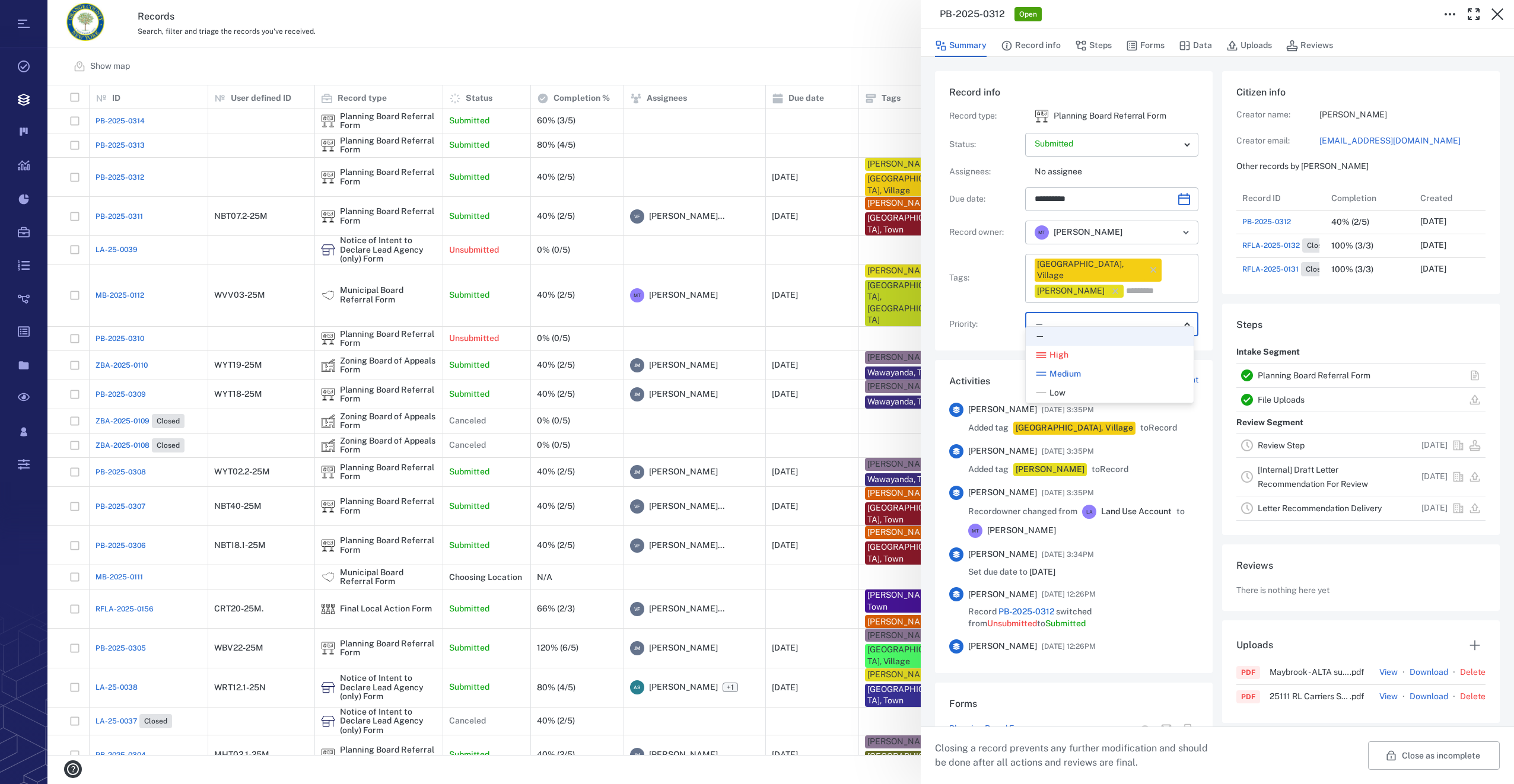
click at [1075, 397] on div "Low" at bounding box center [1109, 393] width 149 height 12
type input "**"
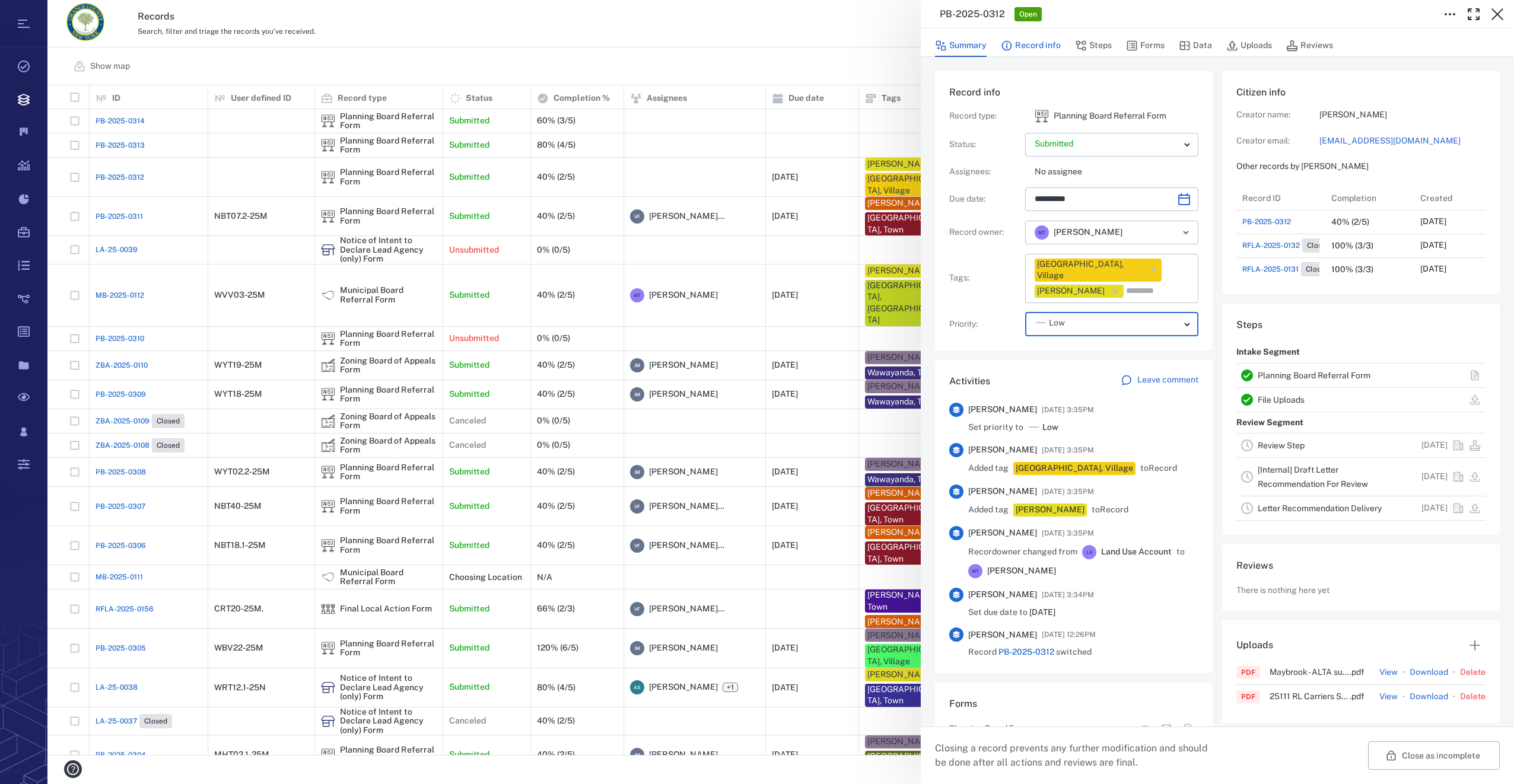
click at [1037, 42] on button "Record info" at bounding box center [1031, 45] width 60 height 23
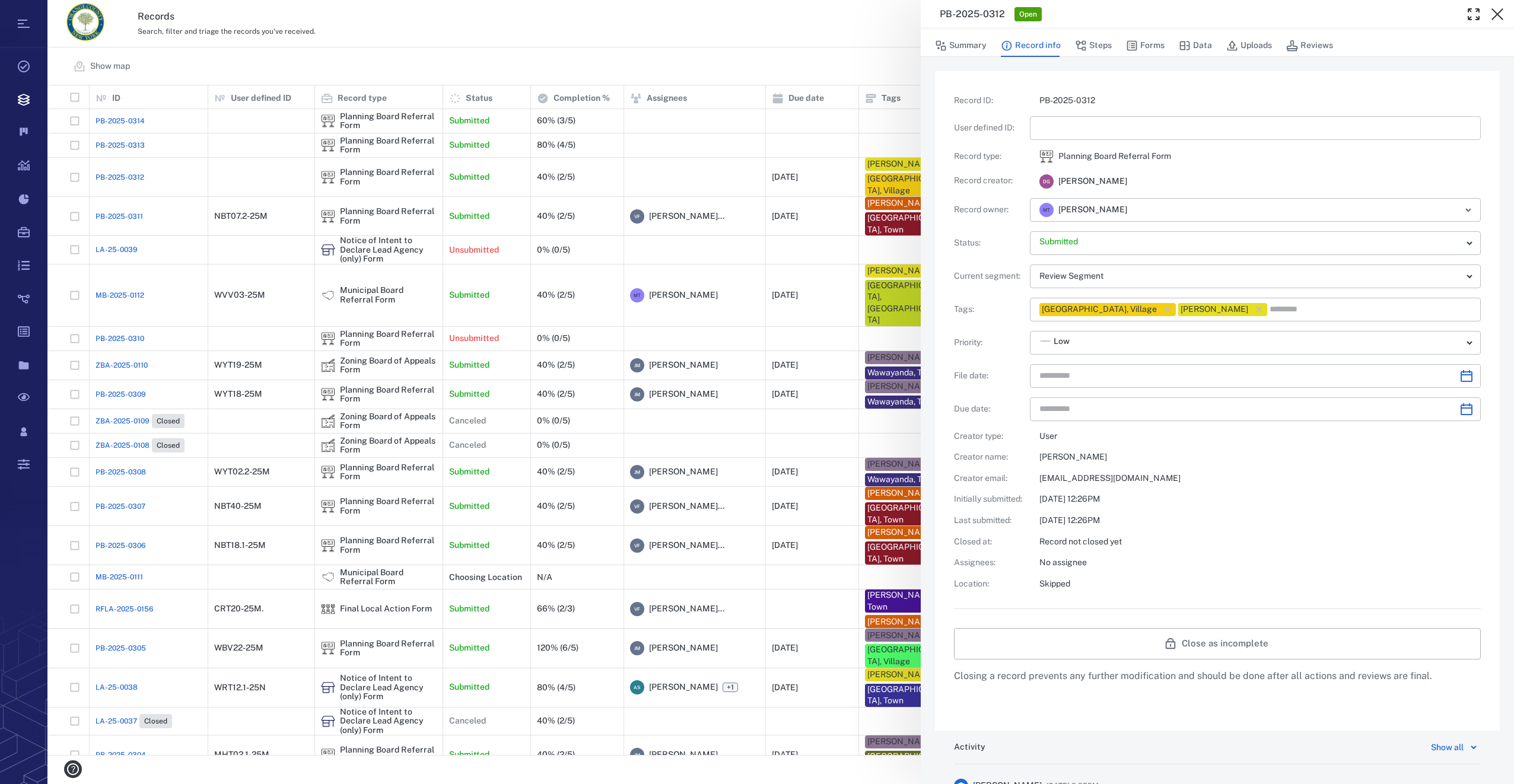
type input "**********"
click at [1044, 133] on input "text" at bounding box center [1255, 128] width 432 height 24
type input "*********"
click at [1463, 372] on icon "Choose date" at bounding box center [1466, 376] width 12 height 12
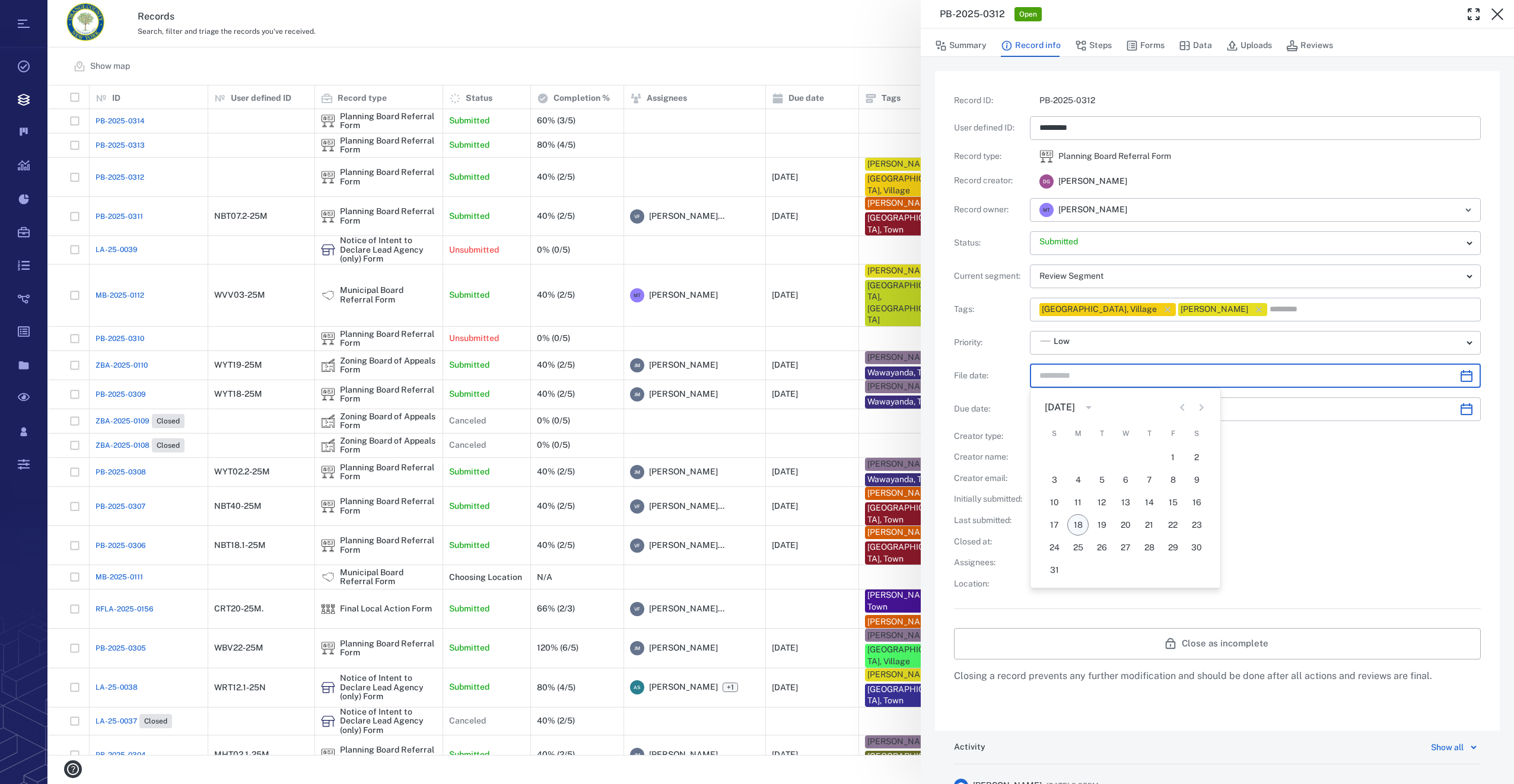
click at [1078, 521] on button "18" at bounding box center [1077, 524] width 21 height 21
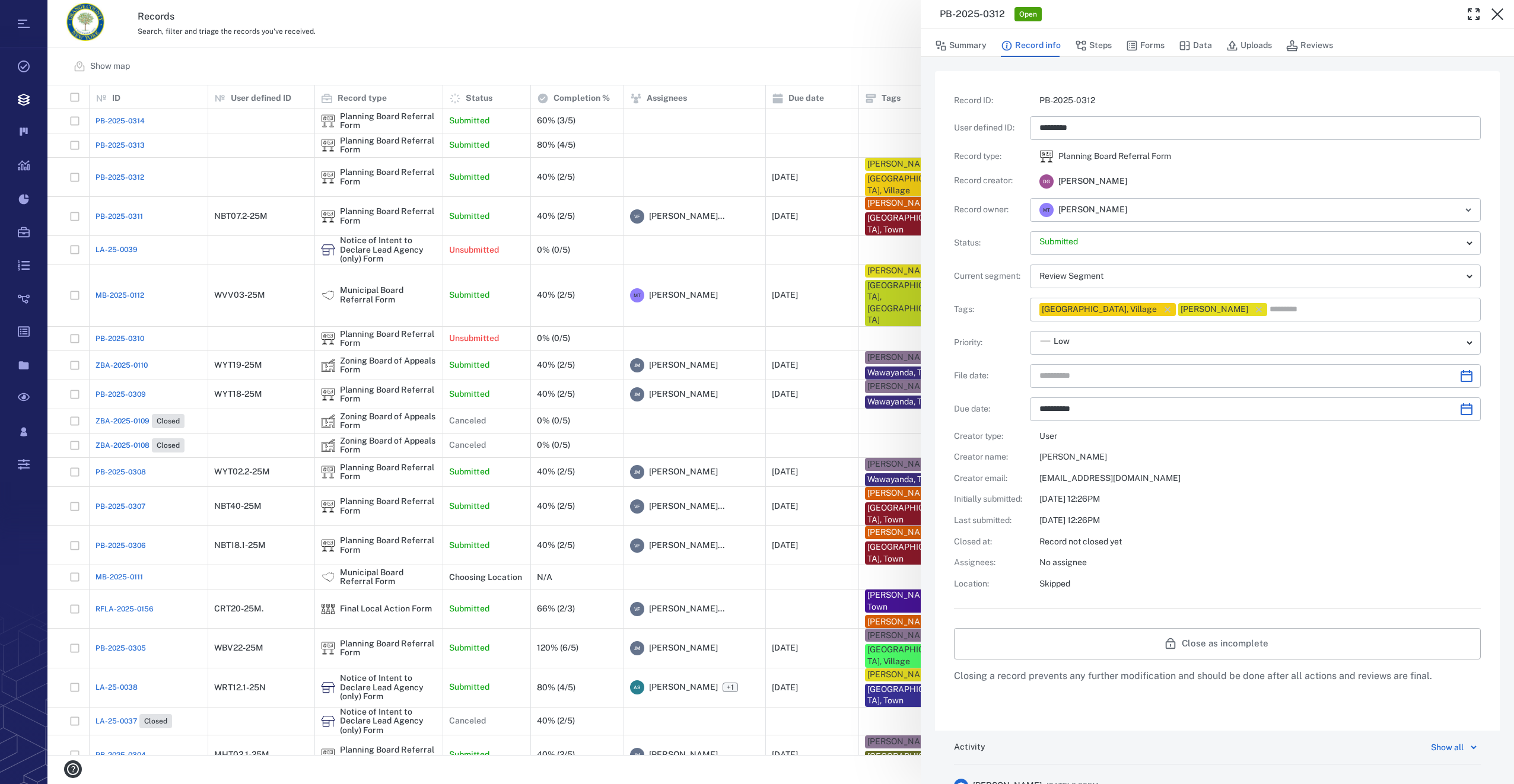
type input "**********"
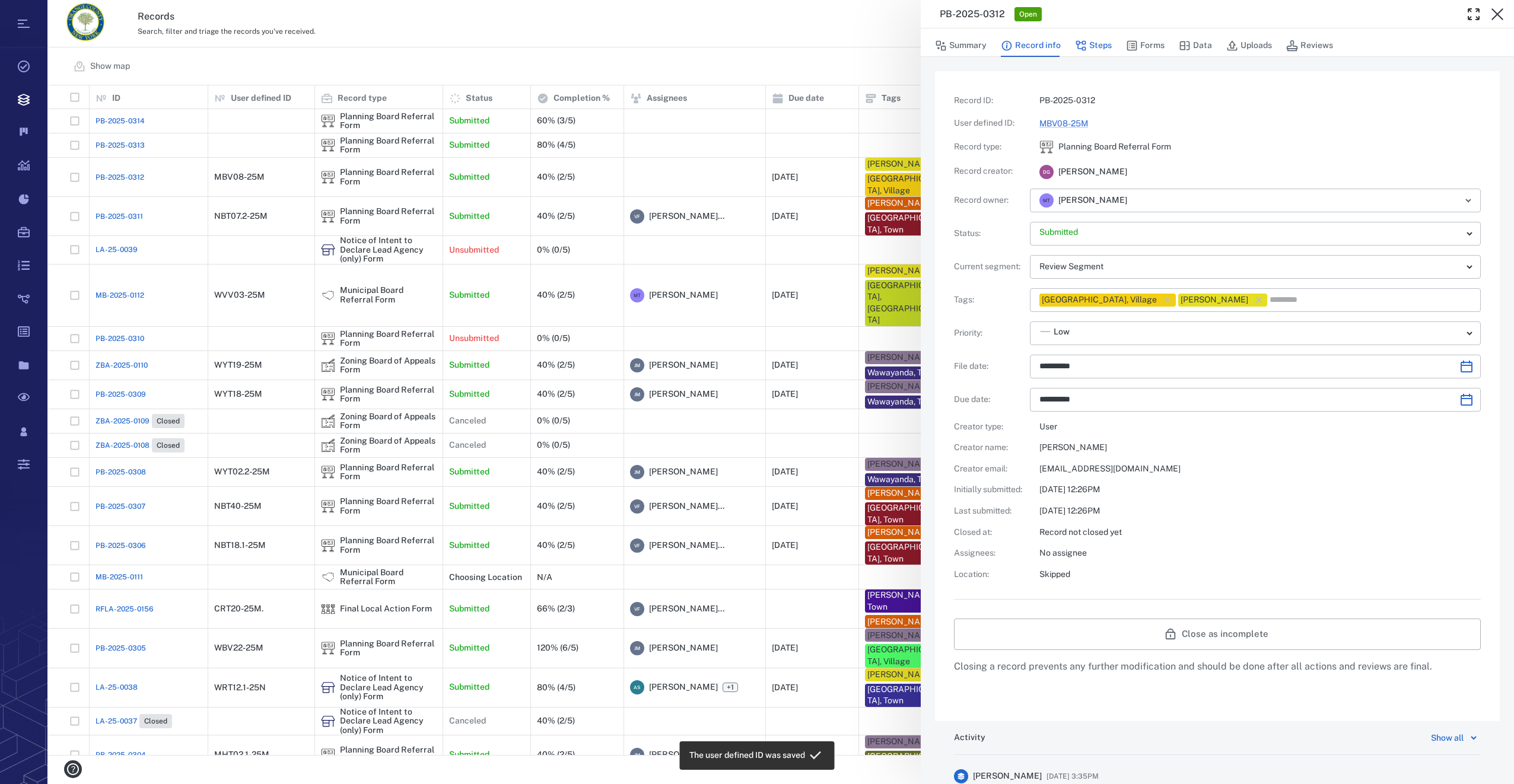
click at [1096, 42] on button "Steps" at bounding box center [1093, 45] width 37 height 23
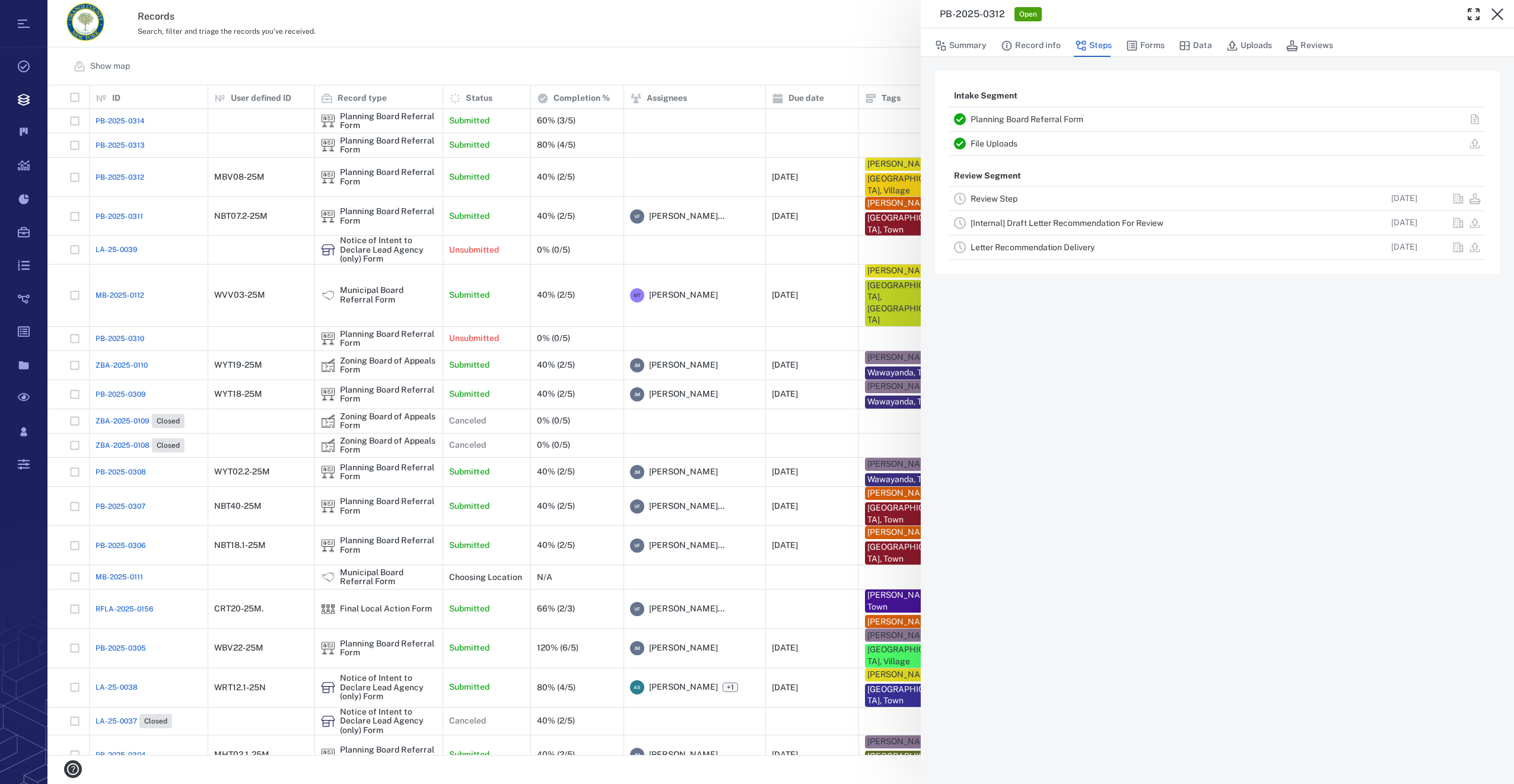
click at [992, 196] on link "Review Step" at bounding box center [993, 198] width 47 height 10
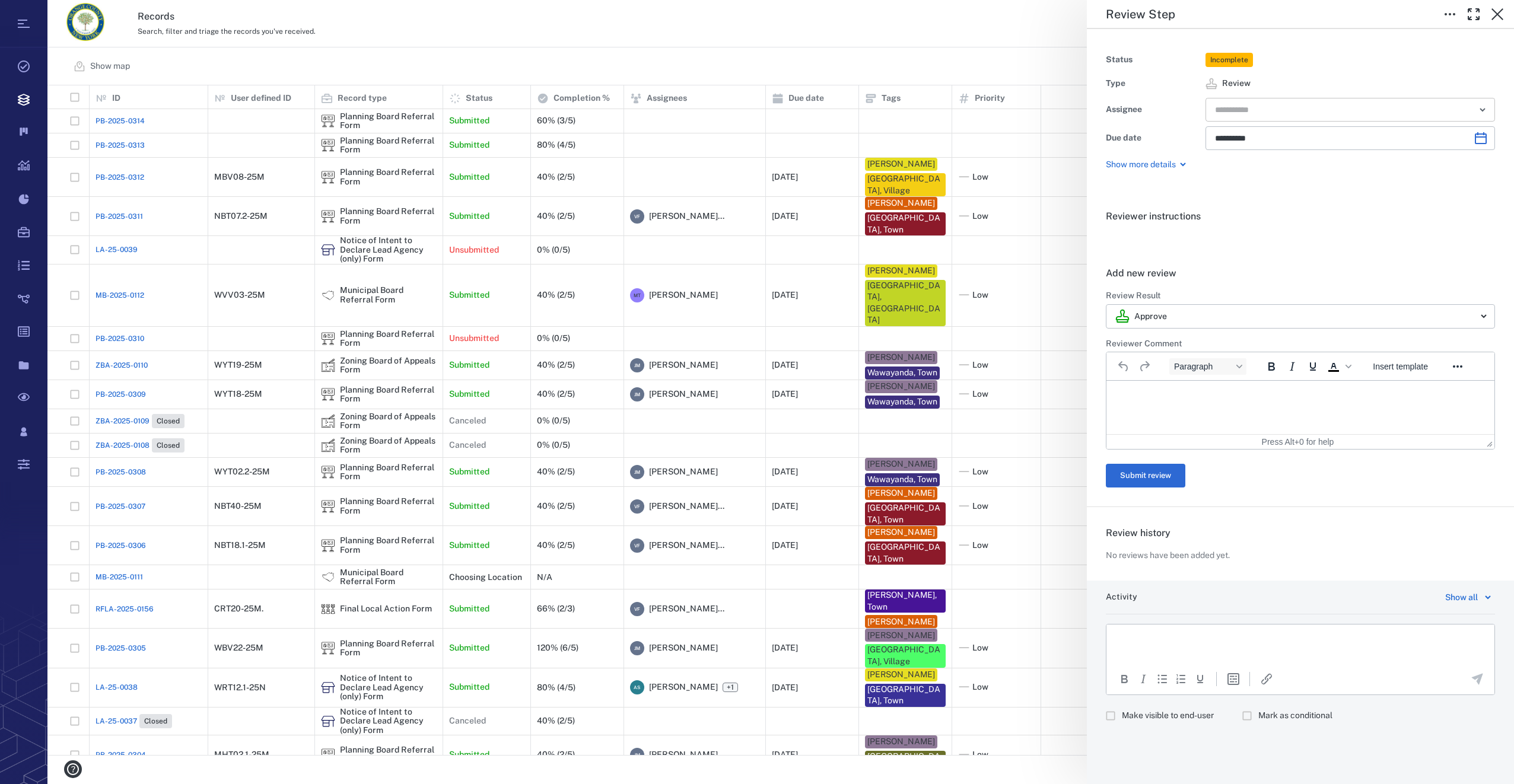
click at [1297, 116] on input "text" at bounding box center [1336, 110] width 246 height 17
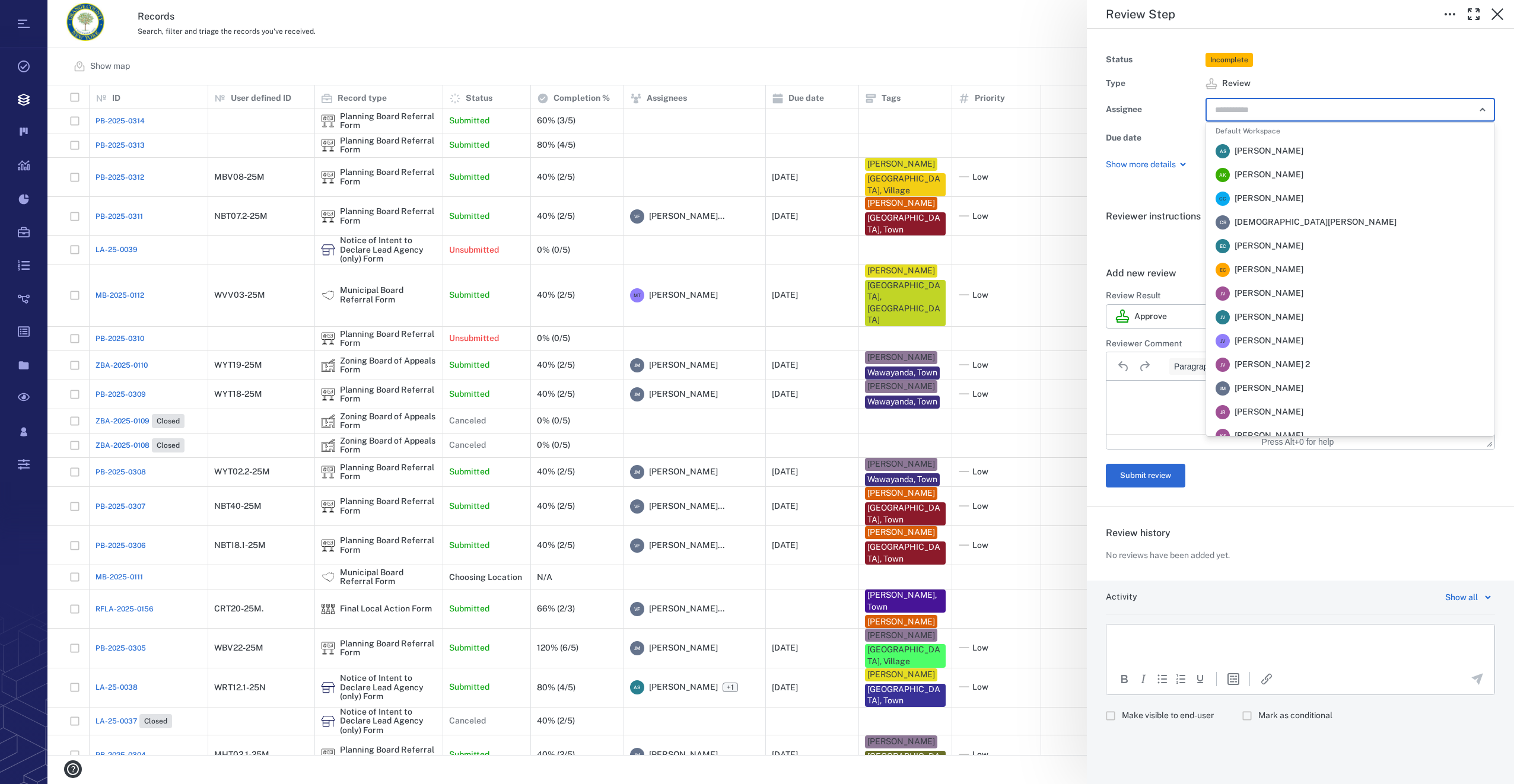
scroll to position [249, 0]
click at [1282, 215] on span "Megan Tennermann" at bounding box center [1268, 210] width 69 height 12
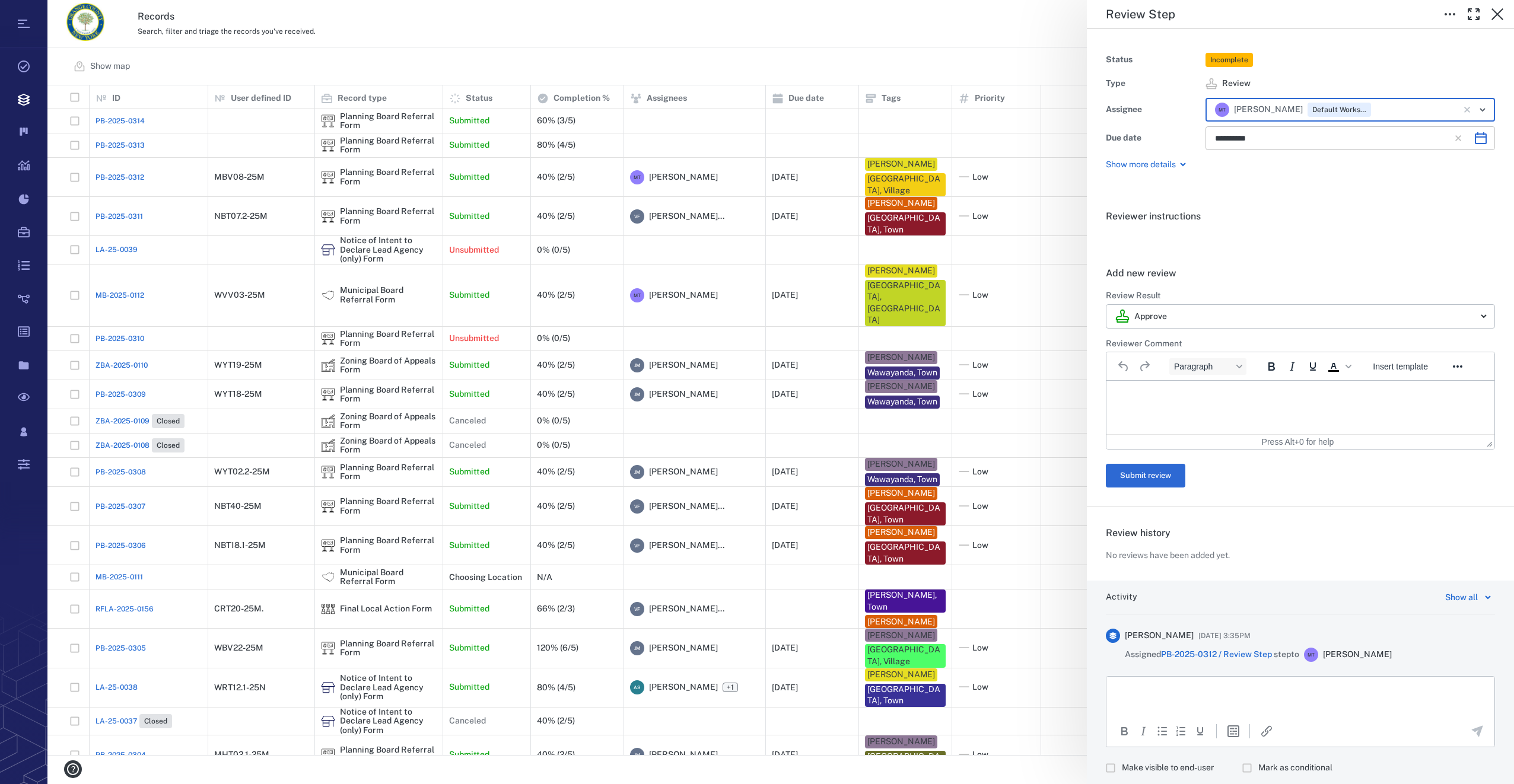
click at [1473, 140] on icon "Choose date, selected date is Sep 30, 2025" at bounding box center [1480, 138] width 14 height 14
click at [1298, 262] on button "17" at bounding box center [1300, 263] width 21 height 21
type input "**********"
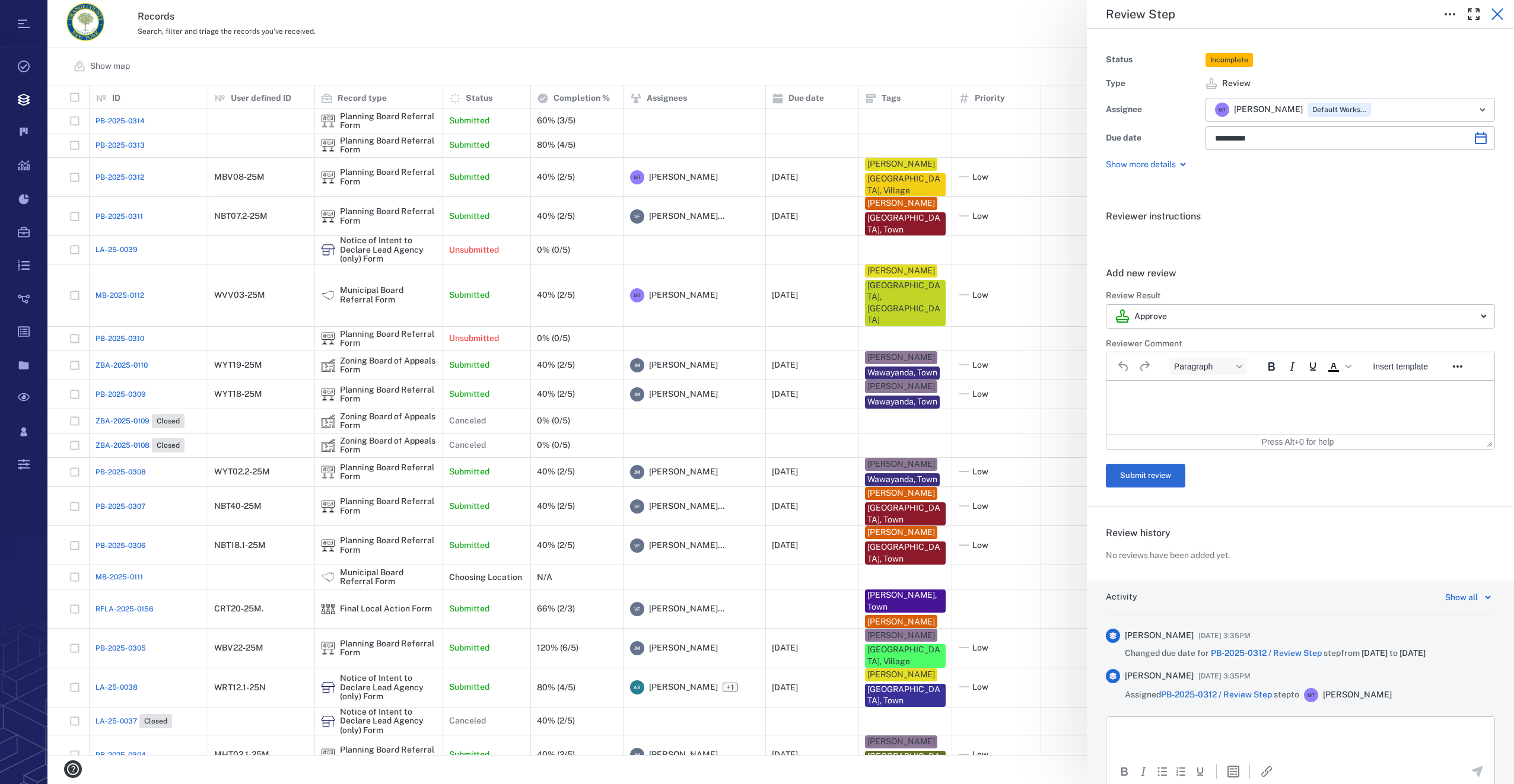
click at [1493, 15] on icon "button" at bounding box center [1497, 14] width 14 height 14
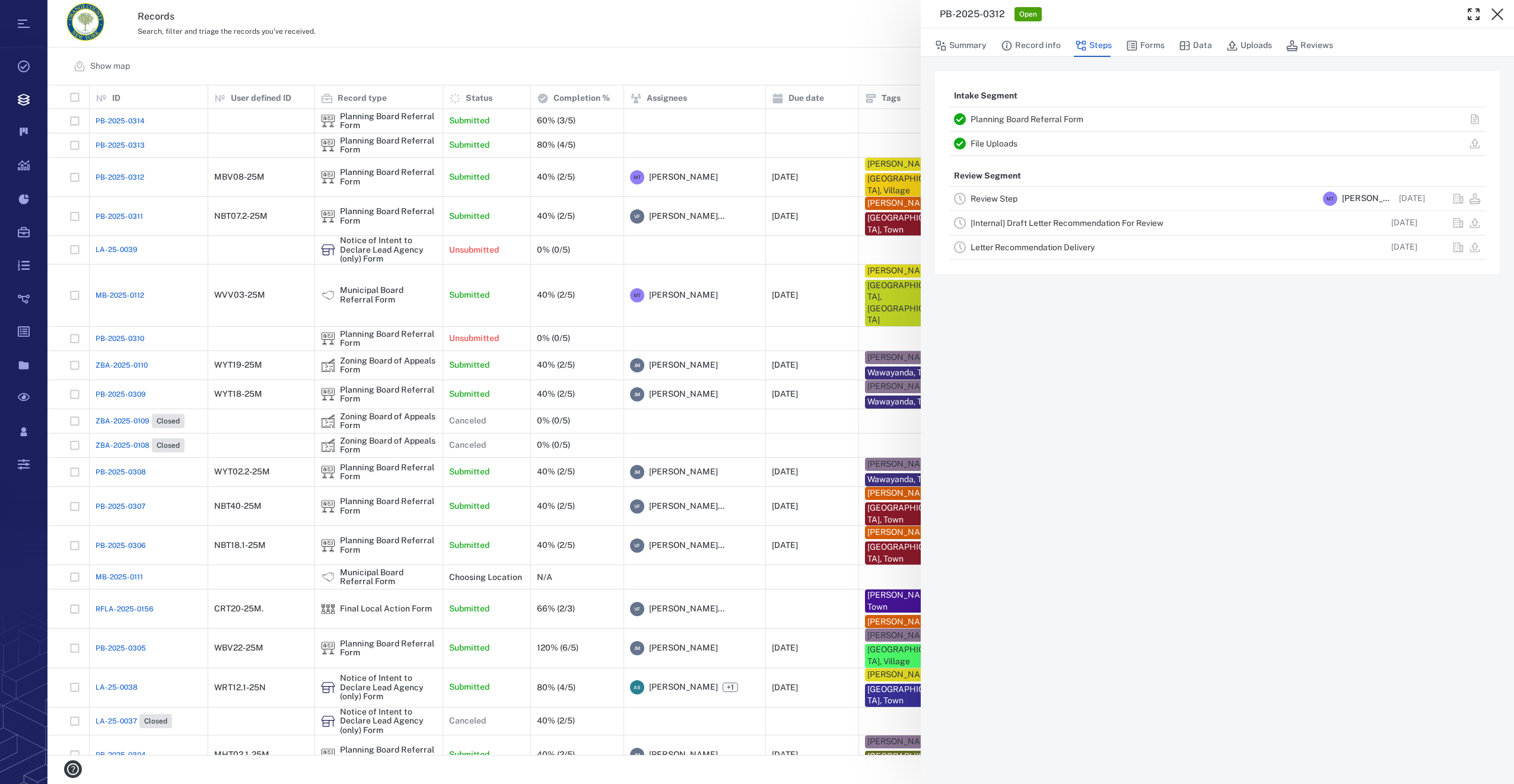
click at [1493, 15] on icon "button" at bounding box center [1497, 14] width 14 height 14
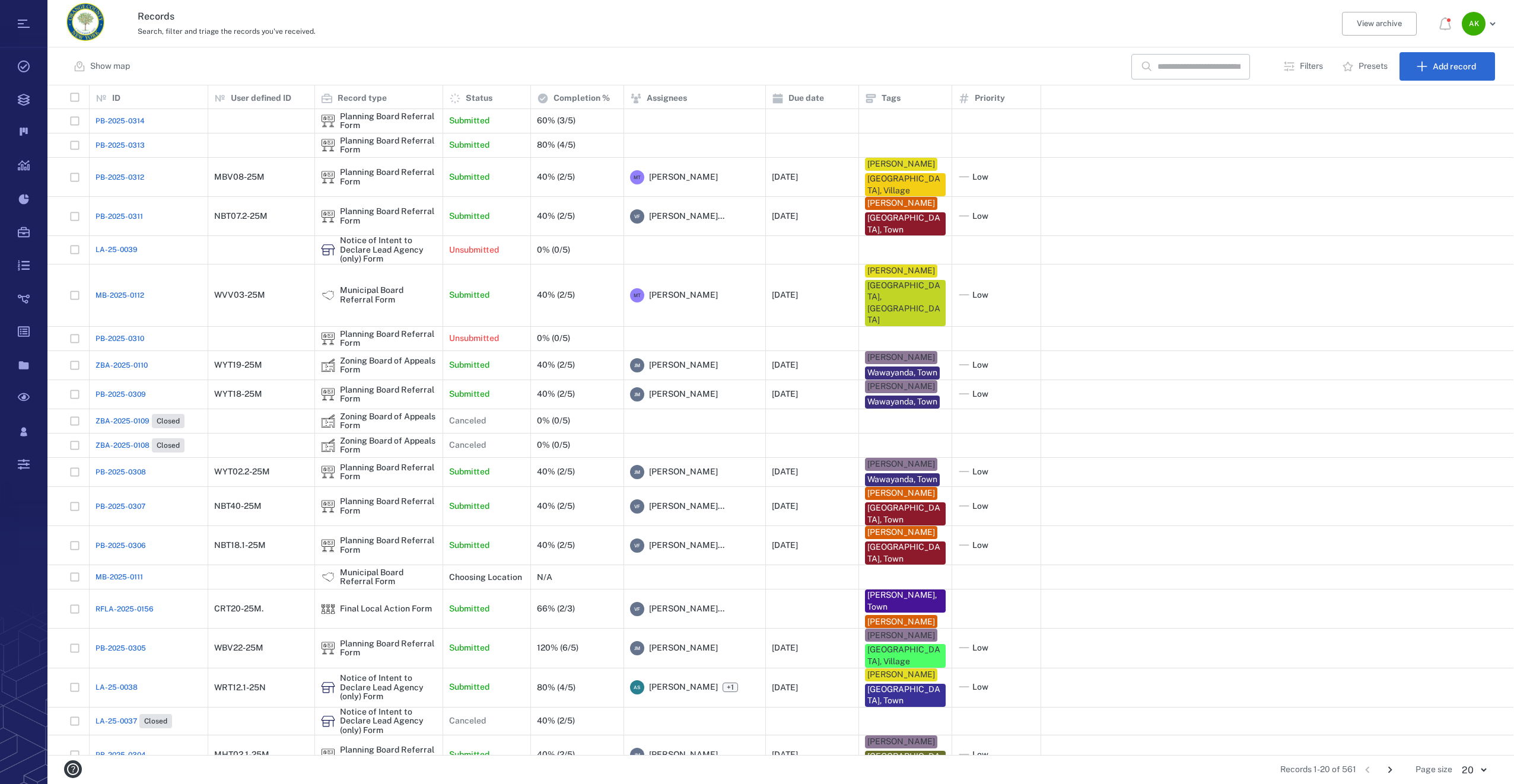
click at [103, 178] on span "PB-2025-0312" at bounding box center [120, 177] width 49 height 11
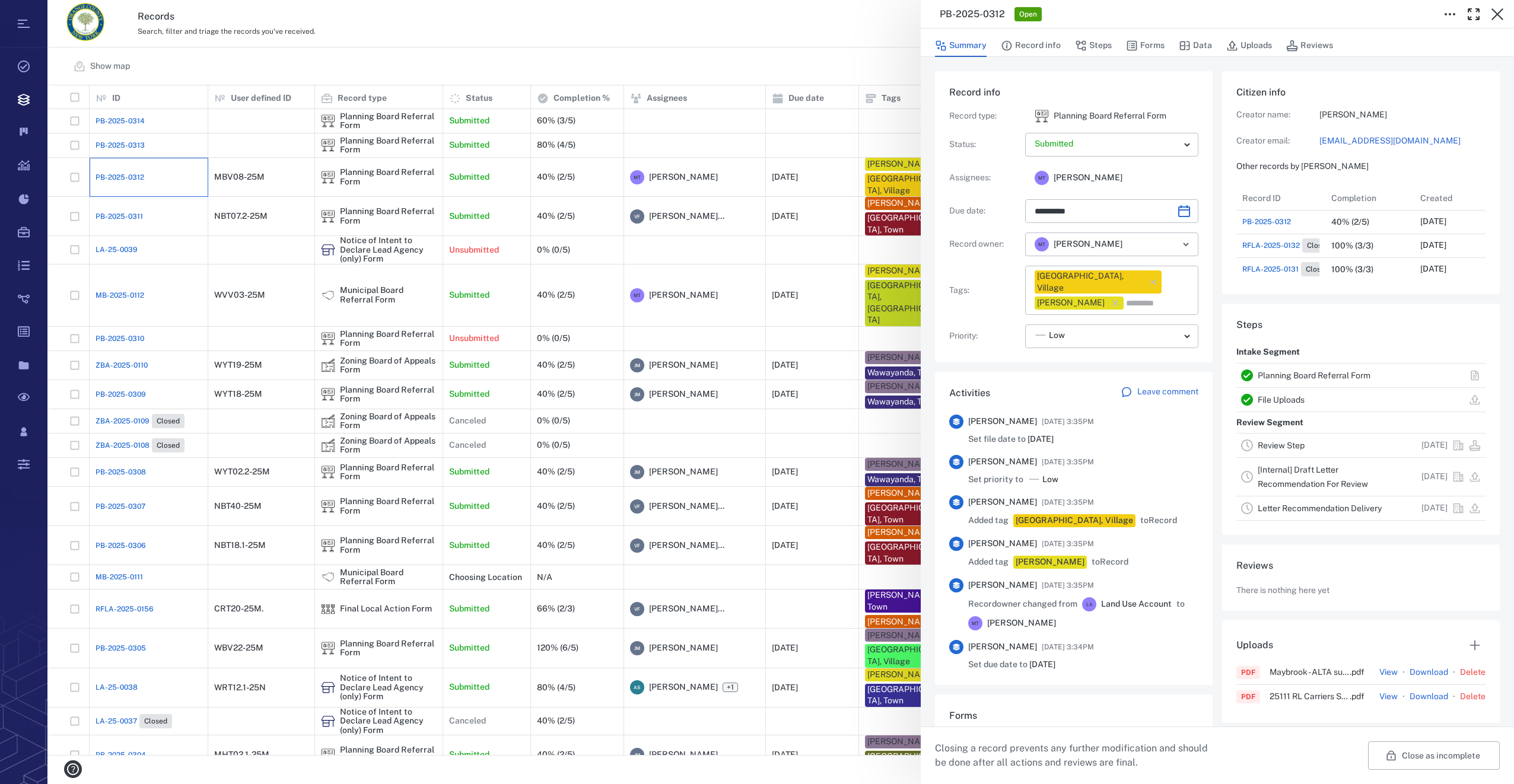
type input "**********"
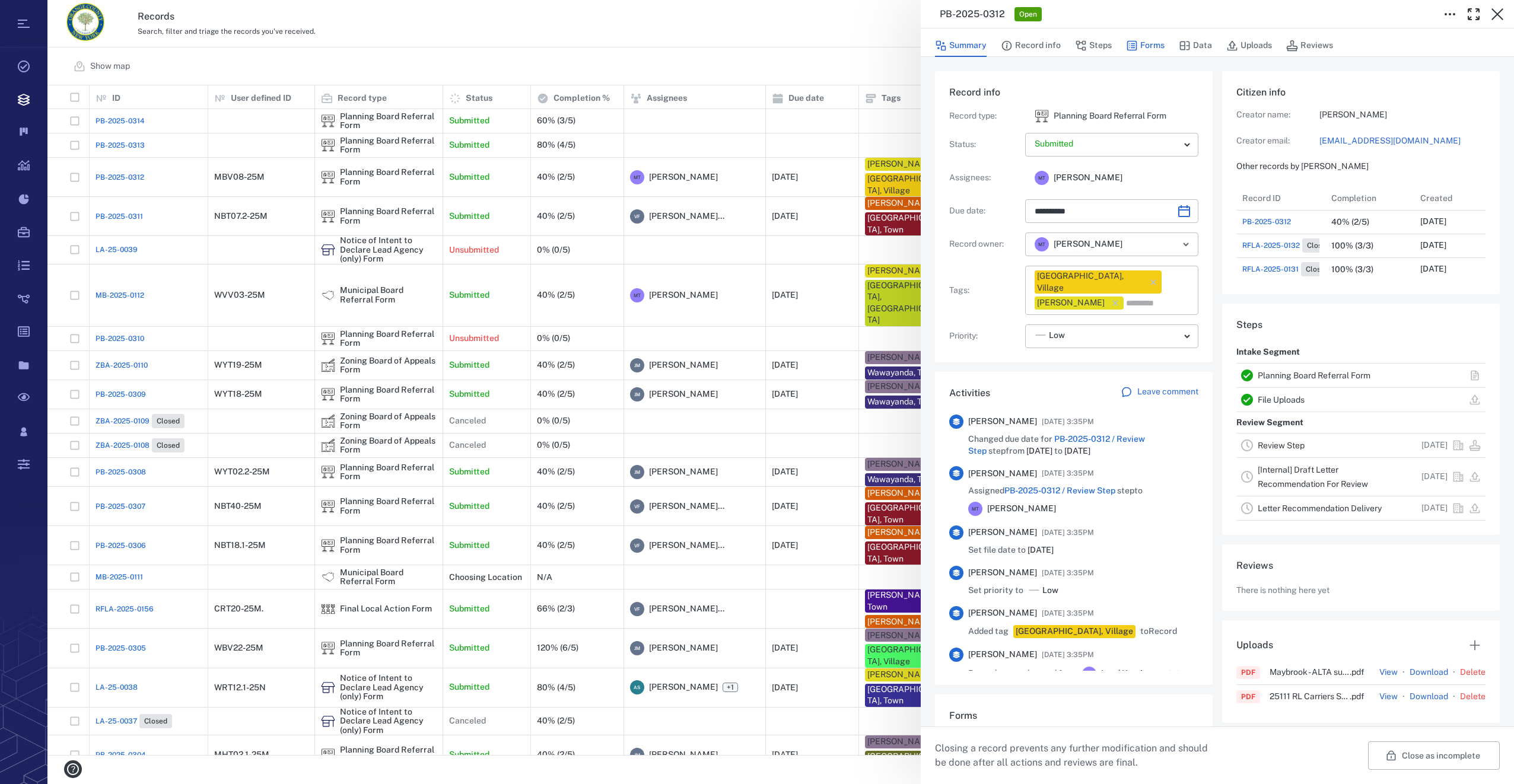
click at [1150, 37] on button "Forms" at bounding box center [1145, 45] width 39 height 23
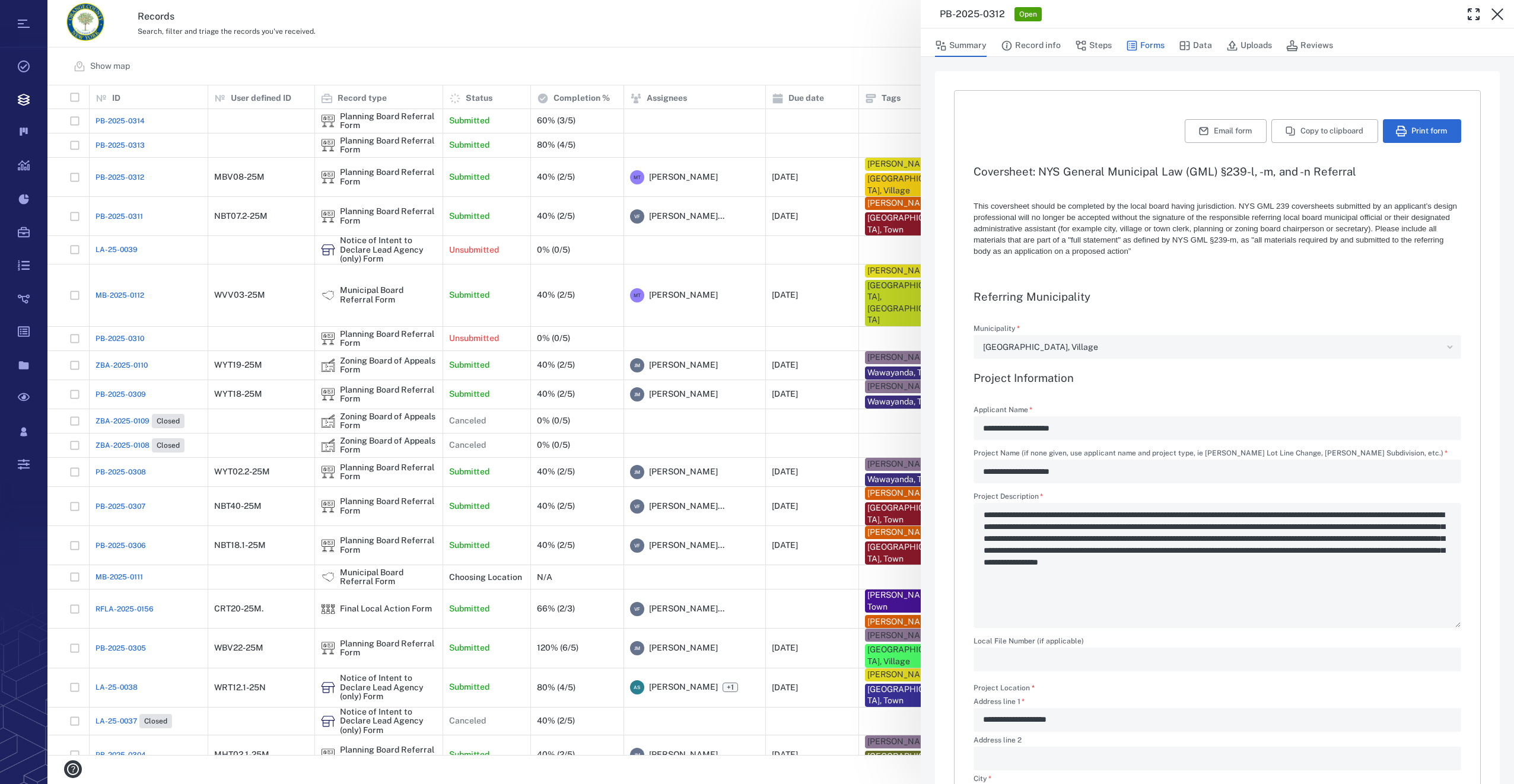
type textarea "*"
click at [1251, 43] on button "Uploads" at bounding box center [1249, 45] width 46 height 23
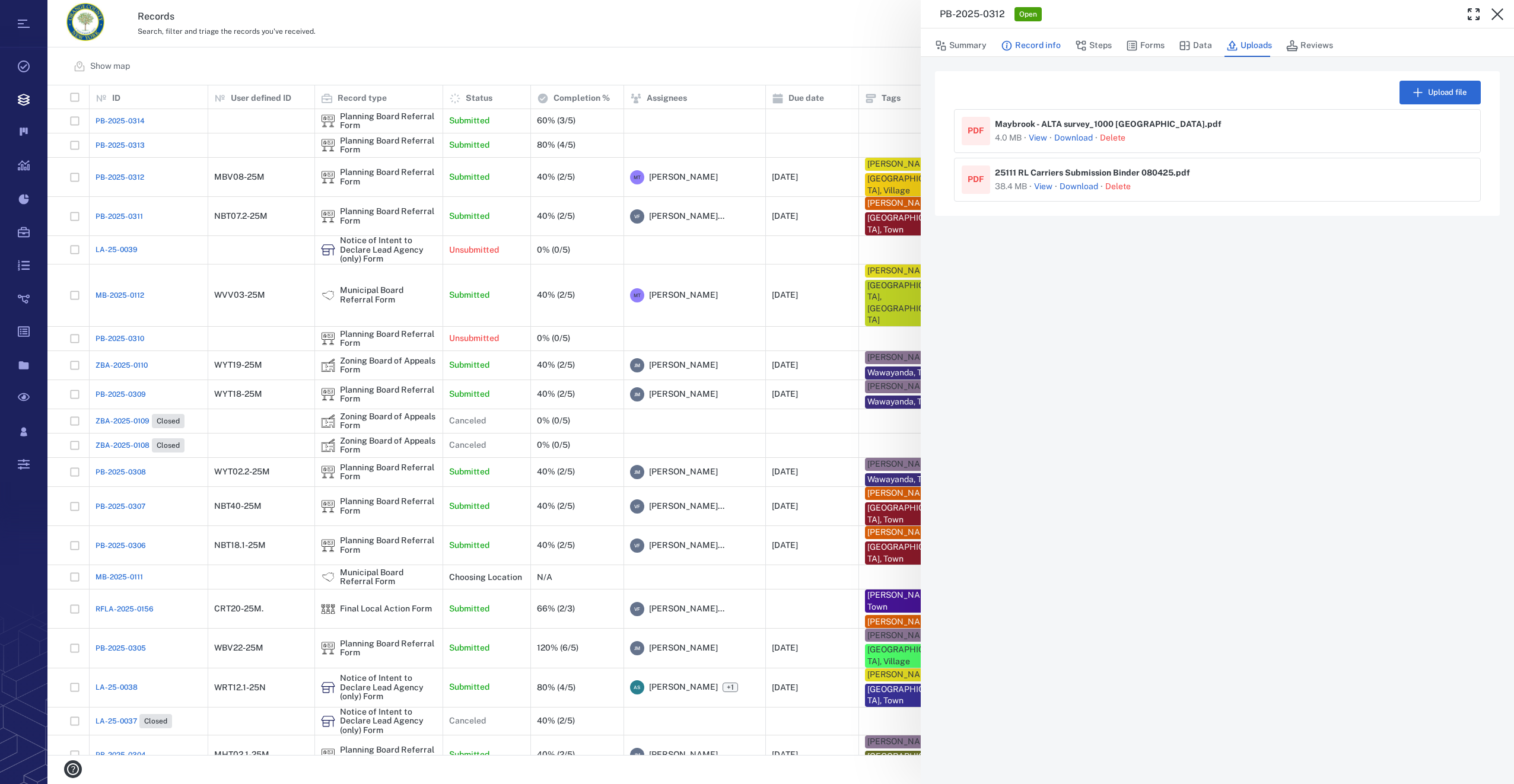
click at [1021, 45] on button "Record info" at bounding box center [1031, 45] width 60 height 23
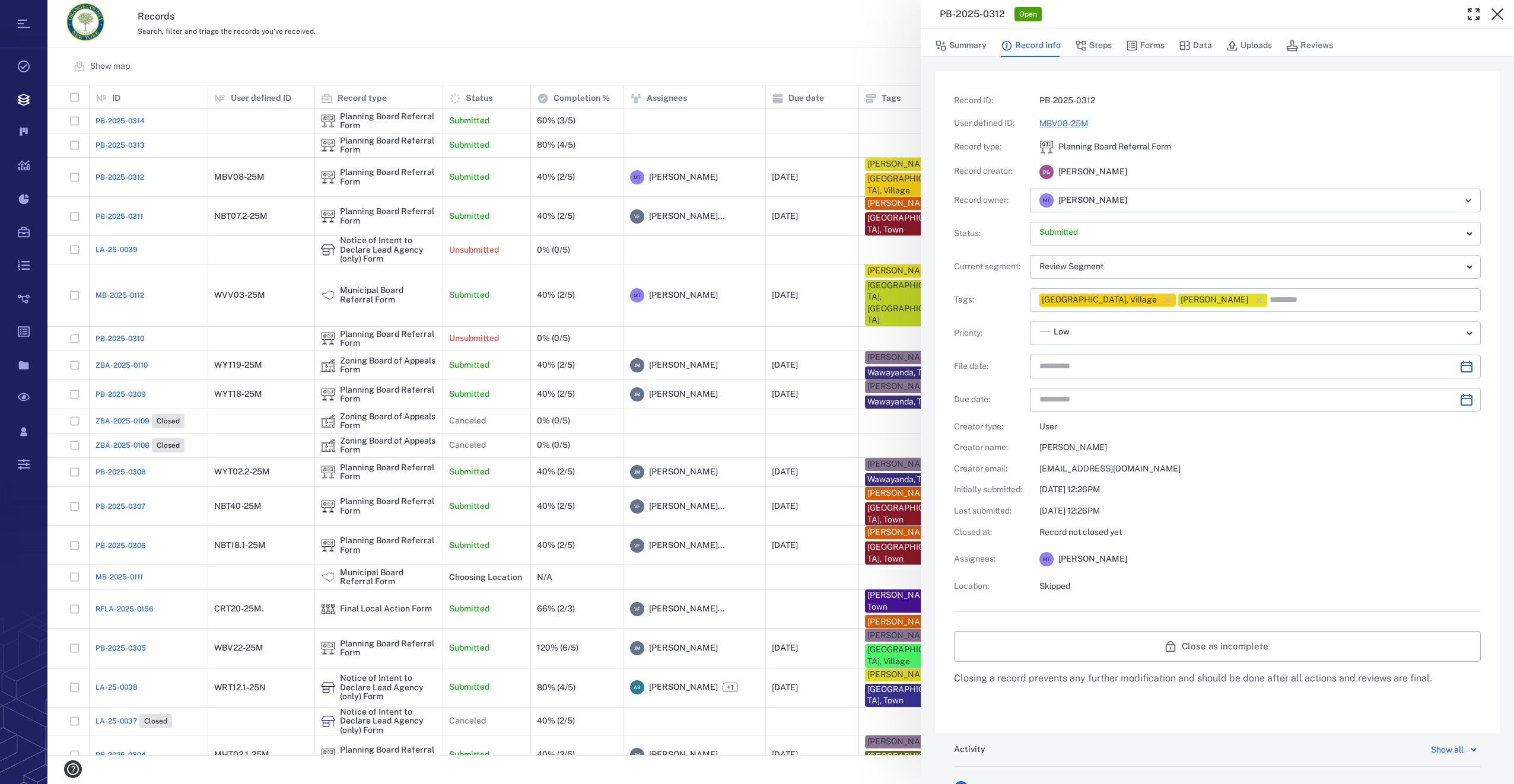
type input "**********"
click at [1153, 40] on button "Forms" at bounding box center [1145, 45] width 39 height 23
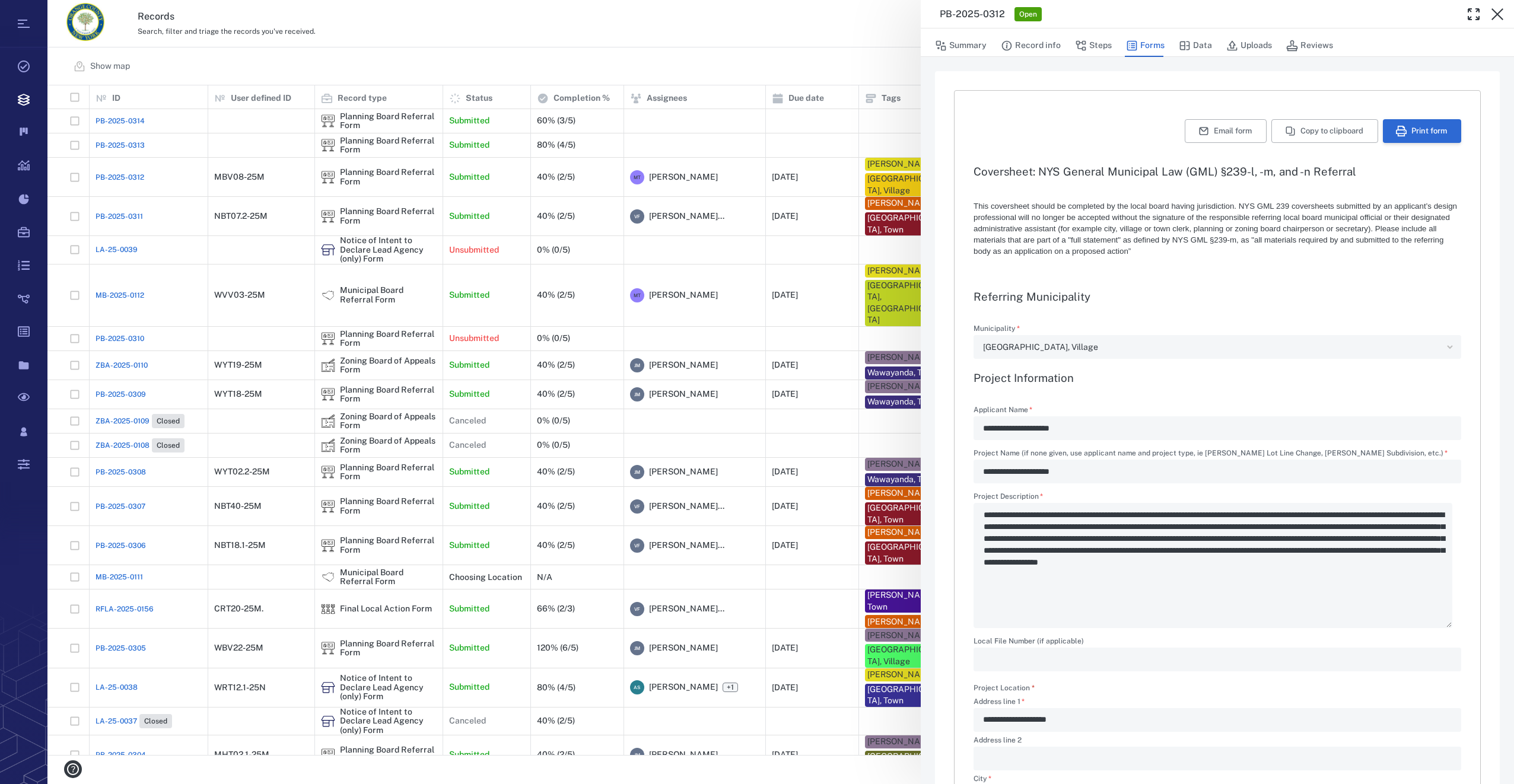
type textarea "*"
click at [1400, 130] on button "Print form" at bounding box center [1421, 131] width 78 height 24
click at [1492, 20] on icon "button" at bounding box center [1497, 14] width 14 height 14
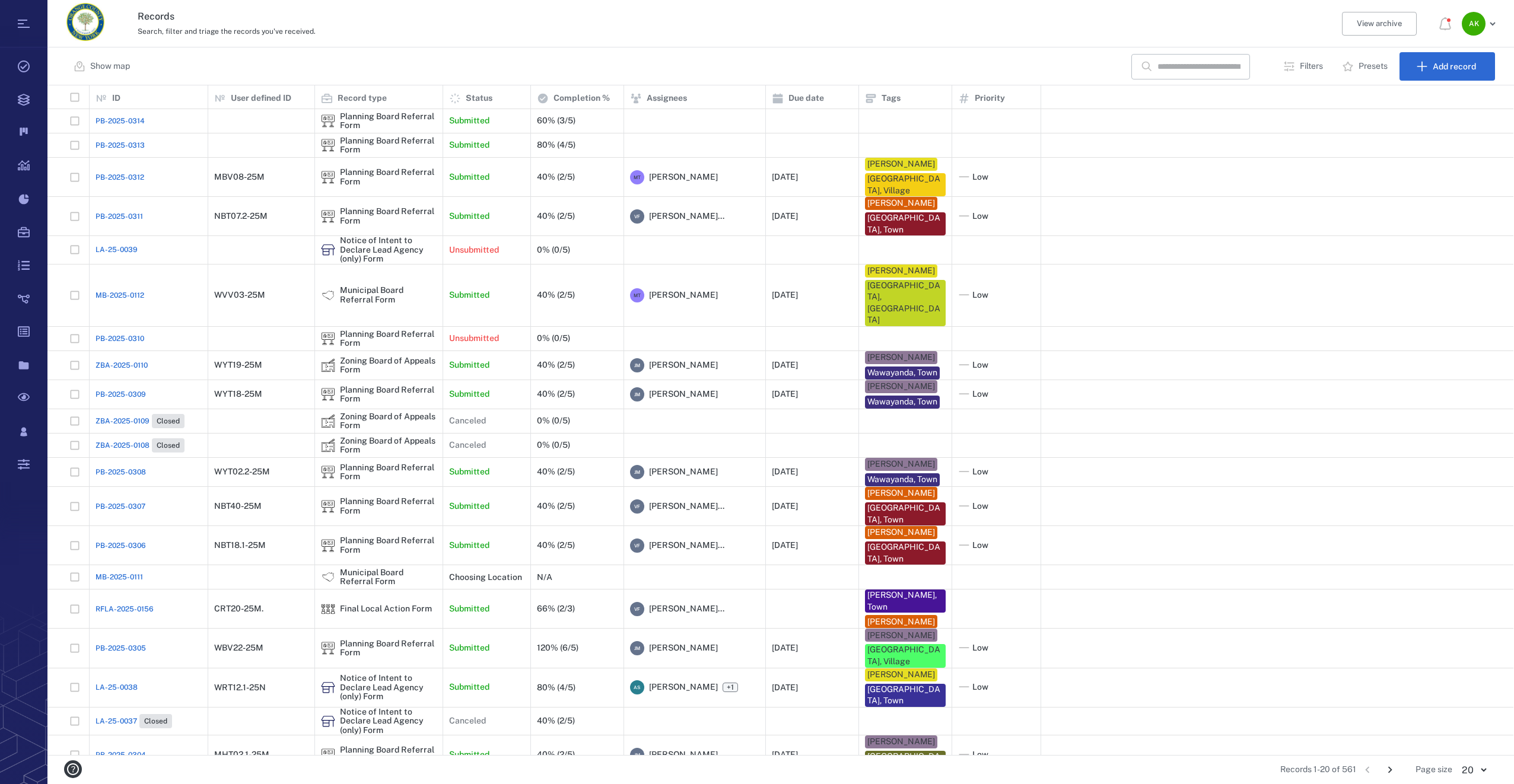
scroll to position [660, 1457]
click at [128, 140] on span "PB-2025-0313" at bounding box center [120, 145] width 49 height 11
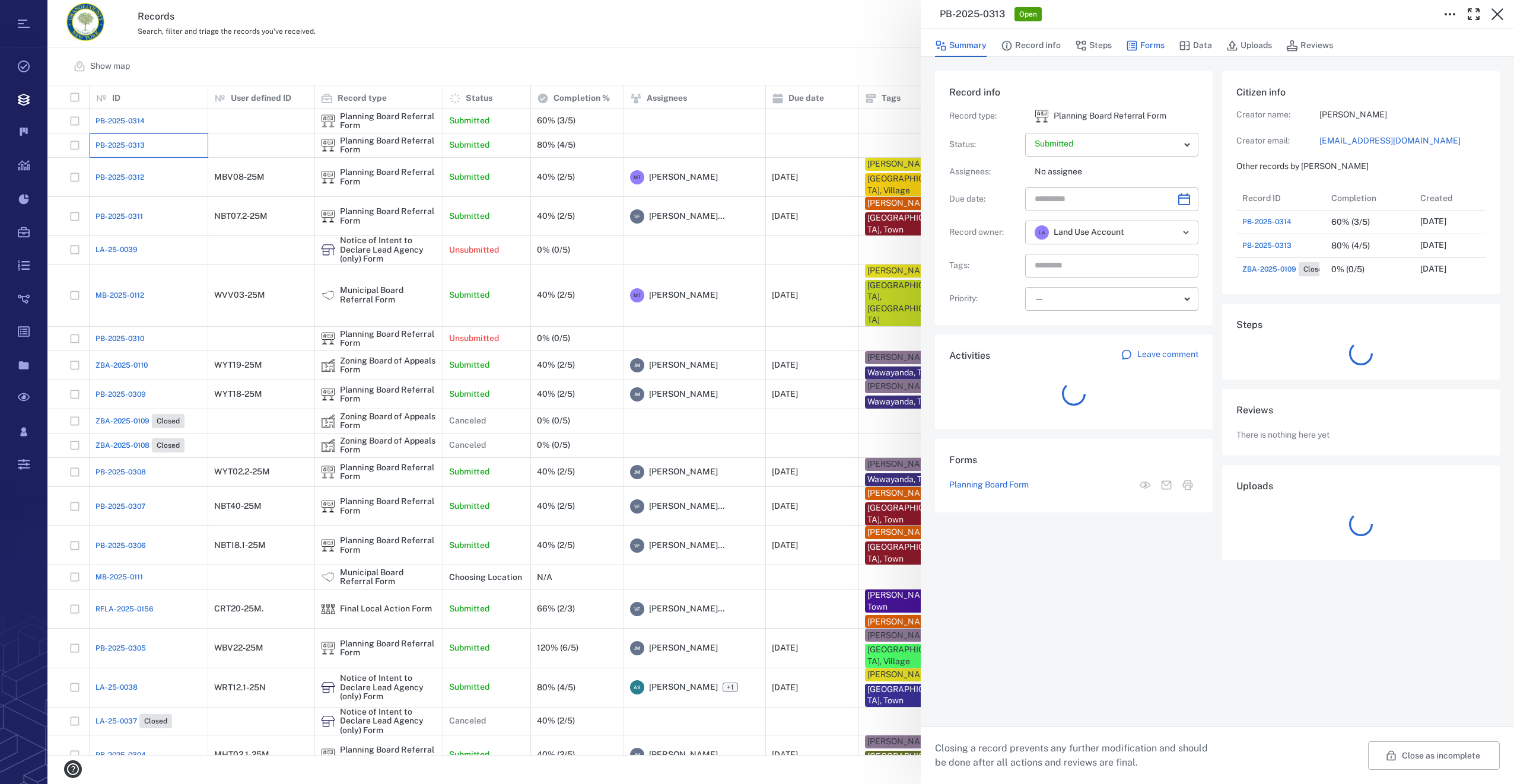
scroll to position [616, 227]
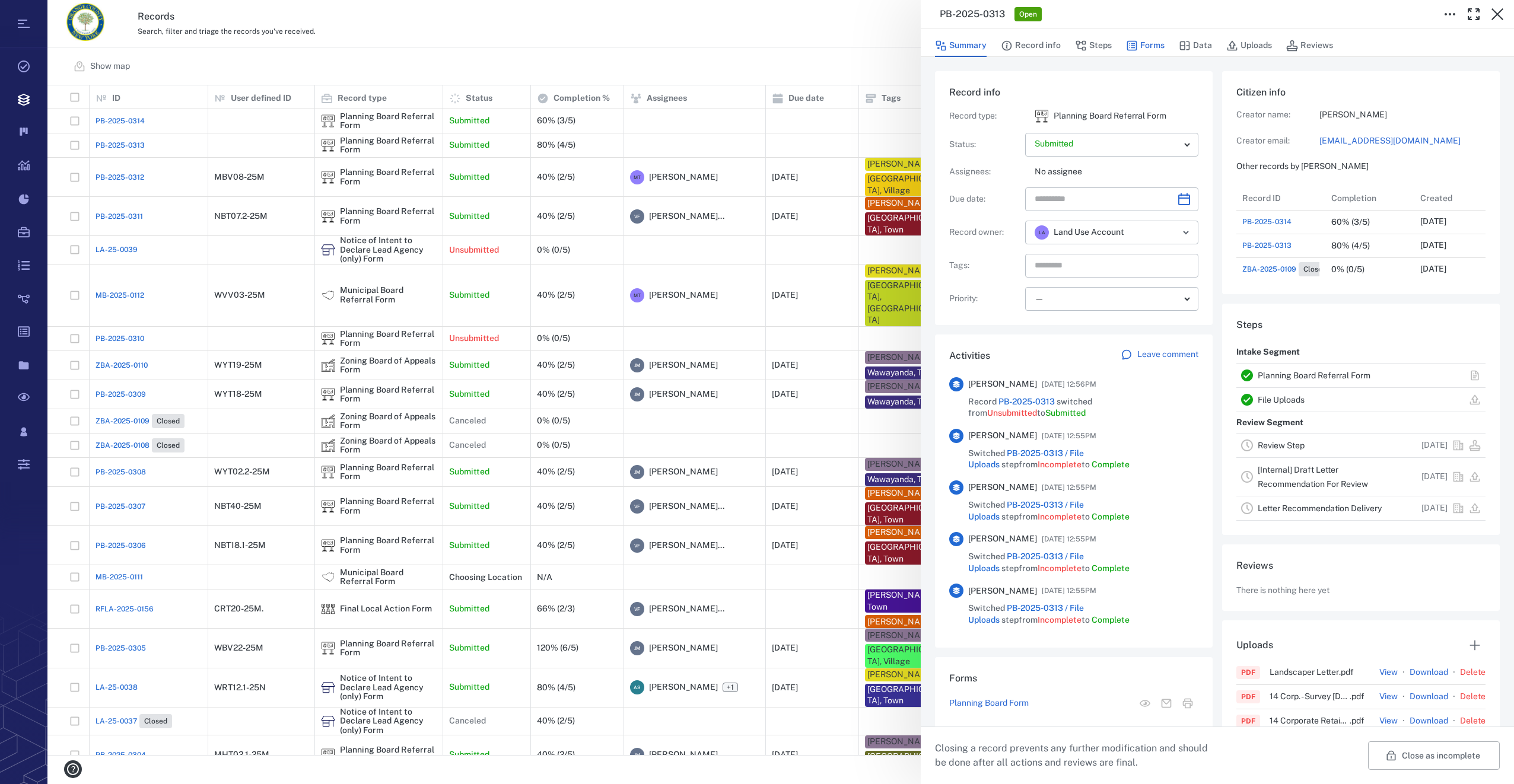
click at [1139, 42] on button "Forms" at bounding box center [1145, 45] width 39 height 23
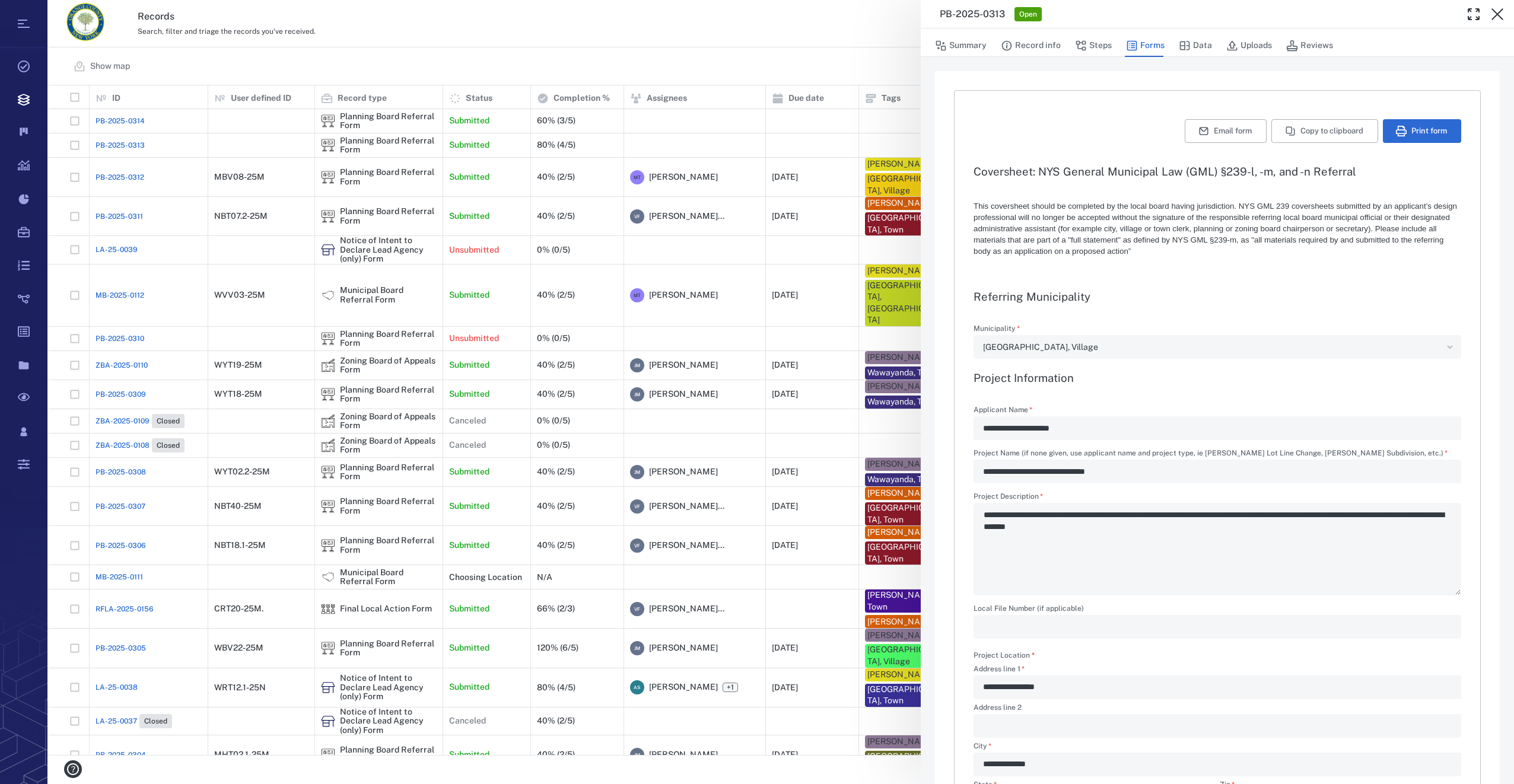
type input "**********"
click at [977, 46] on button "Summary" at bounding box center [961, 45] width 52 height 23
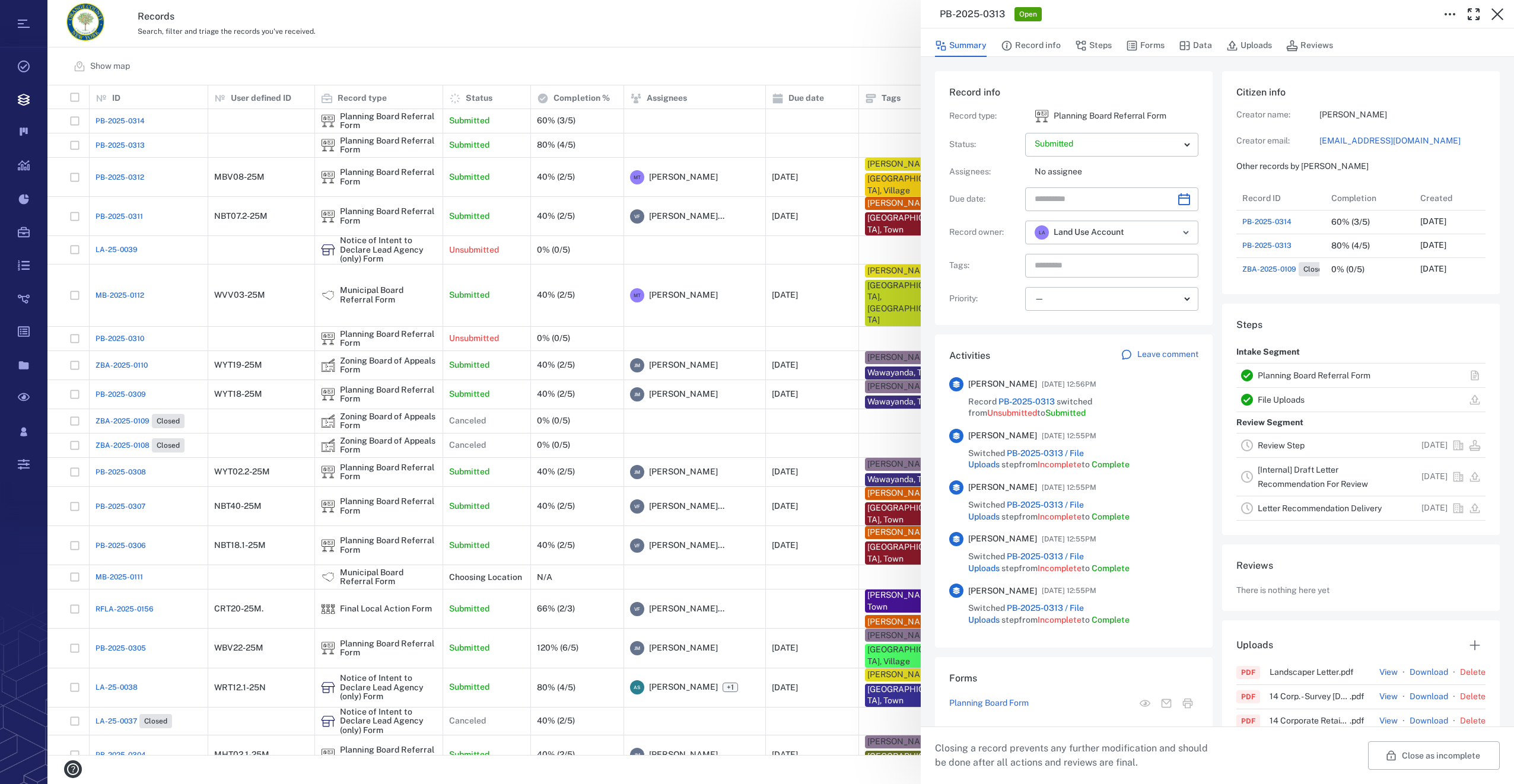
scroll to position [616, 227]
click at [1177, 199] on icon "Choose date" at bounding box center [1184, 199] width 14 height 14
click at [1197, 227] on icon "Next month" at bounding box center [1197, 230] width 14 height 14
click at [1117, 322] on button "17" at bounding box center [1120, 325] width 21 height 21
type input "**********"
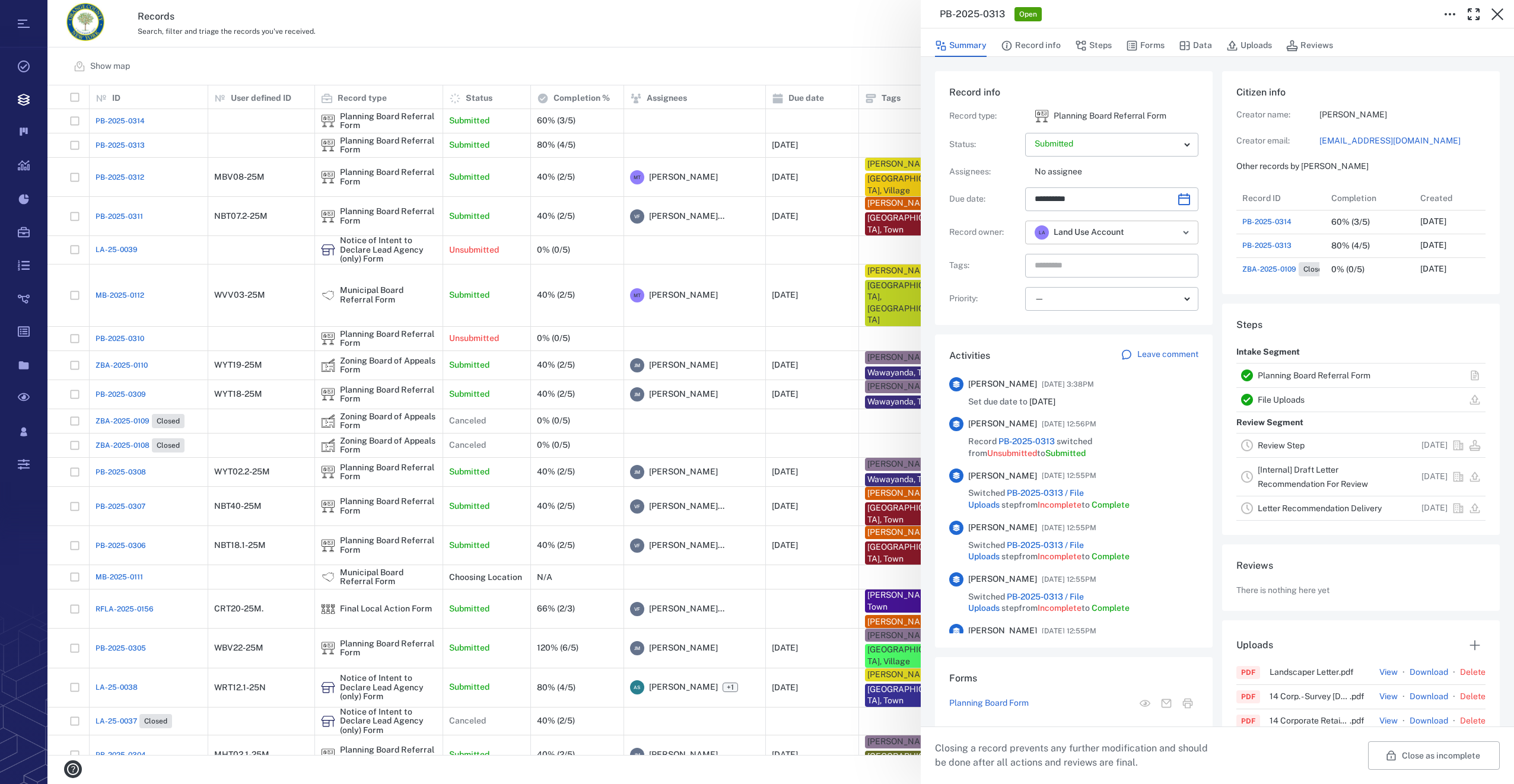
click at [1184, 234] on icon "Open" at bounding box center [1186, 232] width 14 height 14
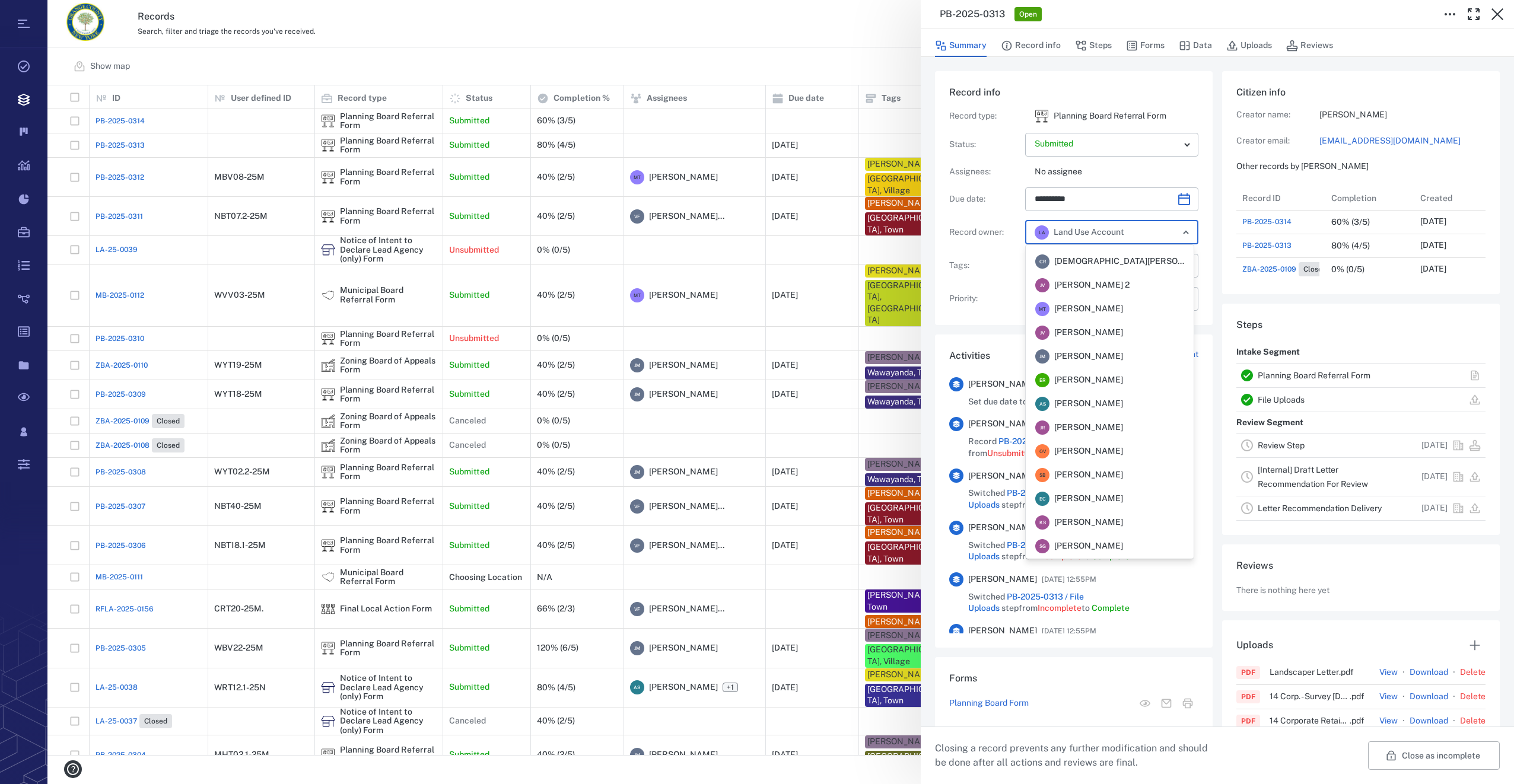
scroll to position [0, 0]
click at [1097, 378] on span "Jennifer MacLeod" at bounding box center [1088, 375] width 69 height 12
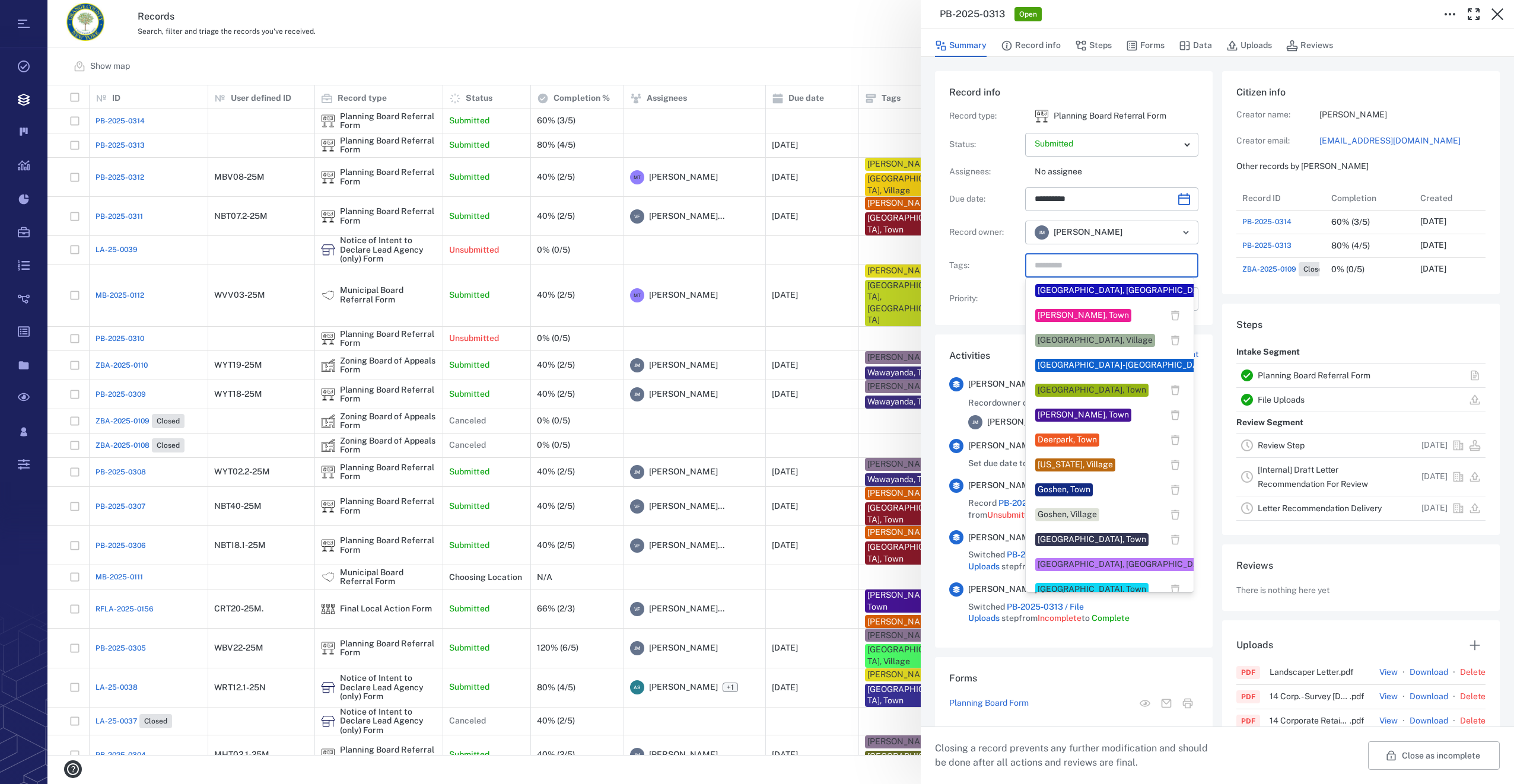
click at [1070, 266] on input "text" at bounding box center [1098, 265] width 130 height 17
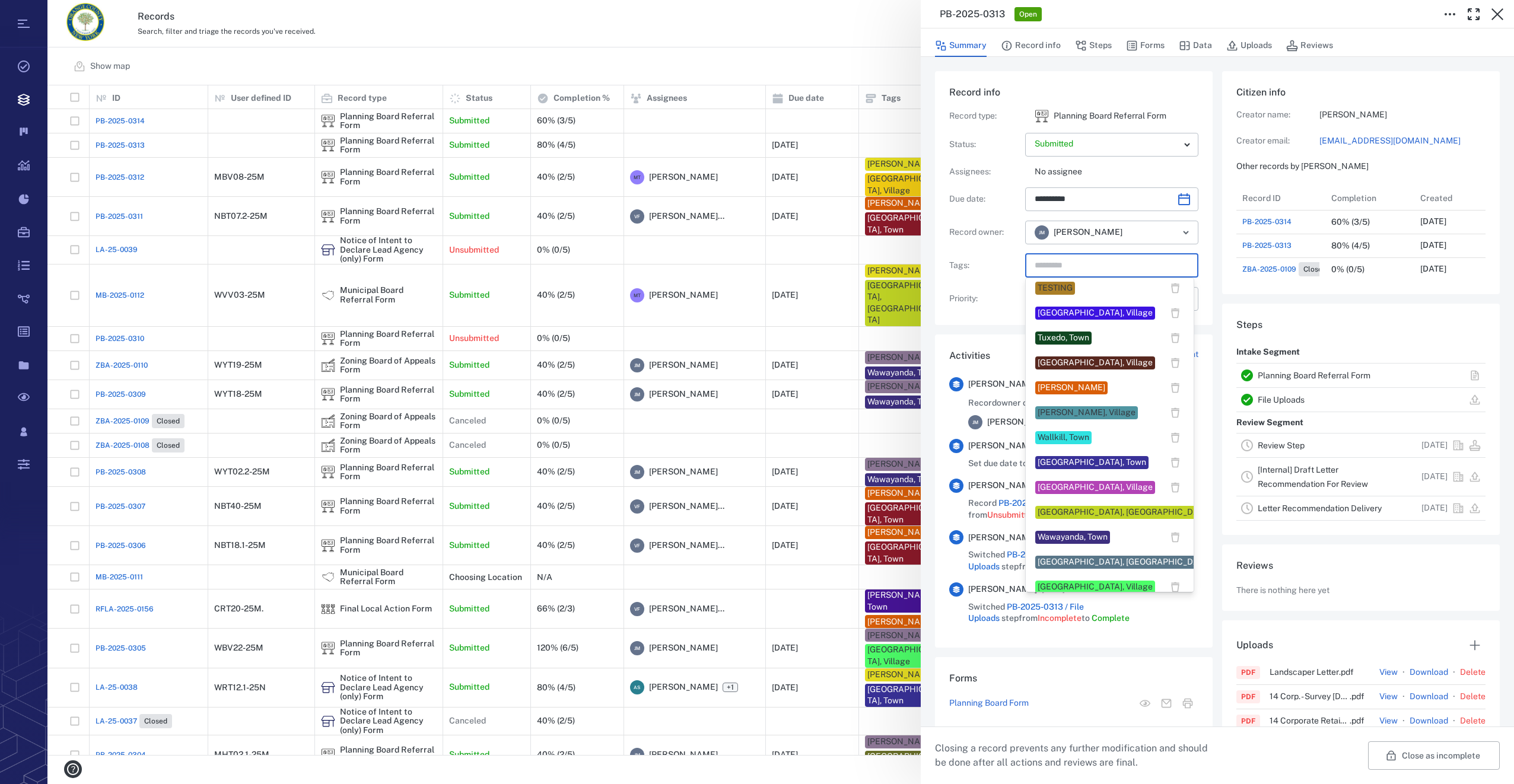
scroll to position [957, 0]
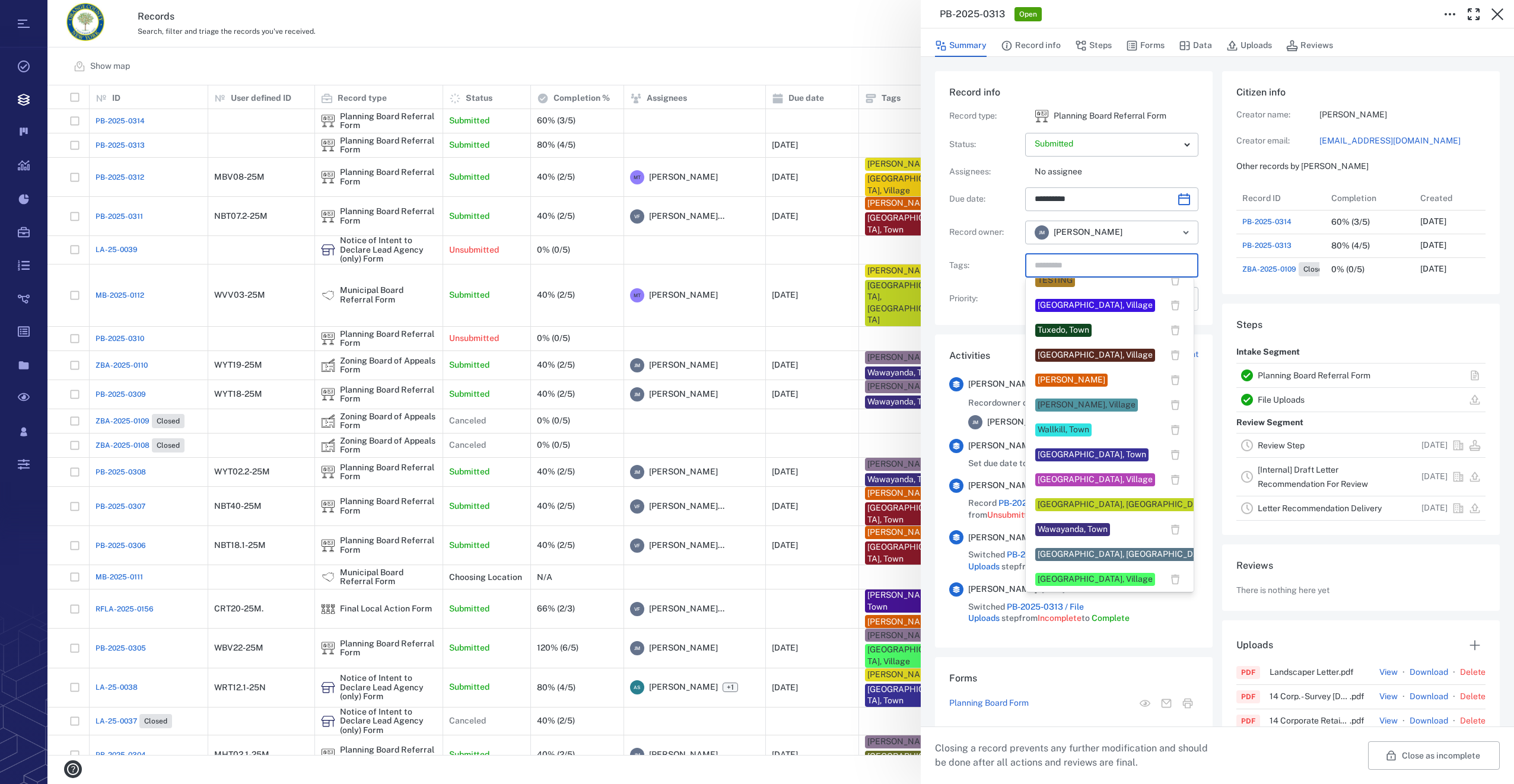
click at [1062, 581] on div "[GEOGRAPHIC_DATA], Village" at bounding box center [1094, 580] width 115 height 12
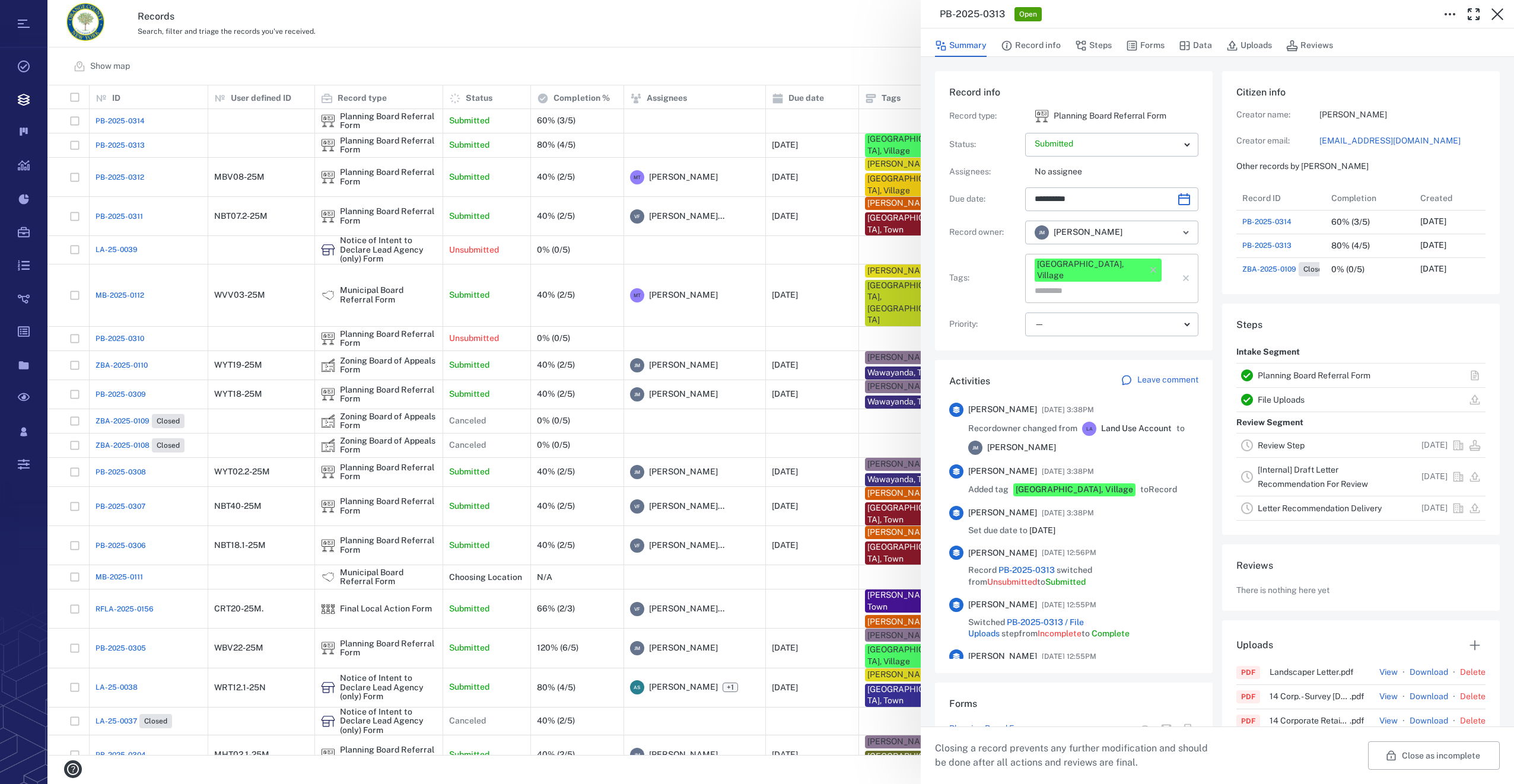
click at [1149, 282] on input "text" at bounding box center [1098, 290] width 130 height 17
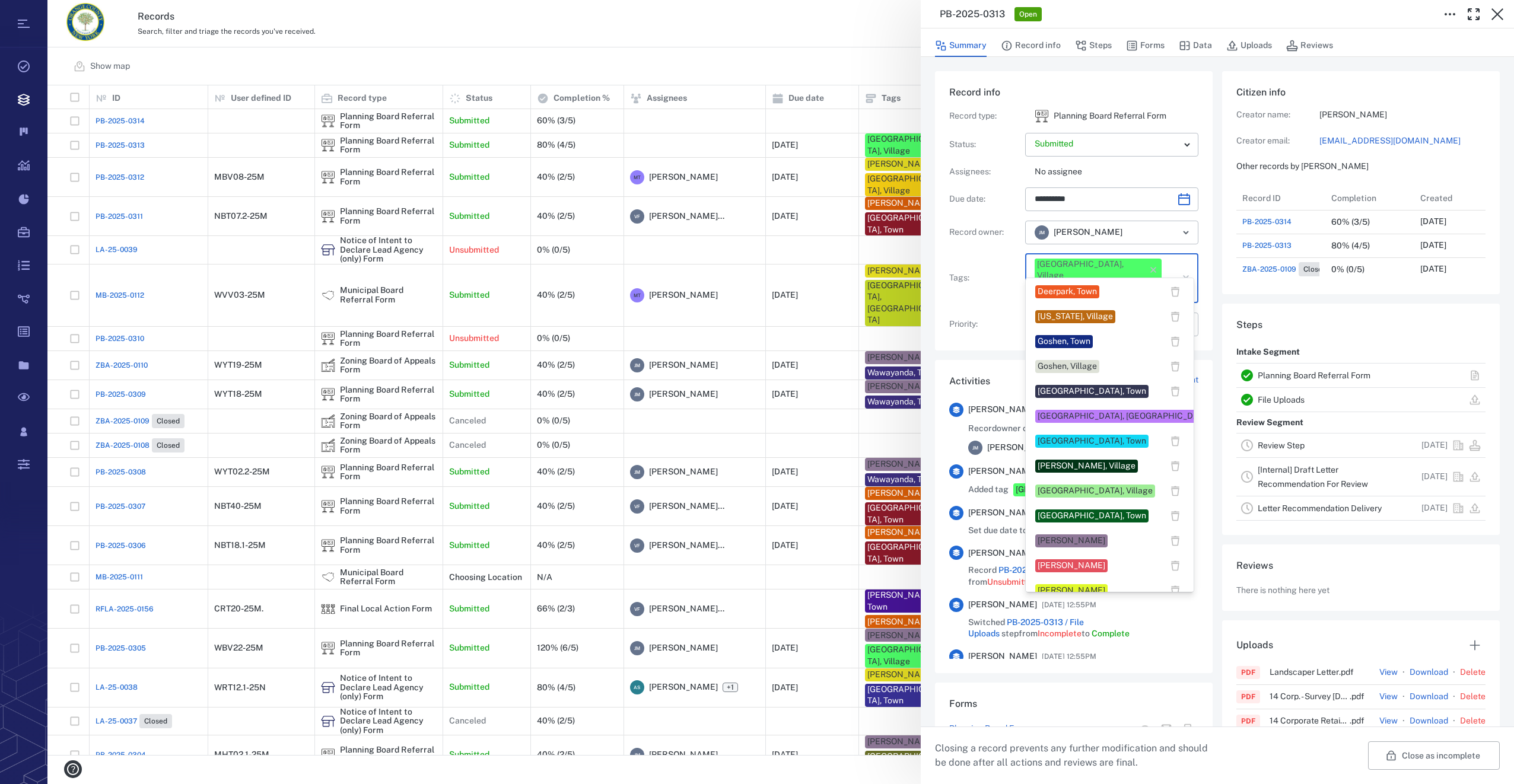
scroll to position [119, 0]
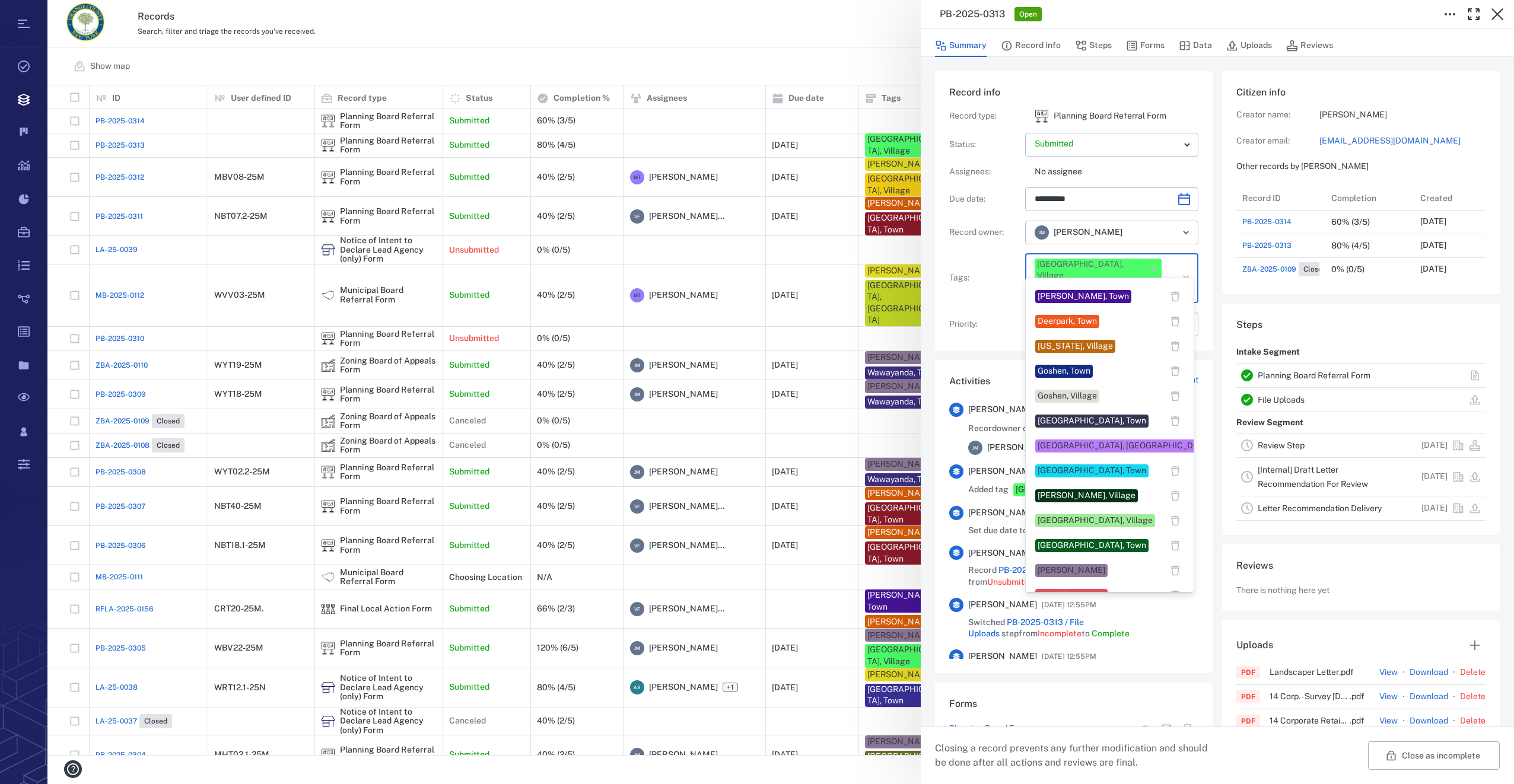
click at [1070, 565] on div "Jennifer MacLeod" at bounding box center [1071, 571] width 68 height 12
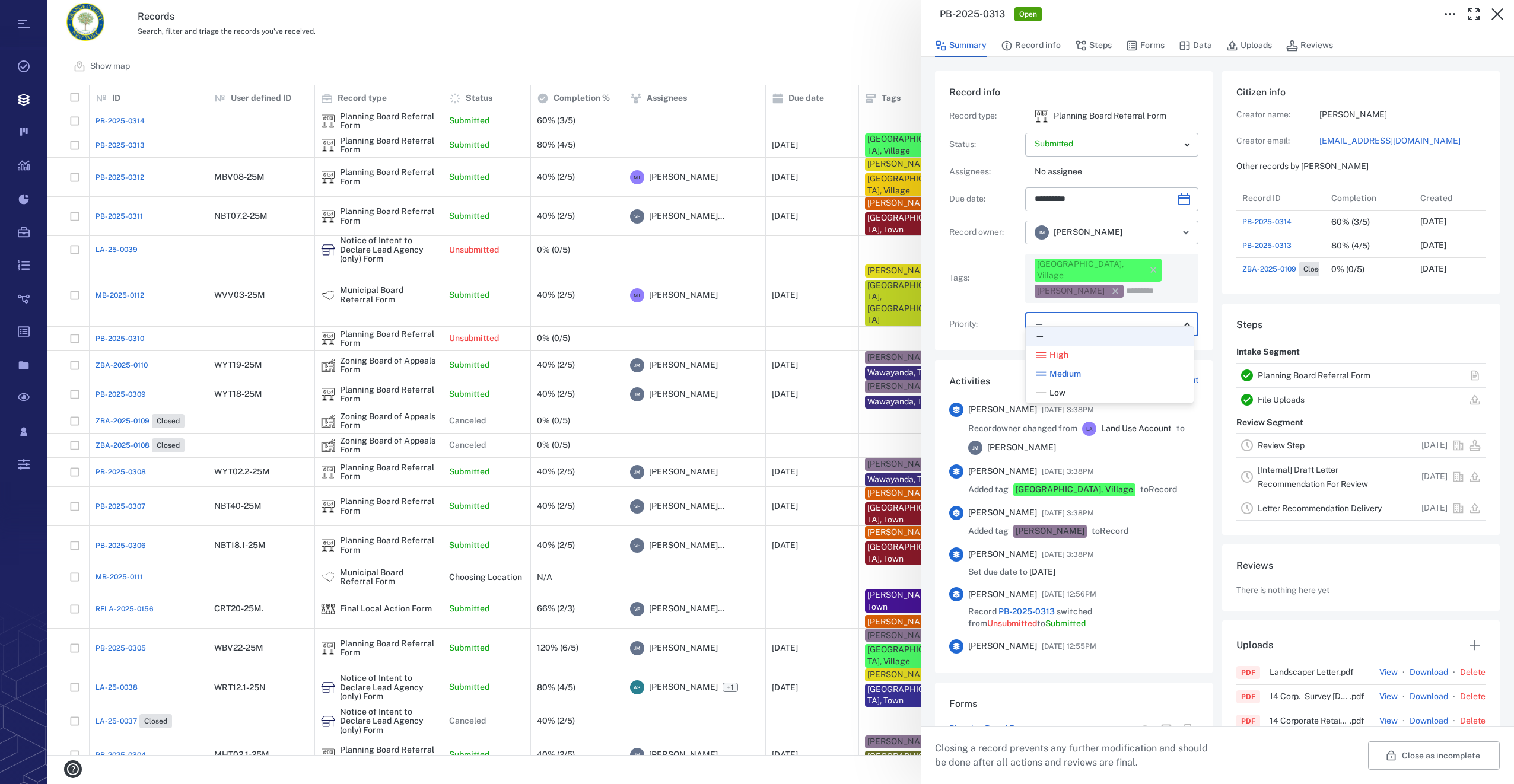
click at [1057, 311] on body "Tasks Records Boards Dashboard Reports Record types Guide steps Rules Form buil…" at bounding box center [757, 392] width 1514 height 784
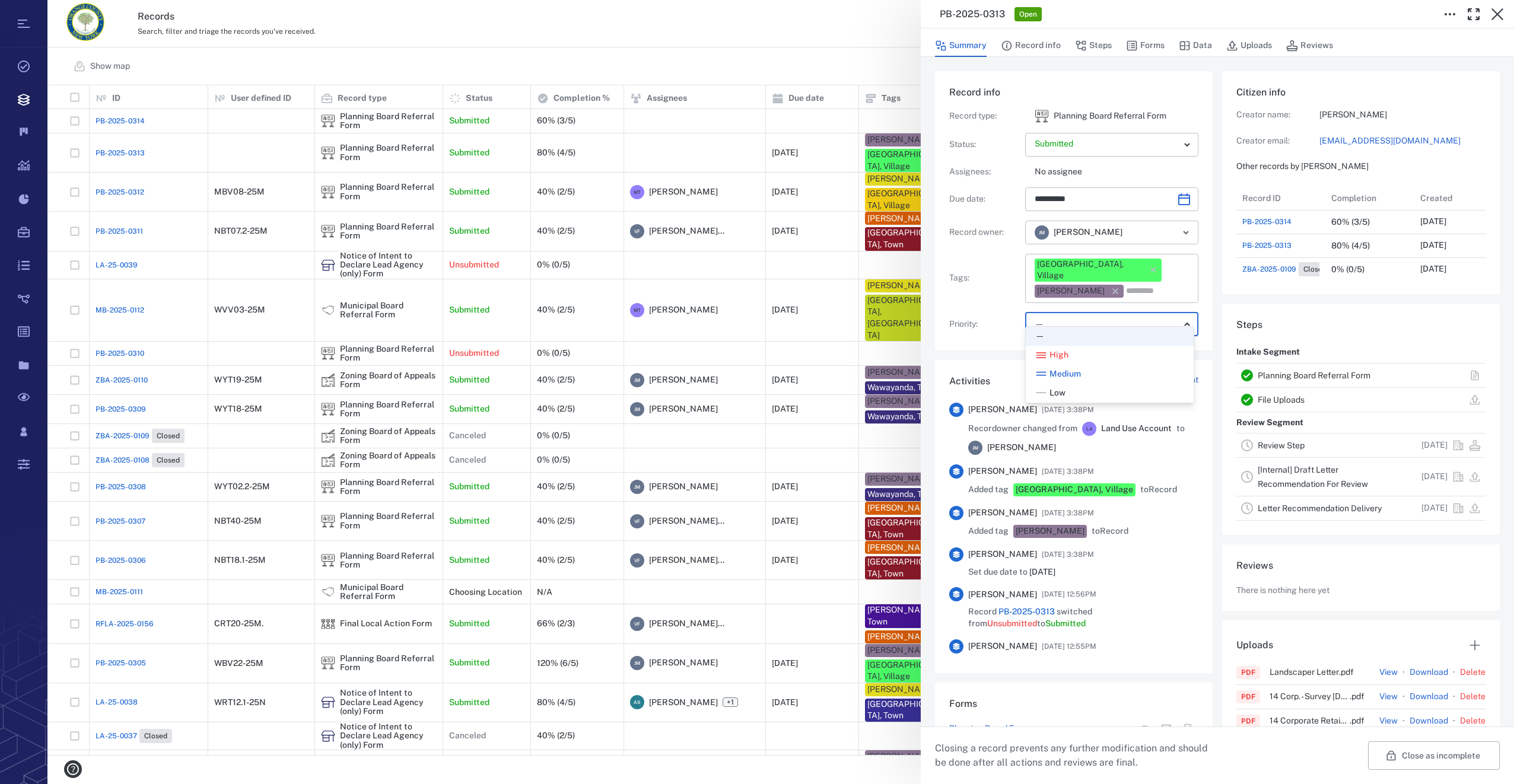
click at [1073, 395] on div "Low" at bounding box center [1109, 393] width 149 height 12
type input "**"
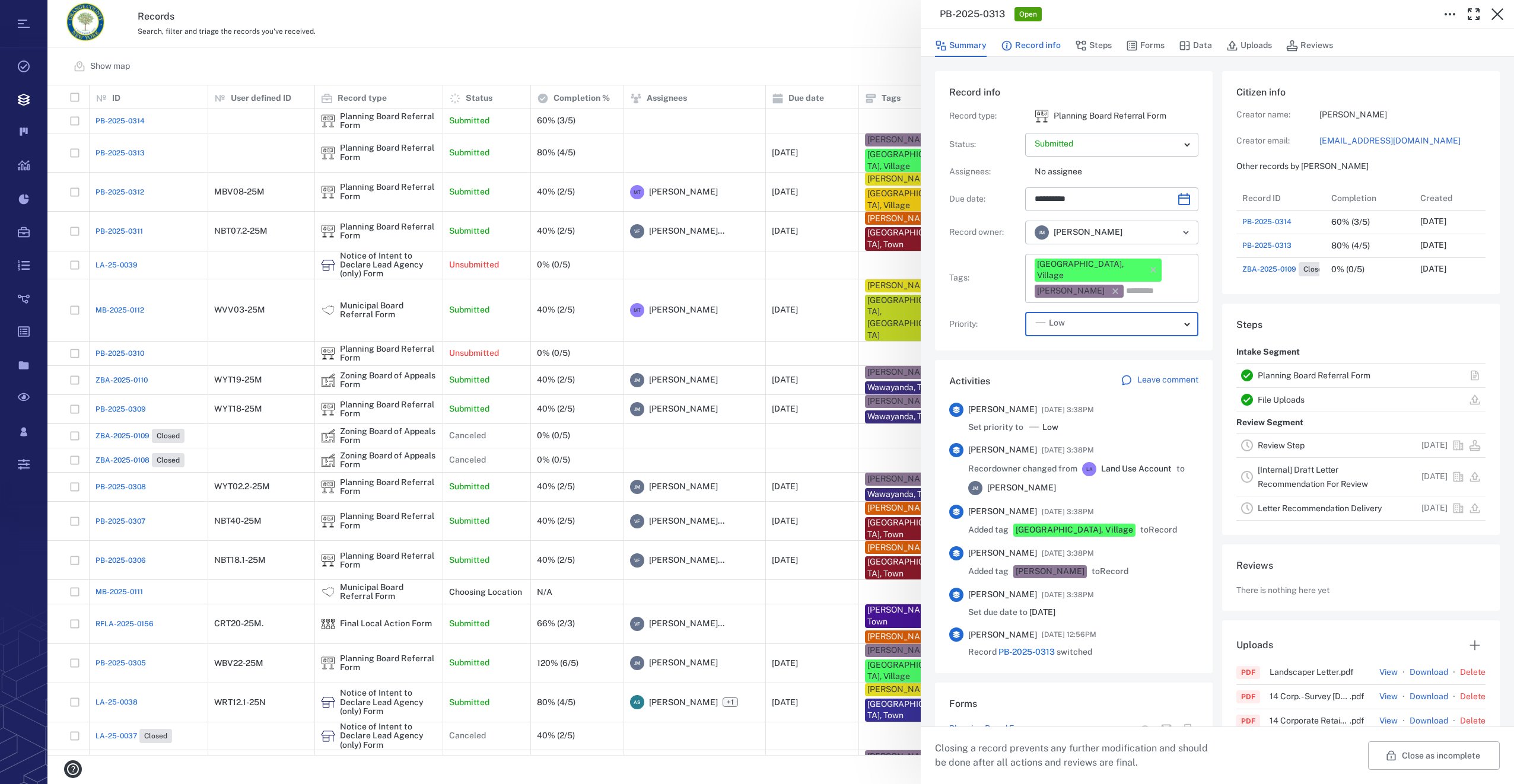
click at [1049, 45] on button "Record info" at bounding box center [1031, 45] width 60 height 23
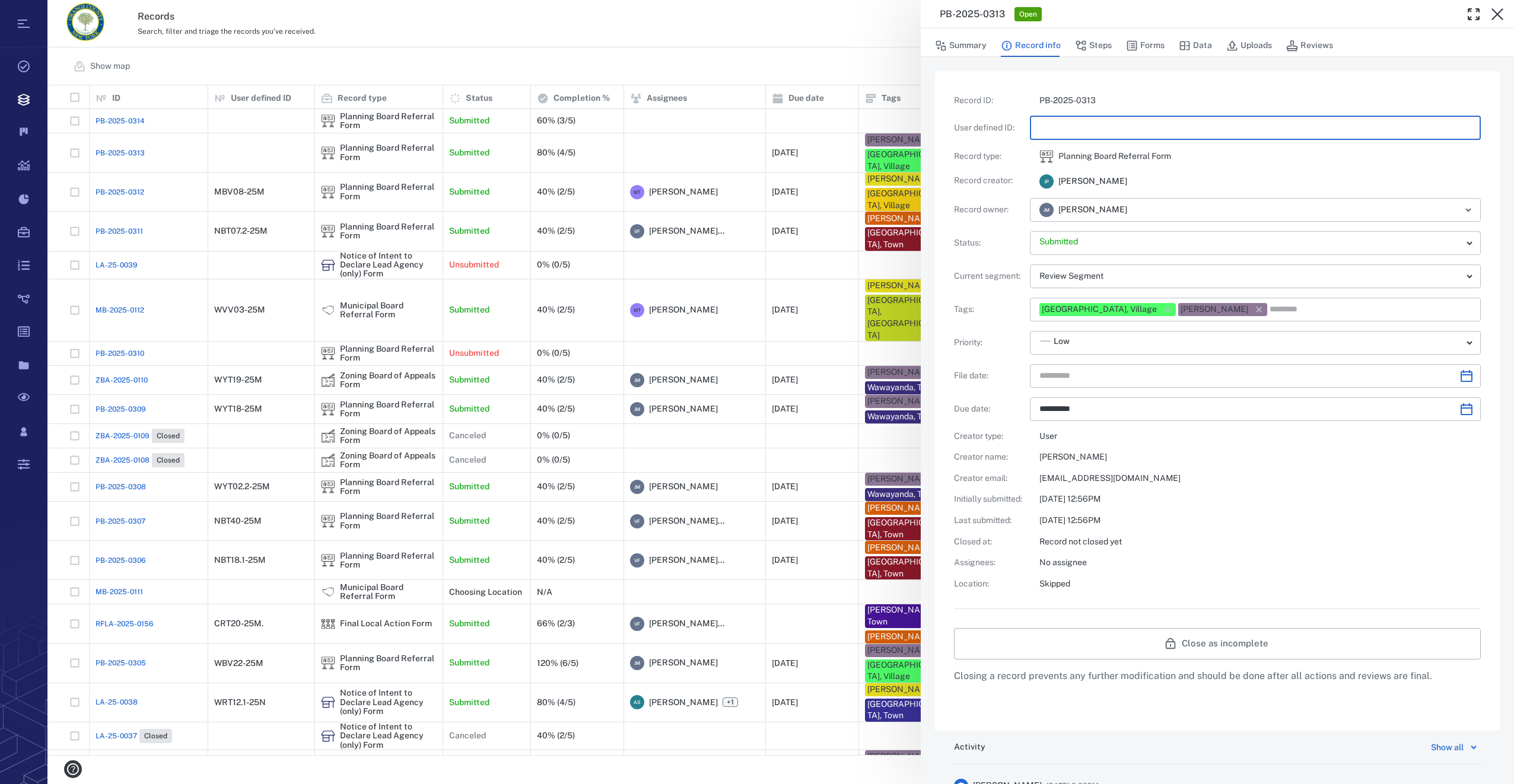
type input "**********"
drag, startPoint x: 1062, startPoint y: 132, endPoint x: 1077, endPoint y: 128, distance: 15.5
click at [1062, 132] on input "text" at bounding box center [1255, 128] width 432 height 24
type input "*"
type input "*********"
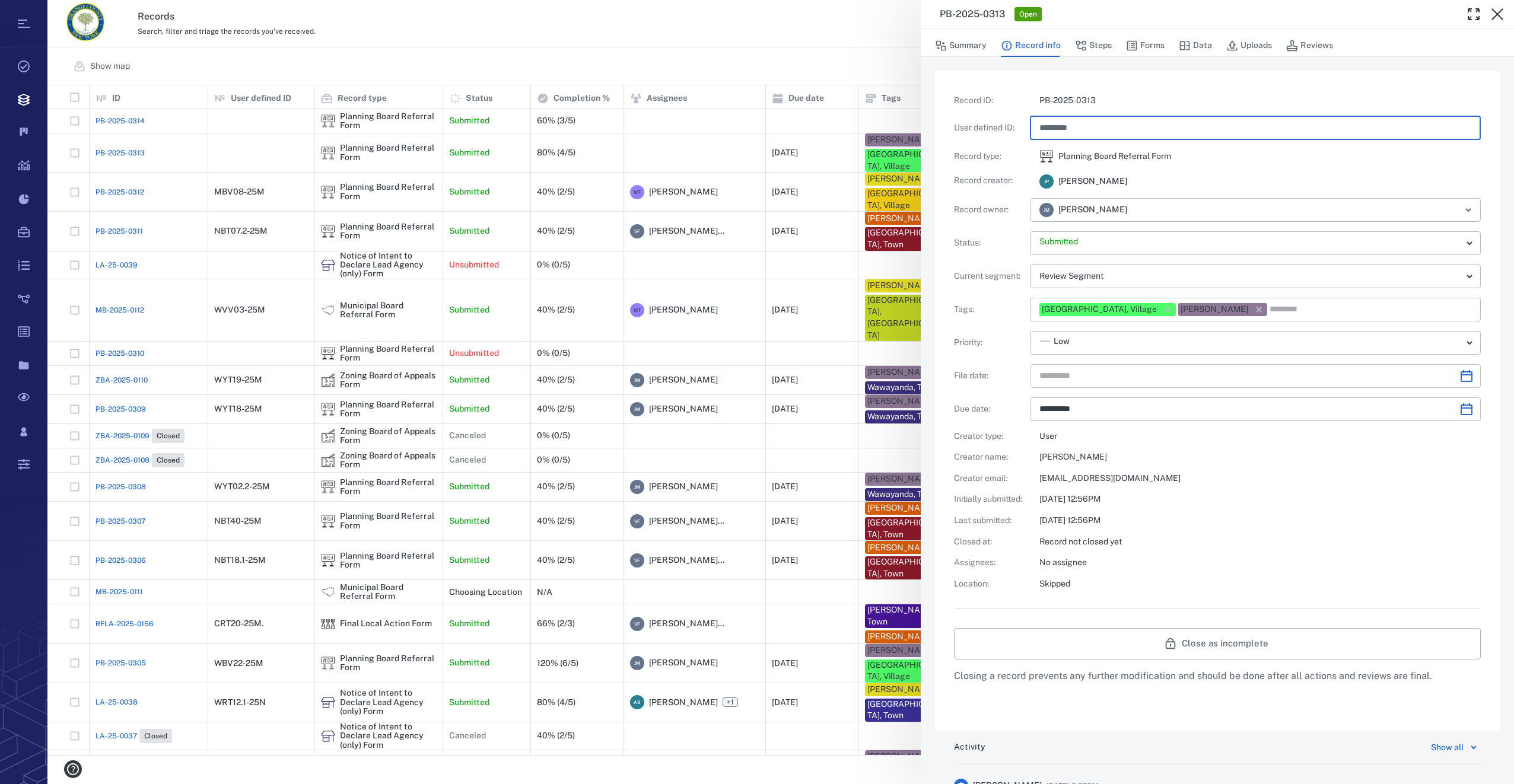
click at [1459, 376] on icon "Choose date" at bounding box center [1466, 376] width 14 height 14
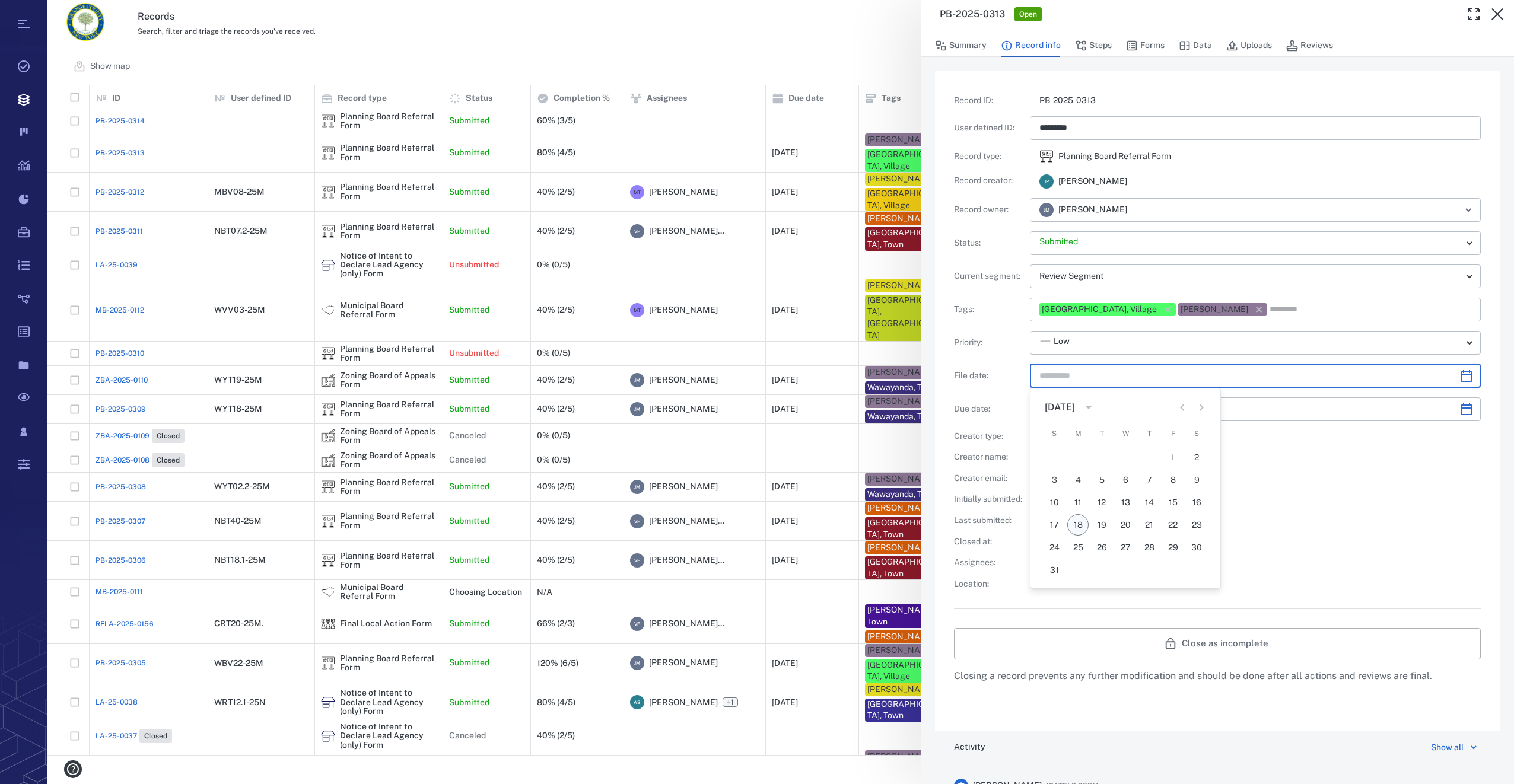
click at [1084, 524] on button "18" at bounding box center [1077, 524] width 21 height 21
type input "**********"
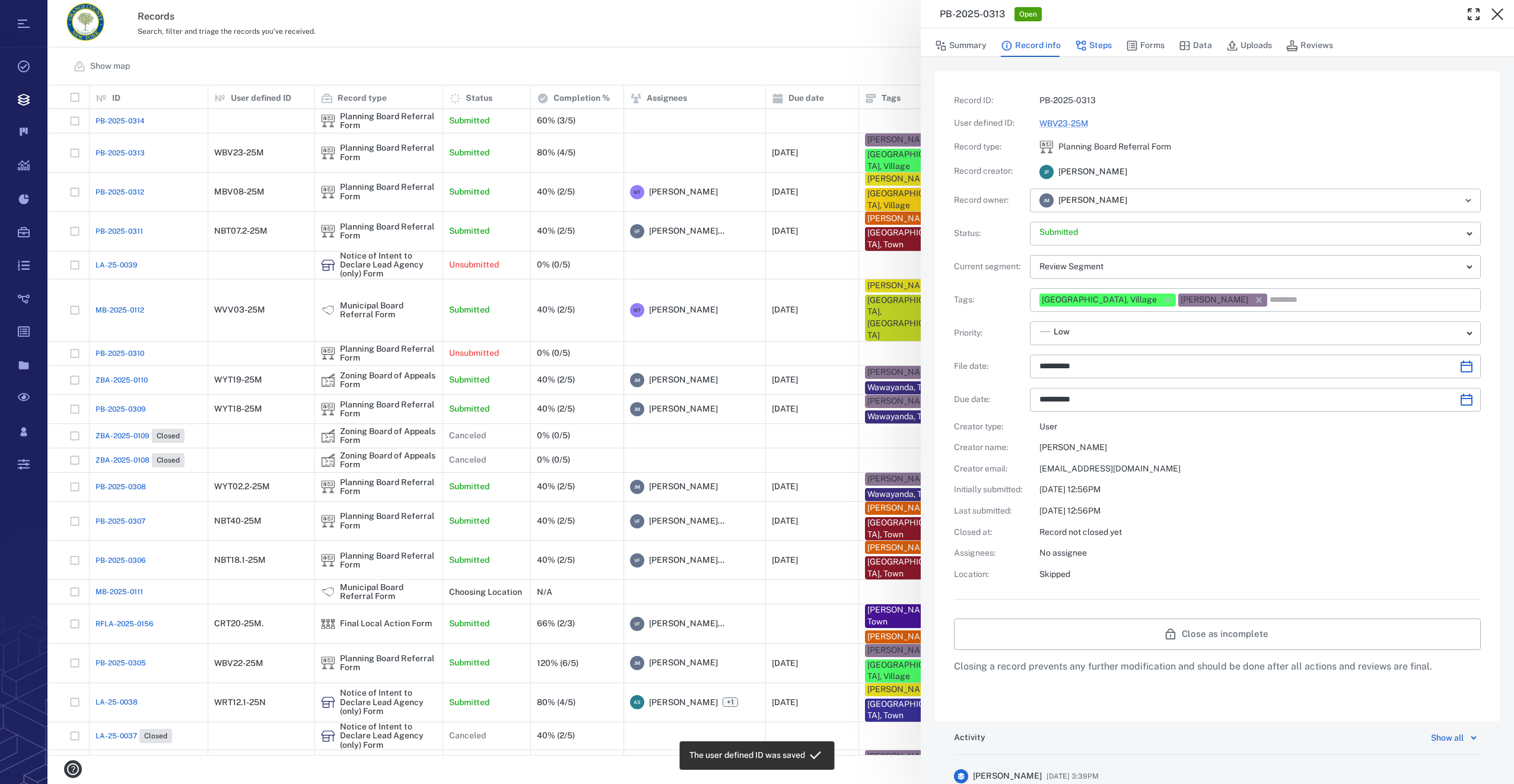
click at [1102, 45] on button "Steps" at bounding box center [1093, 45] width 37 height 23
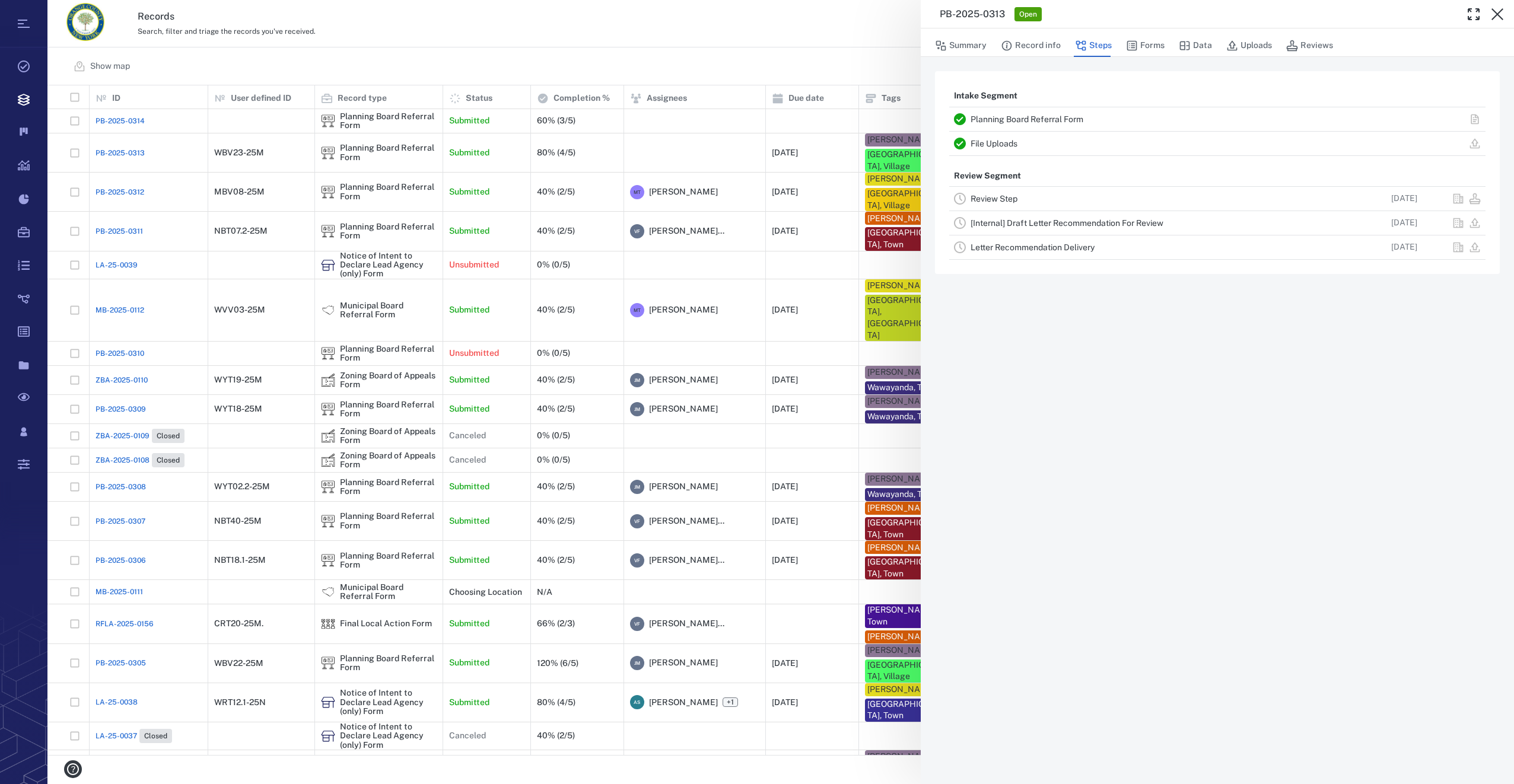
click at [1004, 194] on link "Review Step" at bounding box center [993, 198] width 47 height 10
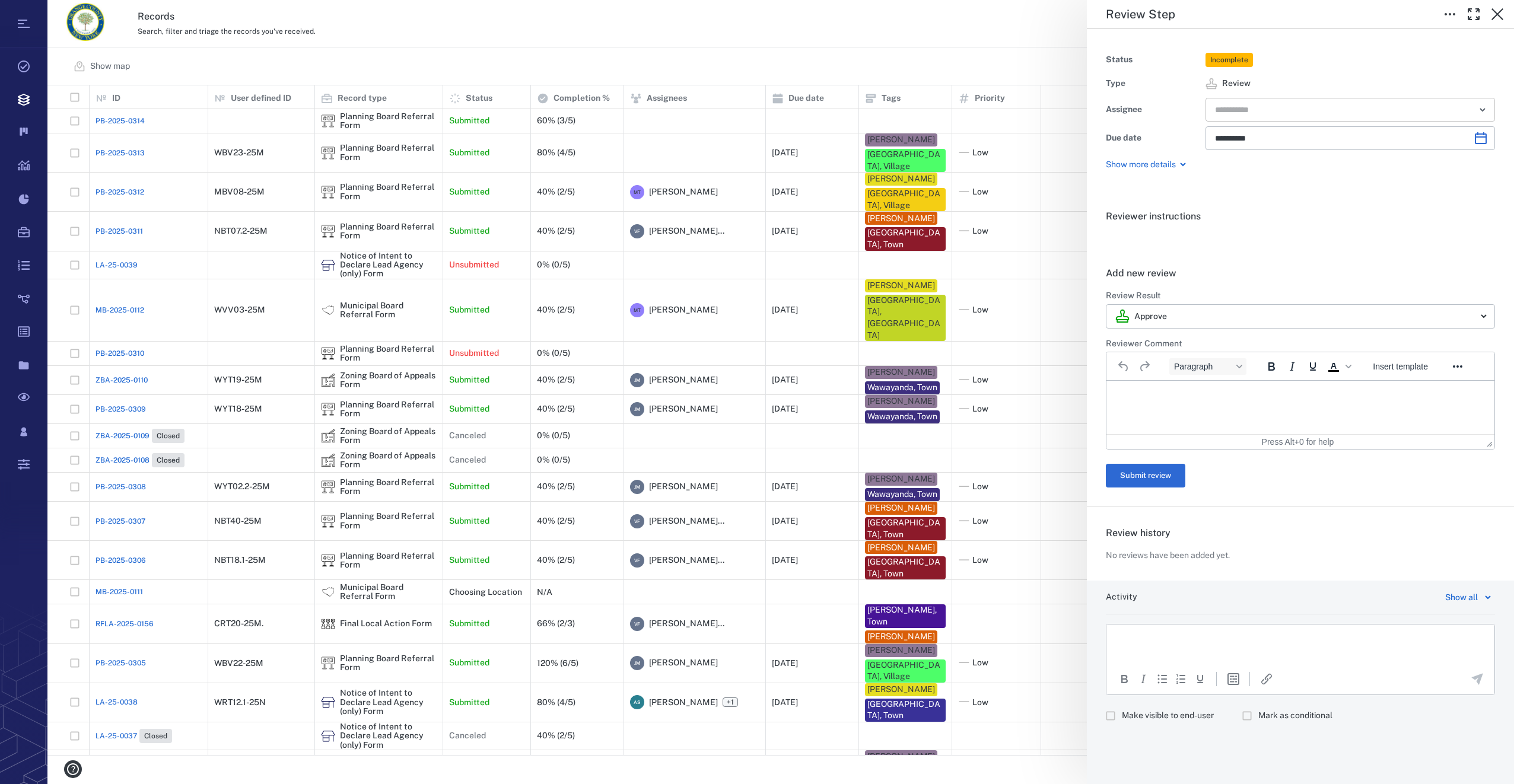
click at [1229, 111] on input "text" at bounding box center [1336, 110] width 246 height 17
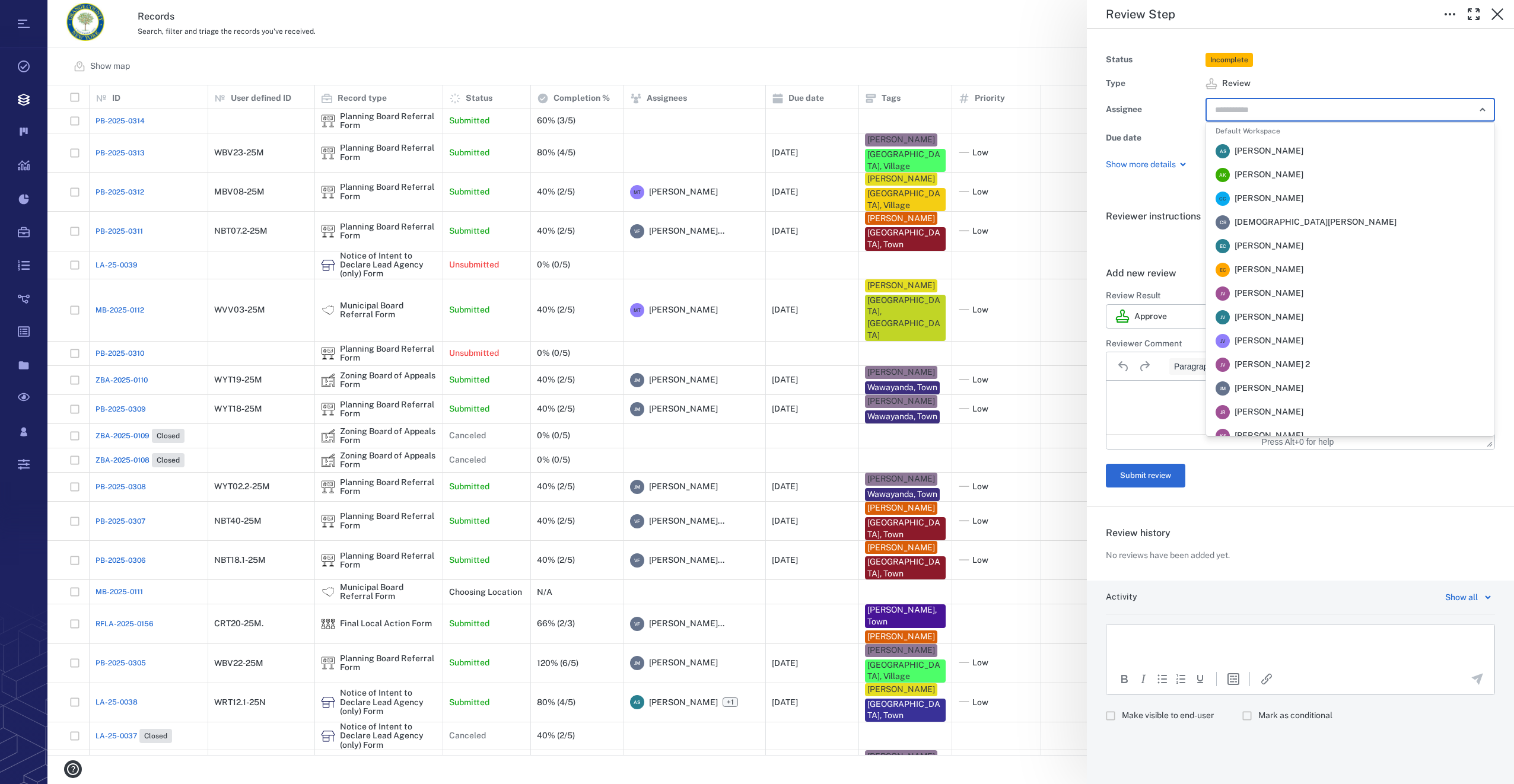
click at [1282, 383] on span "Jennifer MacLeod" at bounding box center [1268, 388] width 69 height 12
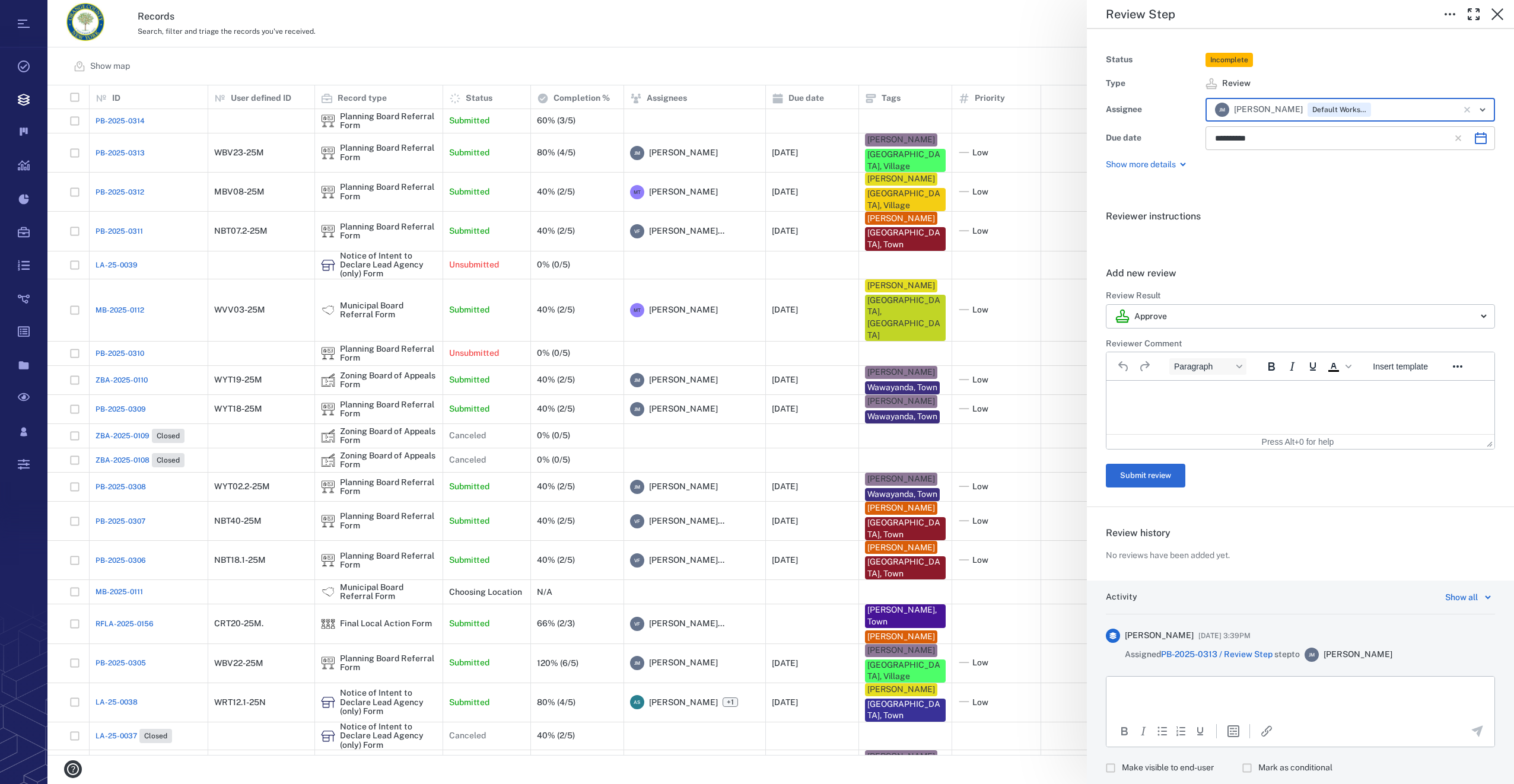
click at [1474, 137] on icon "Choose date, selected date is Sep 30, 2025" at bounding box center [1480, 139] width 12 height 12
click at [1299, 262] on button "17" at bounding box center [1300, 263] width 21 height 21
type input "**********"
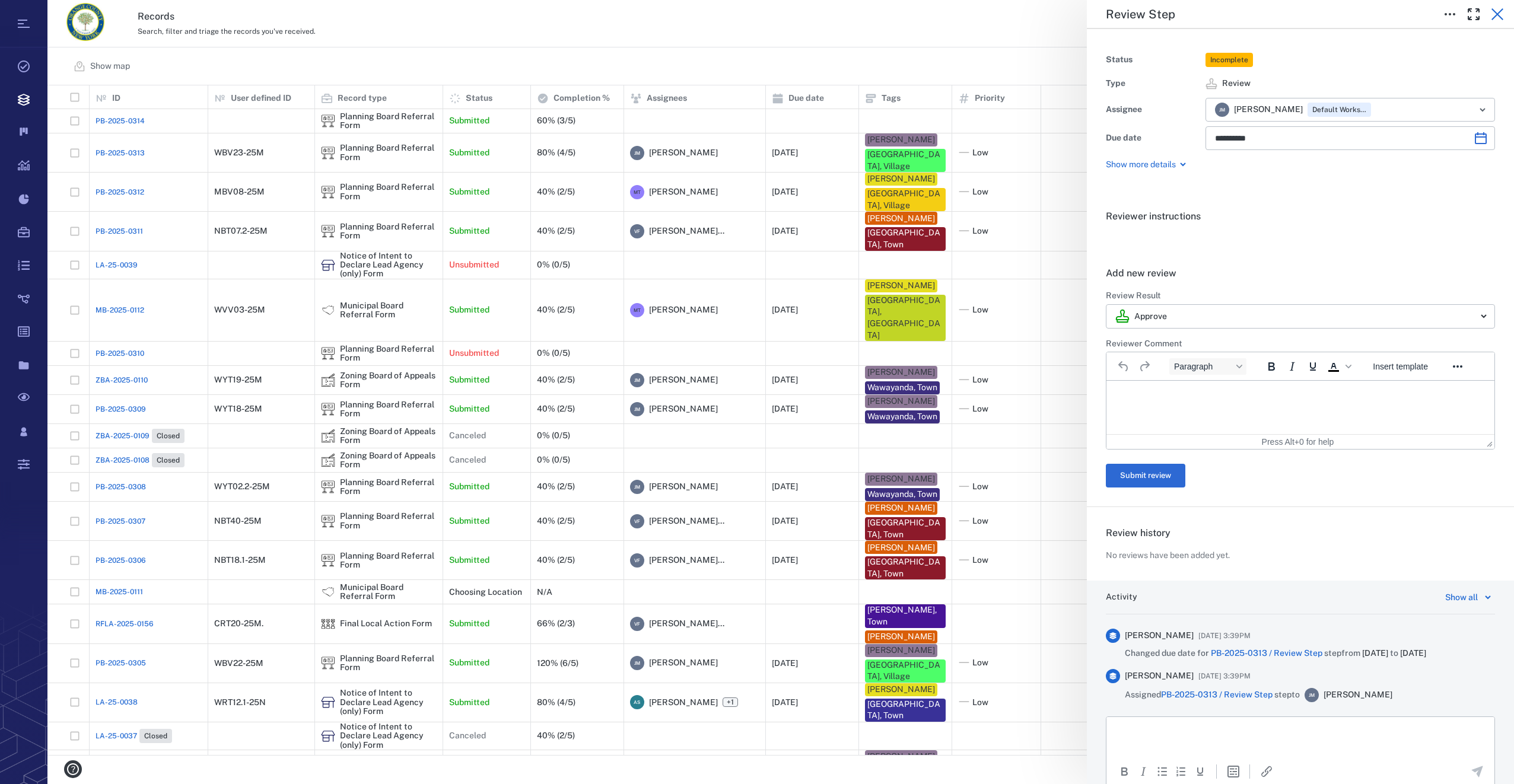
click at [1495, 8] on icon "button" at bounding box center [1497, 14] width 14 height 14
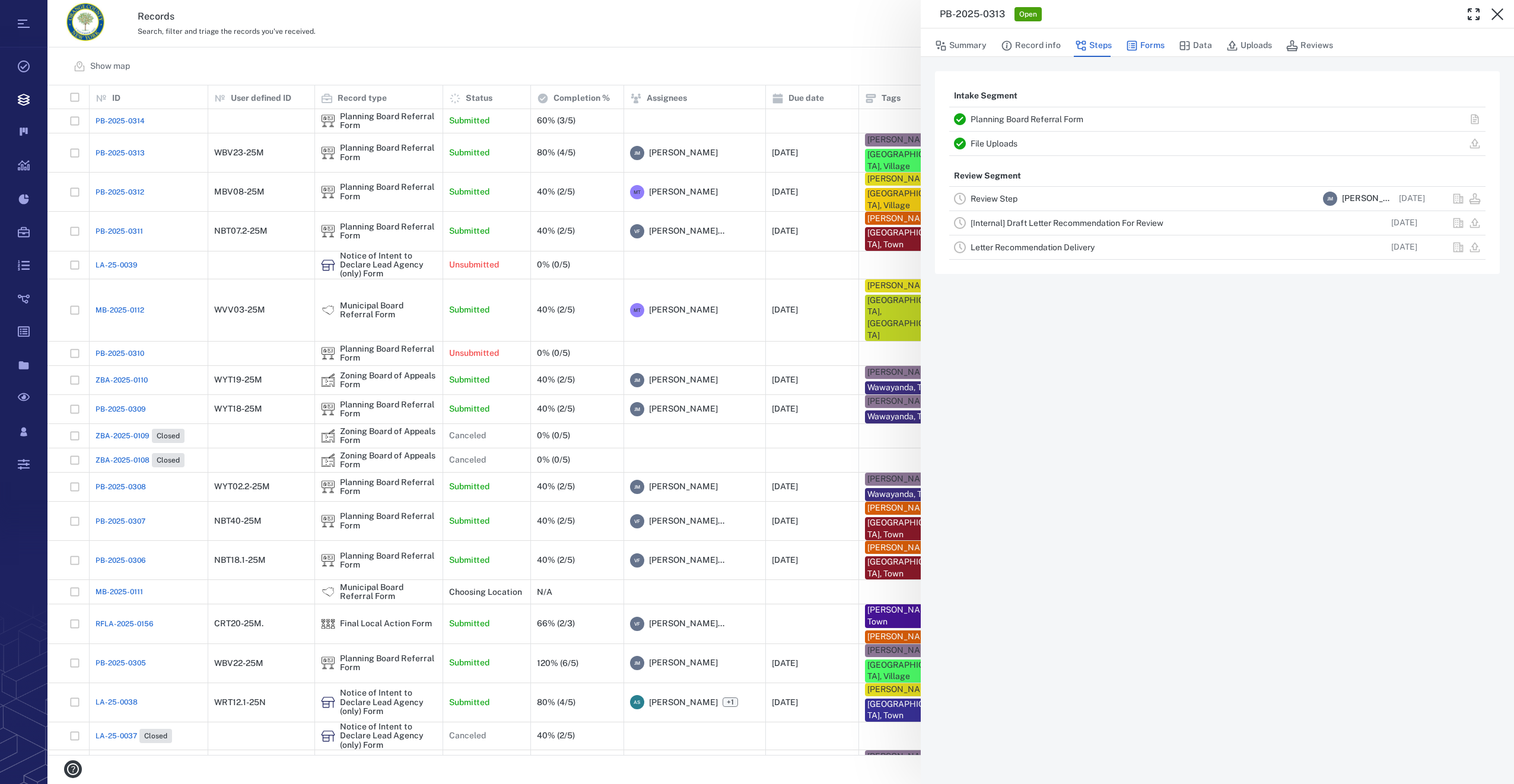
click at [1155, 46] on button "Forms" at bounding box center [1145, 45] width 39 height 23
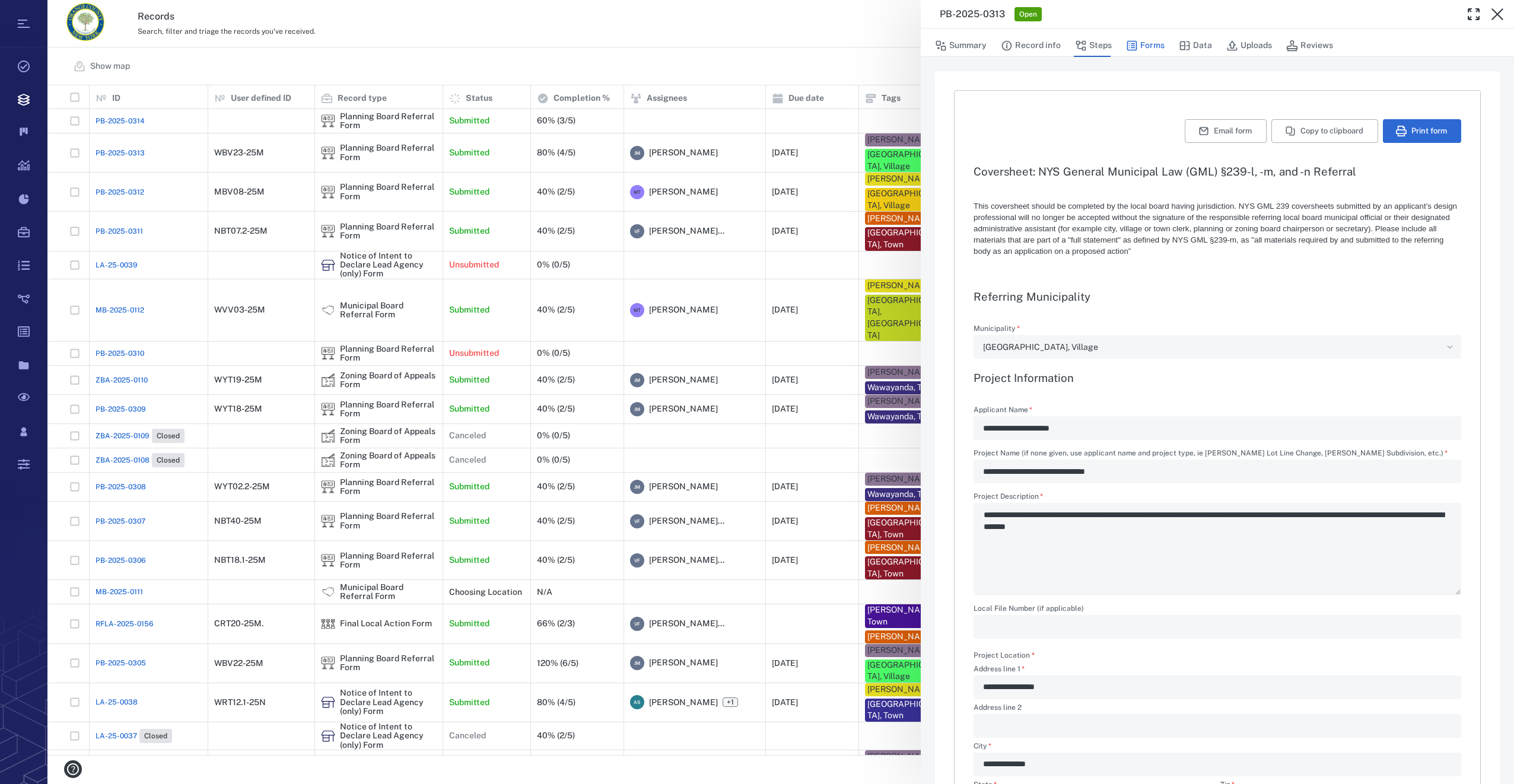
type textarea "*"
type input "**********"
click at [1260, 40] on button "Uploads" at bounding box center [1249, 45] width 46 height 23
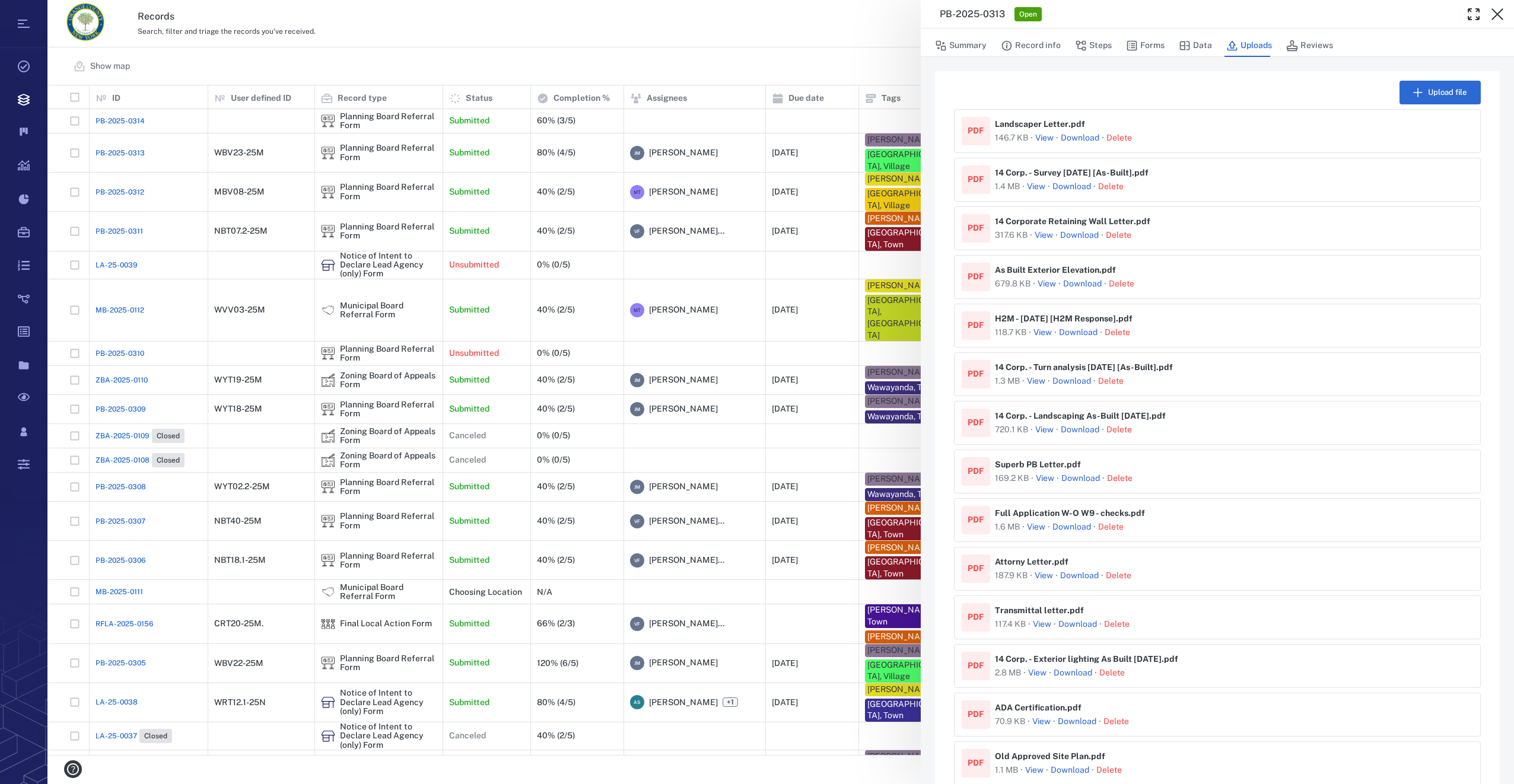
scroll to position [30, 0]
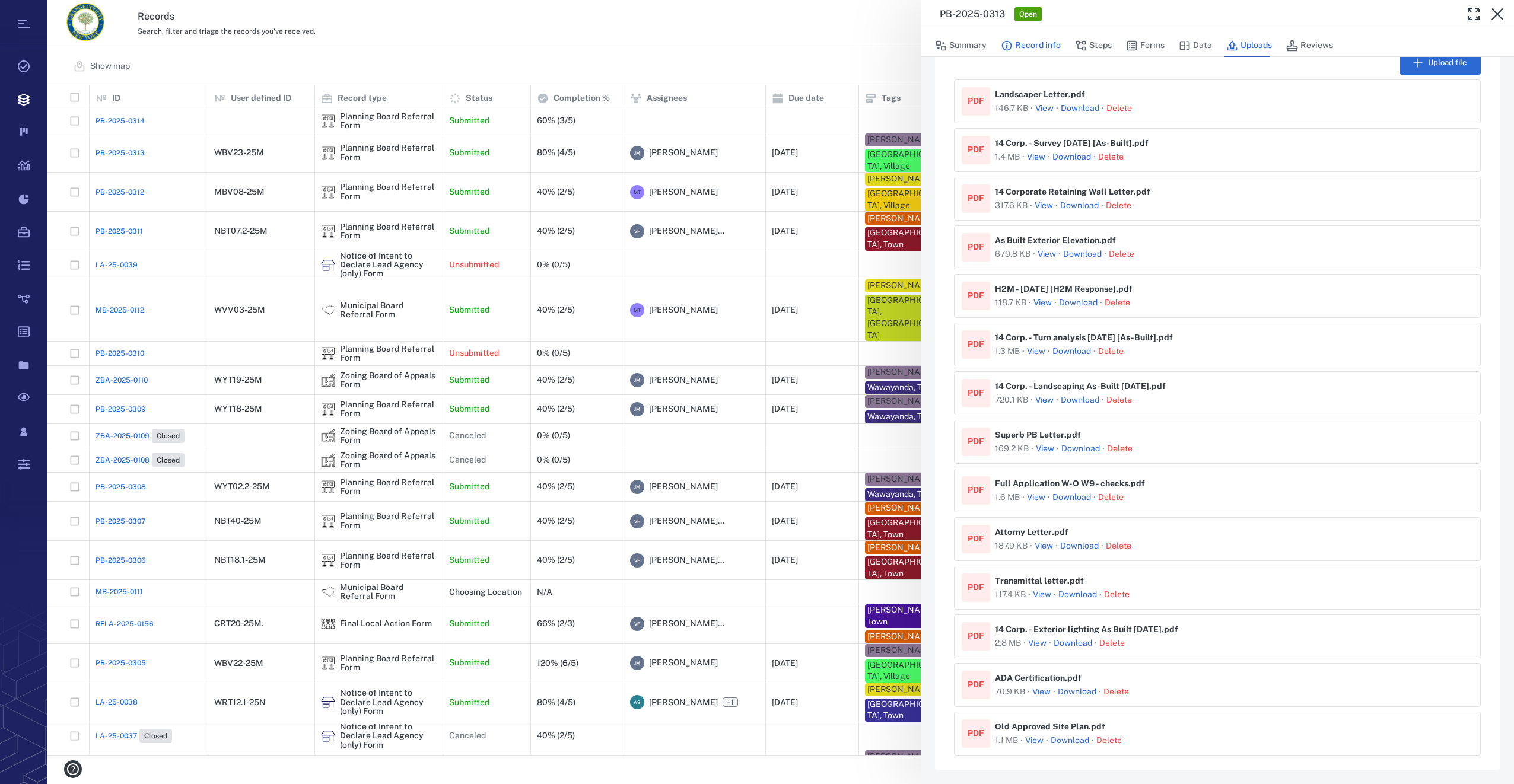
click at [1045, 43] on button "Record info" at bounding box center [1031, 45] width 60 height 23
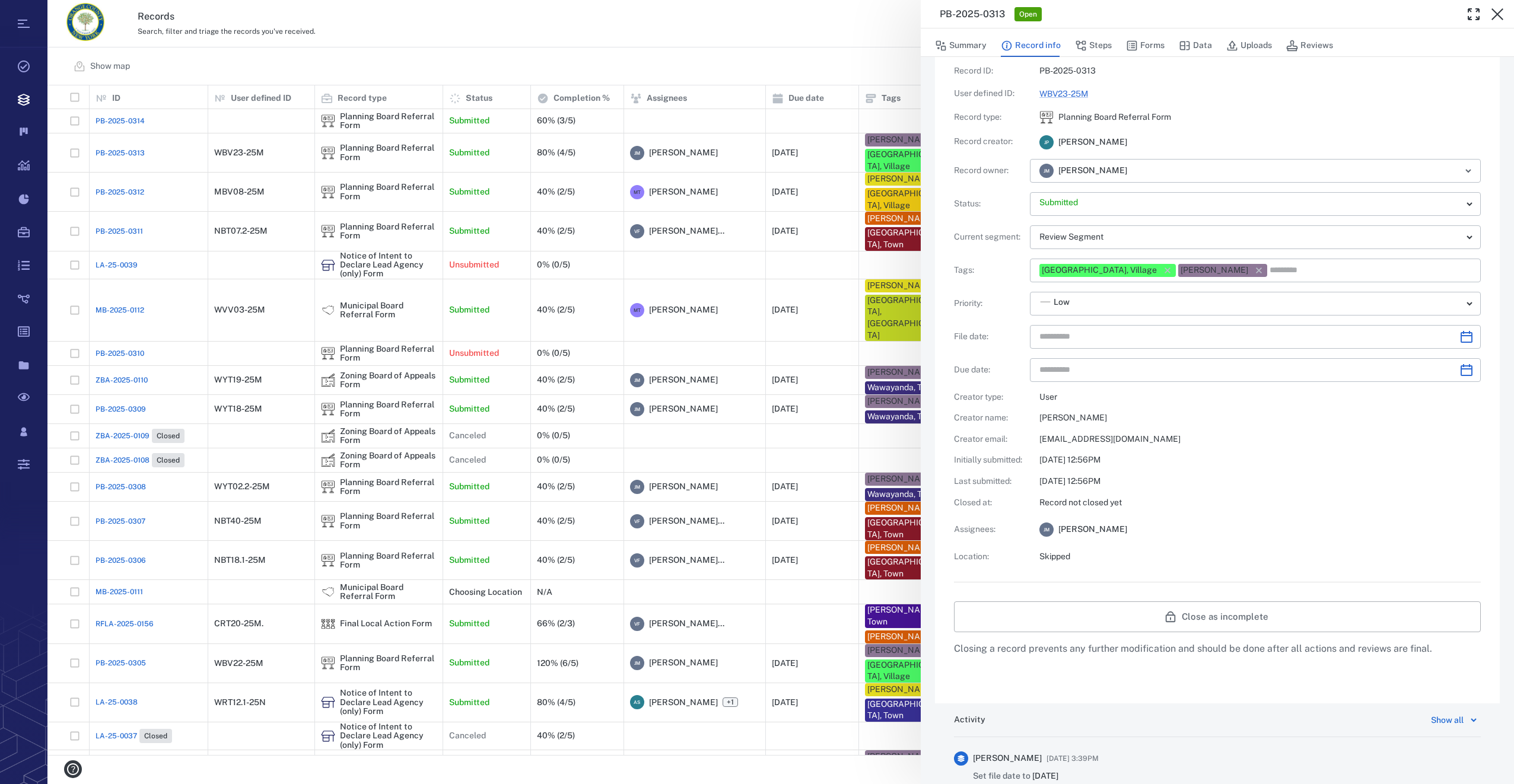
type input "**********"
click at [1143, 45] on button "Forms" at bounding box center [1145, 45] width 39 height 23
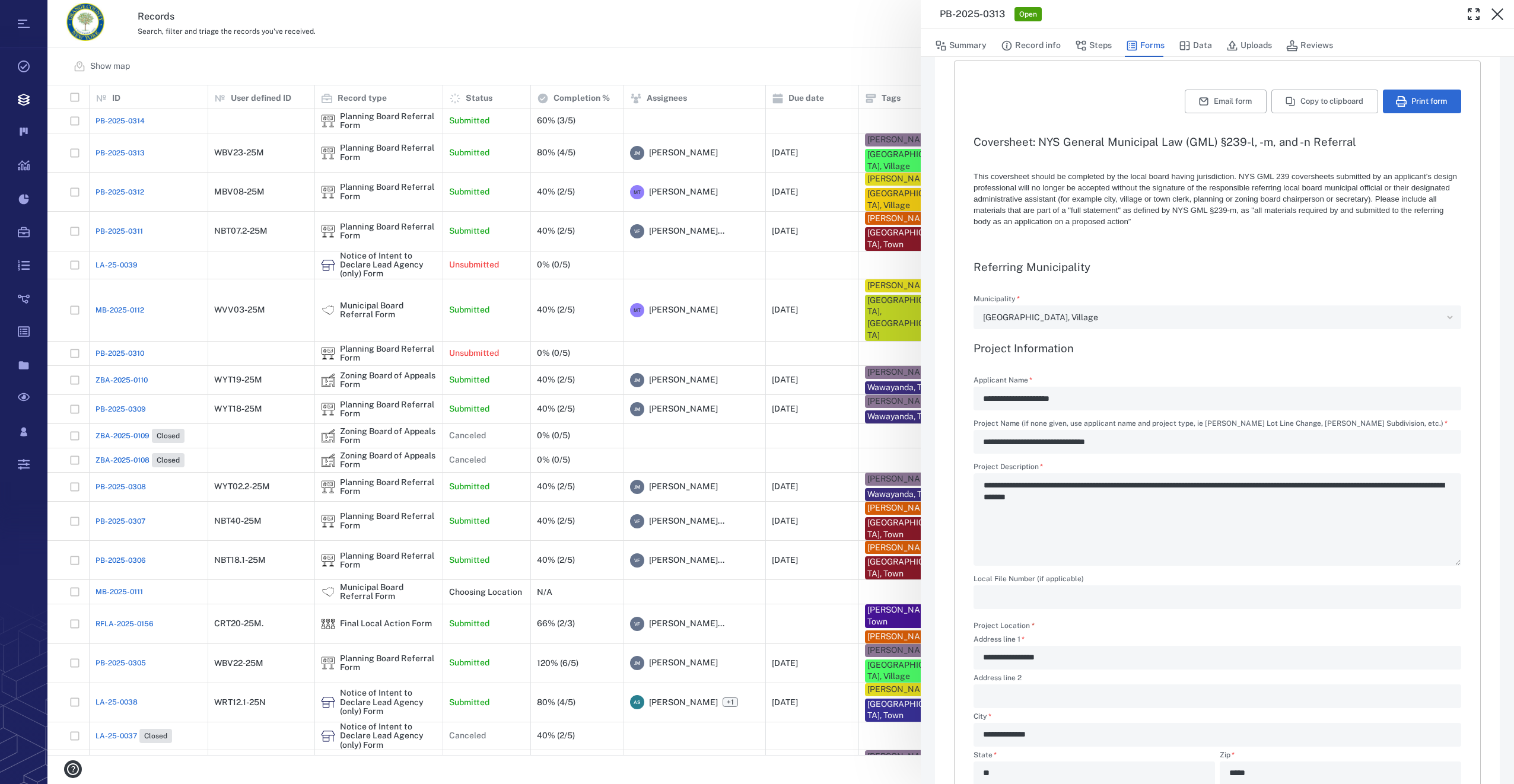
type input "**********"
type textarea "*"
click at [1407, 94] on button "Print form" at bounding box center [1421, 102] width 78 height 24
drag, startPoint x: 1499, startPoint y: 15, endPoint x: 1009, endPoint y: 139, distance: 505.4
click at [1499, 15] on icon "button" at bounding box center [1497, 14] width 12 height 12
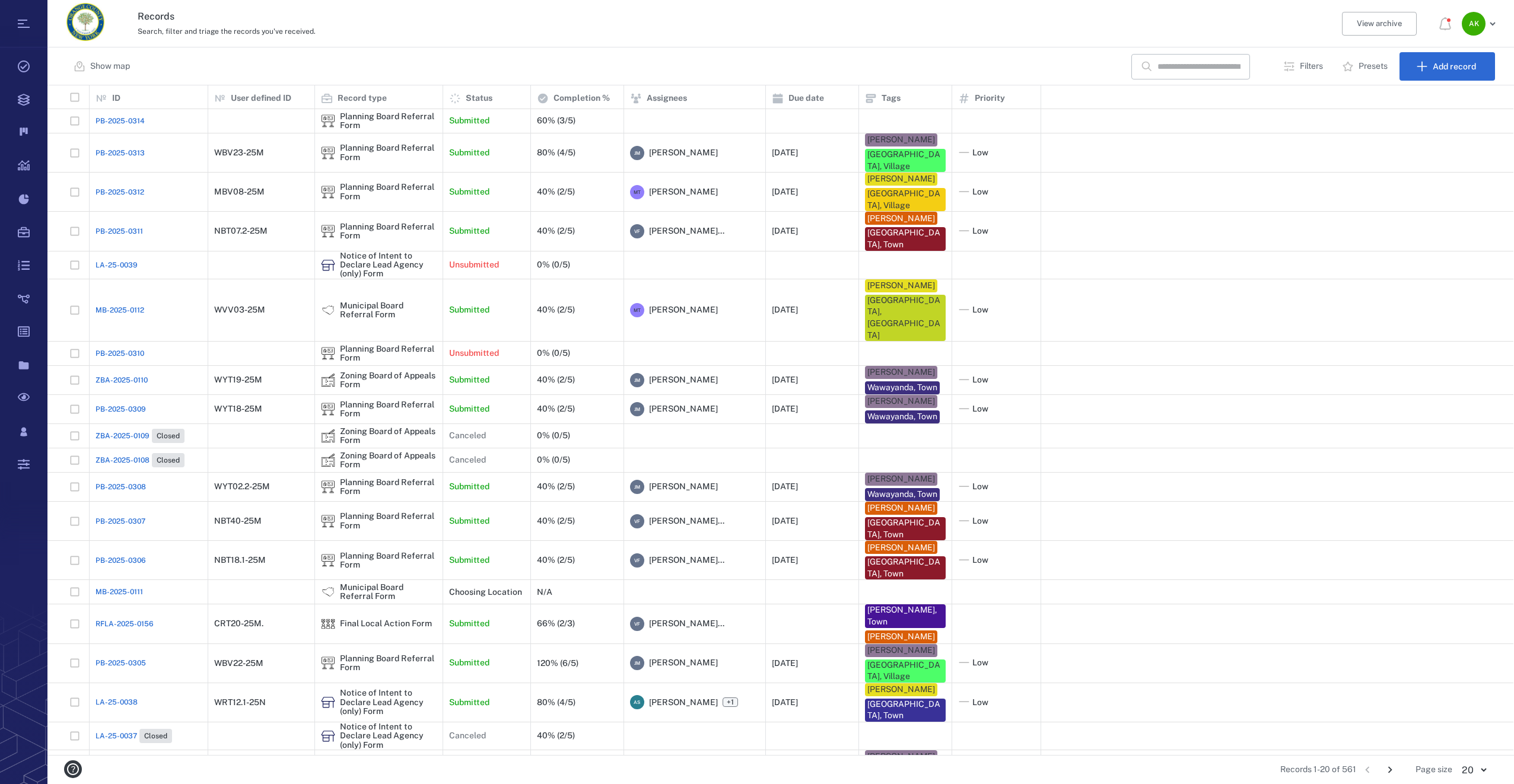
click at [127, 119] on span "PB-2025-0314" at bounding box center [120, 121] width 49 height 11
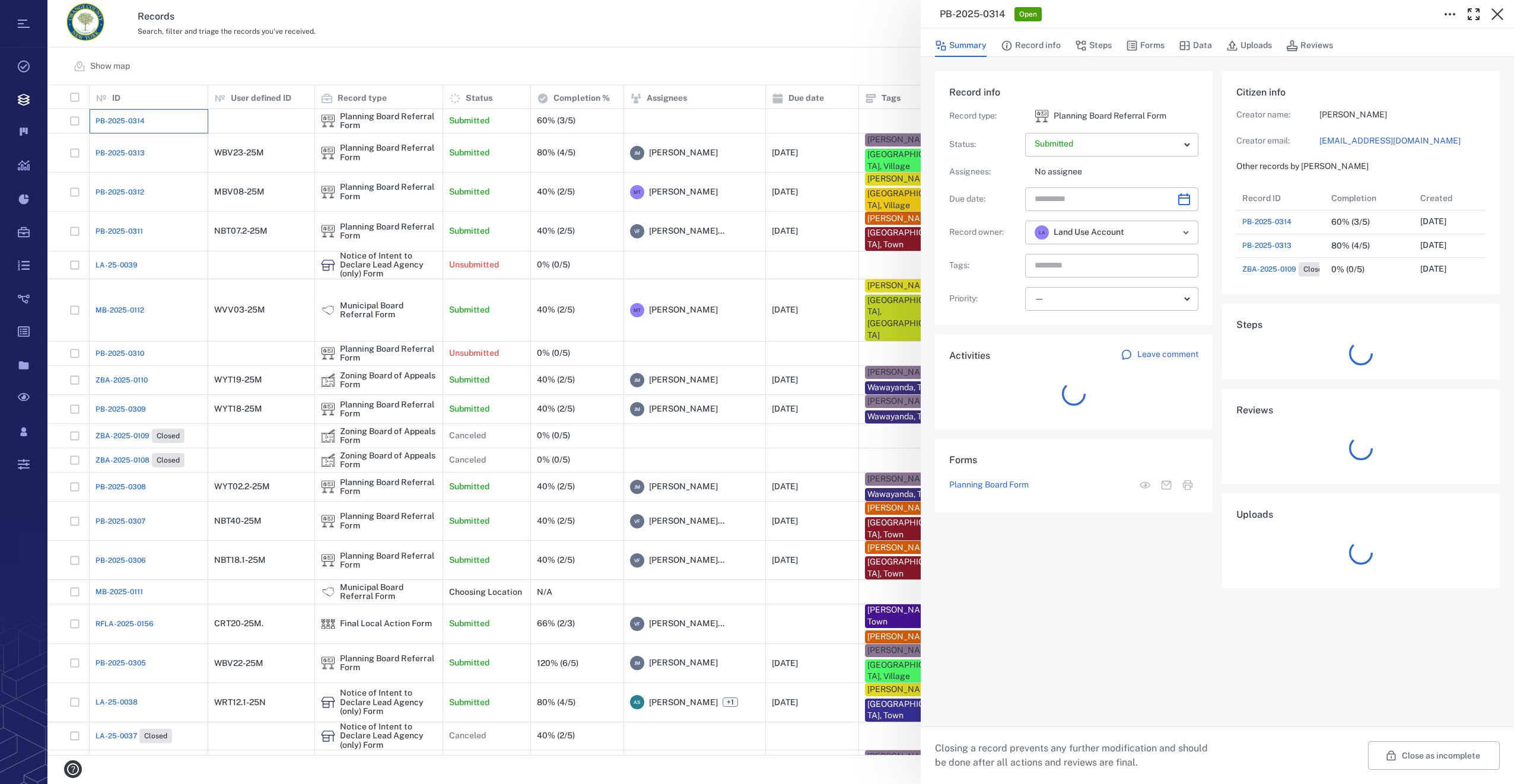
scroll to position [616, 227]
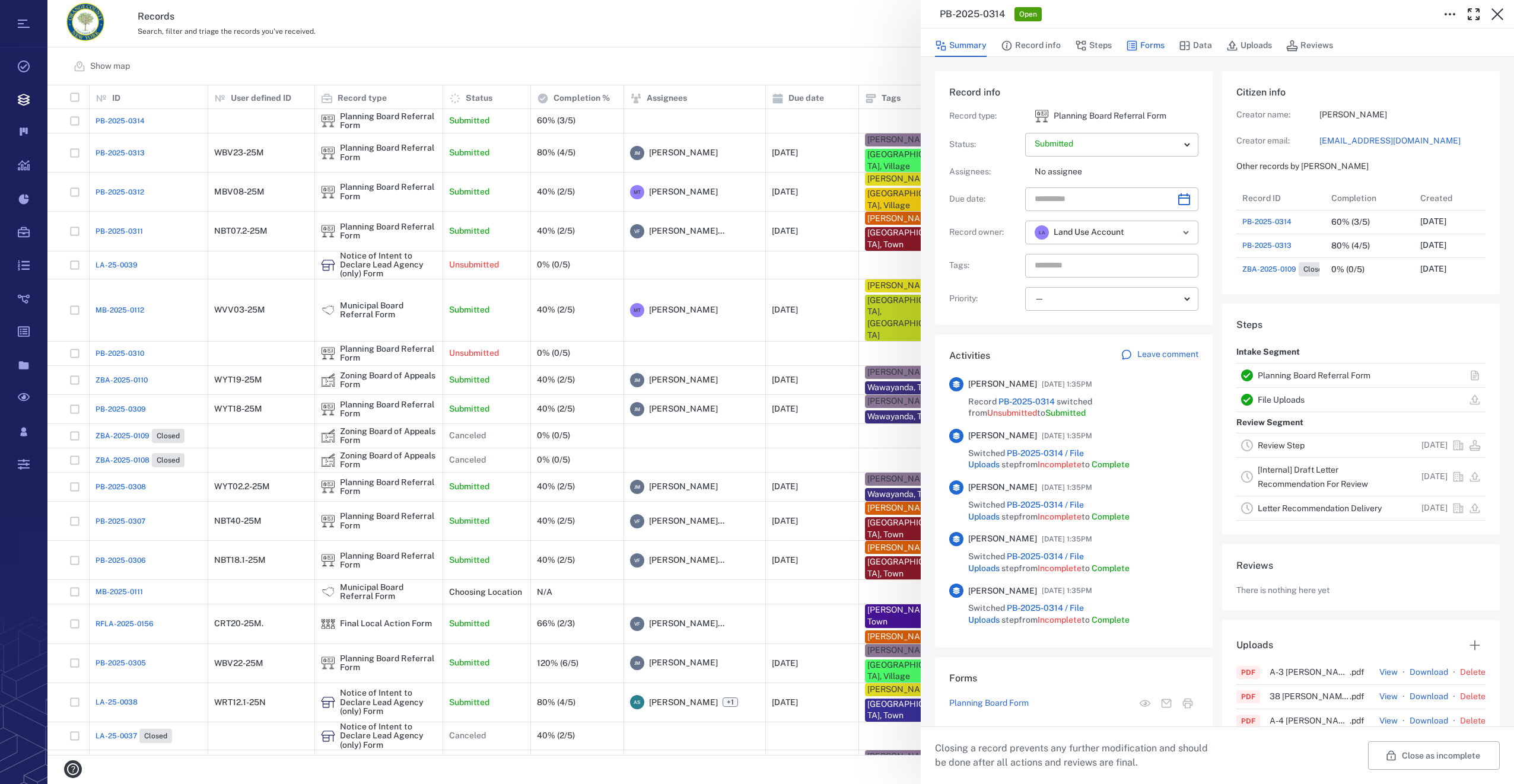
click at [1157, 48] on button "Forms" at bounding box center [1145, 45] width 39 height 23
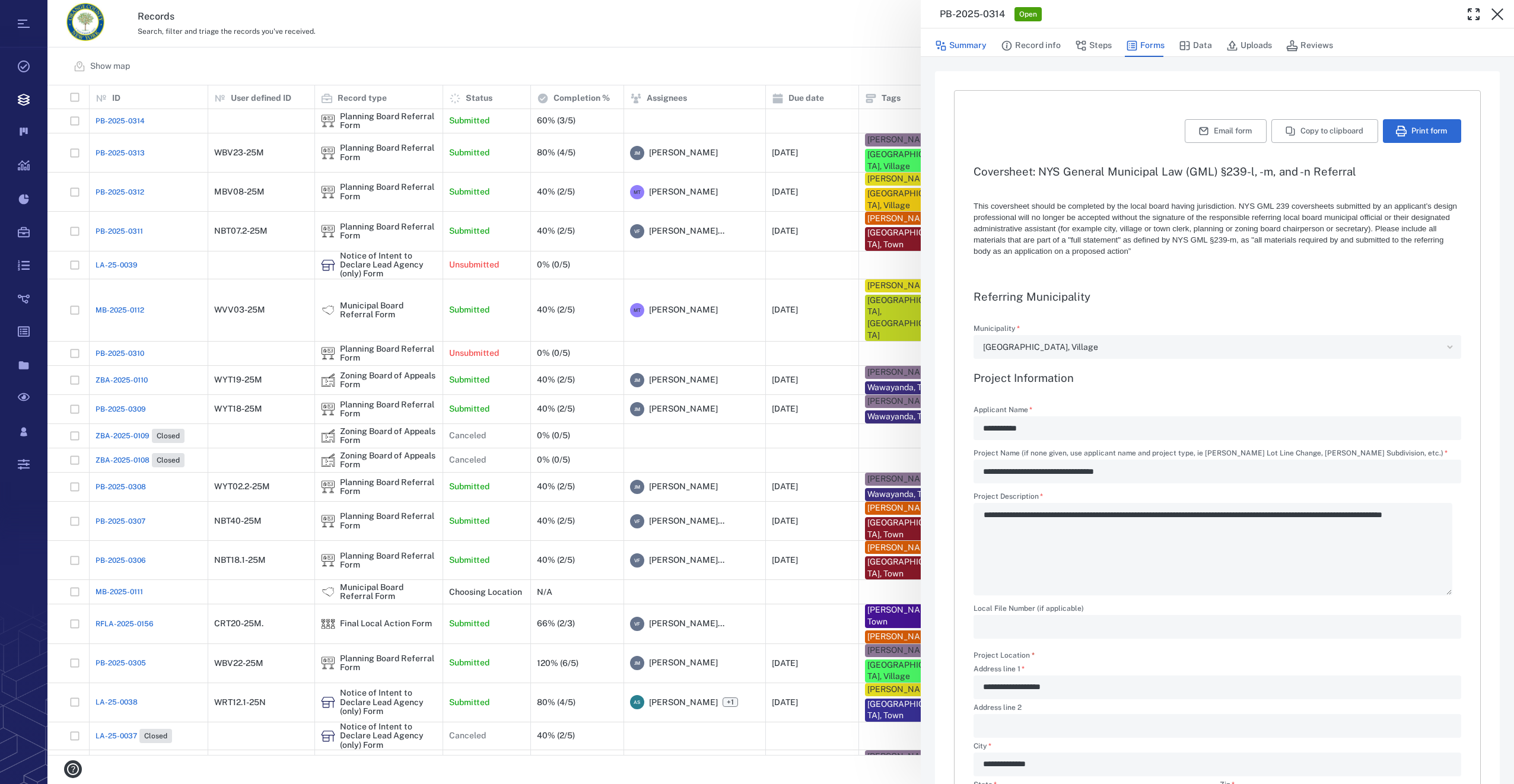
click at [961, 44] on button "Summary" at bounding box center [961, 45] width 52 height 23
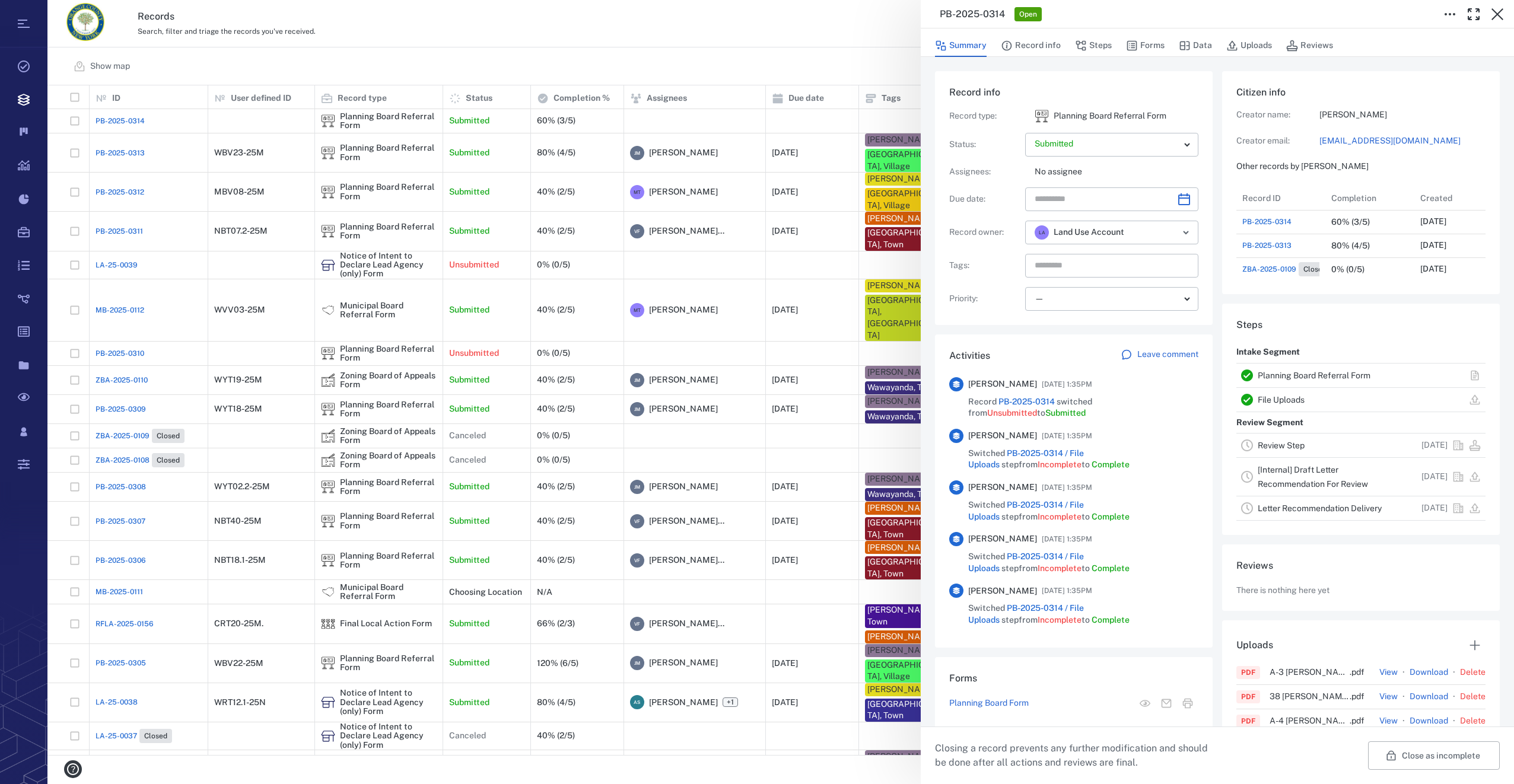
scroll to position [616, 227]
click at [1178, 204] on icon "Choose date" at bounding box center [1184, 199] width 12 height 12
click at [1198, 227] on icon "Next month" at bounding box center [1197, 230] width 14 height 14
click at [1122, 327] on button "17" at bounding box center [1120, 325] width 21 height 21
type input "**********"
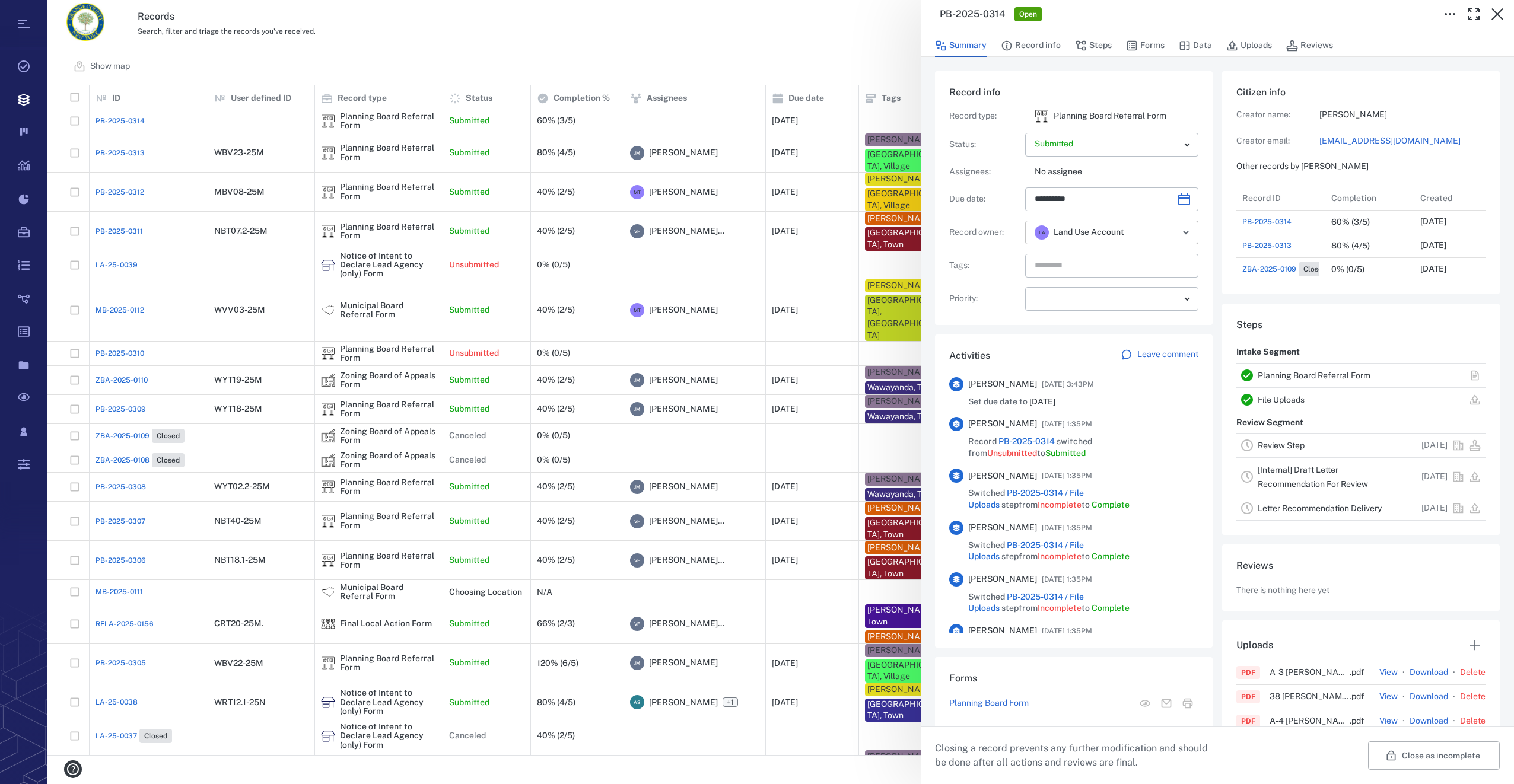
click at [1185, 230] on icon "Open" at bounding box center [1186, 232] width 14 height 14
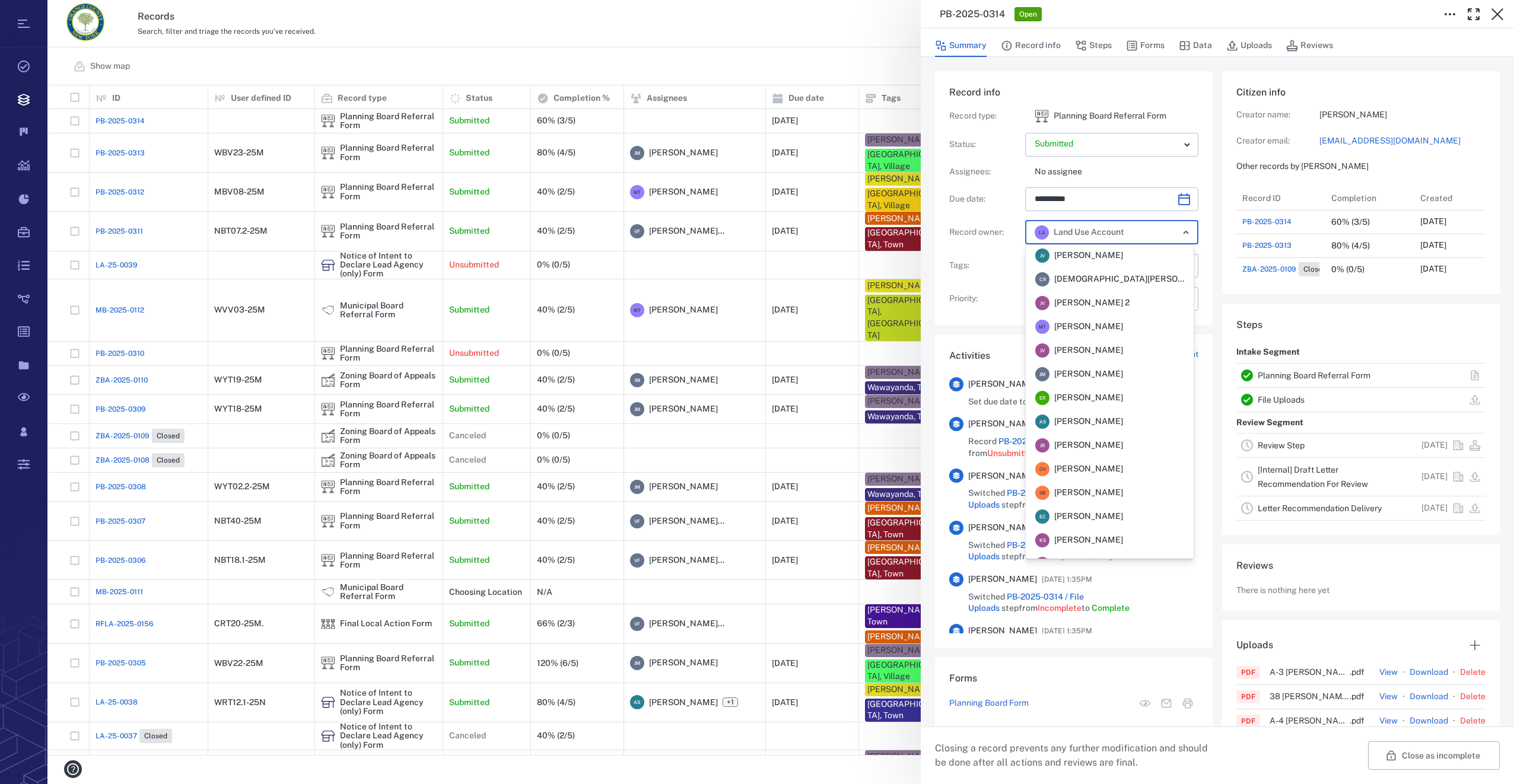
scroll to position [0, 0]
click at [1094, 381] on span "Jennifer MacLeod" at bounding box center [1088, 375] width 69 height 12
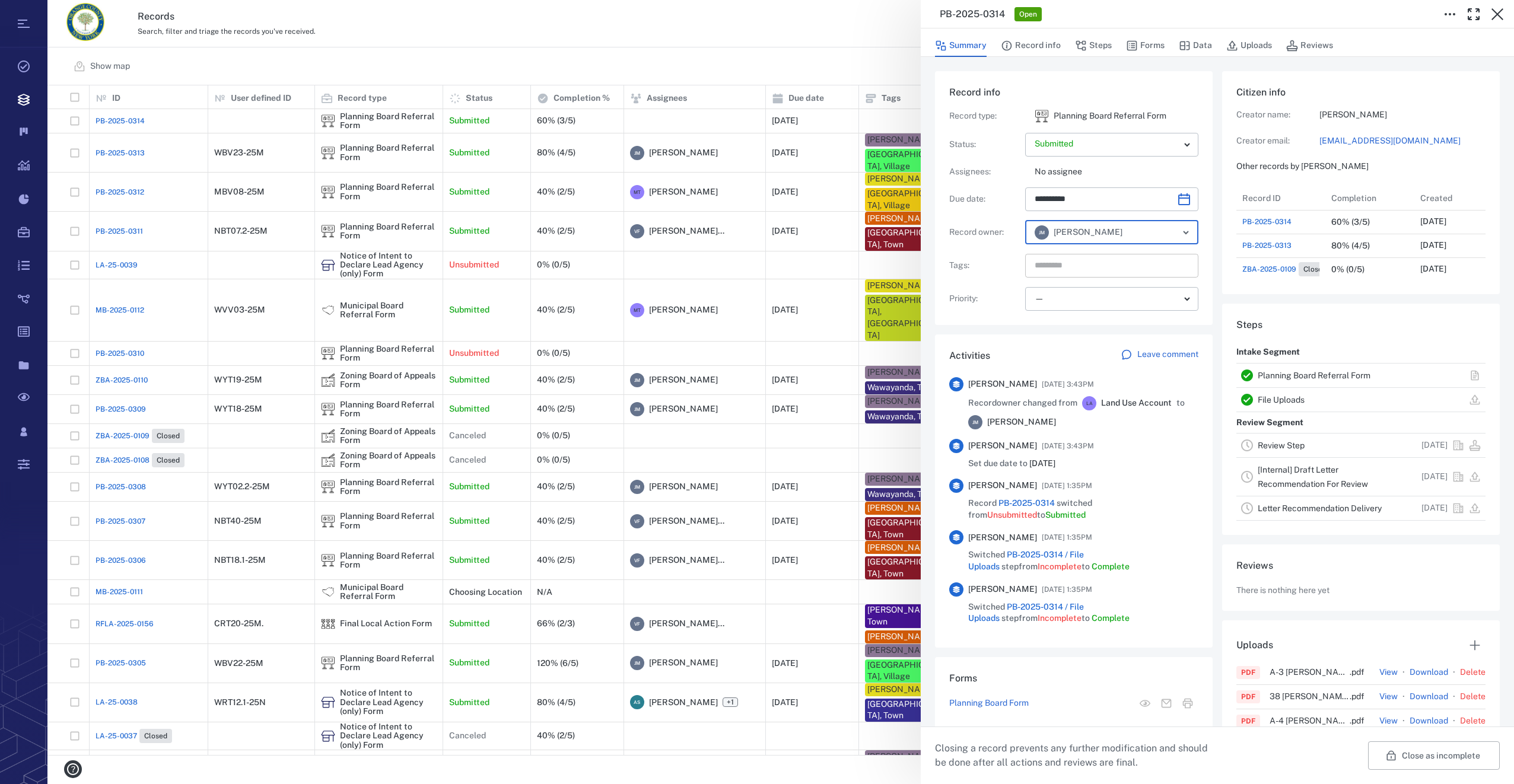
click at [1070, 265] on input "text" at bounding box center [1098, 265] width 130 height 17
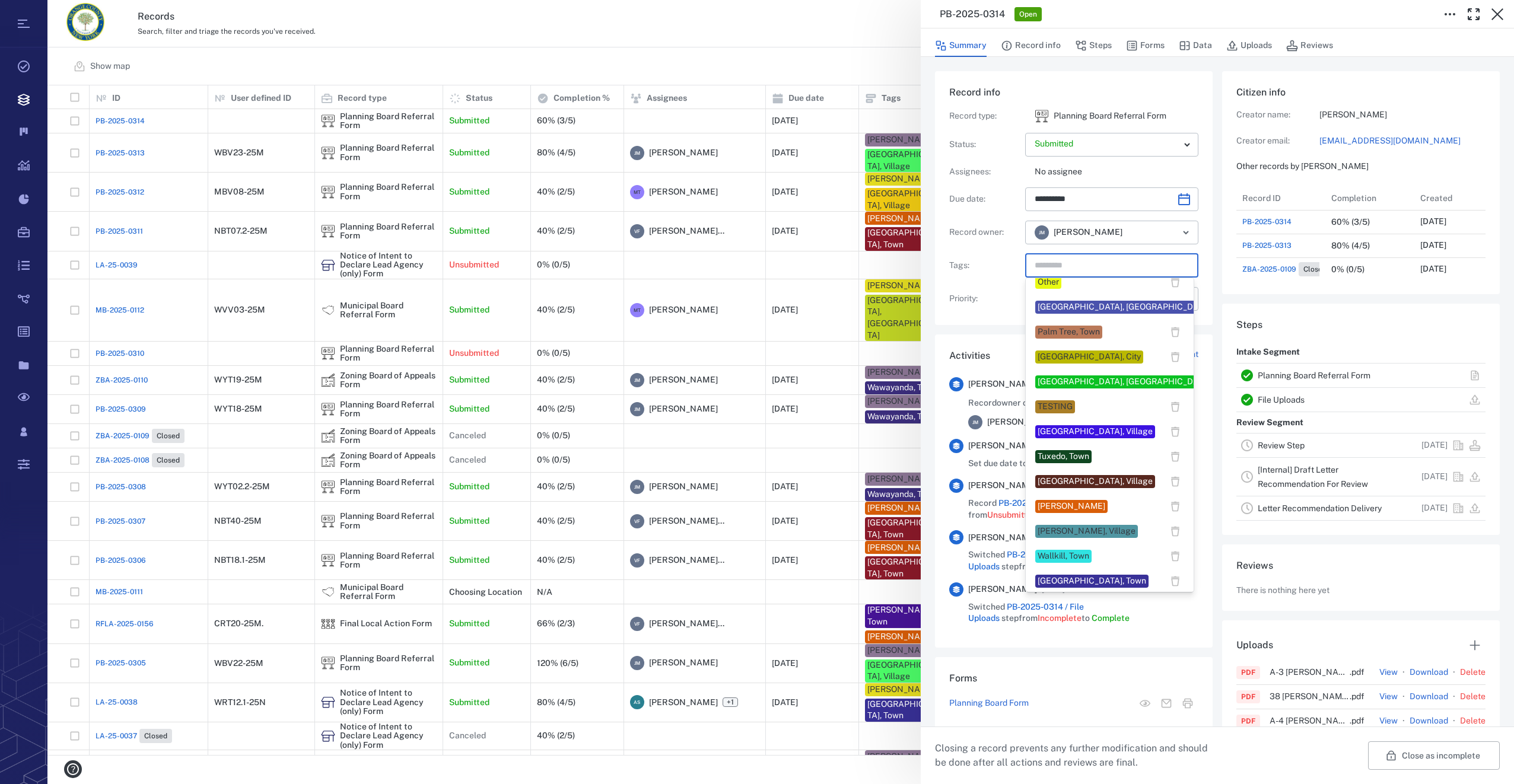
scroll to position [957, 0]
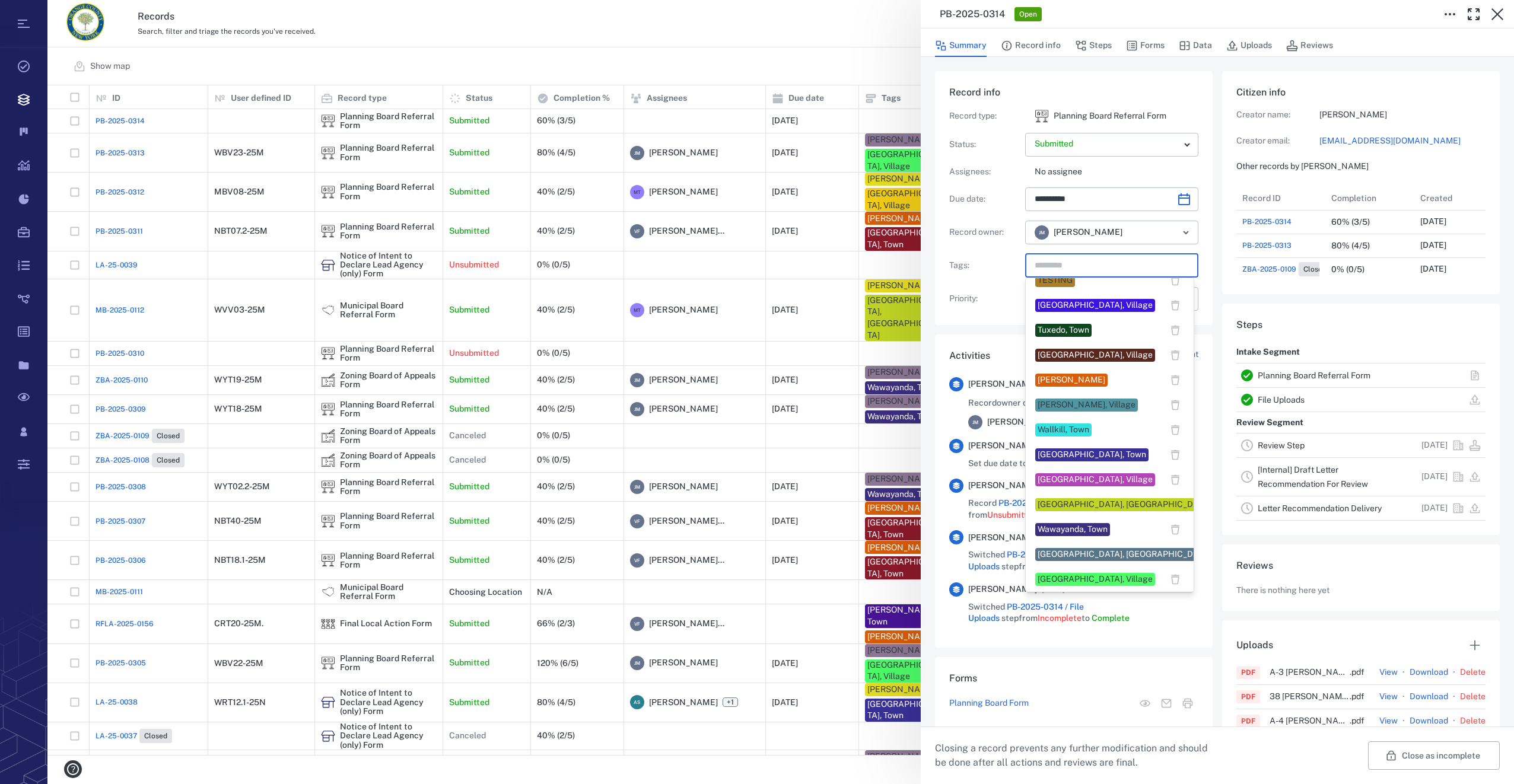
click at [1102, 576] on div "[GEOGRAPHIC_DATA], Village" at bounding box center [1094, 580] width 115 height 12
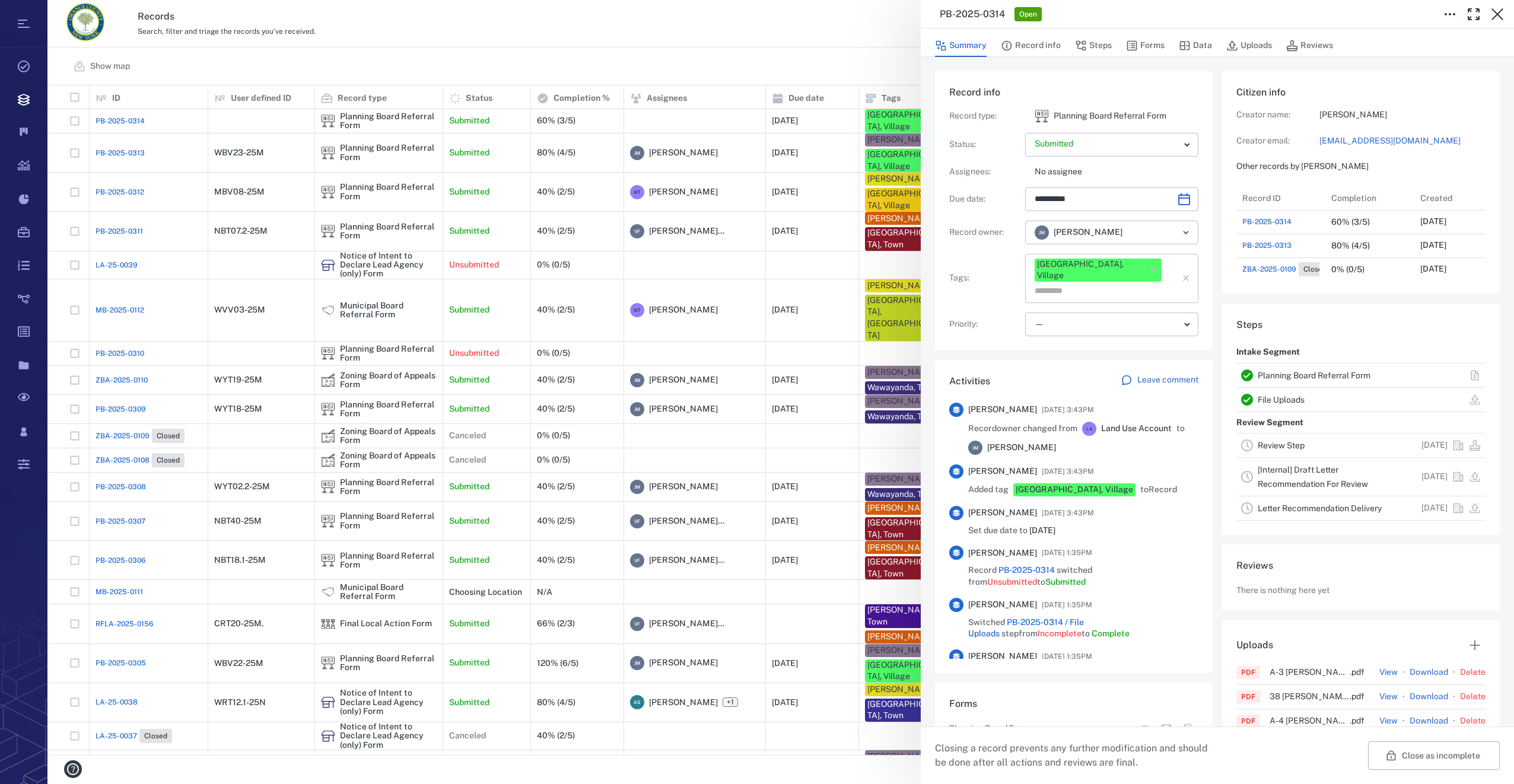
click at [1150, 282] on input "text" at bounding box center [1098, 290] width 130 height 17
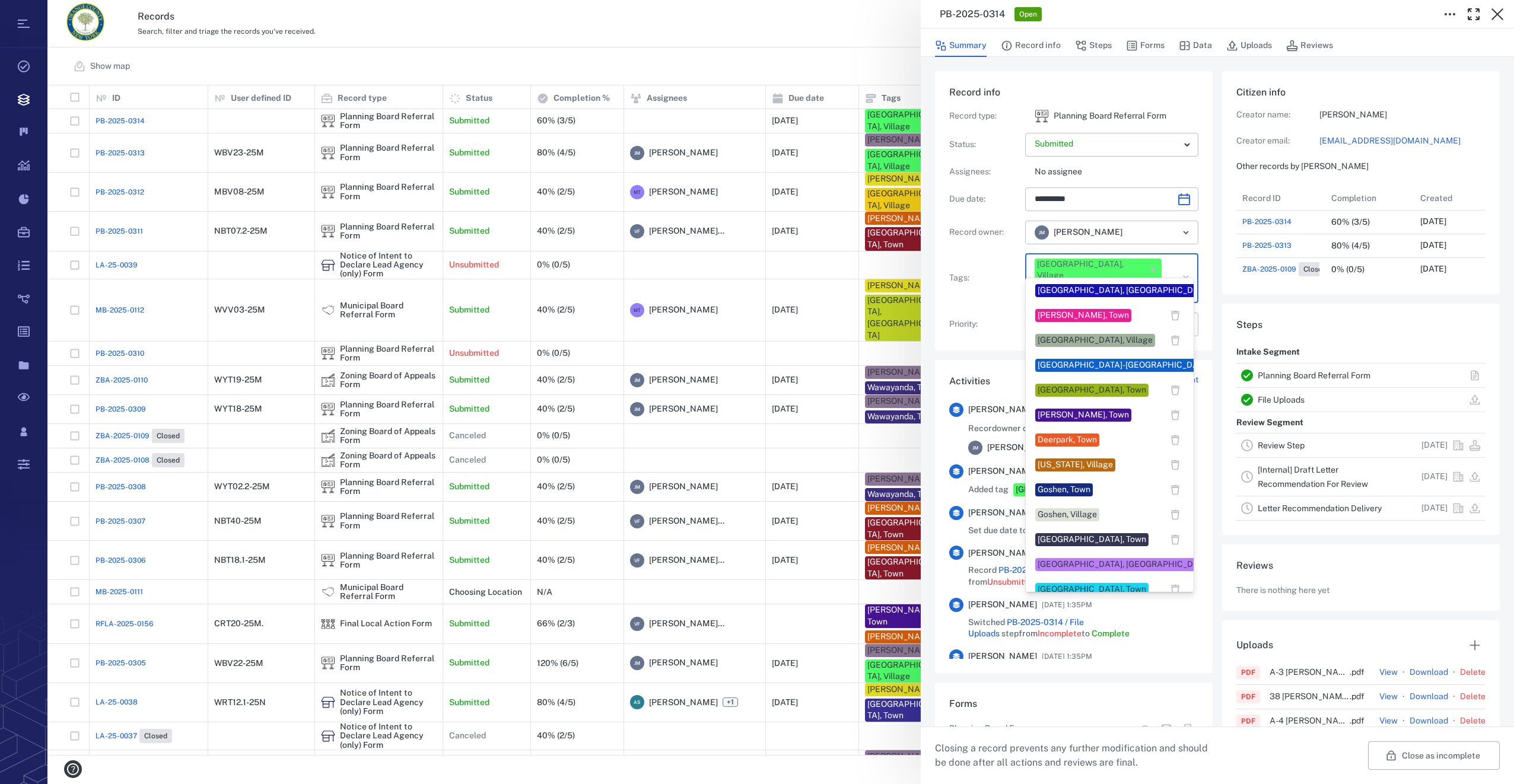
scroll to position [237, 0]
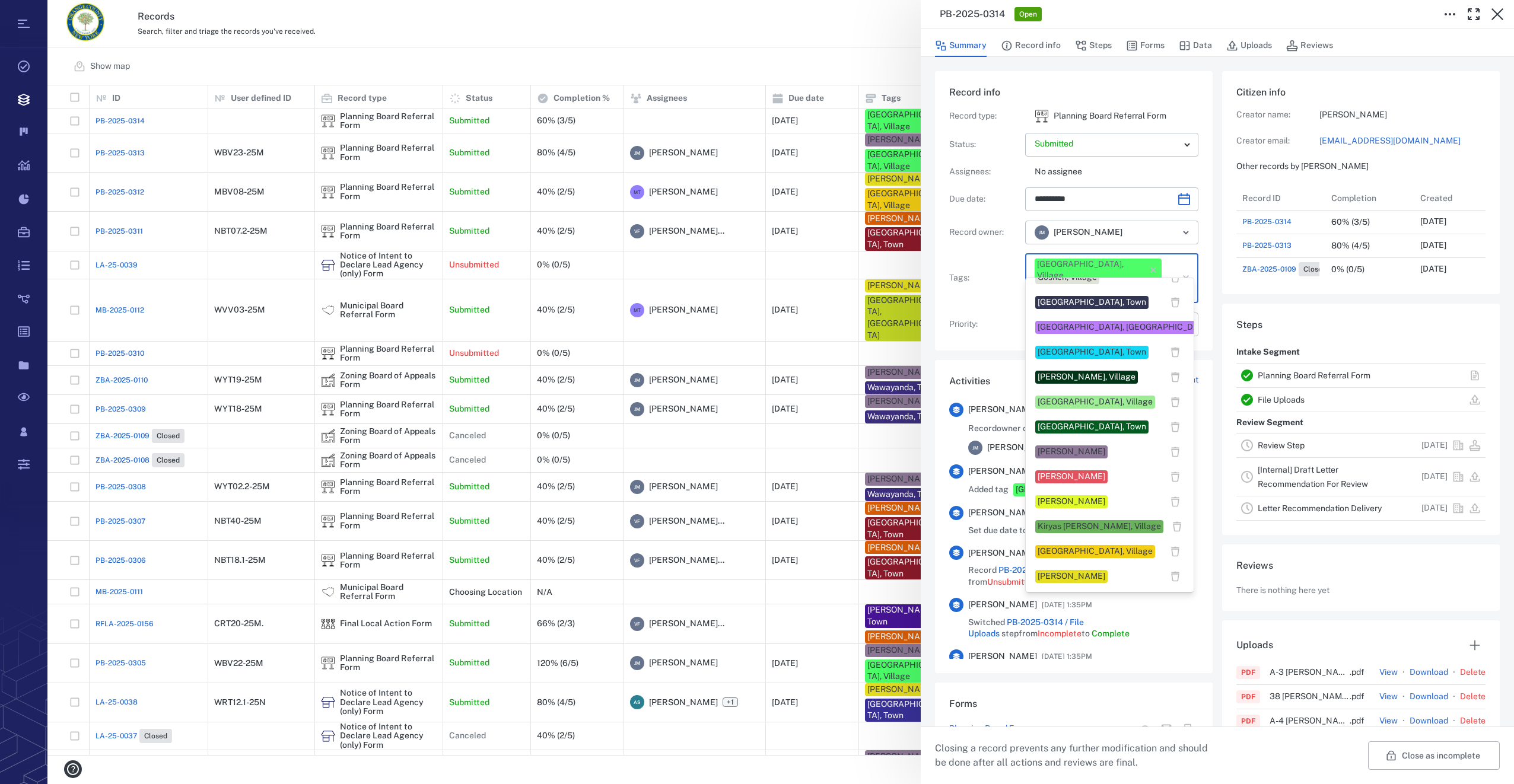
click at [1083, 453] on div "Jennifer MacLeod" at bounding box center [1071, 452] width 68 height 12
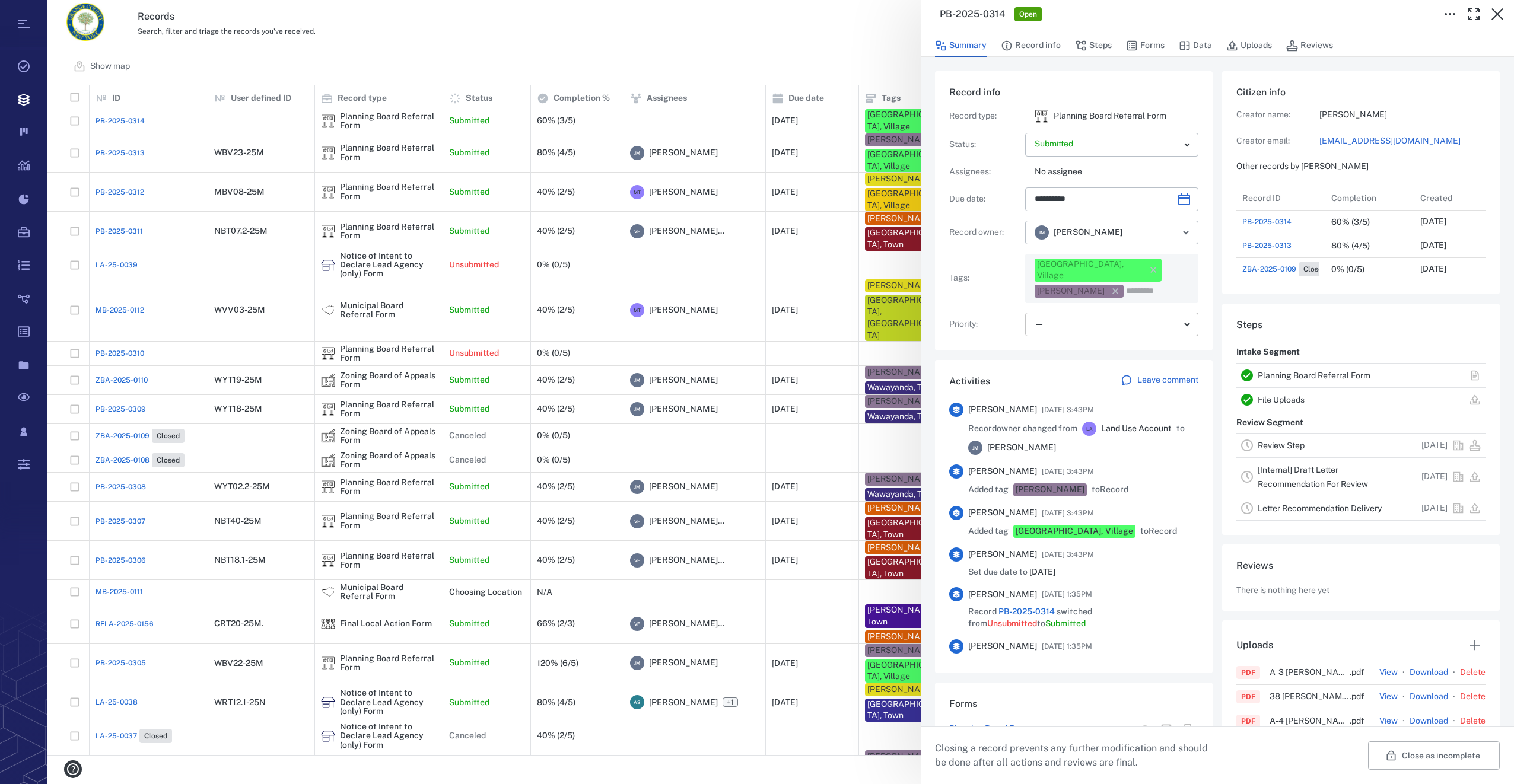
click at [1046, 322] on body "Tasks Records Boards Dashboard Reports Record types Guide steps Rules Form buil…" at bounding box center [757, 392] width 1514 height 784
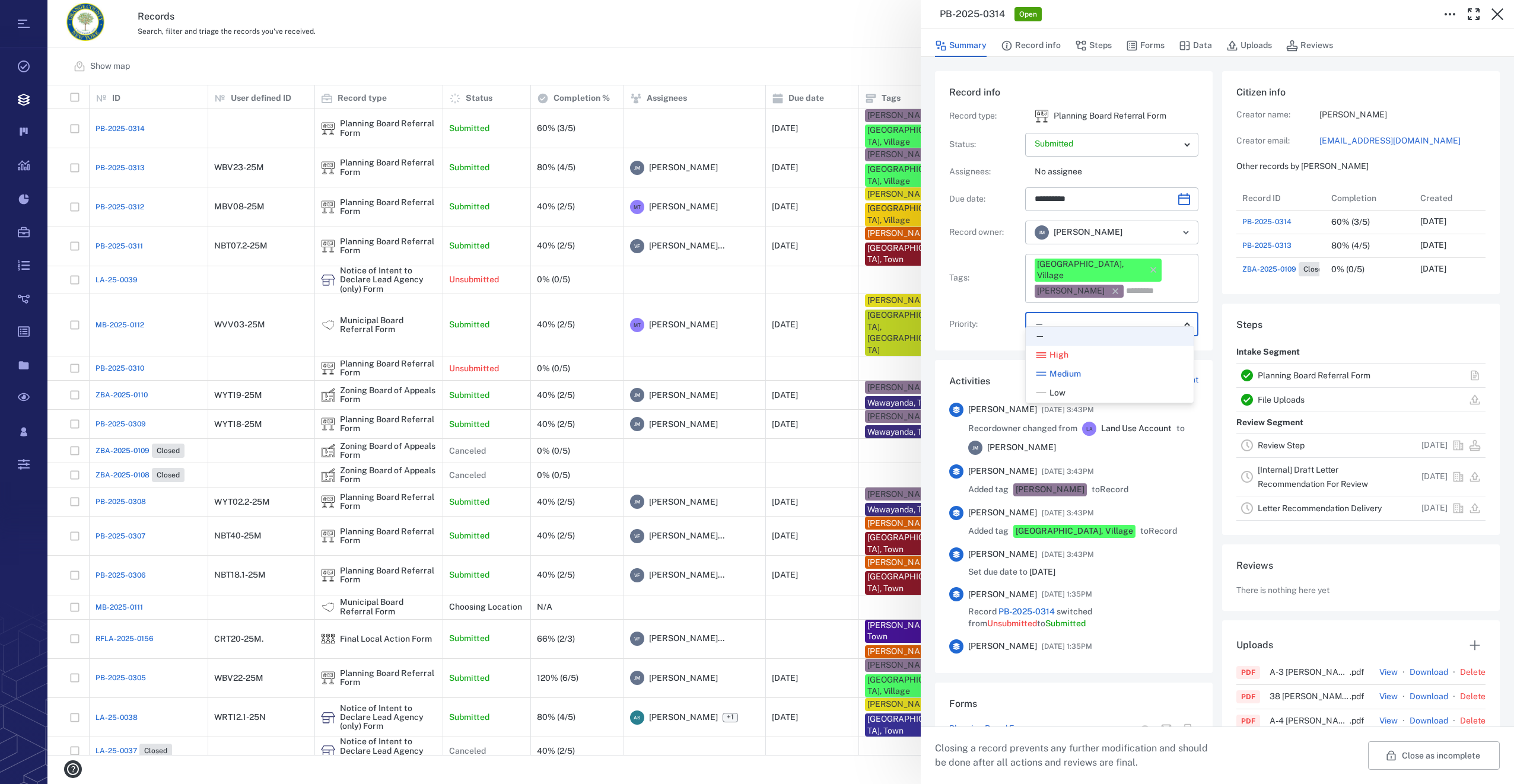
click at [1059, 392] on span "Low" at bounding box center [1057, 393] width 16 height 12
type input "**"
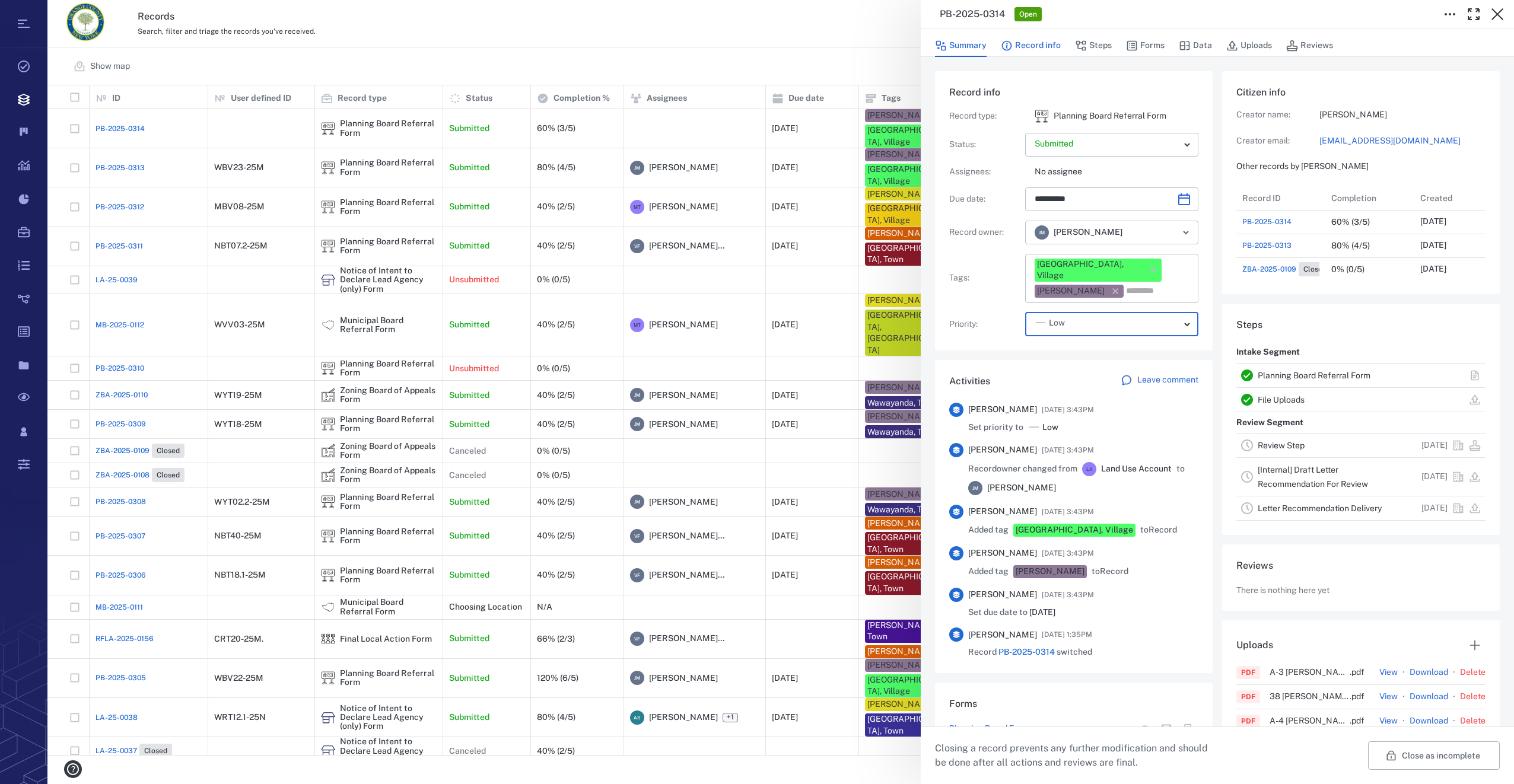
click at [1045, 42] on button "Record info" at bounding box center [1031, 45] width 60 height 23
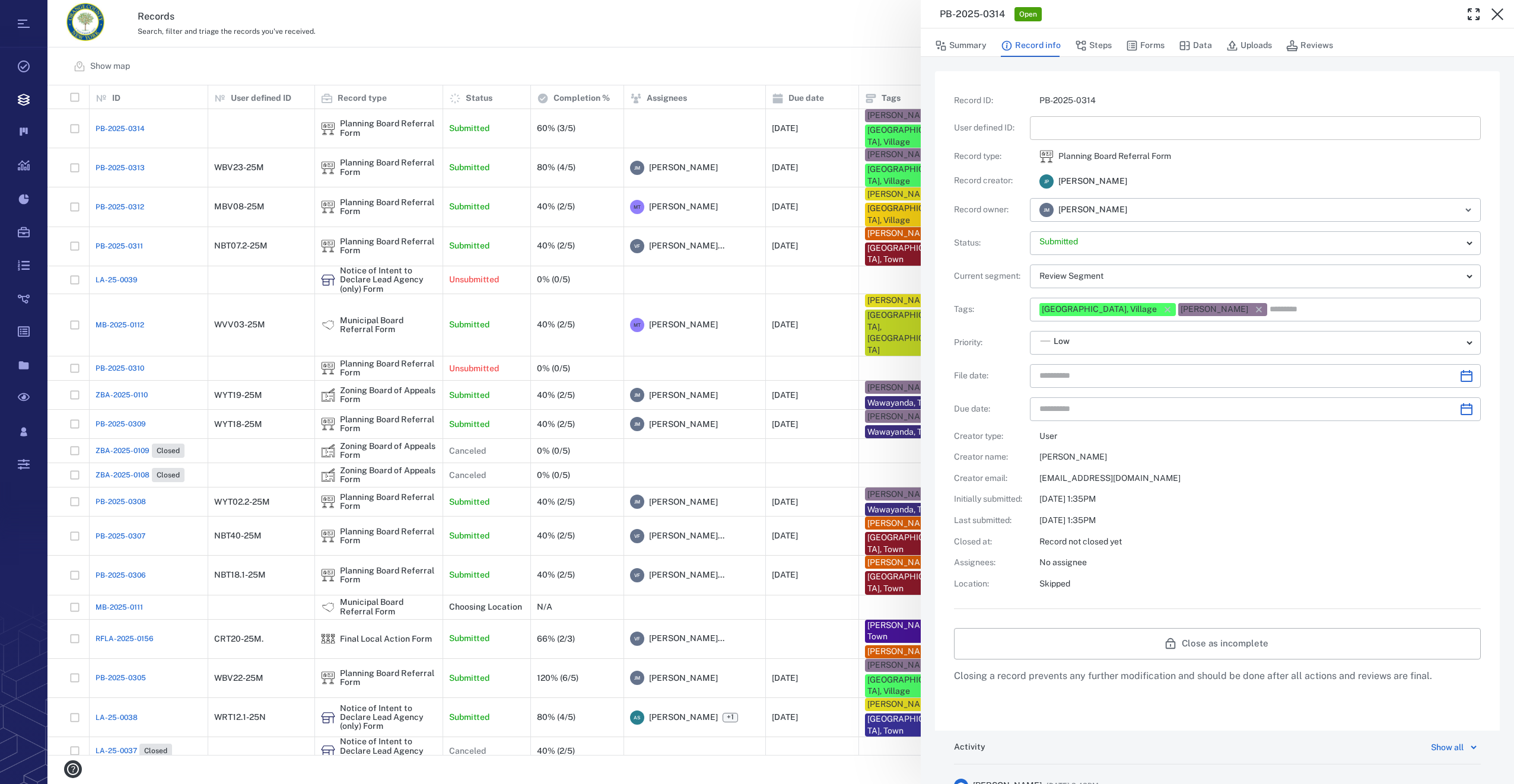
type input "**********"
drag, startPoint x: 1059, startPoint y: 123, endPoint x: 1063, endPoint y: 114, distance: 9.8
click at [1059, 123] on input "text" at bounding box center [1255, 128] width 432 height 24
type input "*********"
click at [1460, 375] on icon "Choose date" at bounding box center [1466, 376] width 12 height 12
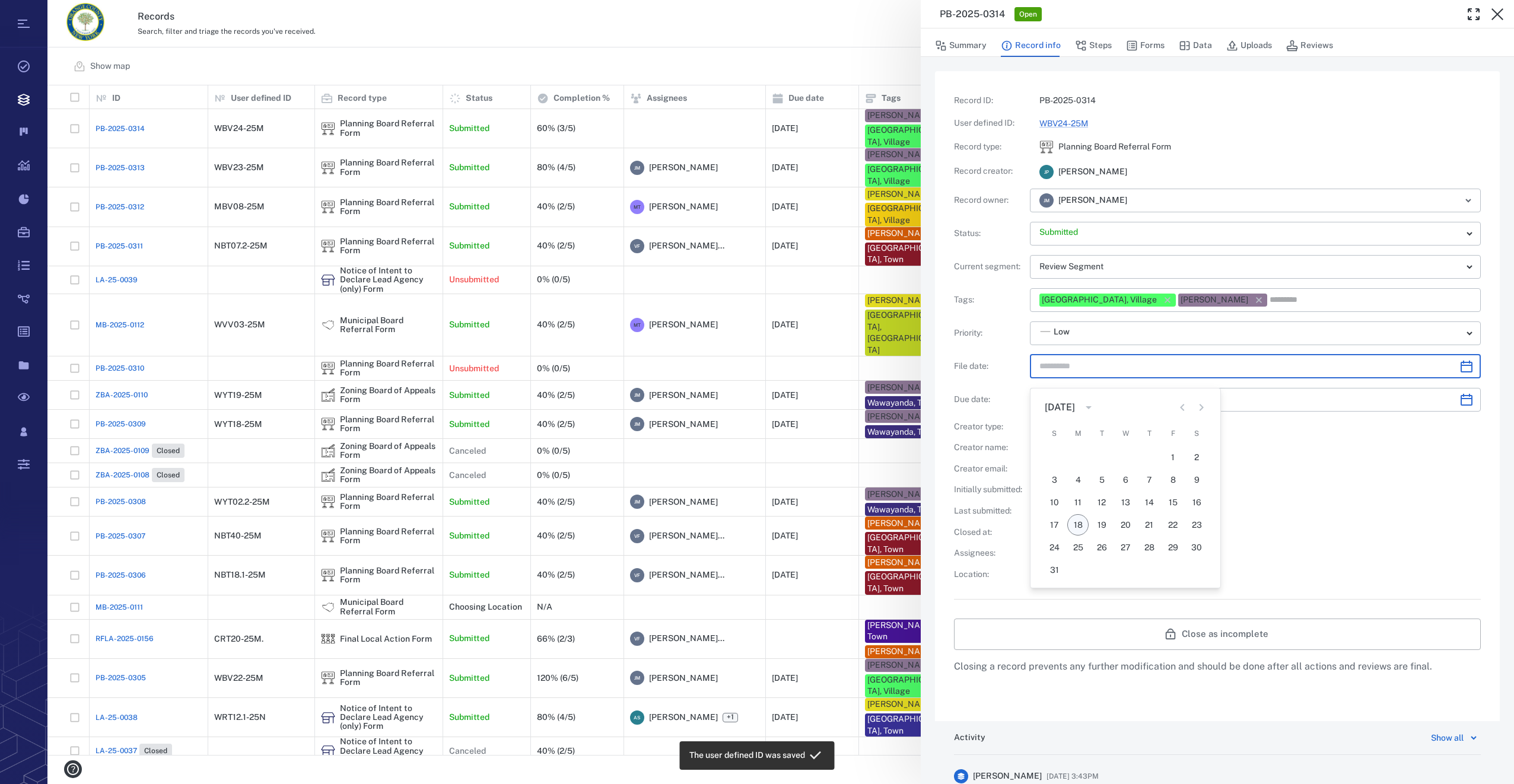
click at [1076, 527] on button "18" at bounding box center [1077, 524] width 21 height 21
type input "**********"
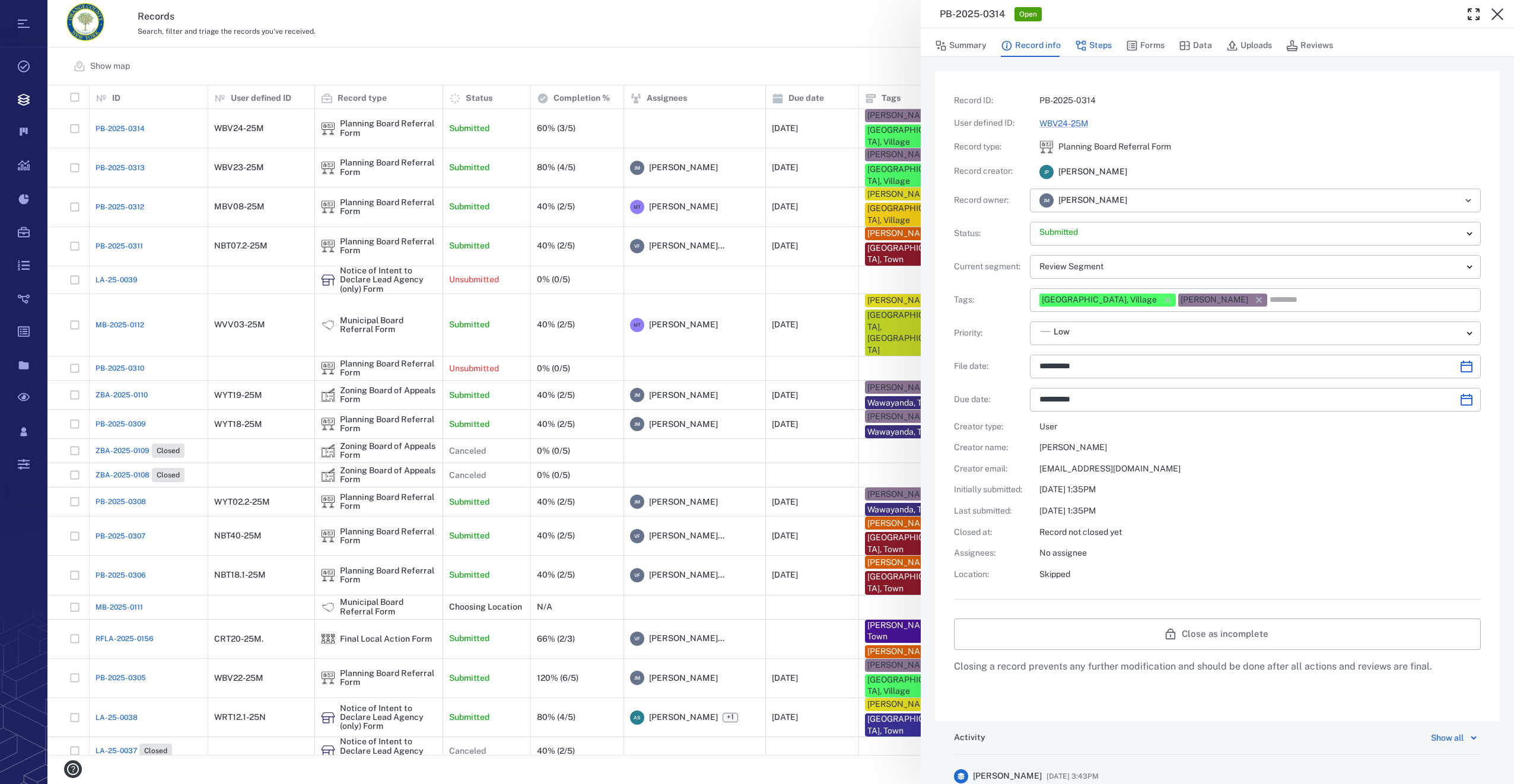
click at [1097, 42] on button "Steps" at bounding box center [1093, 45] width 37 height 23
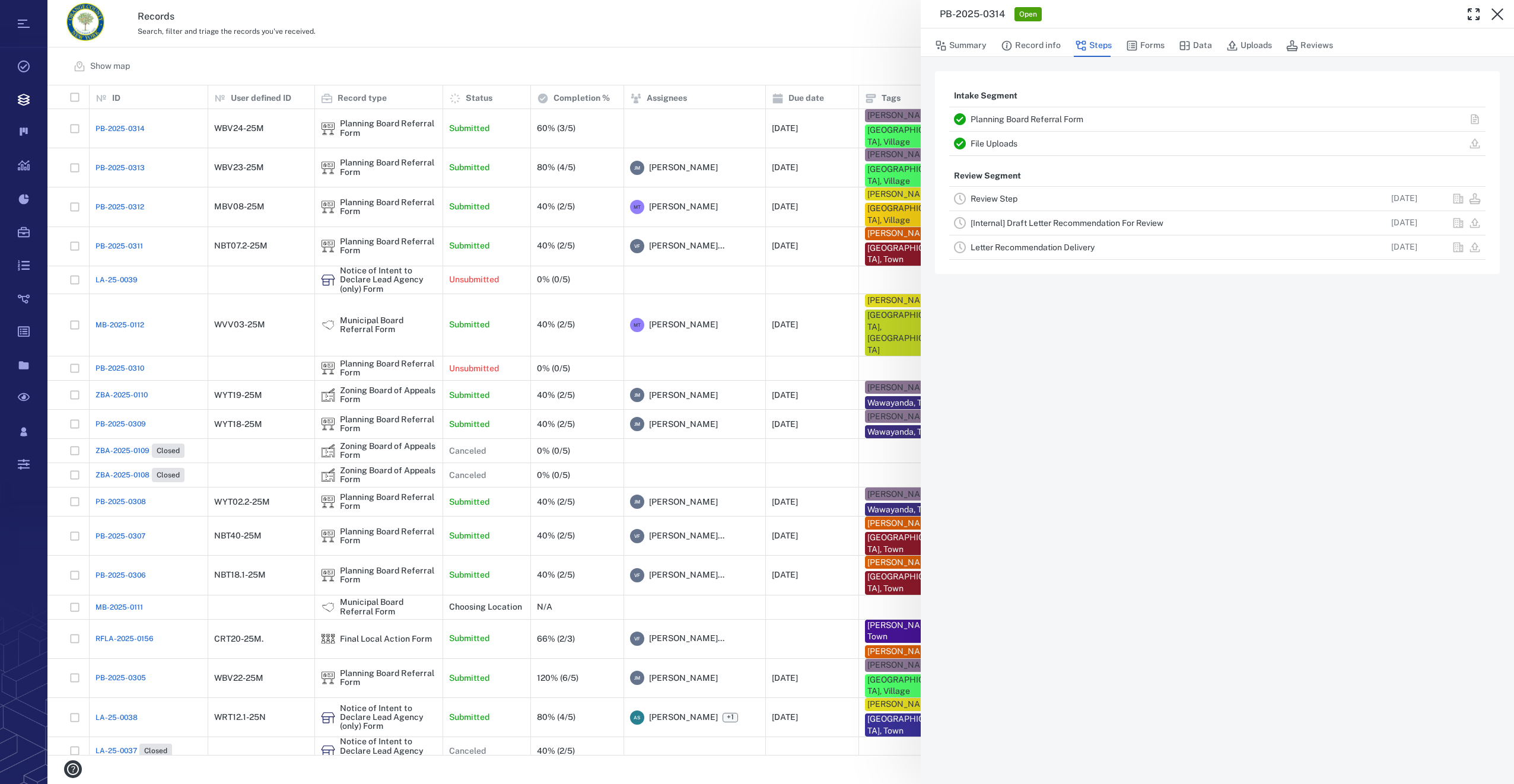
click at [993, 201] on link "Review Step" at bounding box center [993, 198] width 47 height 10
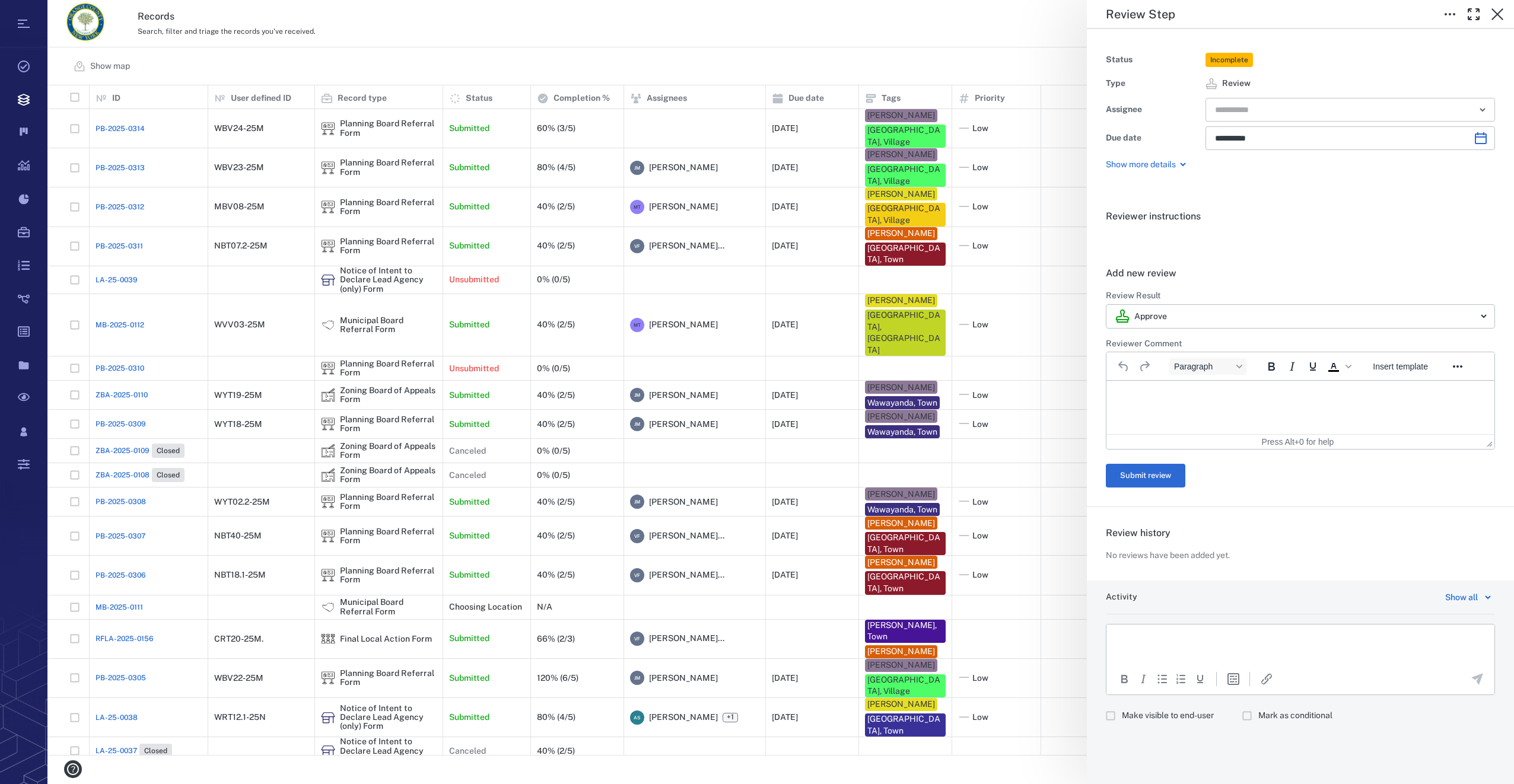
click at [1245, 118] on input "text" at bounding box center [1336, 110] width 246 height 17
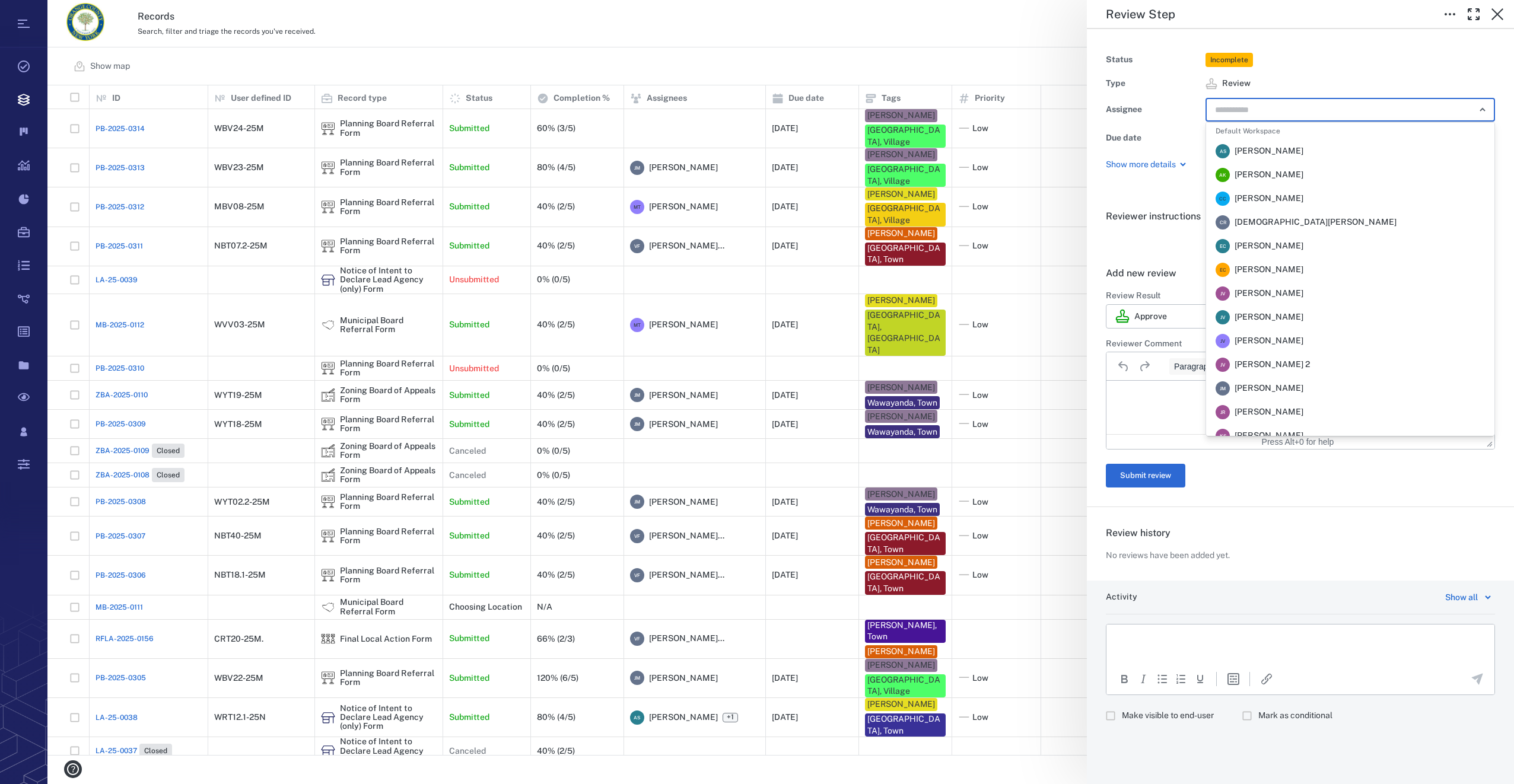
click at [1276, 382] on div "J M Jennifer MacLeod" at bounding box center [1260, 388] width 88 height 14
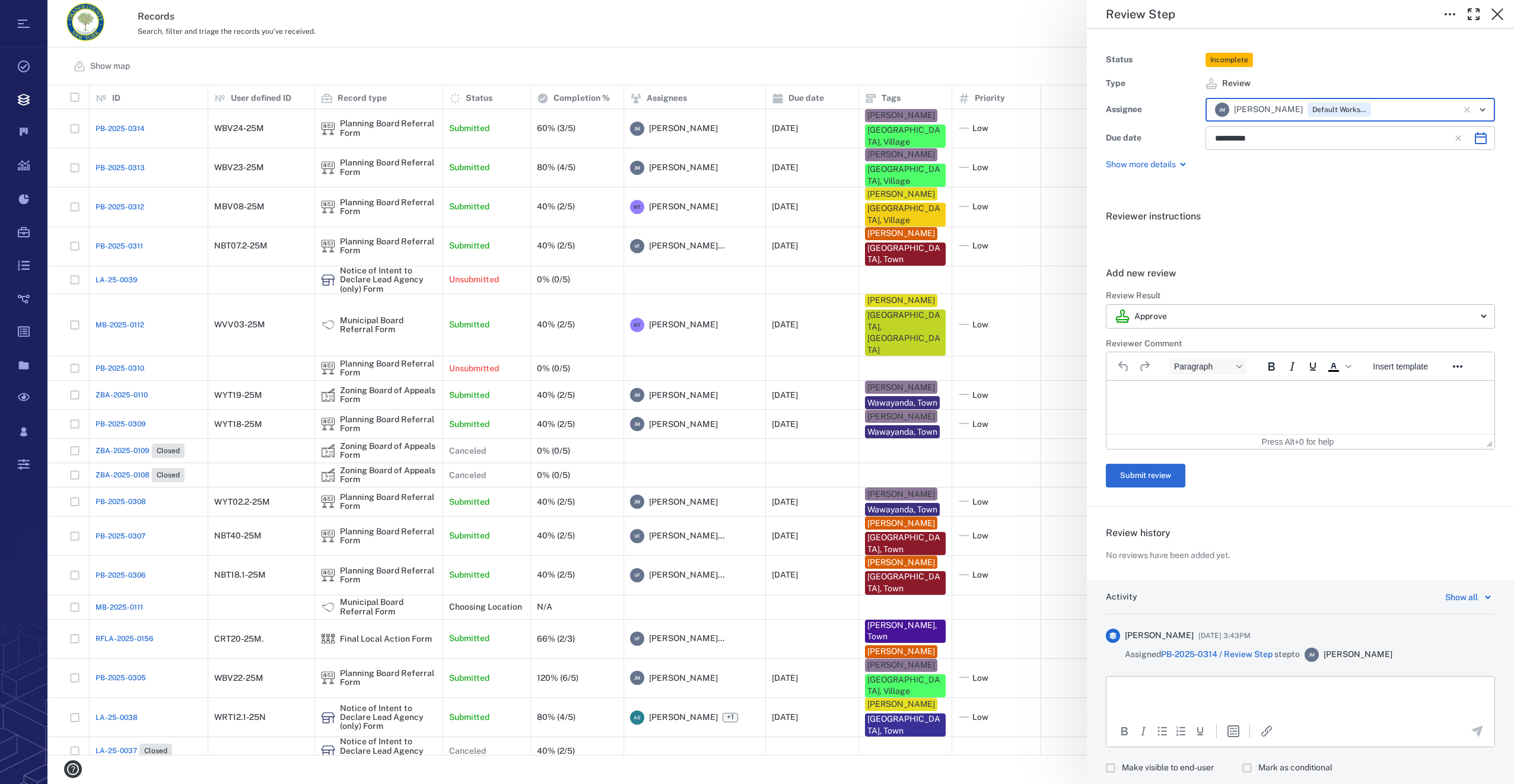
click at [1473, 138] on icon "Choose date, selected date is Sep 30, 2025" at bounding box center [1480, 138] width 14 height 14
click at [1299, 259] on button "17" at bounding box center [1300, 263] width 21 height 21
type input "**********"
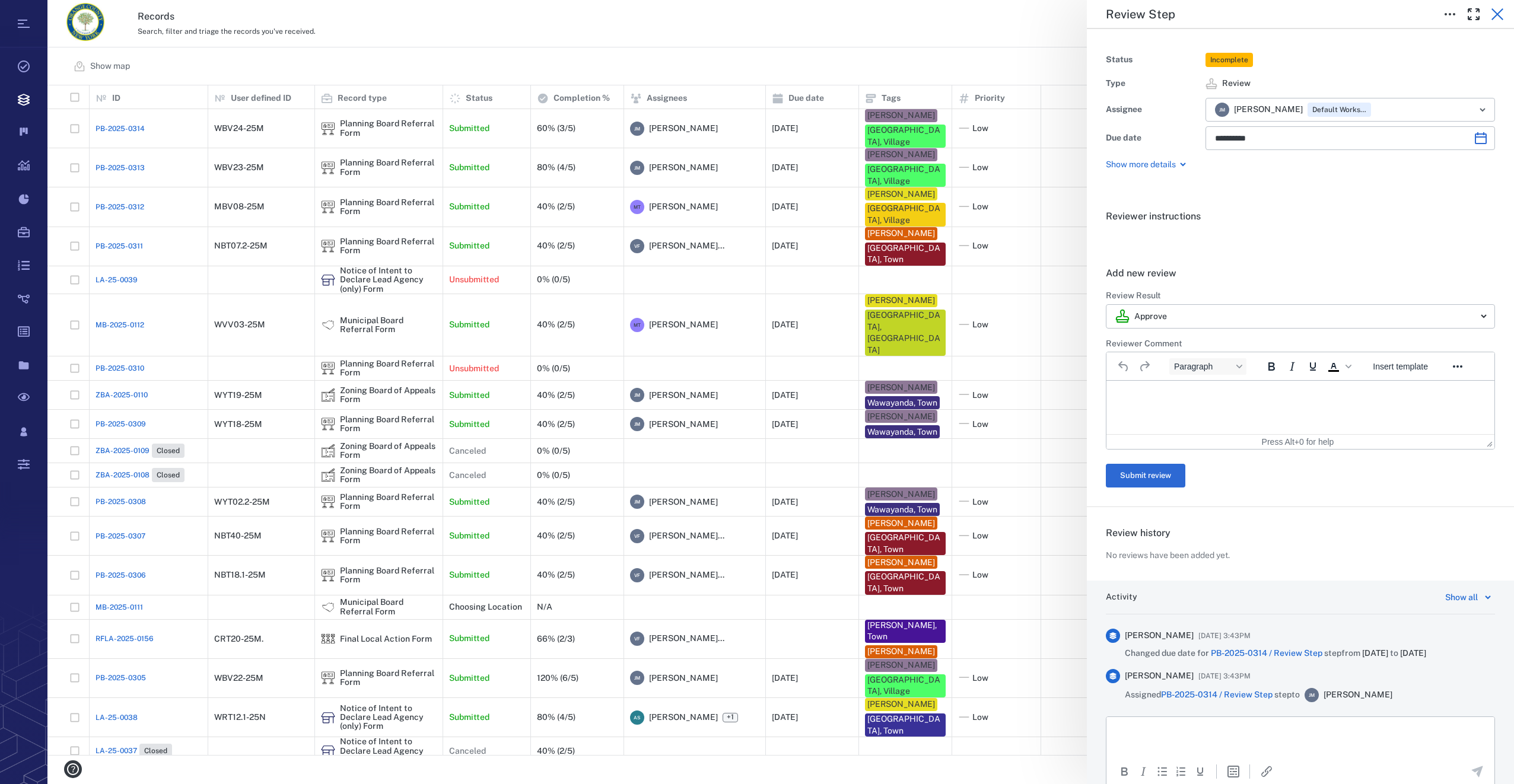
click at [1499, 10] on icon "button" at bounding box center [1497, 14] width 14 height 14
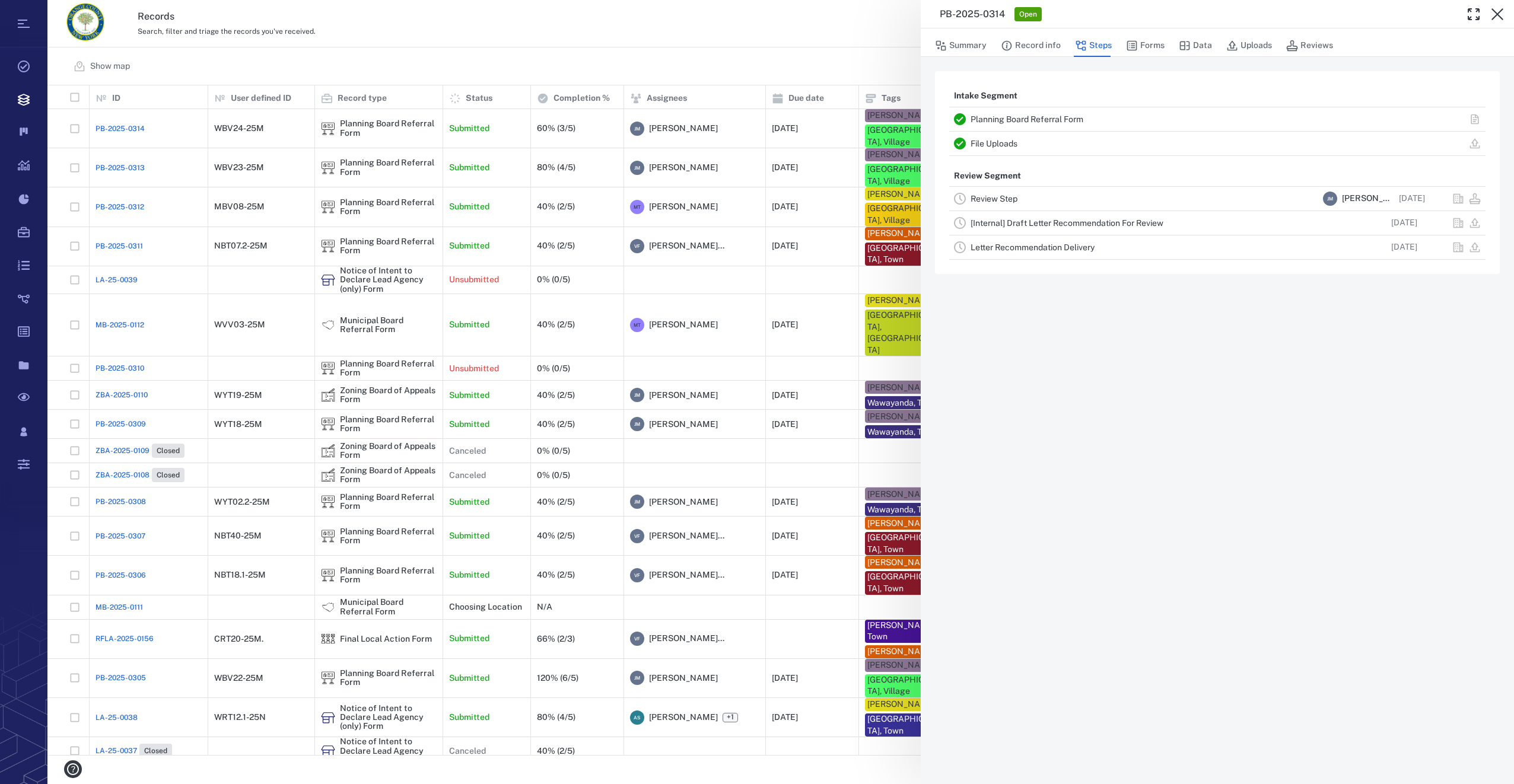
drag, startPoint x: 1496, startPoint y: 10, endPoint x: 1466, endPoint y: 24, distance: 33.1
click at [1496, 10] on icon "button" at bounding box center [1497, 14] width 14 height 14
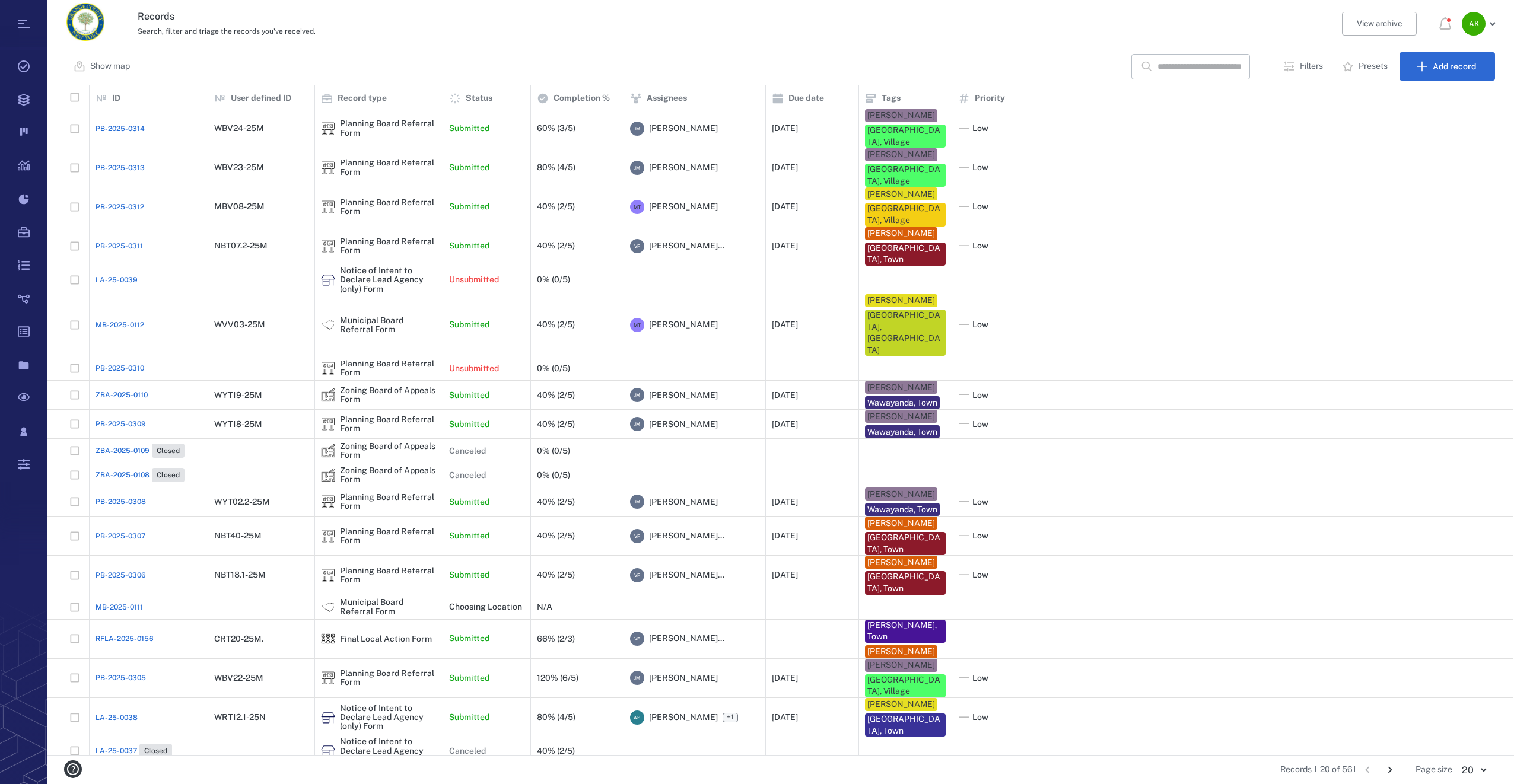
click at [121, 124] on span "PB-2025-0314" at bounding box center [120, 129] width 49 height 11
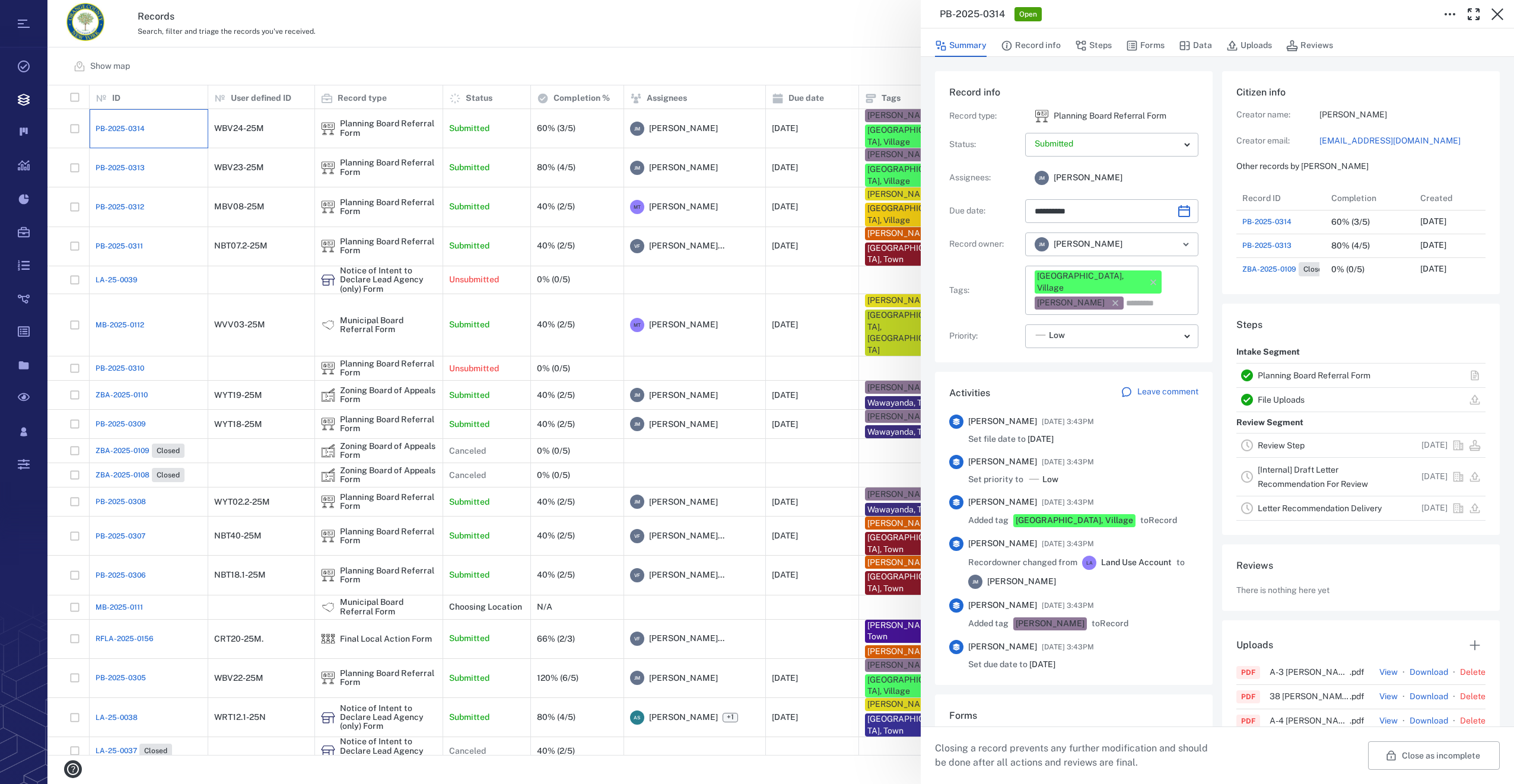
type input "**********"
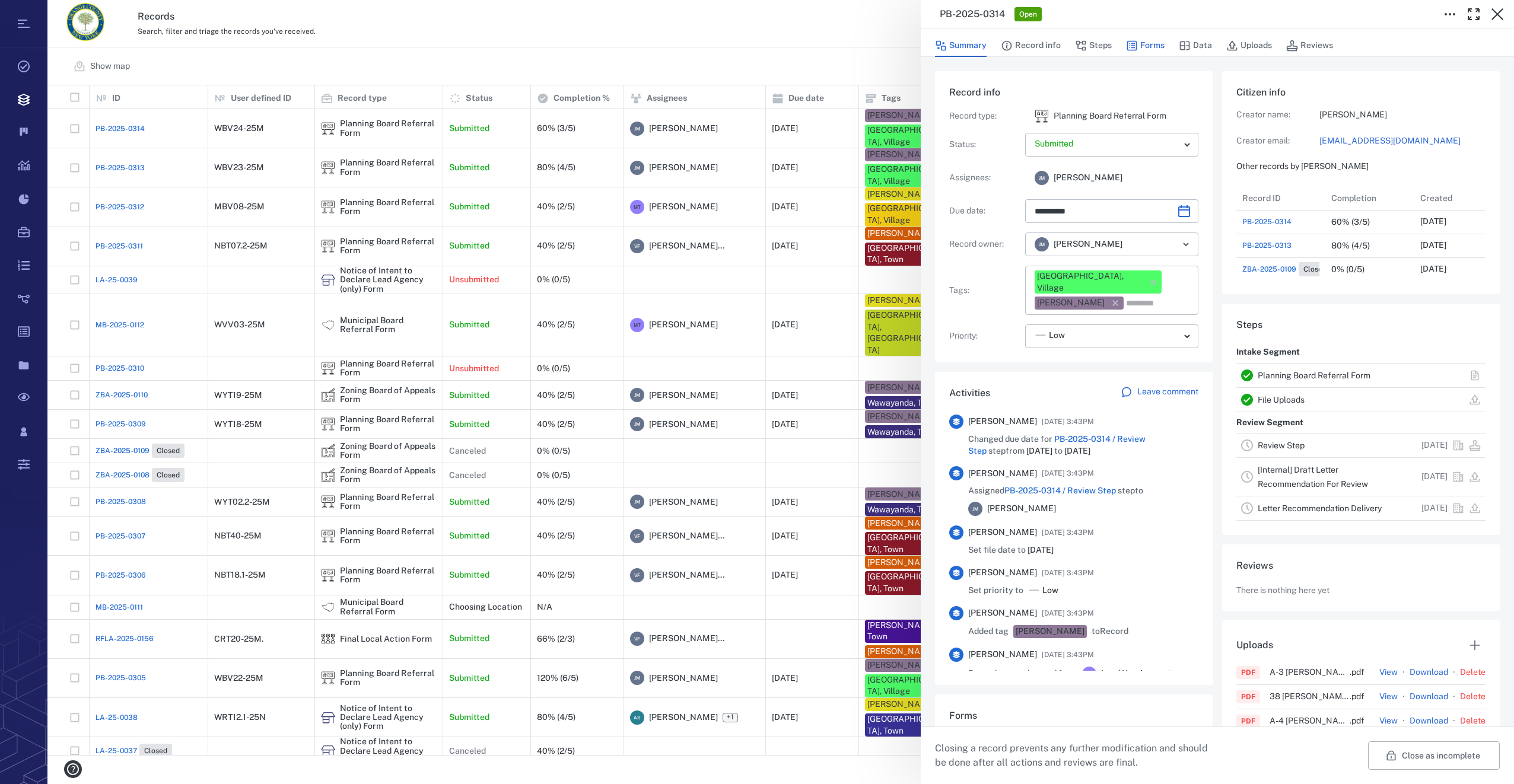
click at [1163, 39] on button "Forms" at bounding box center [1145, 45] width 39 height 23
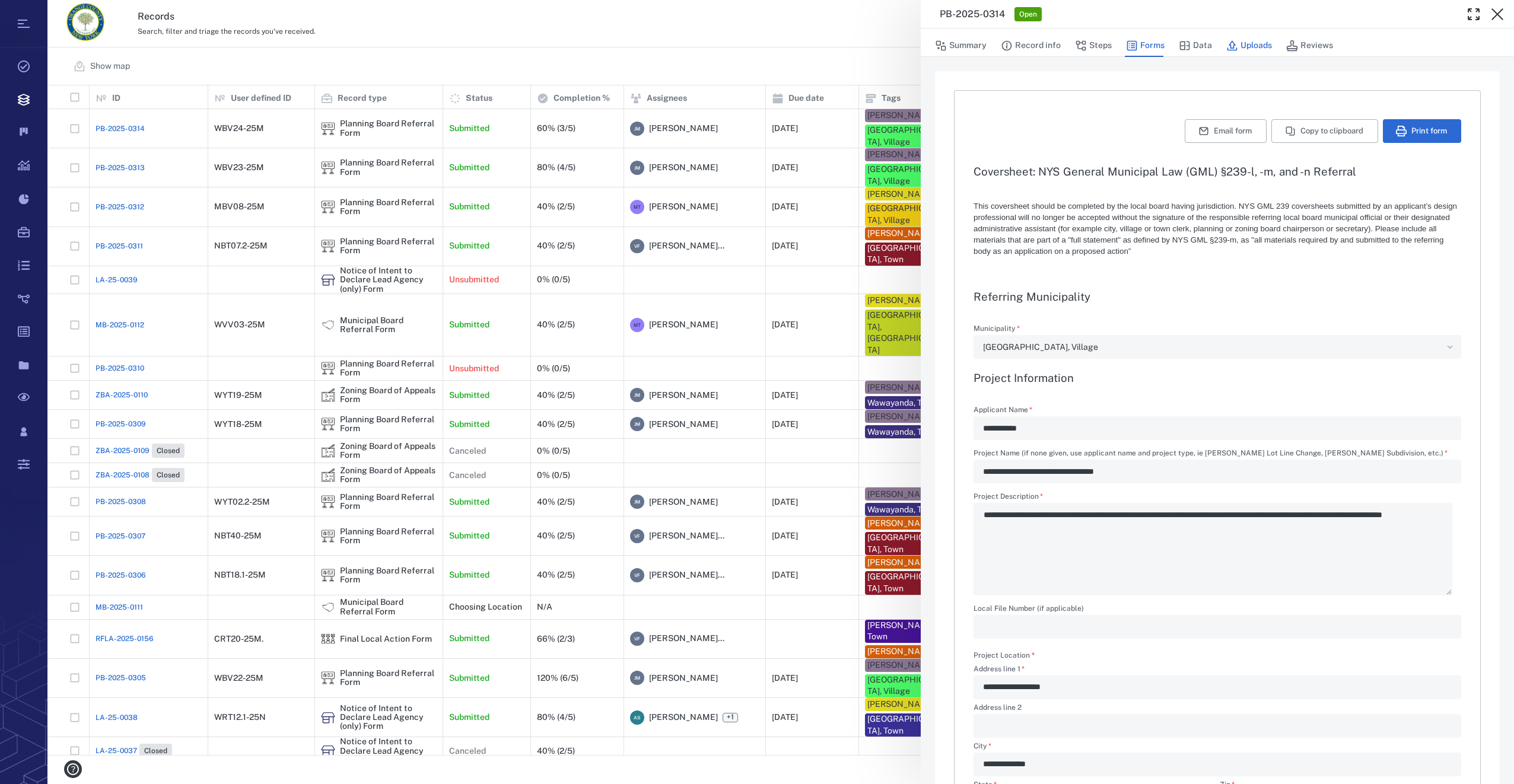
click at [1262, 48] on button "Uploads" at bounding box center [1249, 45] width 46 height 23
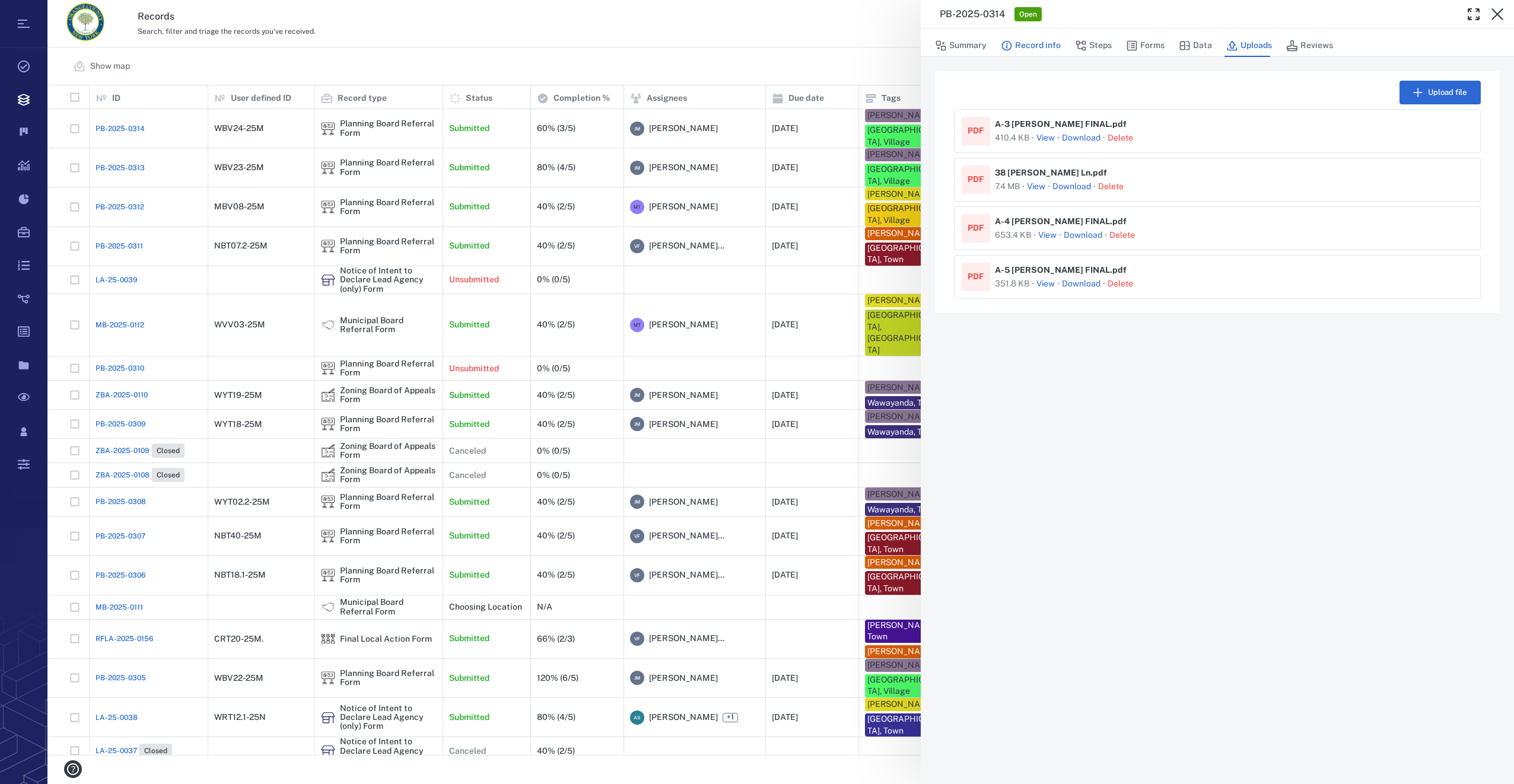
click at [1025, 42] on button "Record info" at bounding box center [1031, 45] width 60 height 23
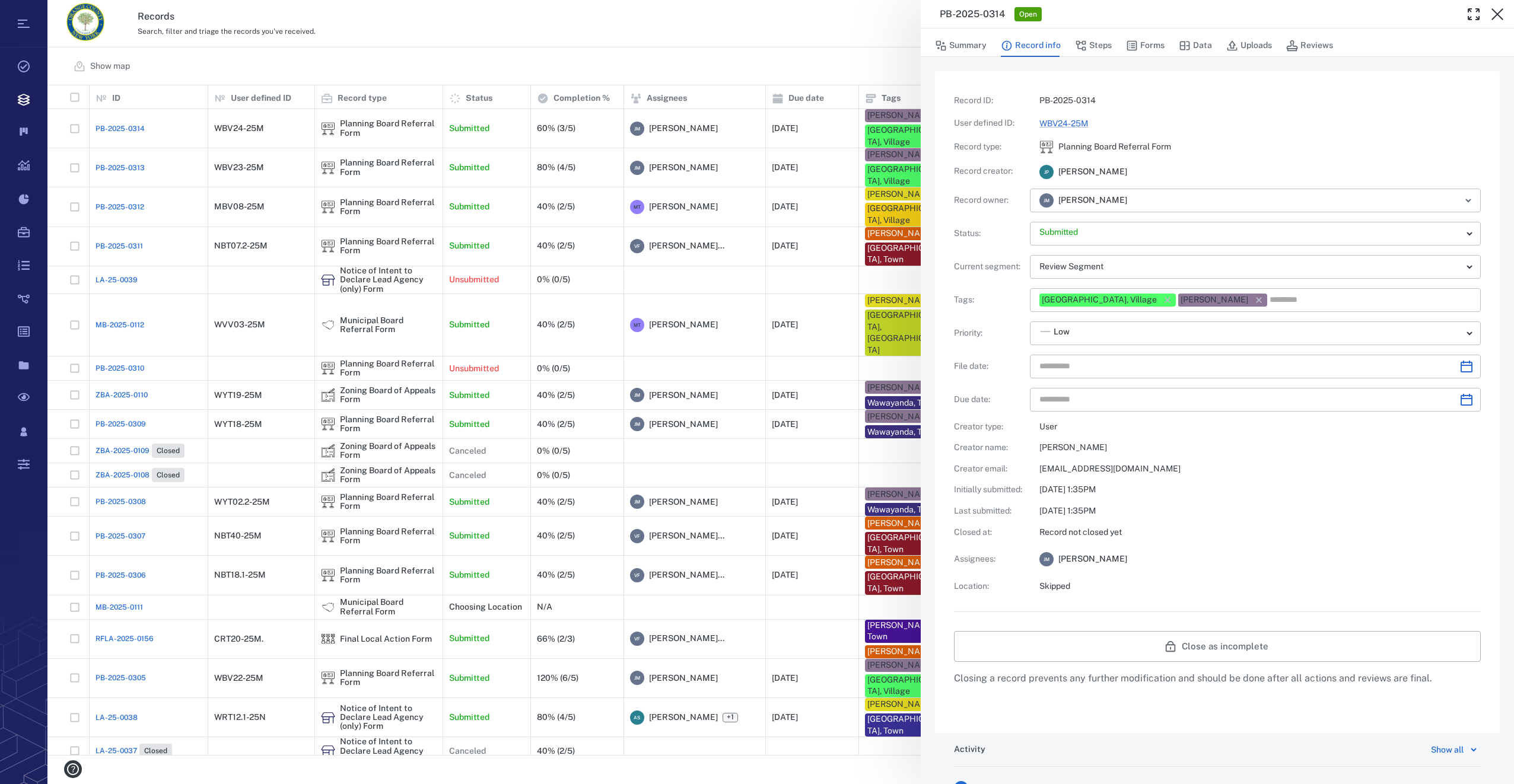
type input "**********"
click at [1151, 45] on button "Forms" at bounding box center [1145, 45] width 39 height 23
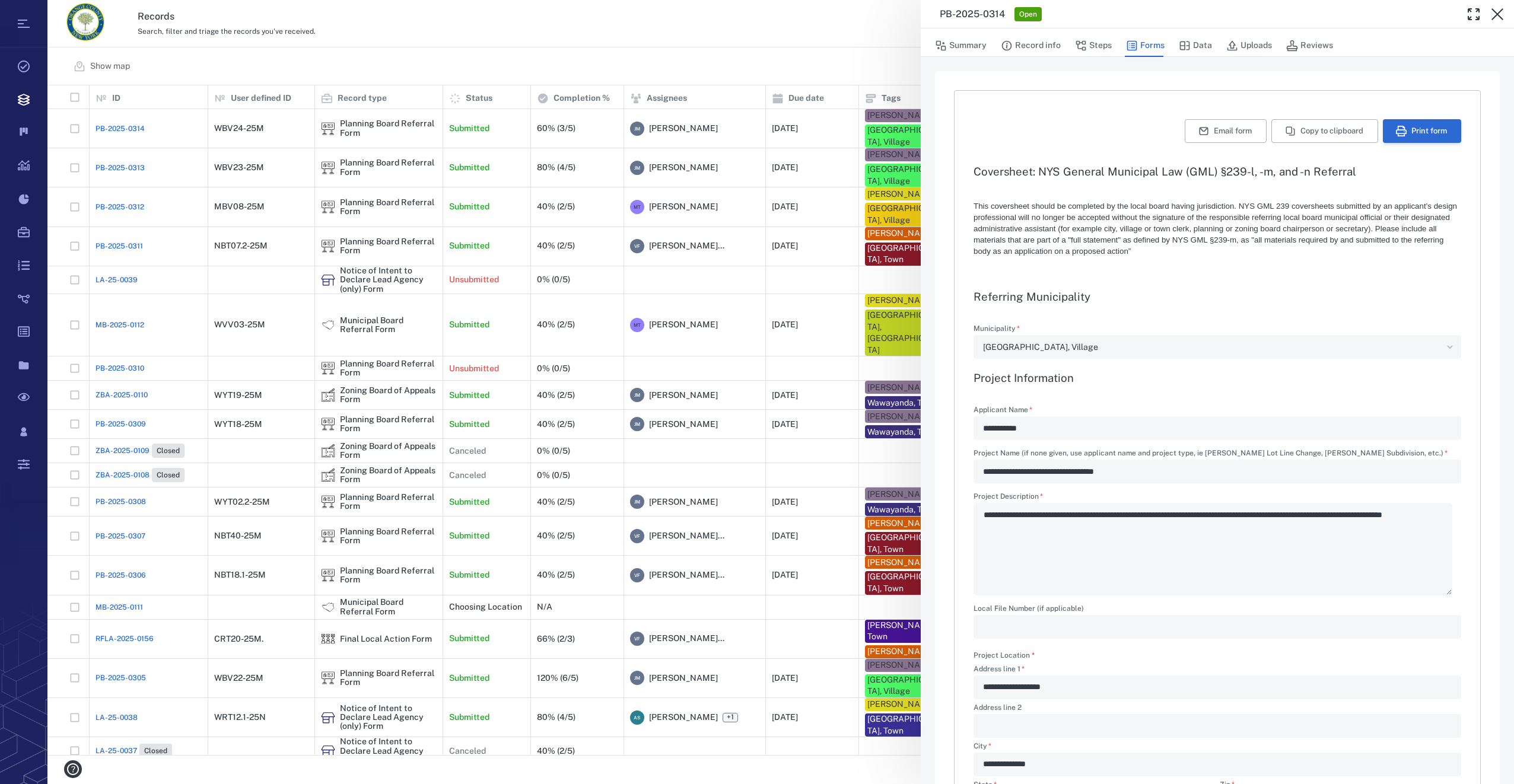
type textarea "*"
click at [1397, 127] on button "Print form" at bounding box center [1421, 131] width 78 height 24
click at [1499, 14] on icon "button" at bounding box center [1497, 14] width 14 height 14
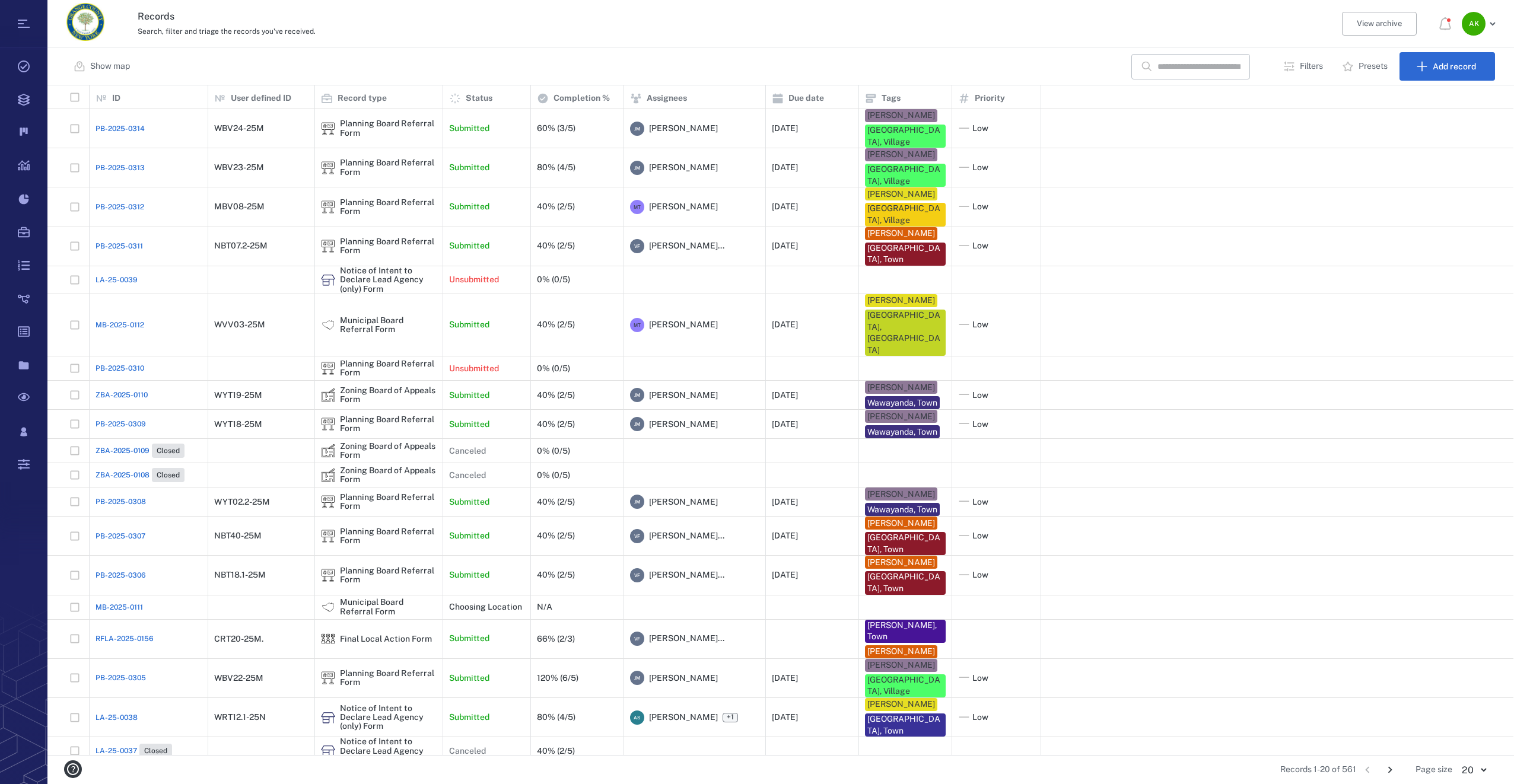
scroll to position [660, 1457]
click at [1197, 71] on input "text" at bounding box center [1198, 67] width 83 height 26
click at [980, 40] on div "Records Search, filter and triage the records you've received. View archive A K" at bounding box center [780, 24] width 1466 height 48
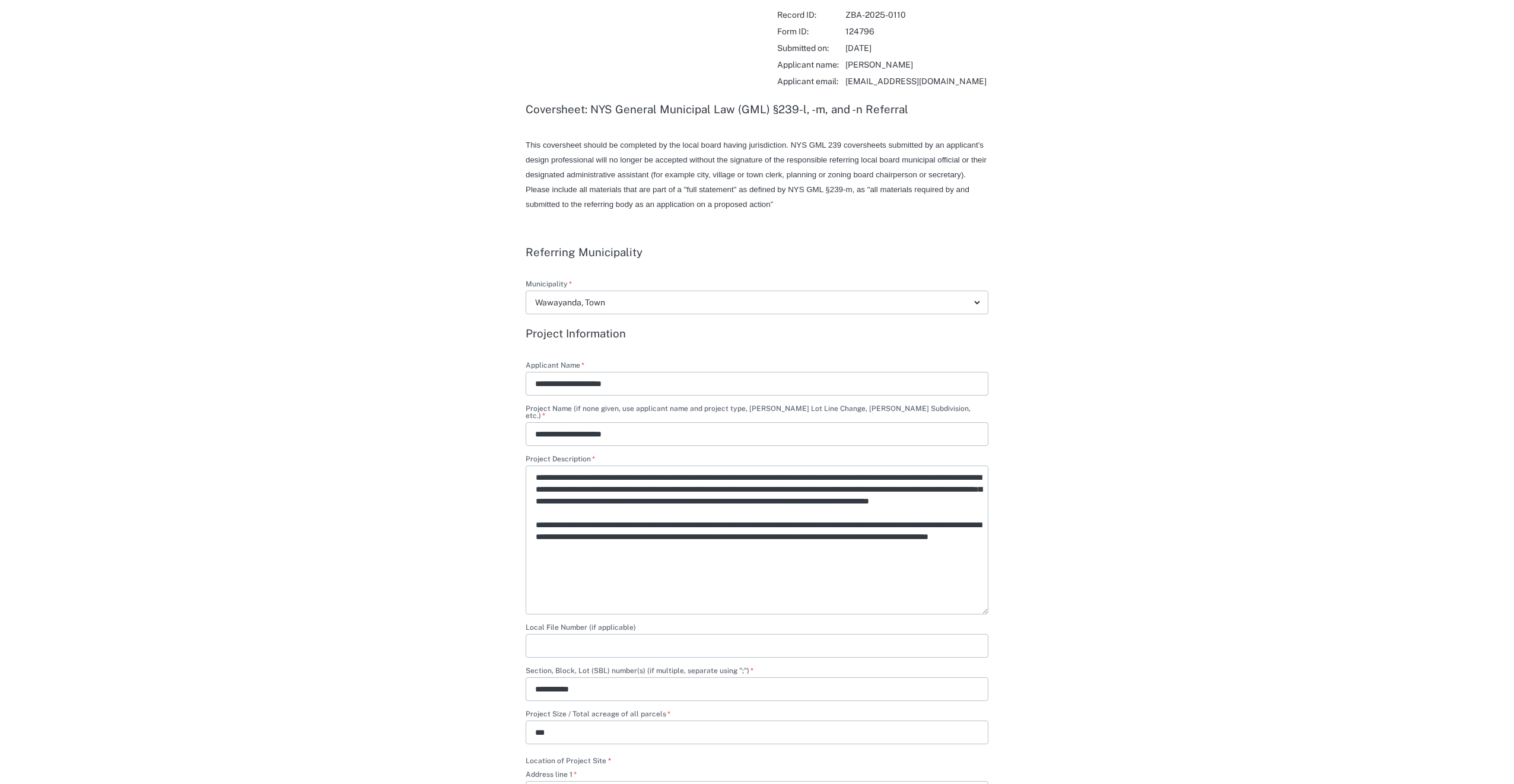
type textarea "*"
type input "**********"
type textarea "*"
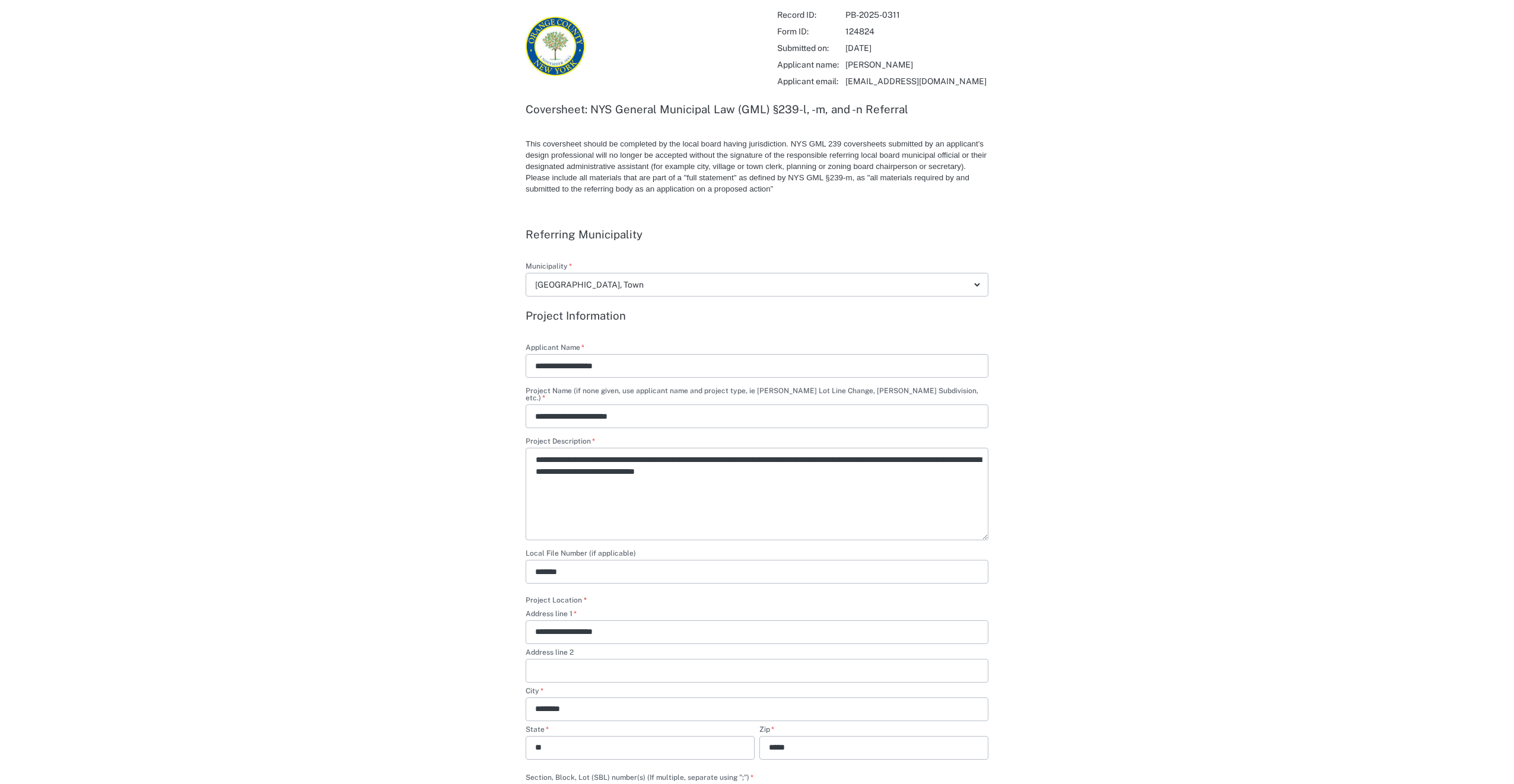
type input "**********"
